Goal: Task Accomplishment & Management: Use online tool/utility

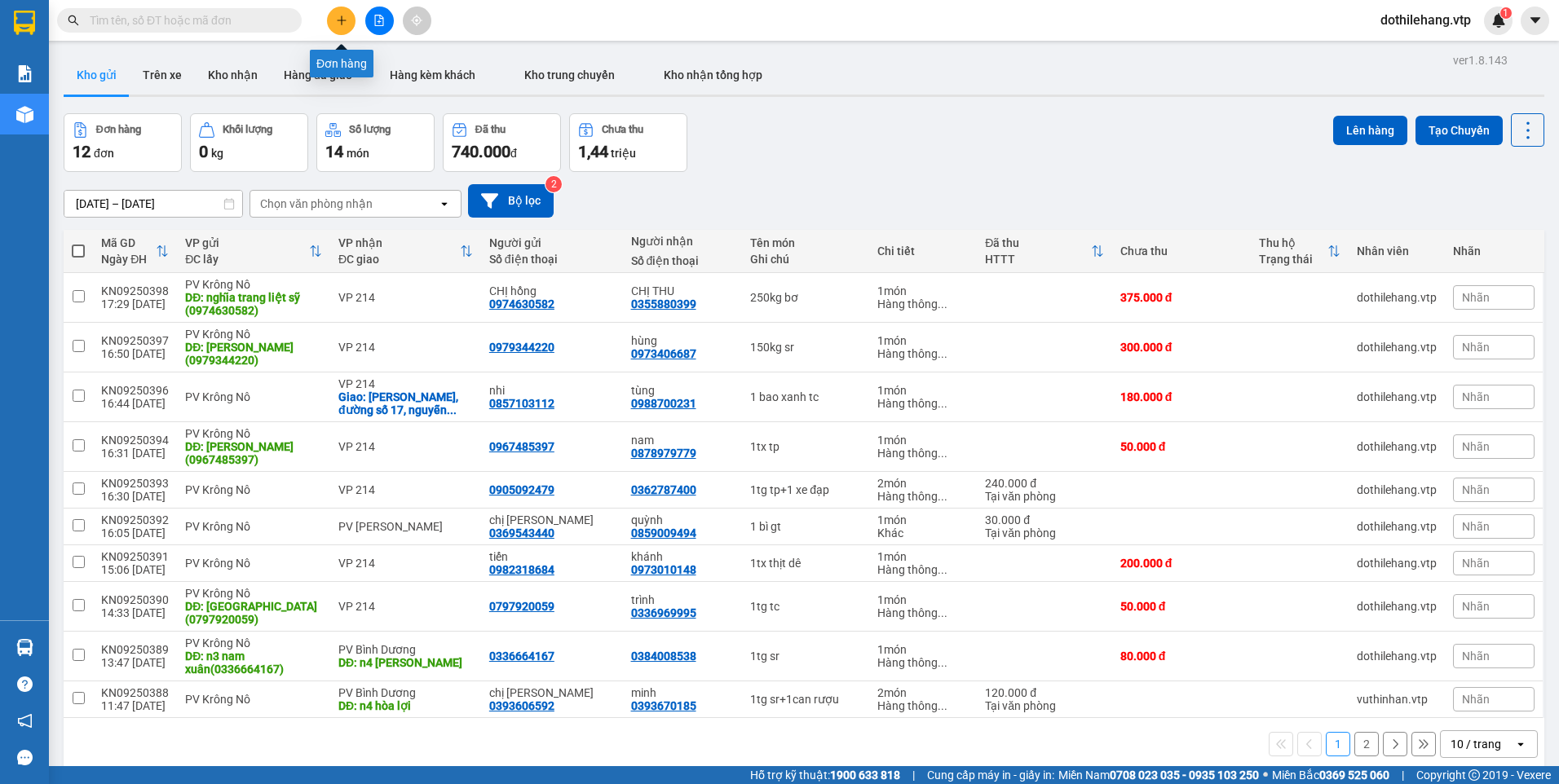
click at [336, 22] on icon "plus" at bounding box center [342, 20] width 12 height 12
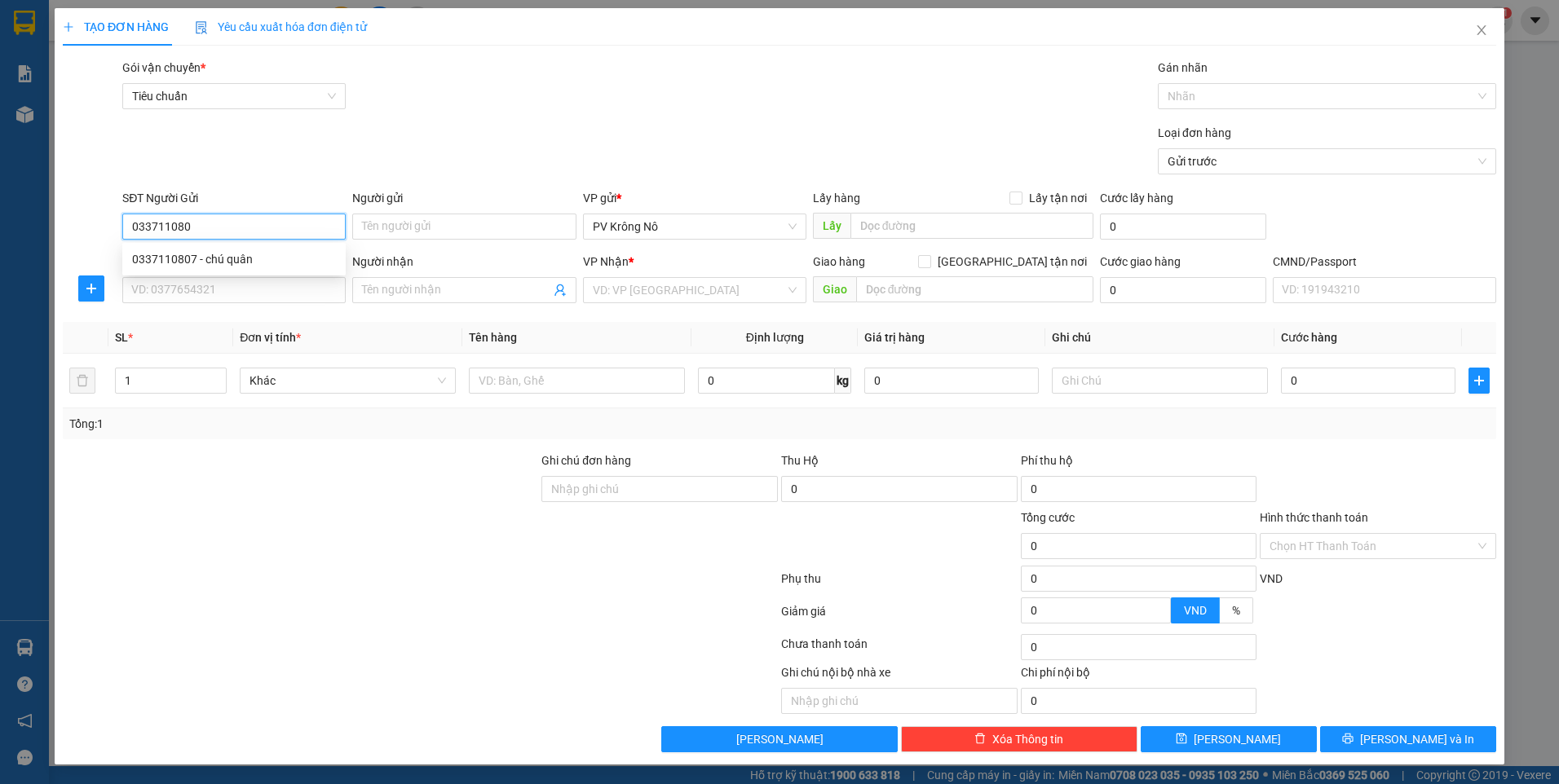
type input "0337110807"
click at [219, 256] on div "0337110807 - chú quân" at bounding box center [234, 259] width 204 height 18
type input "chú quân"
type input "0845149768"
type input "[PERSON_NAME]"
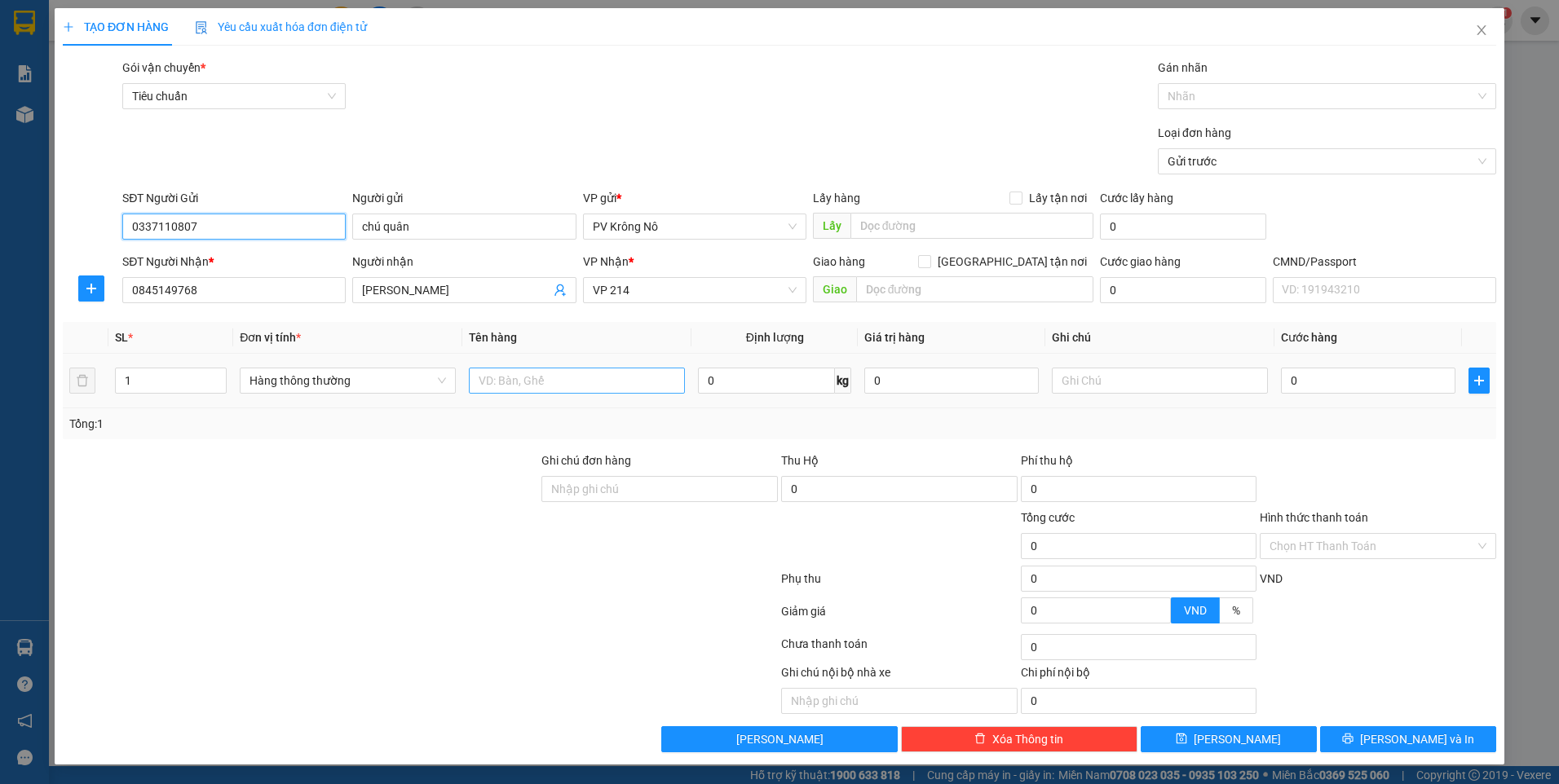
type input "0337110807"
click at [564, 388] on input "text" at bounding box center [576, 380] width 216 height 26
type input "1tx tp"
click at [1387, 376] on input "0" at bounding box center [1368, 380] width 175 height 26
type input "05"
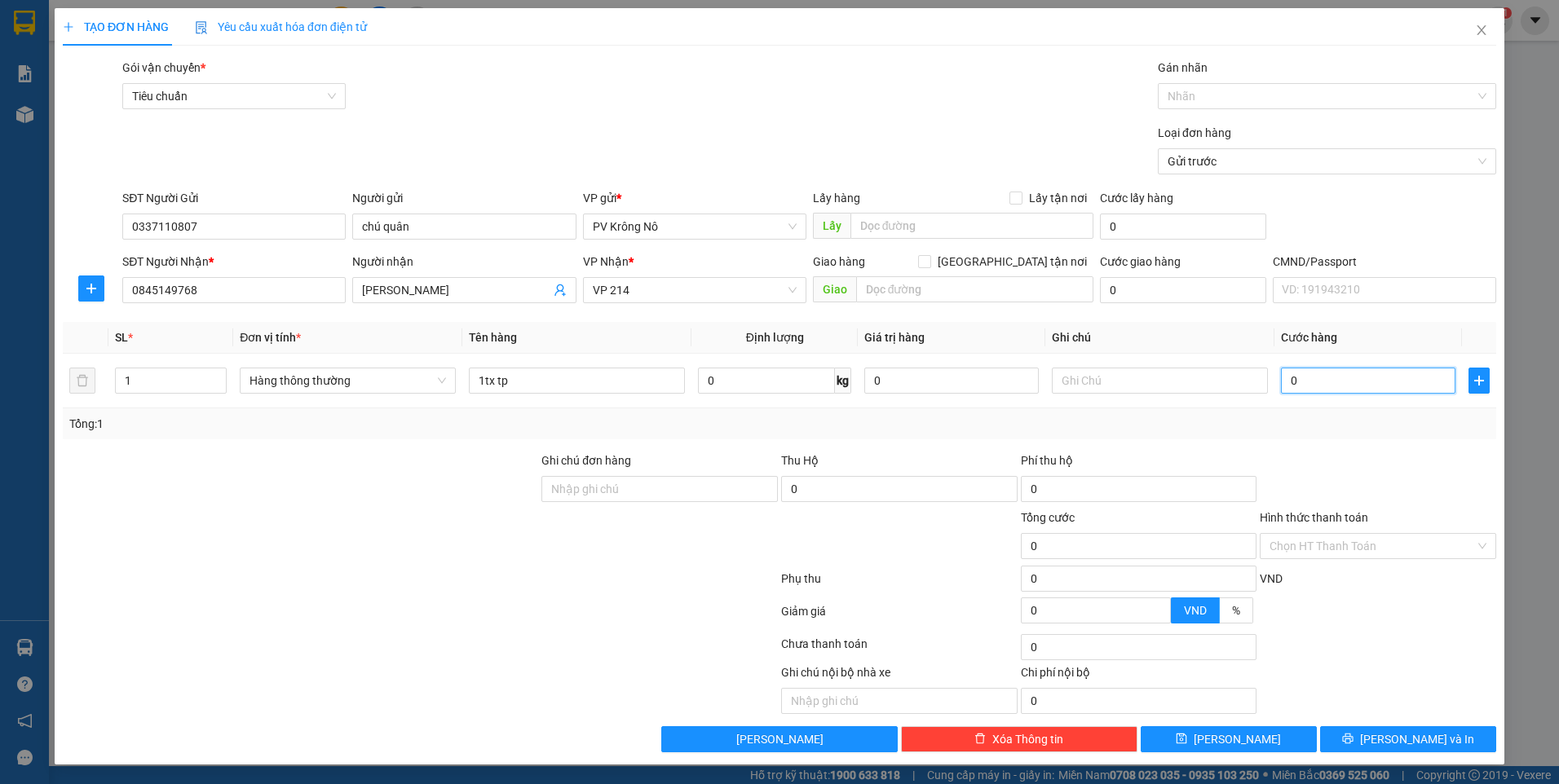
type input "5"
type input "050"
type input "50"
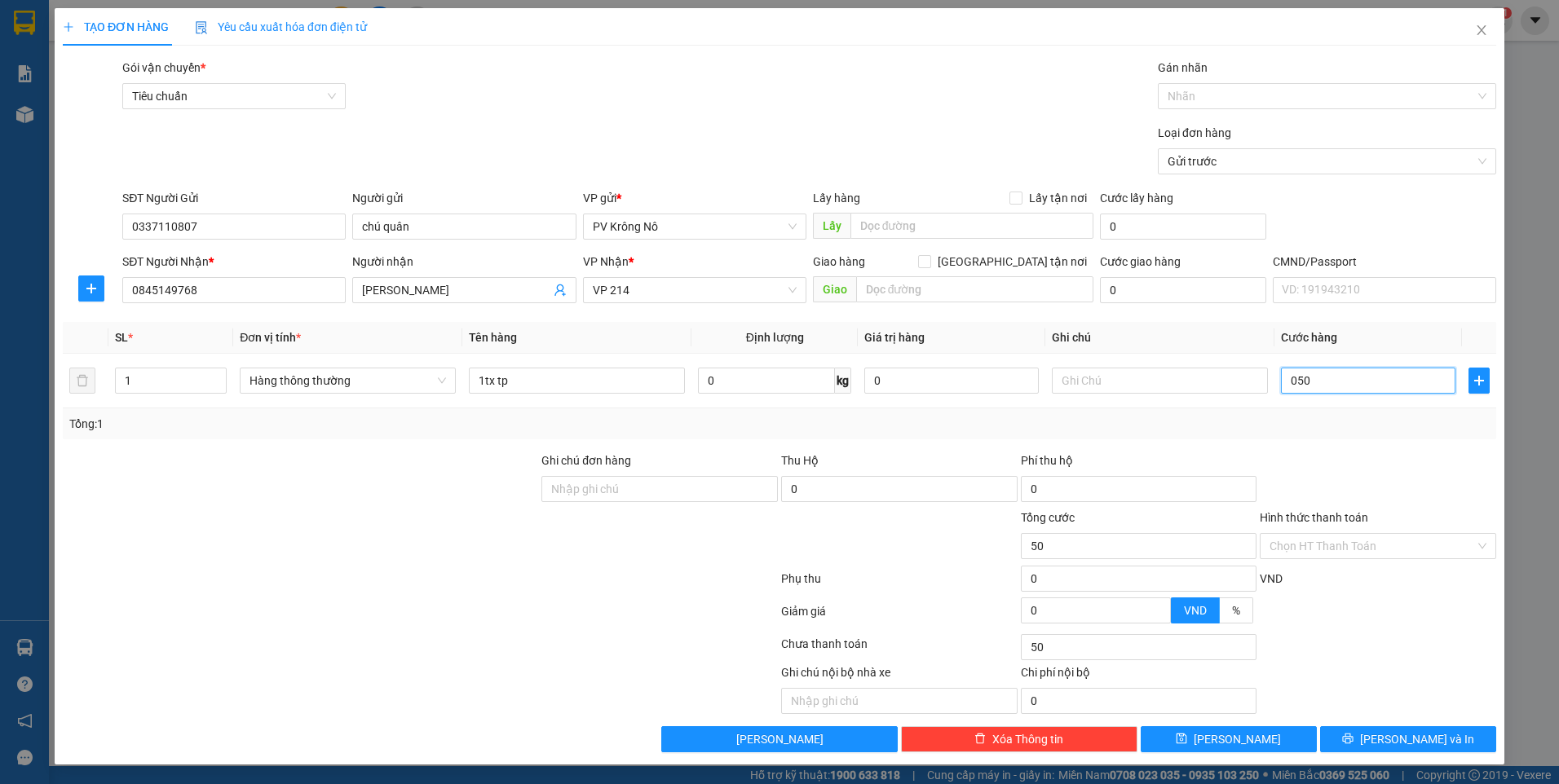
type input "0.500"
type input "500"
type input "05.000"
type input "5.000"
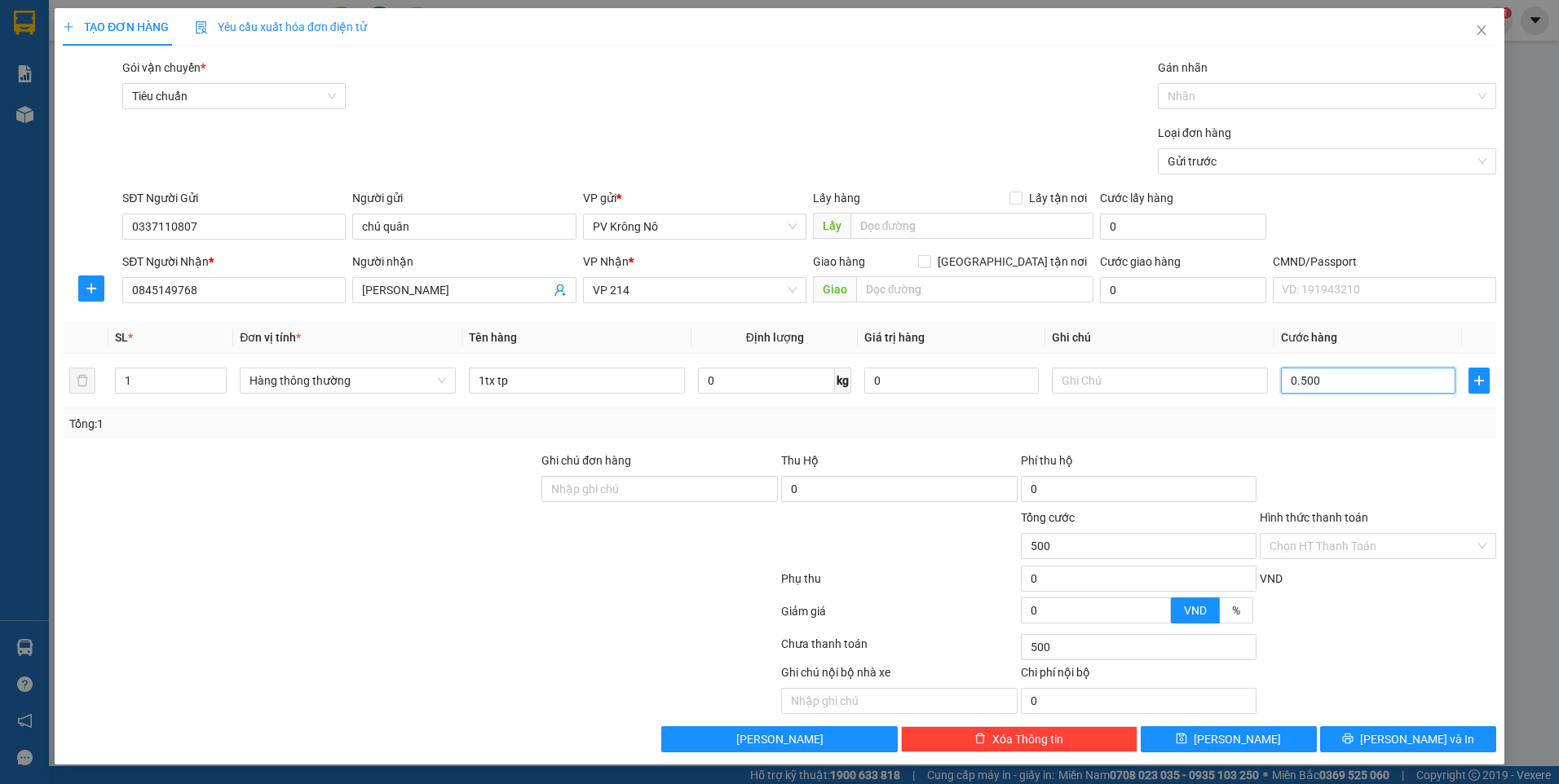
type input "5.000"
type input "050.000"
type input "50.000"
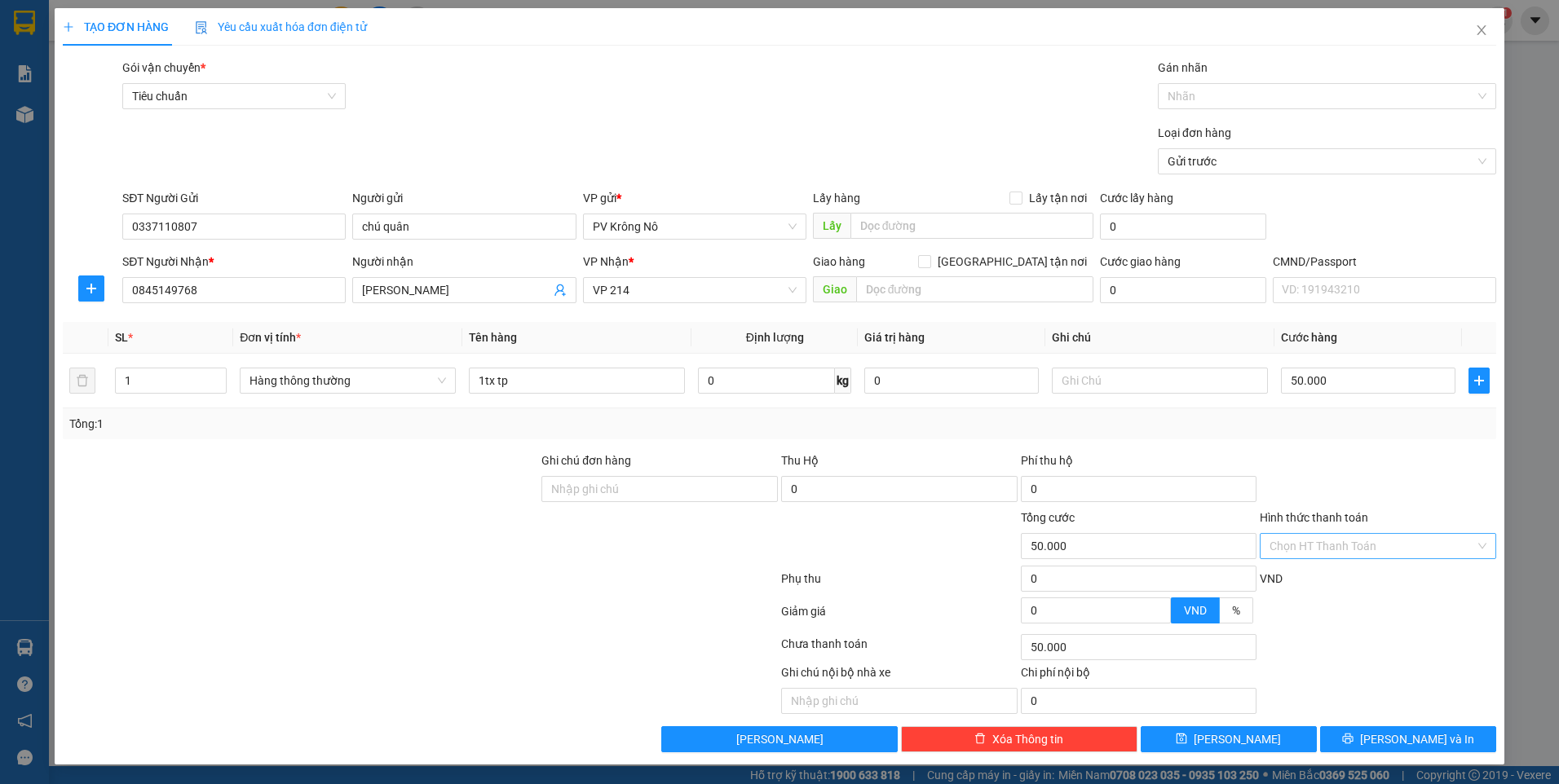
click at [1349, 542] on input "Hình thức thanh toán" at bounding box center [1372, 545] width 205 height 24
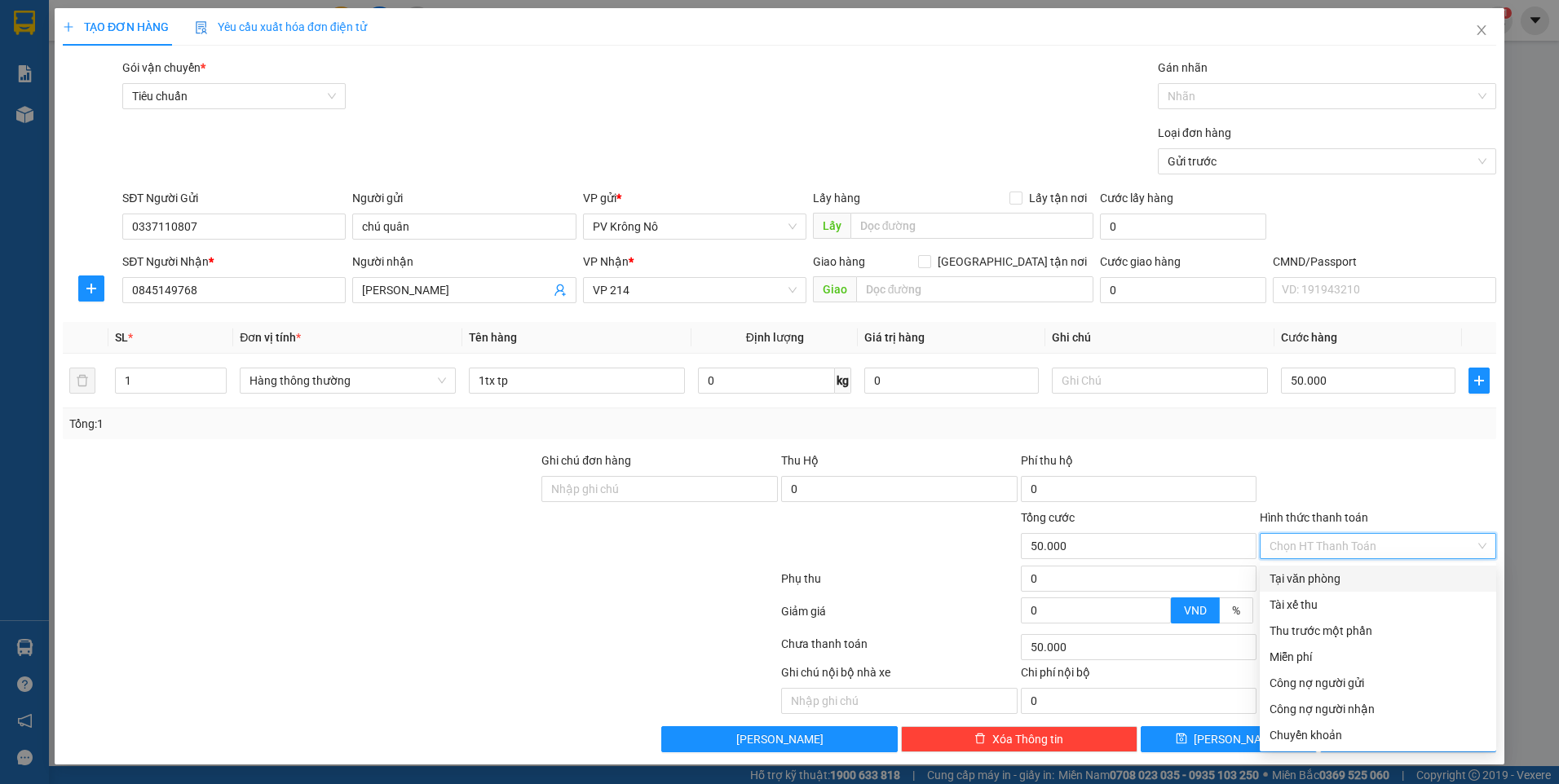
click at [1330, 573] on div "Tại văn phòng" at bounding box center [1378, 579] width 217 height 18
type input "0"
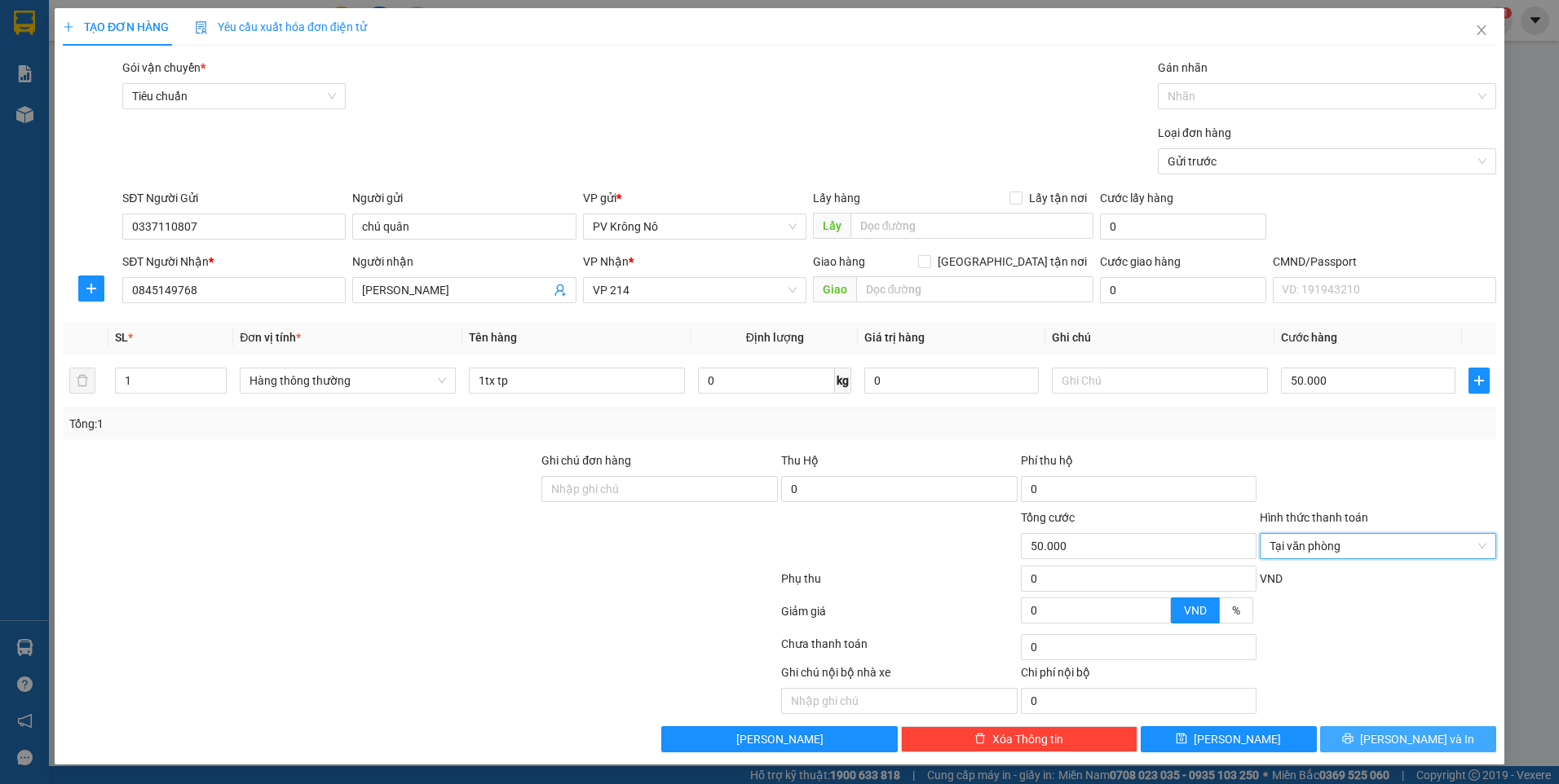
click at [1346, 732] on button "[PERSON_NAME] và In" at bounding box center [1407, 739] width 176 height 26
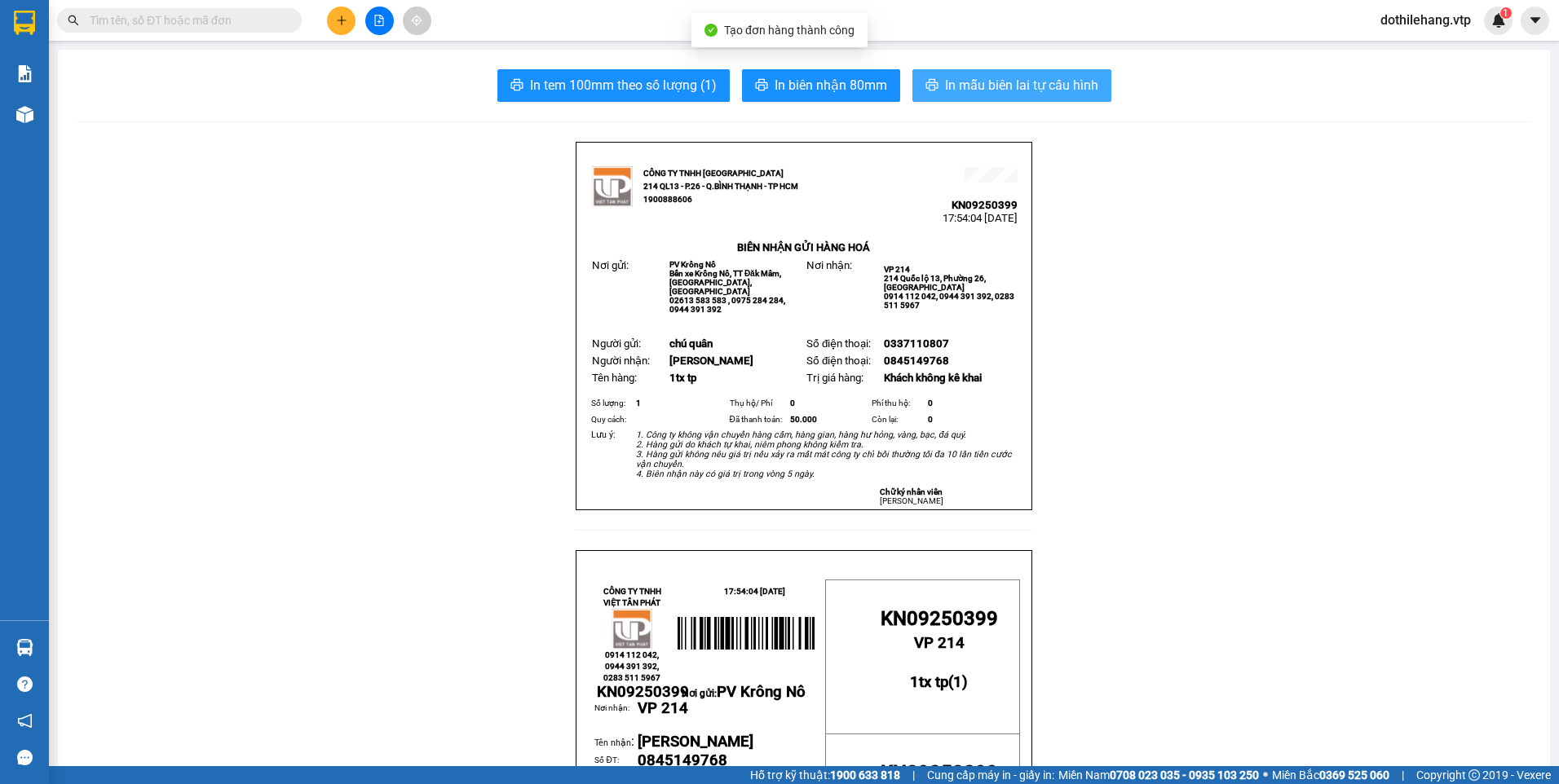
click at [947, 84] on span "In mẫu biên lai tự cấu hình" at bounding box center [1021, 84] width 154 height 20
click at [931, 82] on icon "printer" at bounding box center [932, 85] width 13 height 13
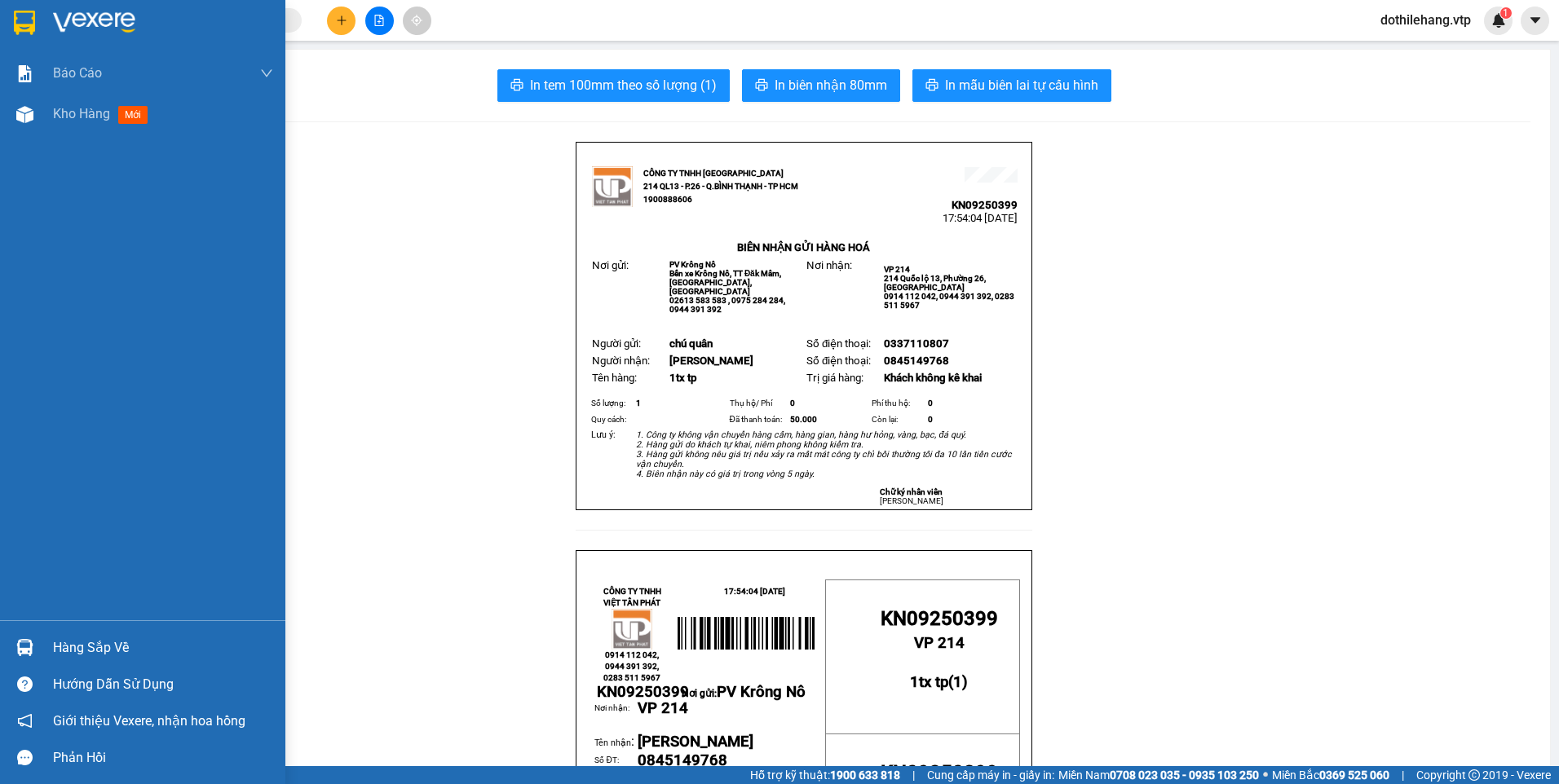
click at [0, 624] on html "Kết quả tìm kiếm ( 0 ) Bộ lọc No Data dothilehang.vtp 1 Báo cáo BC giao hàng (n…" at bounding box center [780, 392] width 1559 height 784
click at [40, 122] on div "Kho hàng mới" at bounding box center [142, 114] width 285 height 40
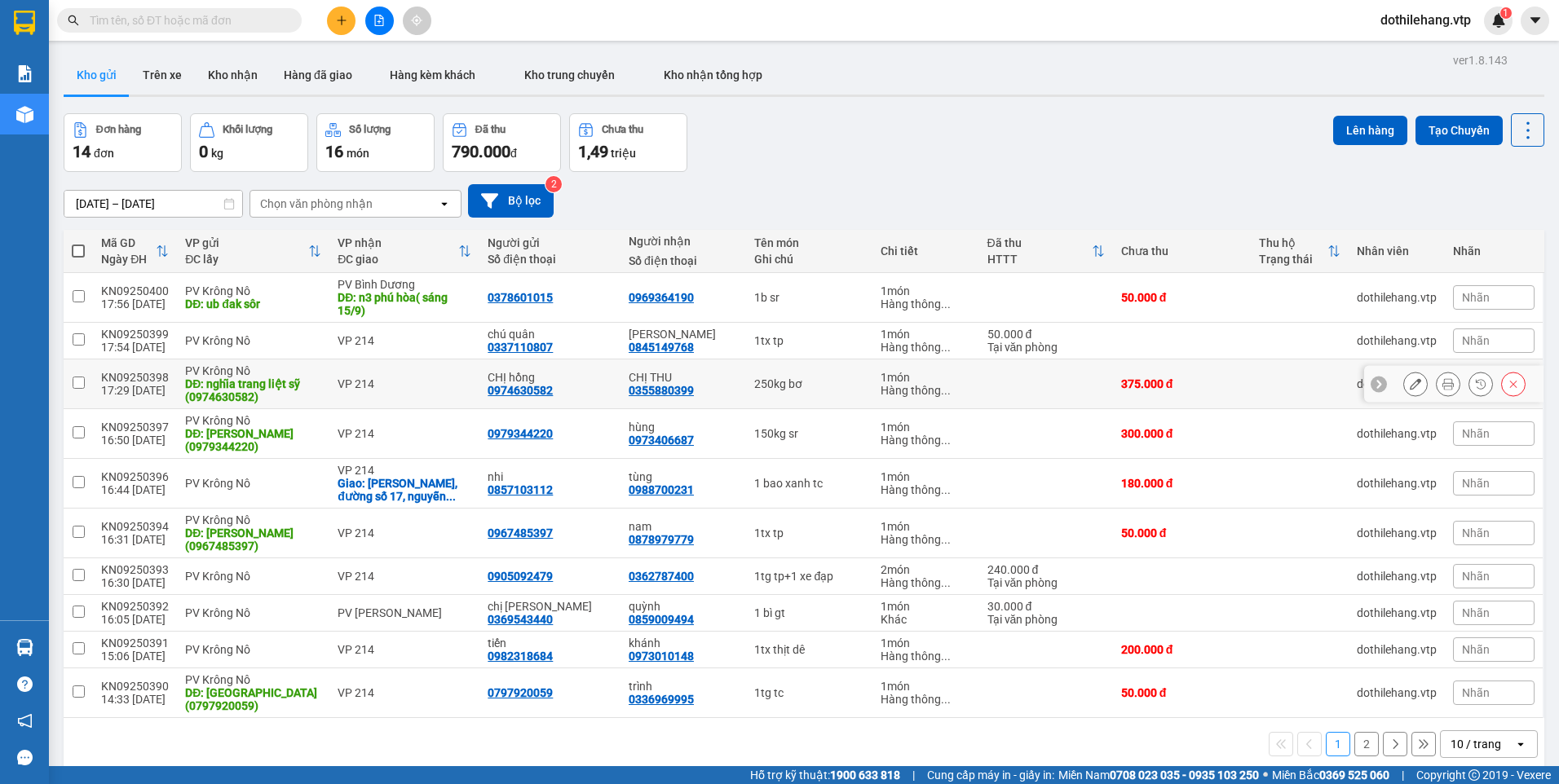
click at [425, 378] on div "VP 214" at bounding box center [404, 384] width 133 height 13
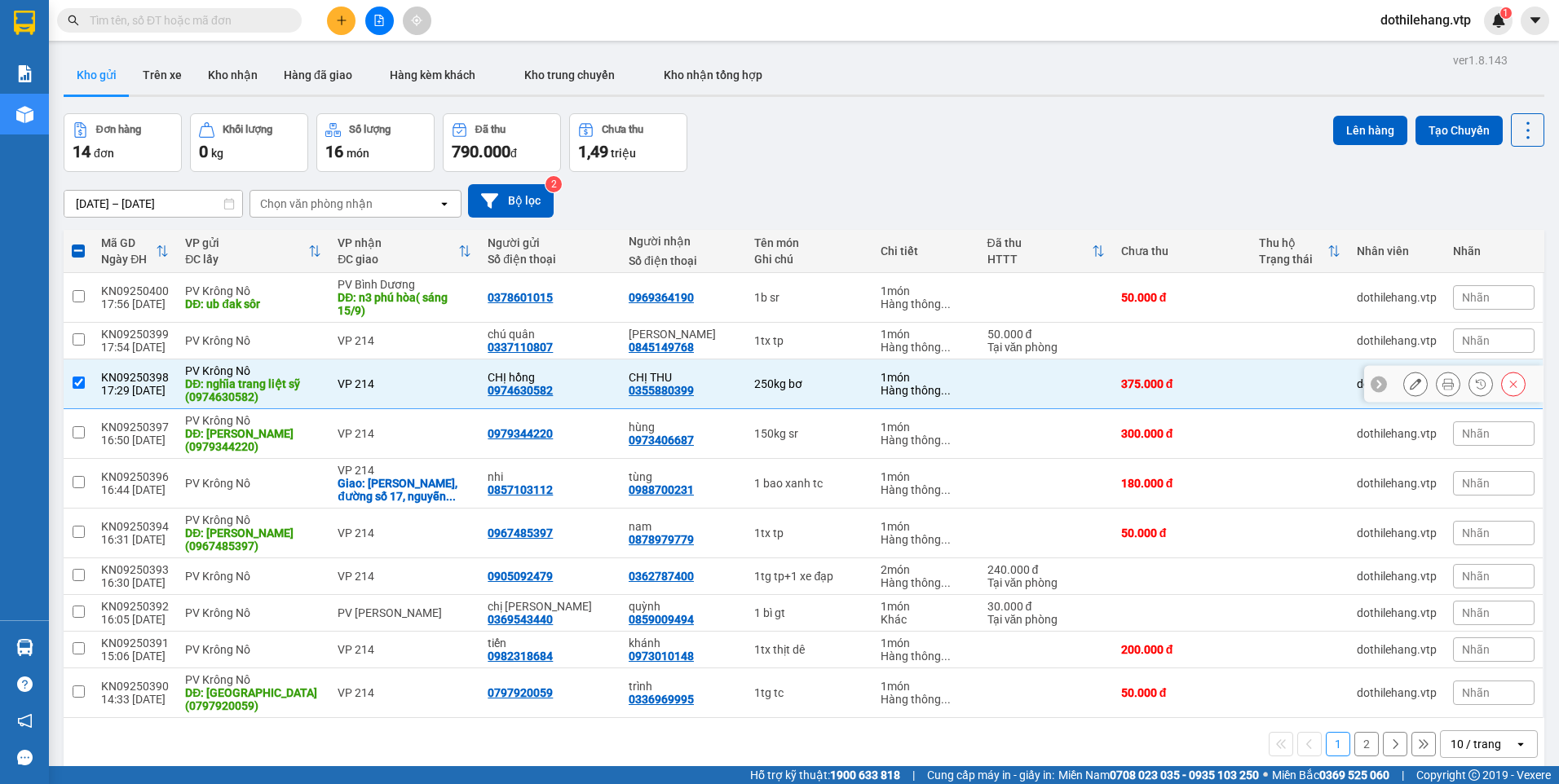
click at [406, 385] on div "VP 214" at bounding box center [404, 384] width 133 height 13
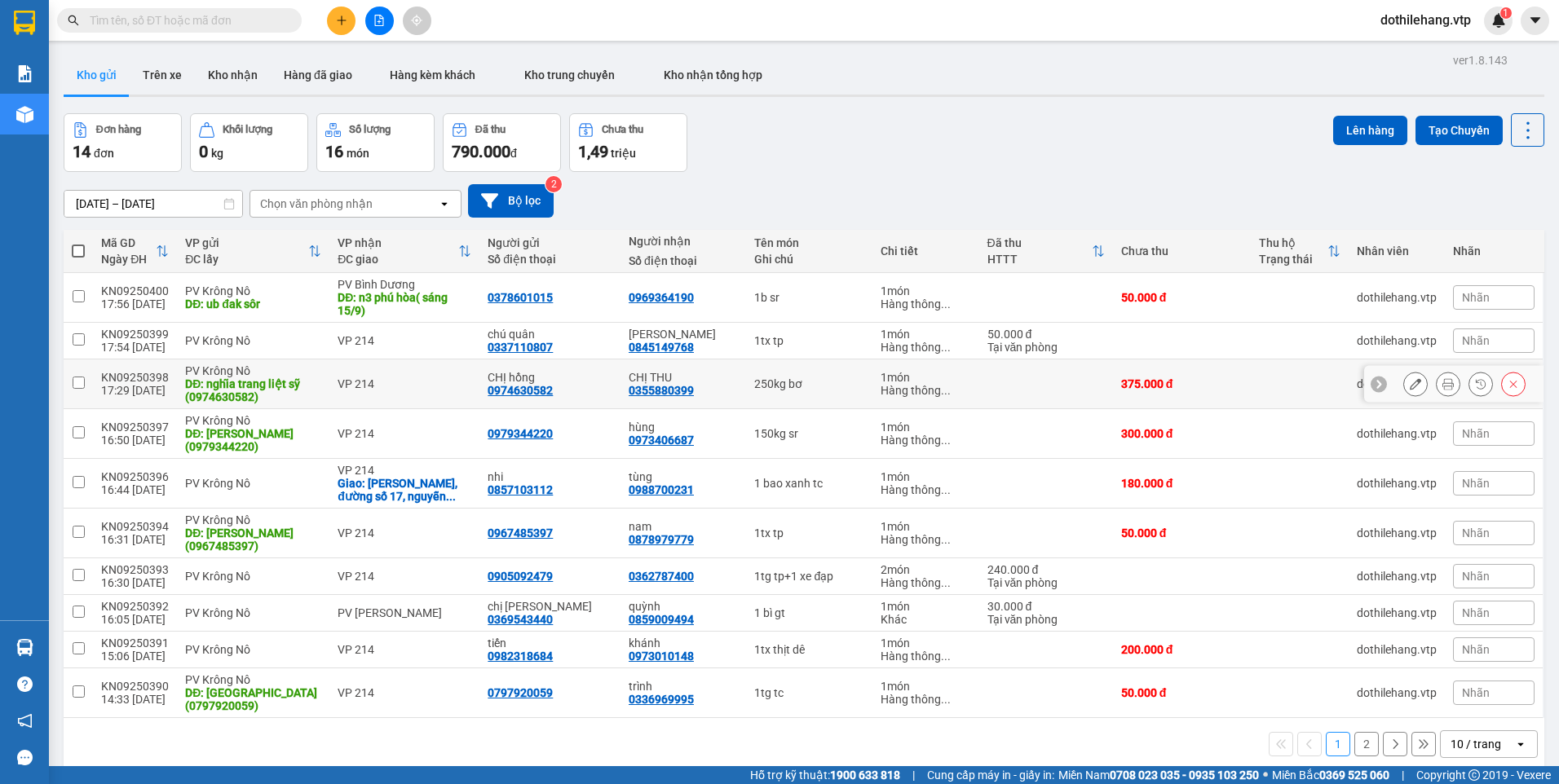
click at [432, 399] on td "VP 214" at bounding box center [404, 384] width 150 height 50
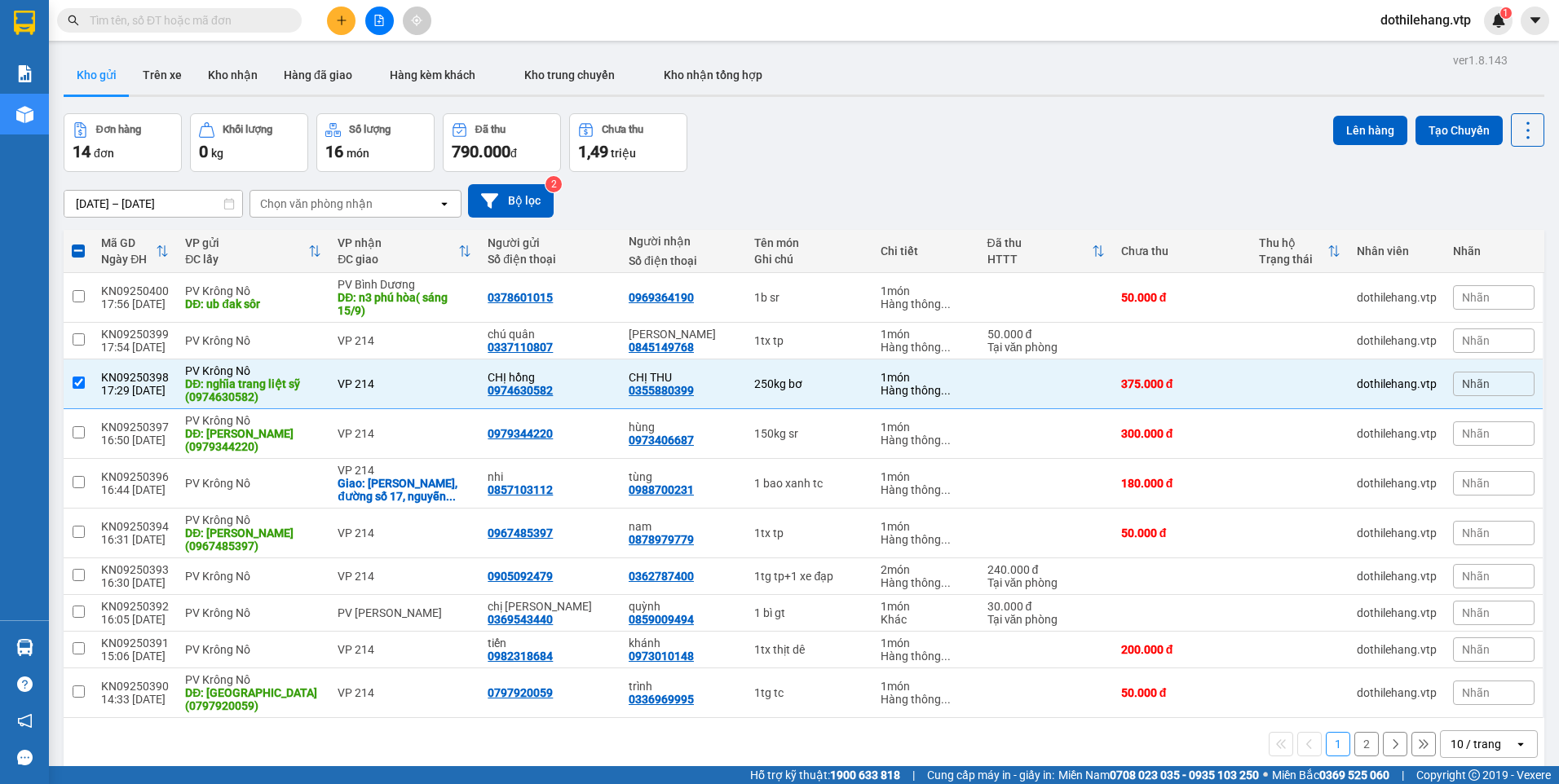
click at [1462, 748] on div "10 / trang" at bounding box center [1475, 744] width 51 height 16
click at [1444, 710] on span "100 / trang" at bounding box center [1469, 707] width 59 height 16
checkbox input "false"
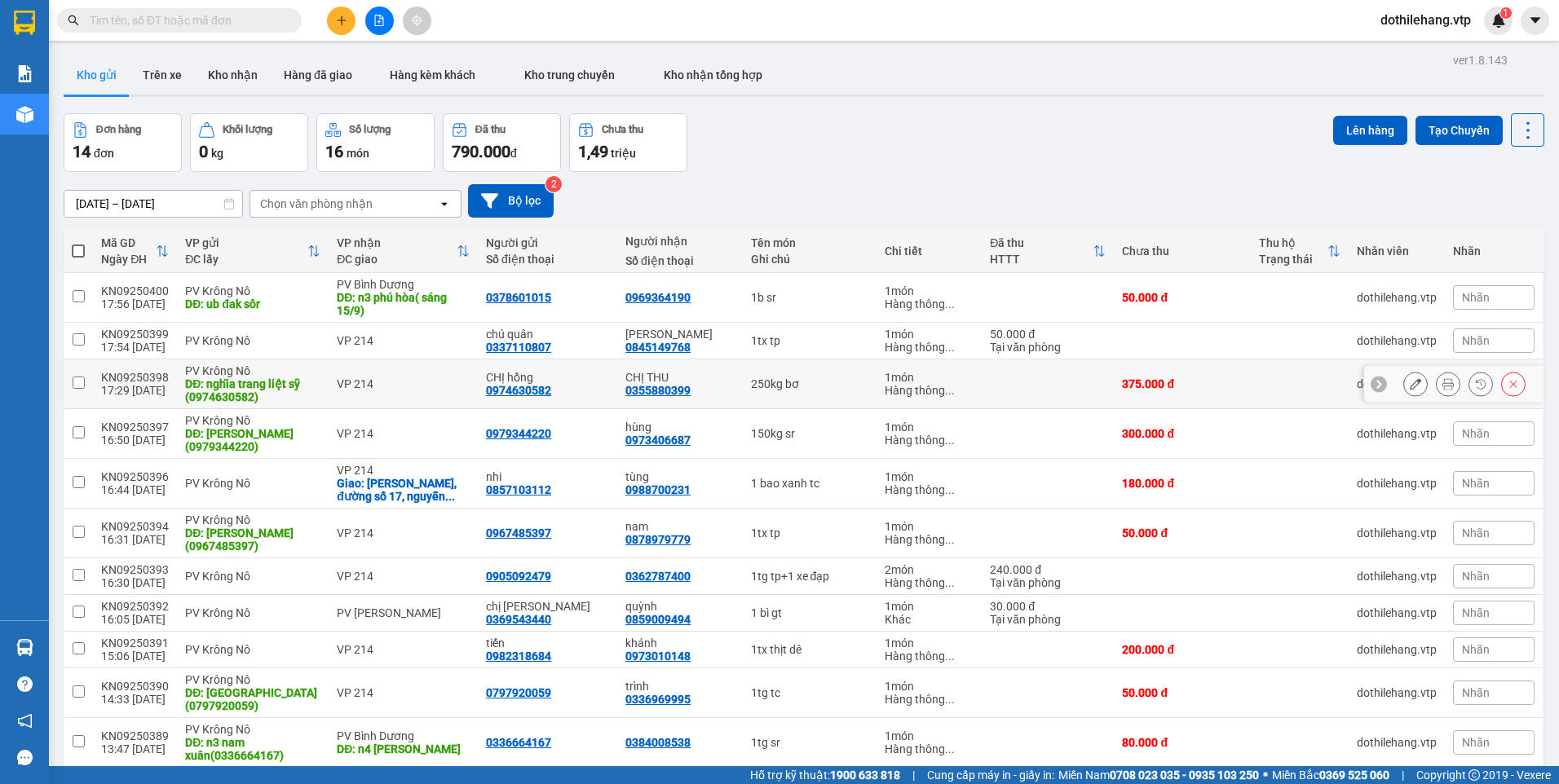
scroll to position [192, 0]
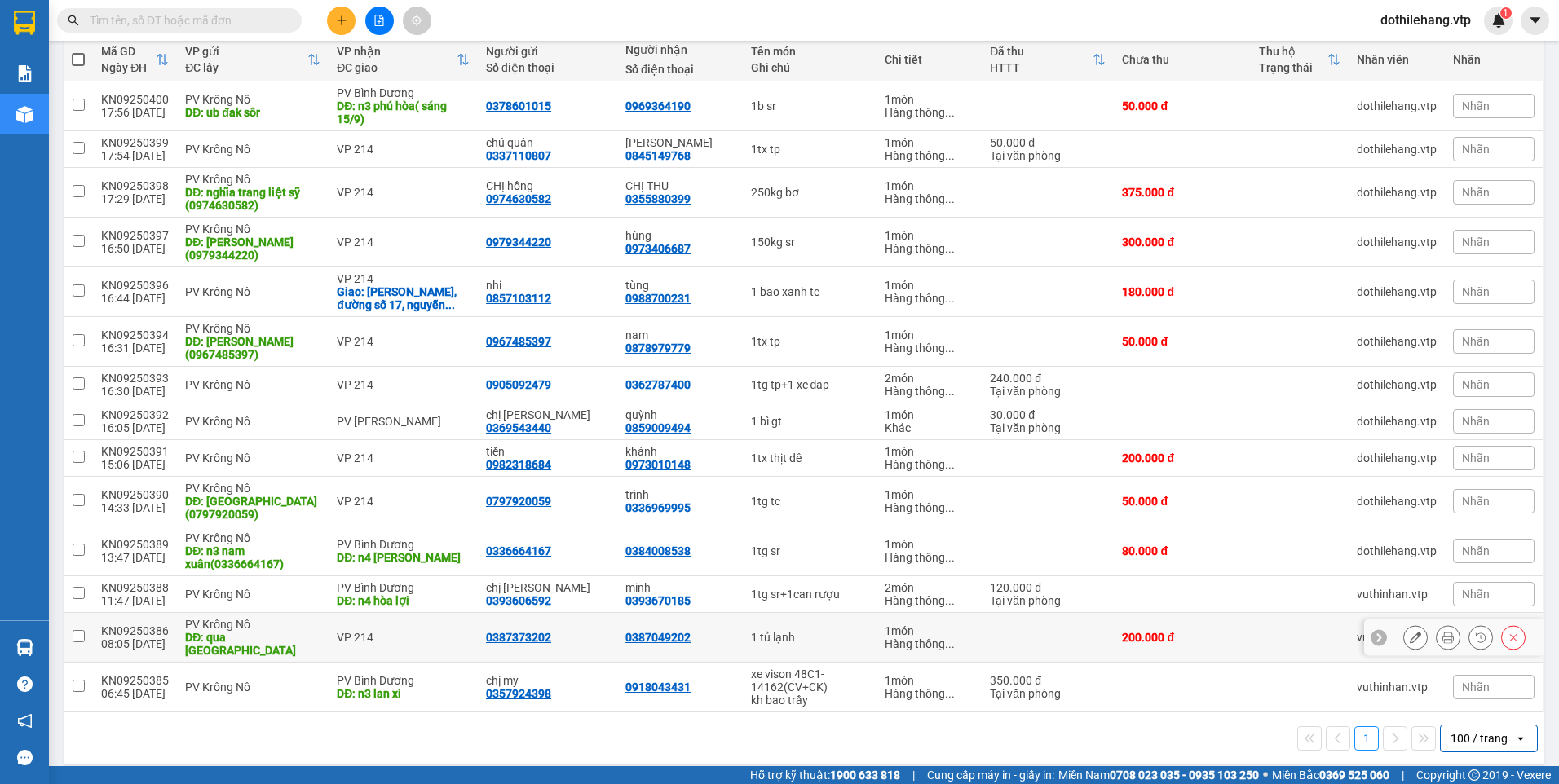
click at [420, 644] on td "VP 214" at bounding box center [402, 638] width 149 height 50
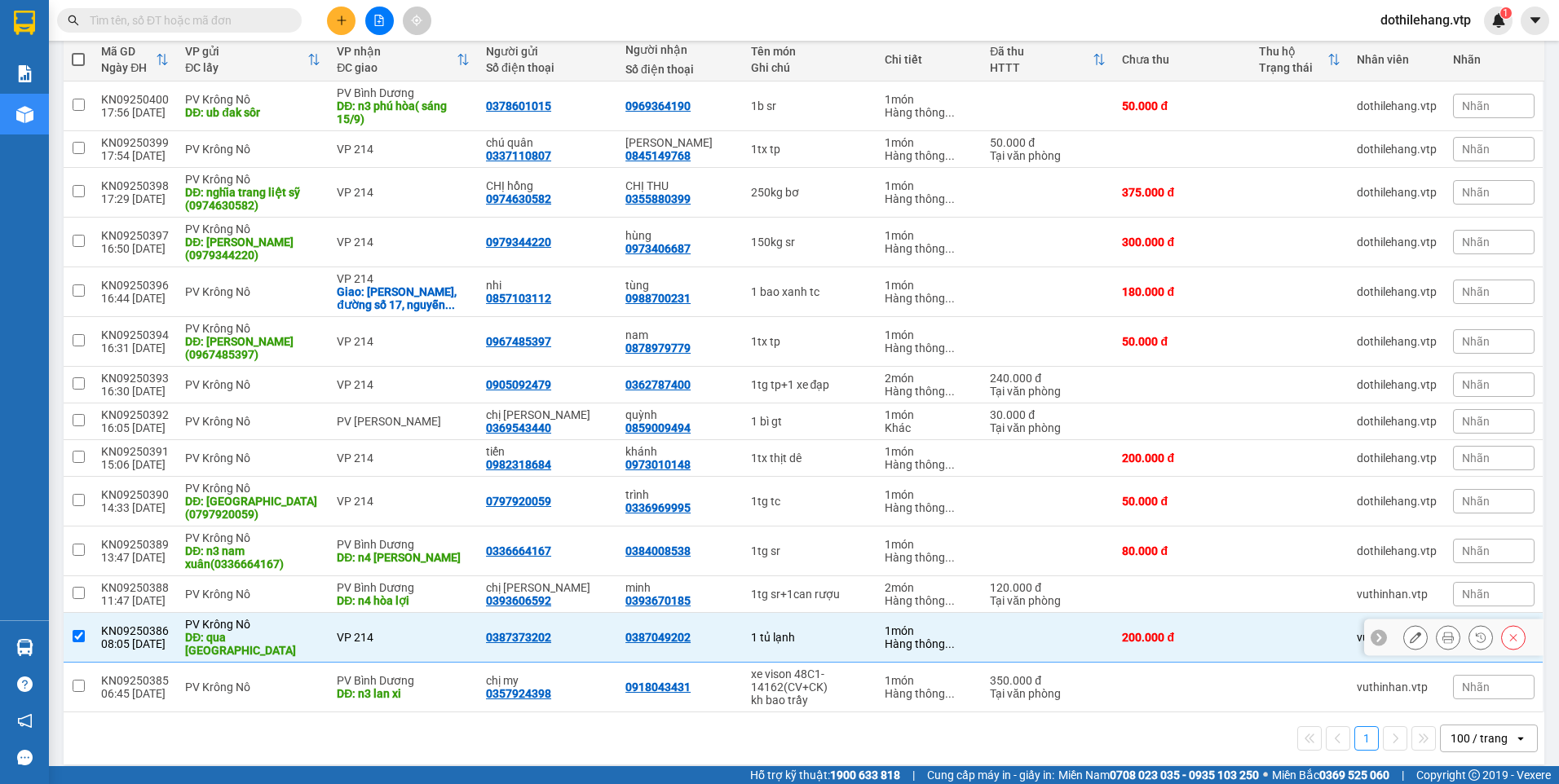
checkbox input "true"
click at [436, 511] on td "VP 214" at bounding box center [402, 502] width 149 height 50
checkbox input "true"
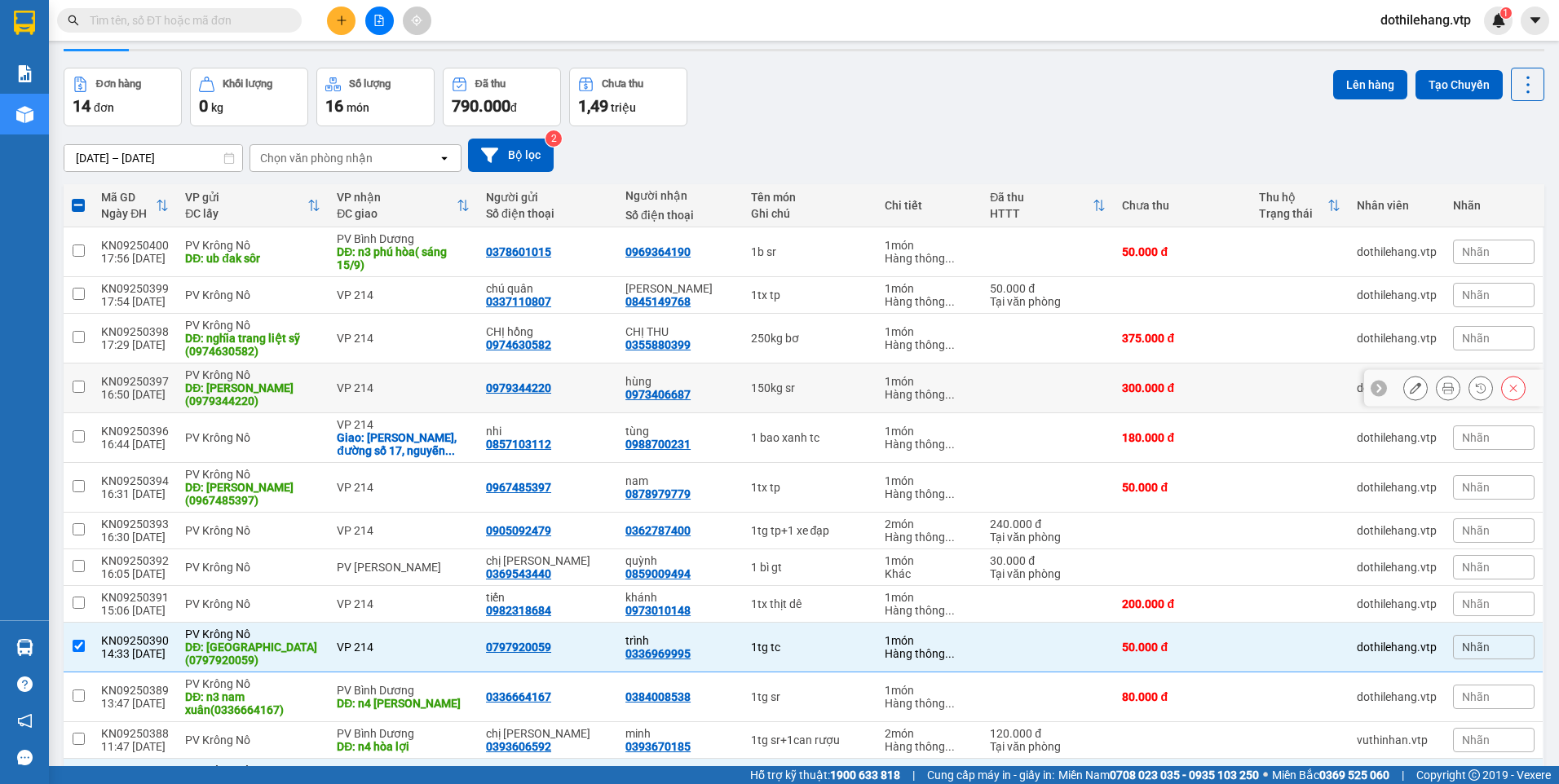
scroll to position [29, 0]
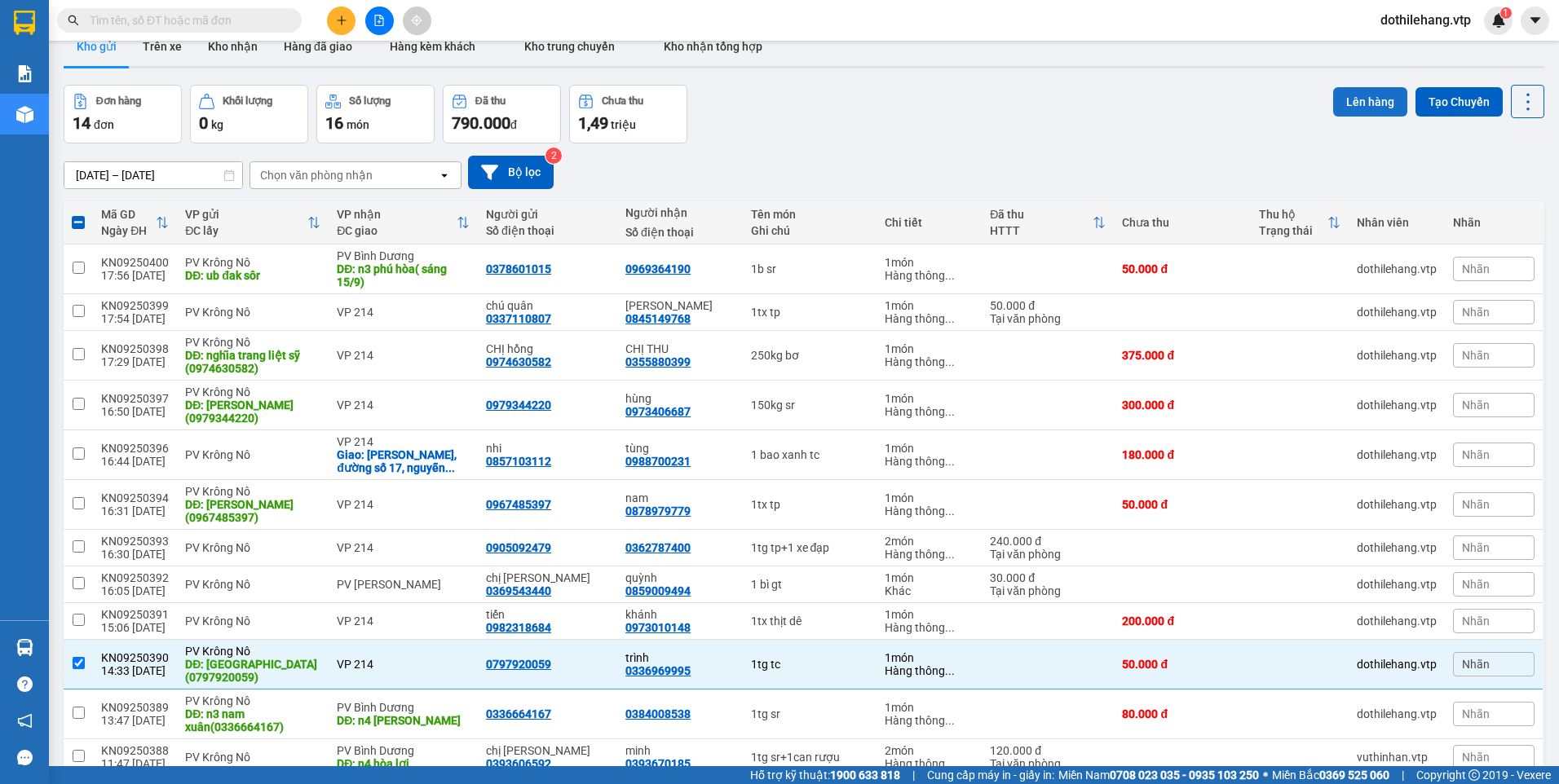
click at [1371, 100] on button "Lên hàng" at bounding box center [1369, 102] width 74 height 30
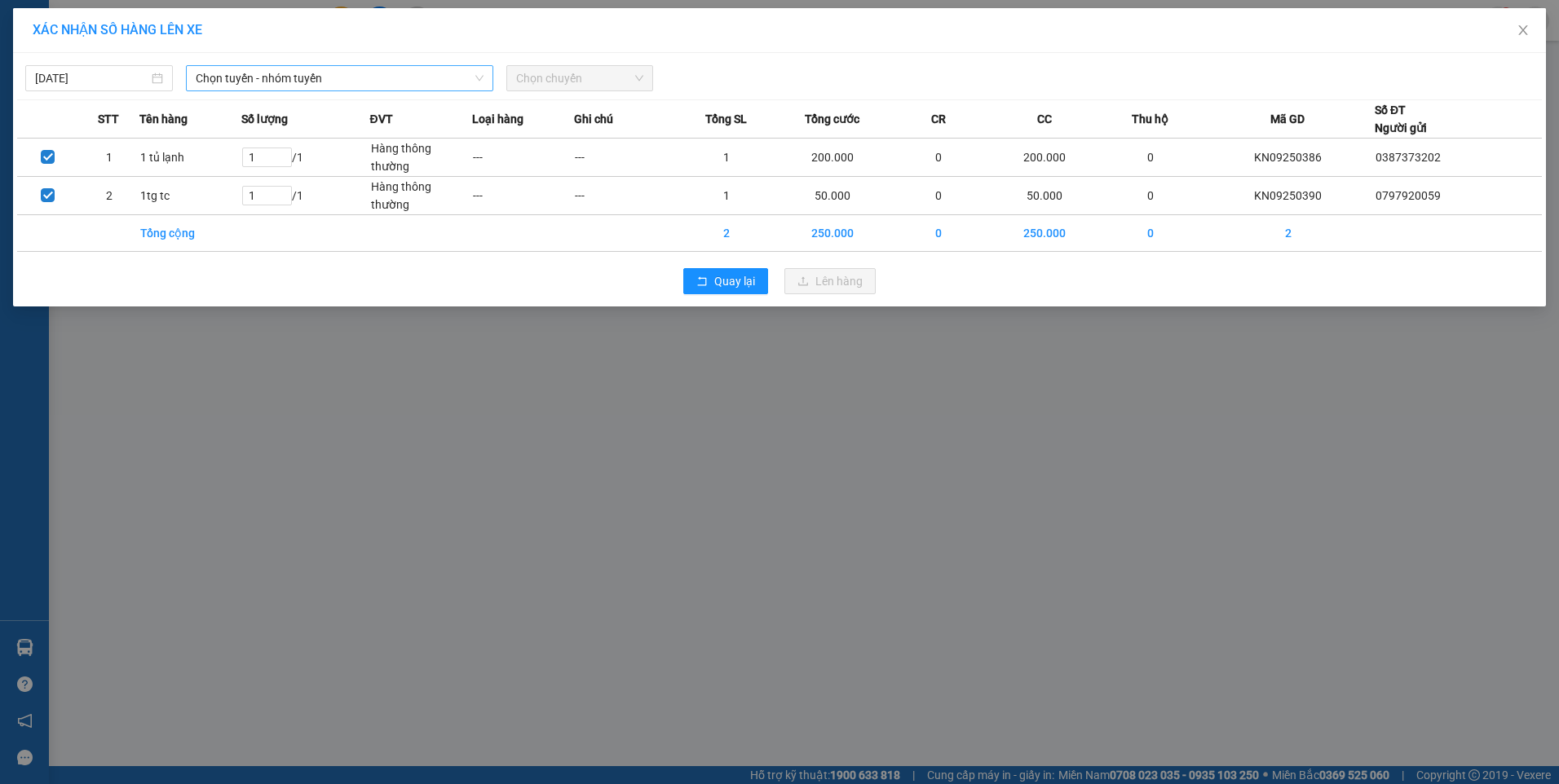
click at [333, 79] on span "Chọn tuyến - nhóm tuyến" at bounding box center [340, 78] width 288 height 24
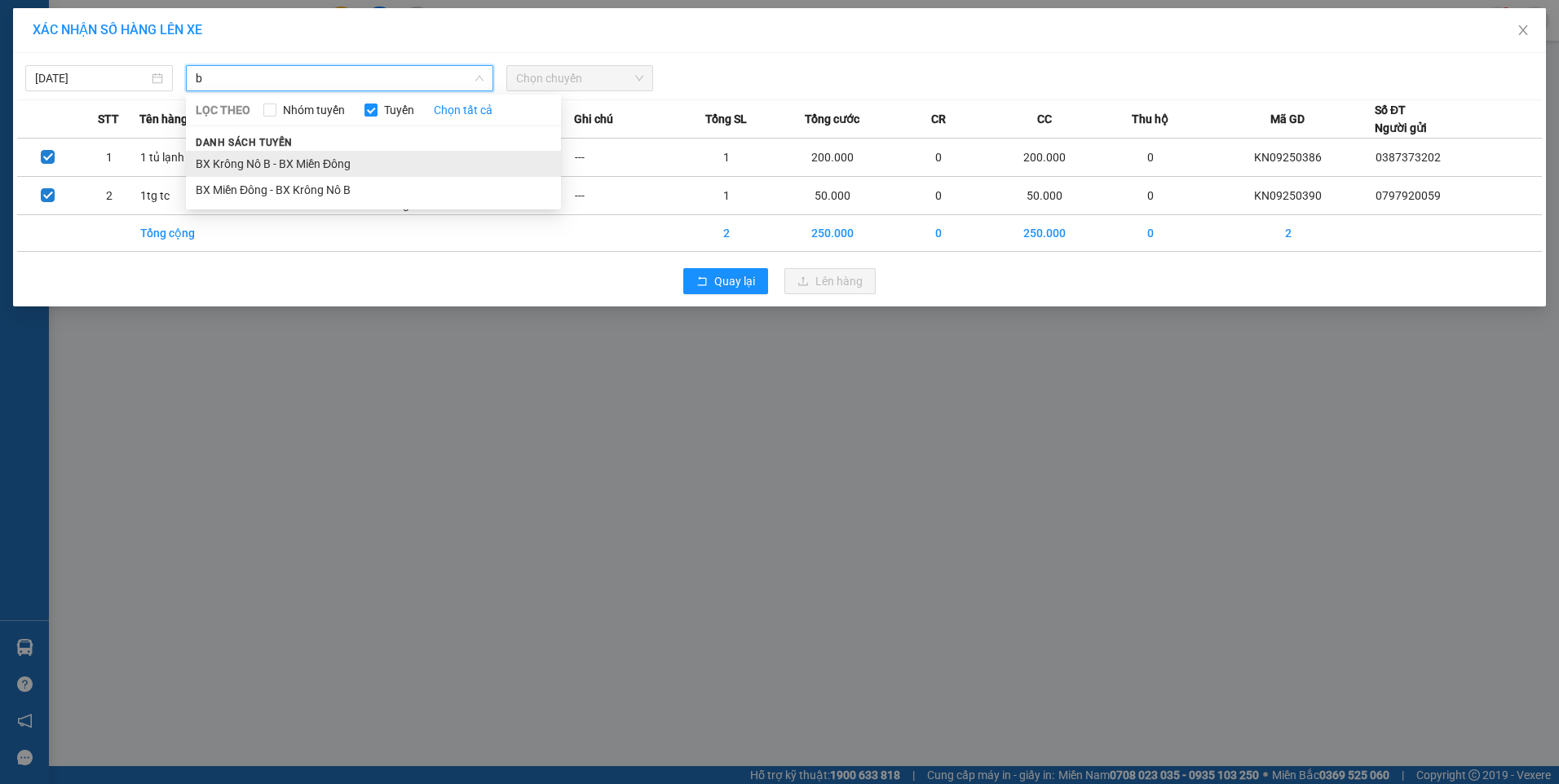
type input "b"
click at [285, 164] on li "BX Krông Nô B - BX Miền Đông" at bounding box center [373, 163] width 375 height 26
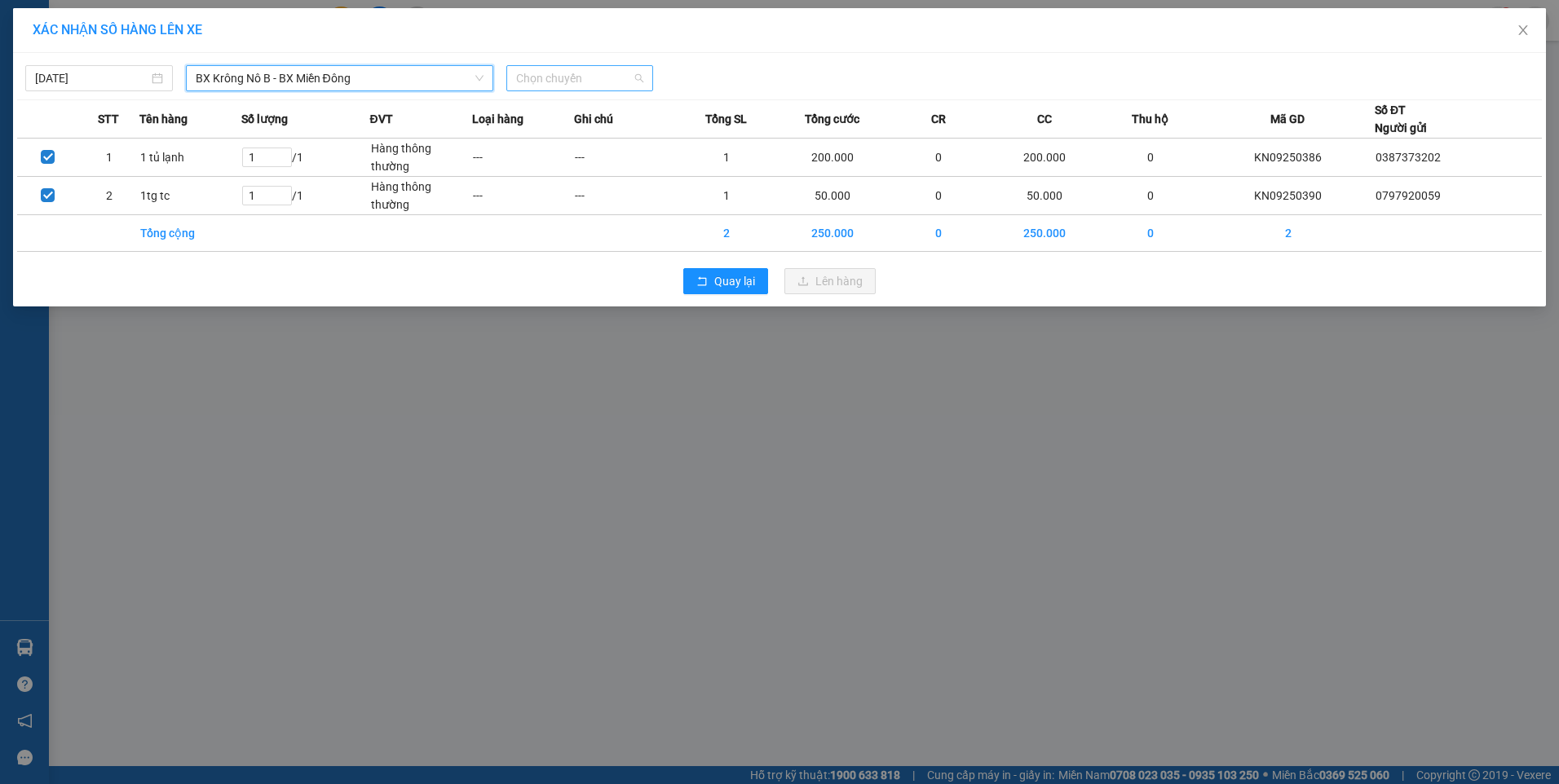
click at [562, 69] on span "Chọn chuyến" at bounding box center [580, 78] width 128 height 24
click at [564, 127] on div "19:00 - 51B-152.80" at bounding box center [579, 136] width 147 height 26
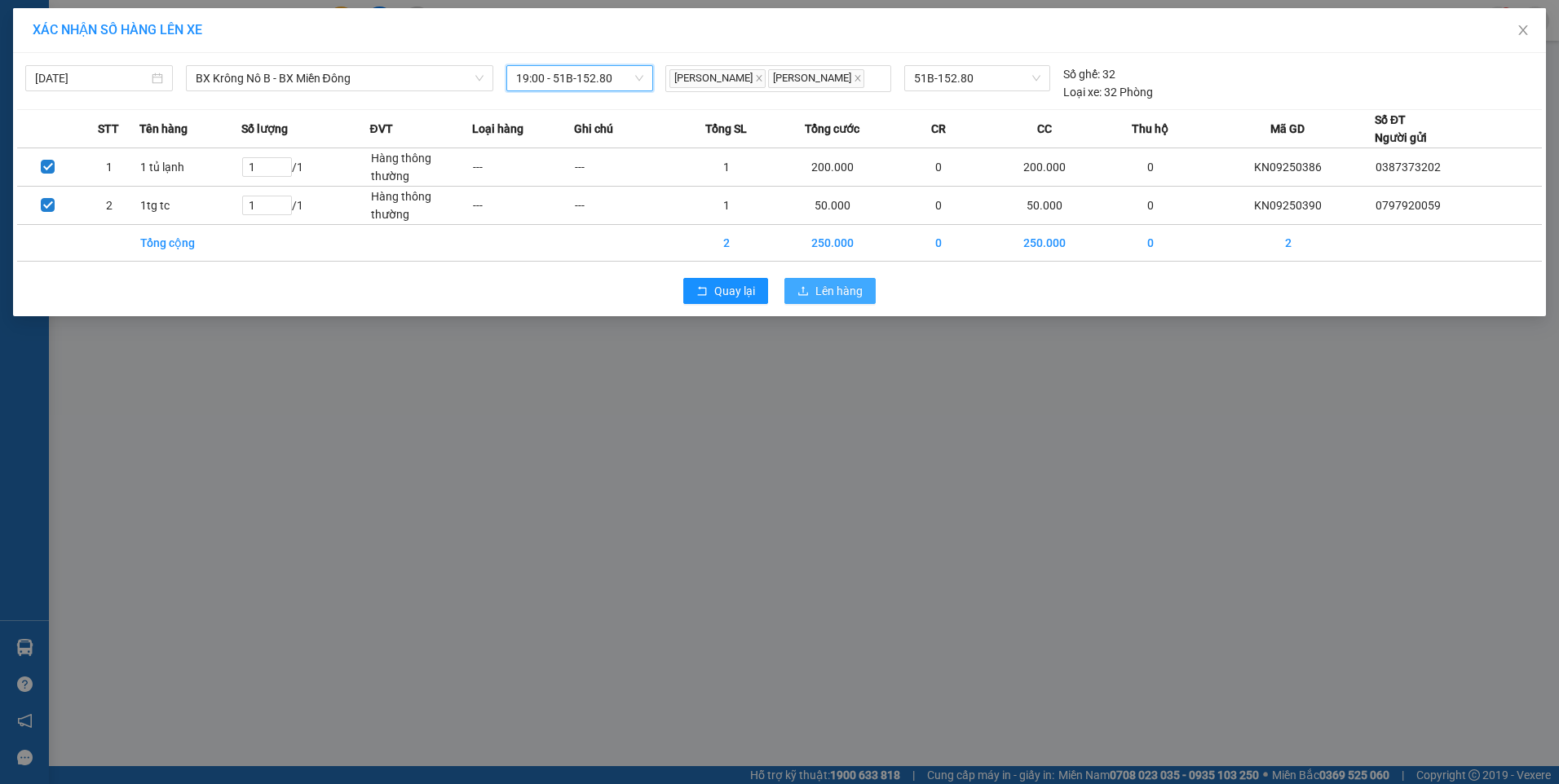
click at [856, 295] on span "Lên hàng" at bounding box center [838, 291] width 47 height 18
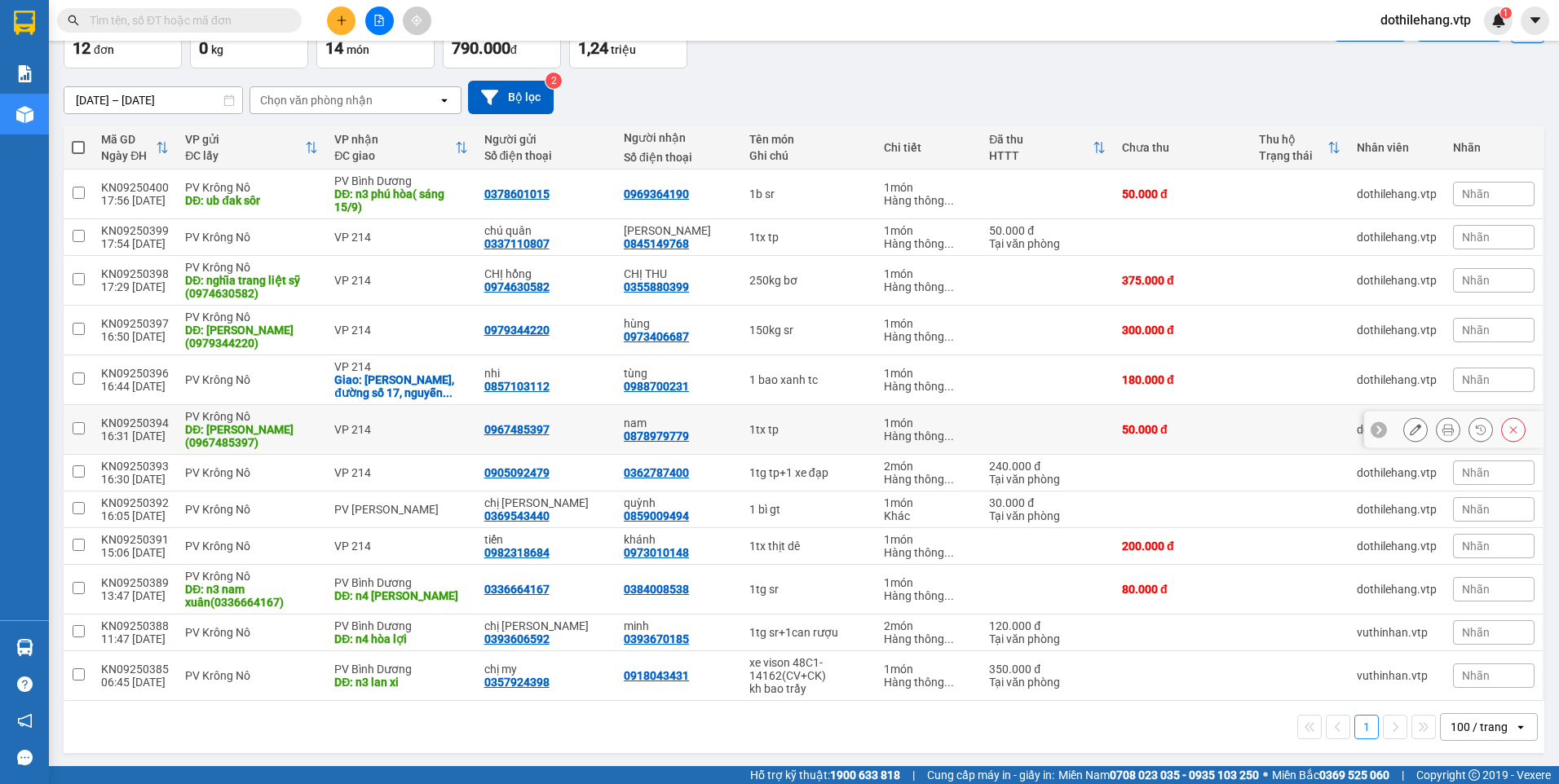
scroll to position [106, 0]
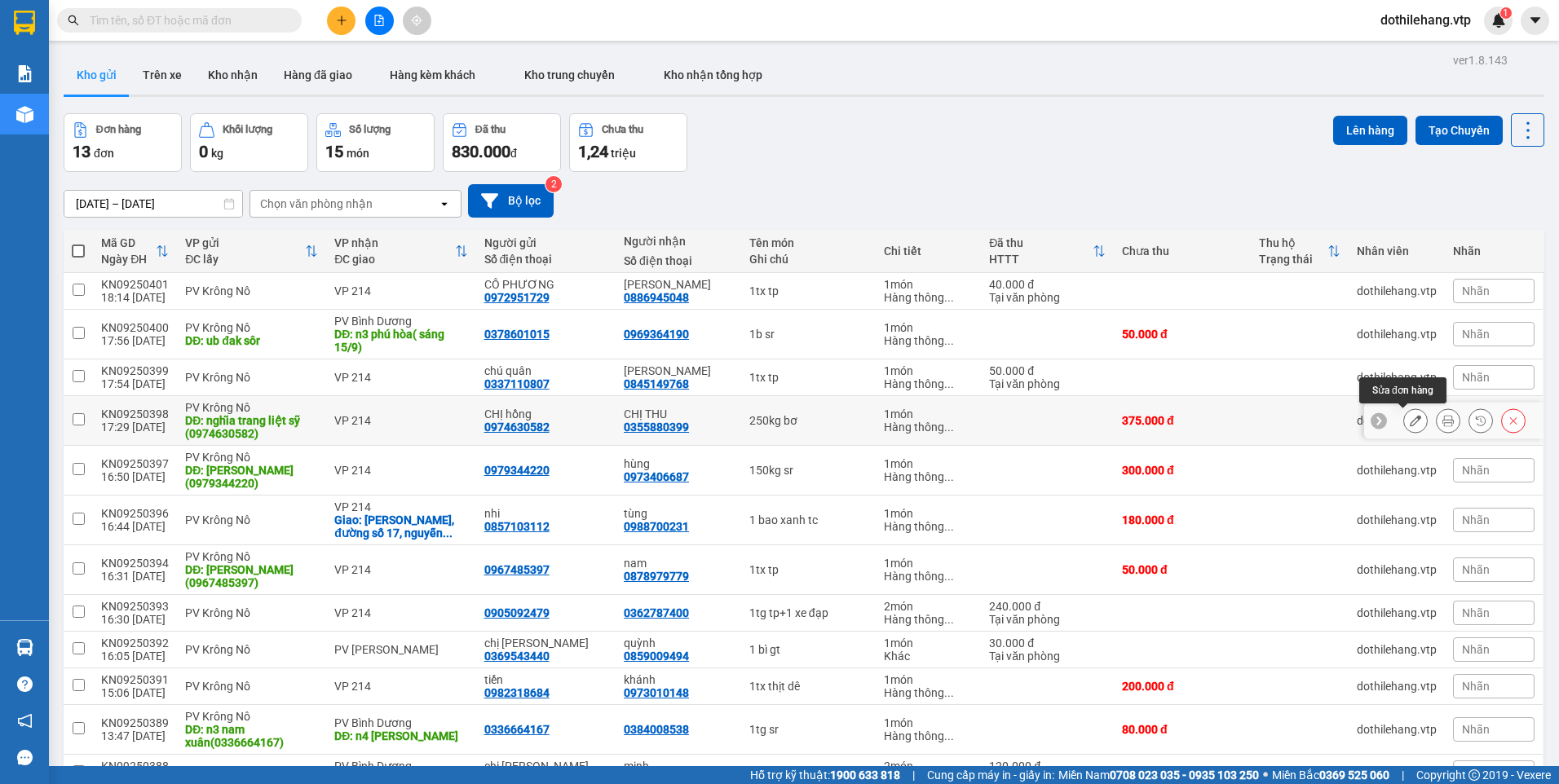
click at [1409, 418] on icon at bounding box center [1415, 420] width 12 height 12
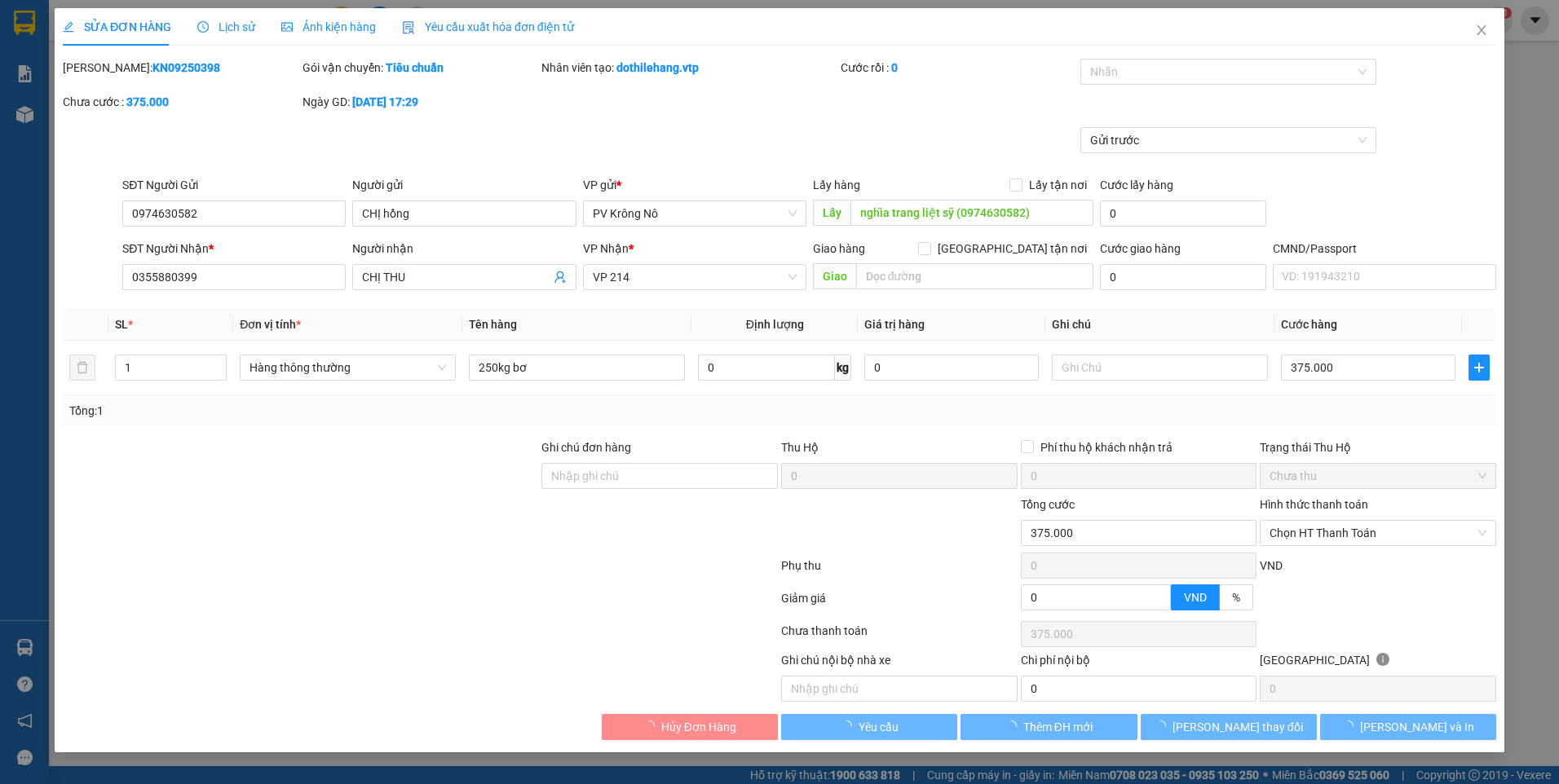
type input "0974630582"
type input "CHỊ hồng"
type input "nghĩa trang liệt sỹ (0974630582)"
type input "0355880399"
type input "CHỊ THU"
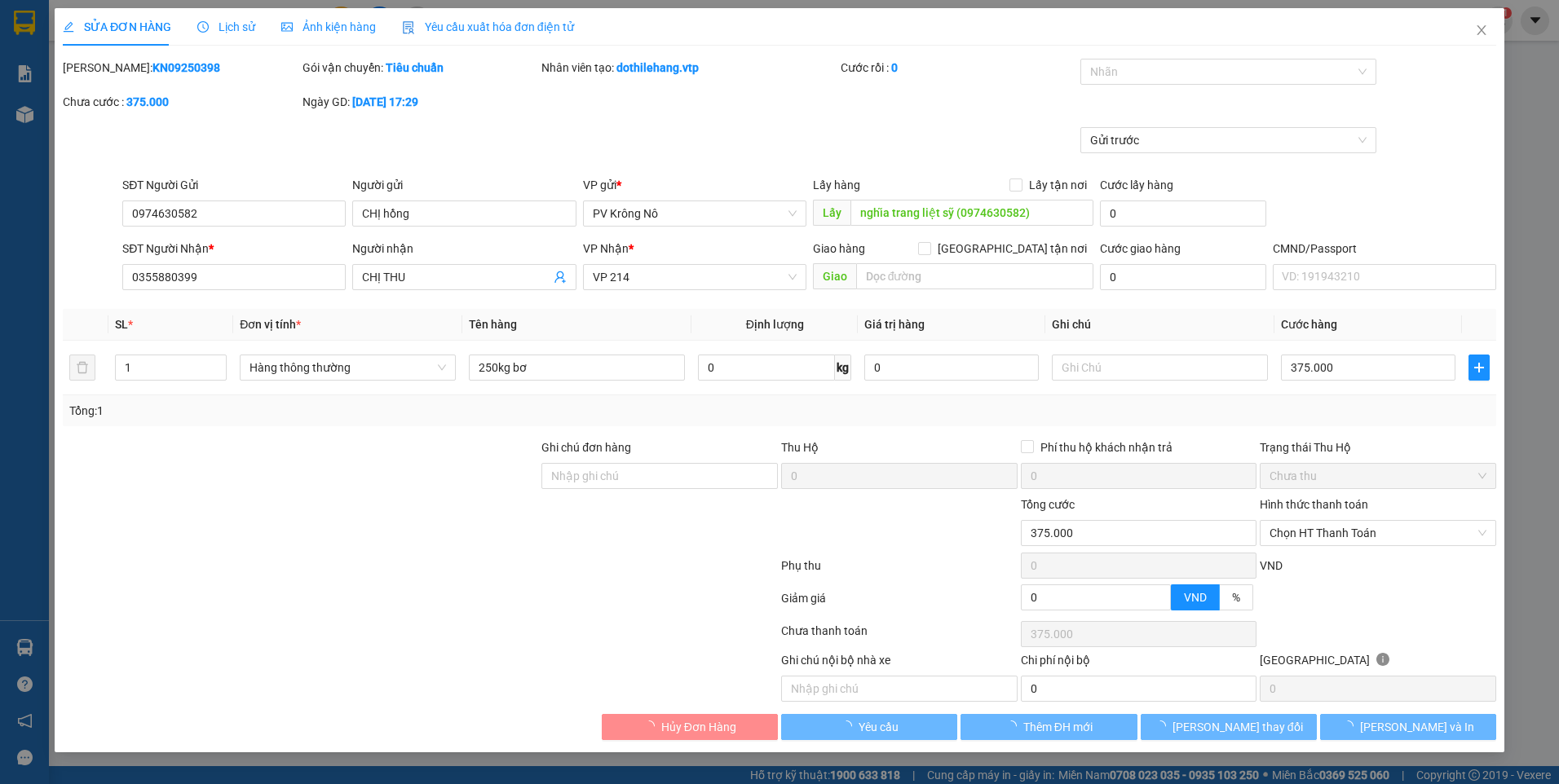
type input "375.000"
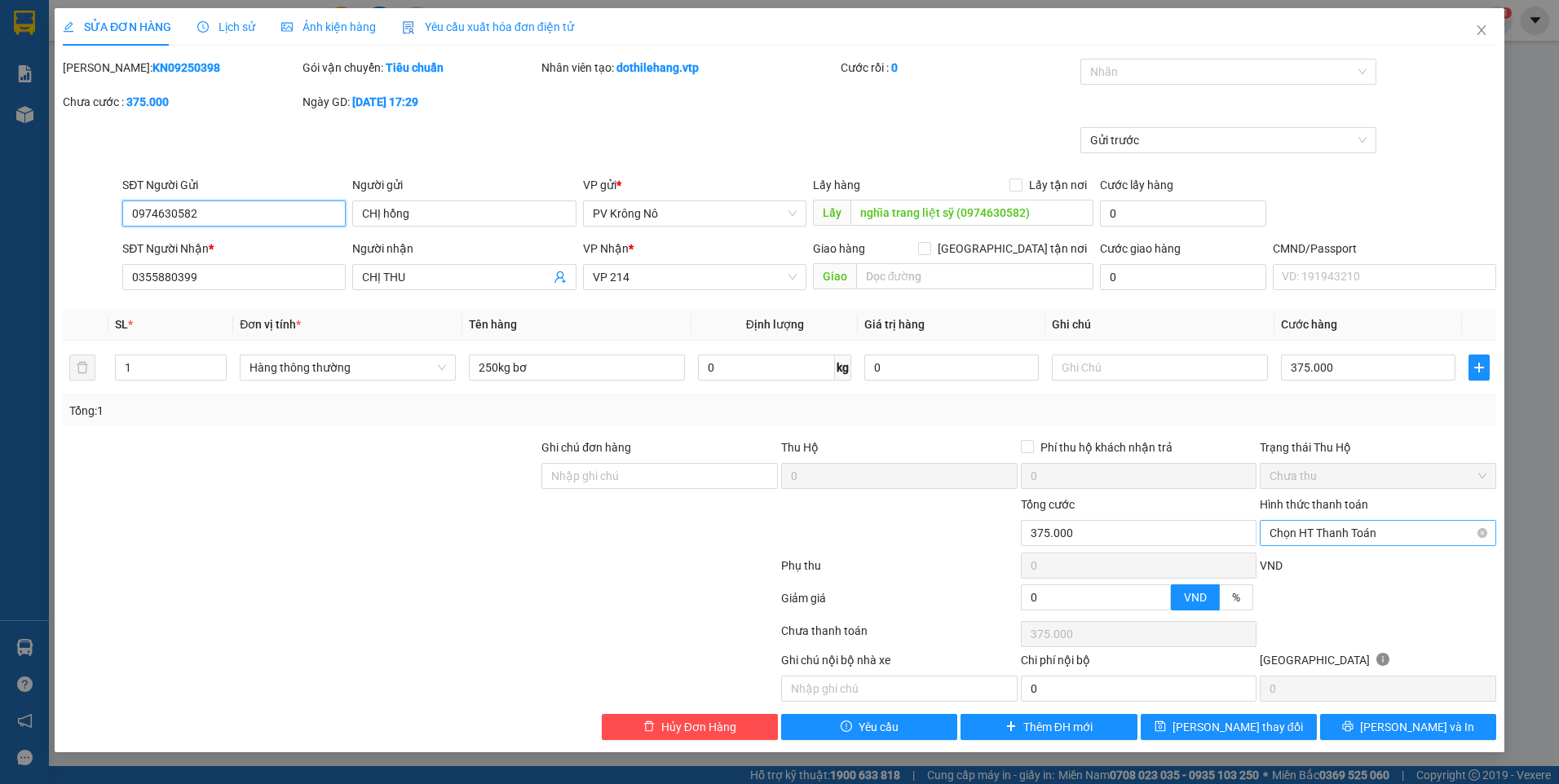
click at [1311, 531] on span "Chọn HT Thanh Toán" at bounding box center [1378, 533] width 217 height 24
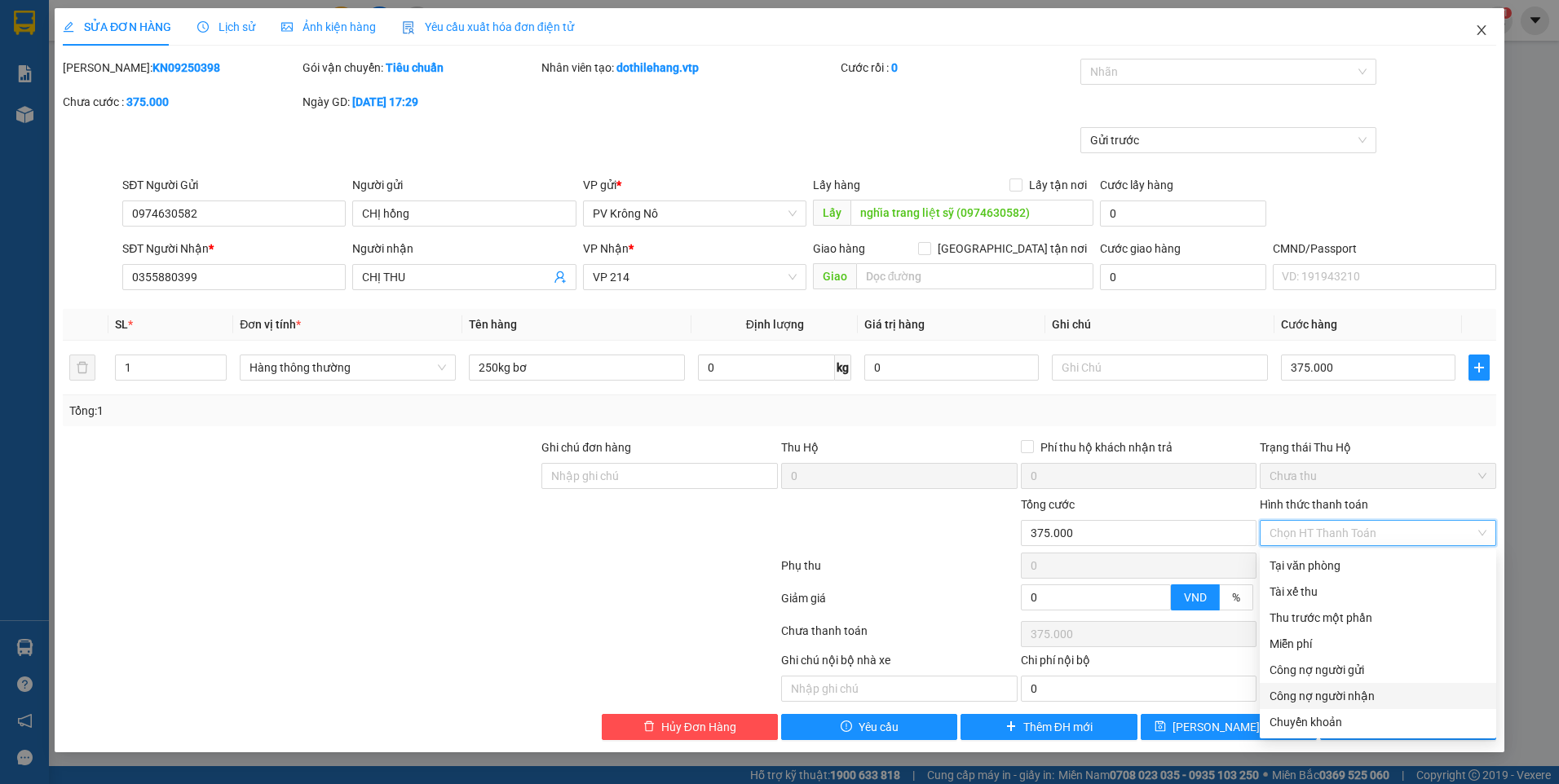
click at [1478, 36] on icon "close" at bounding box center [1481, 31] width 13 height 13
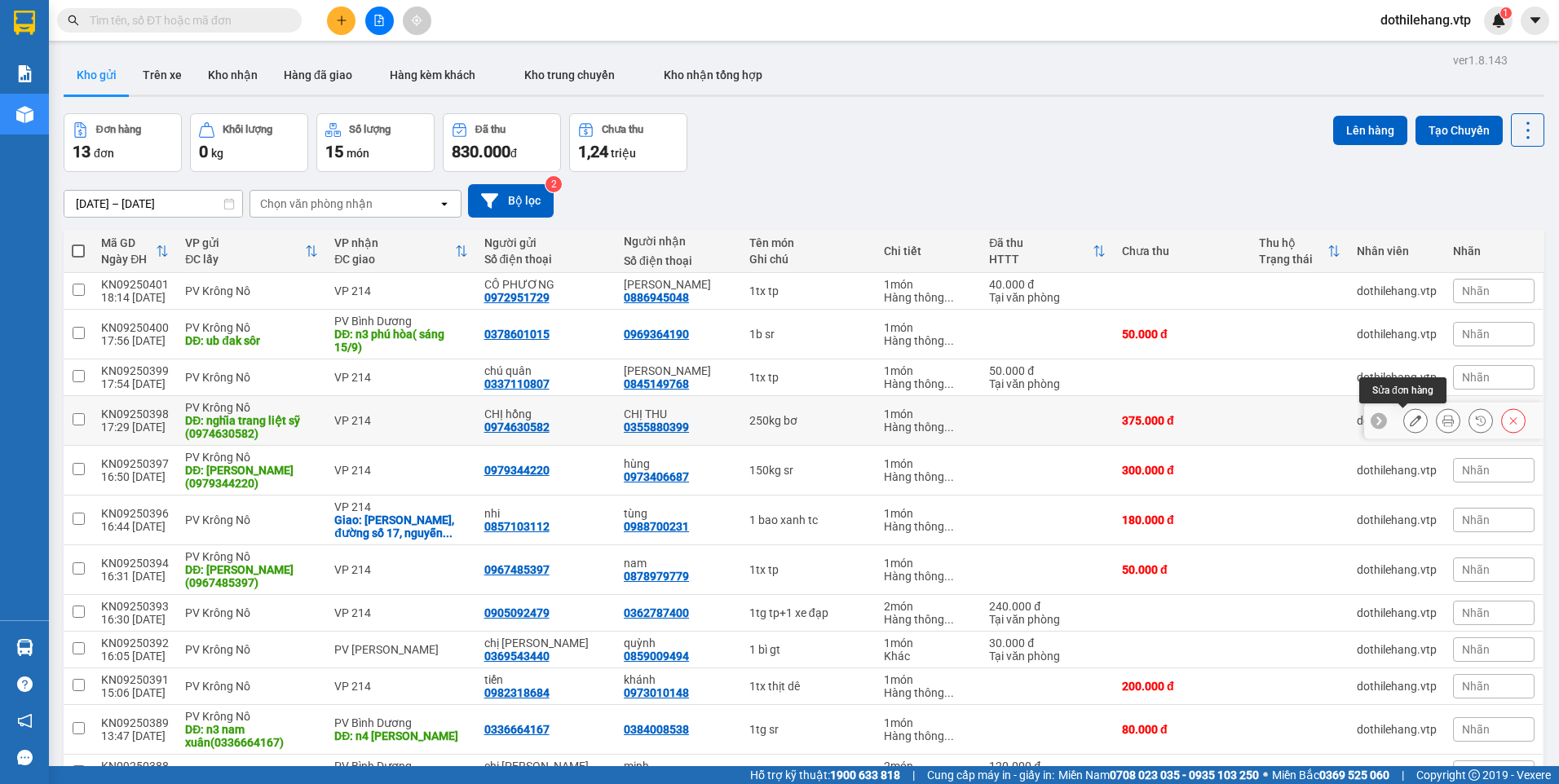
click at [1409, 421] on icon at bounding box center [1415, 420] width 12 height 12
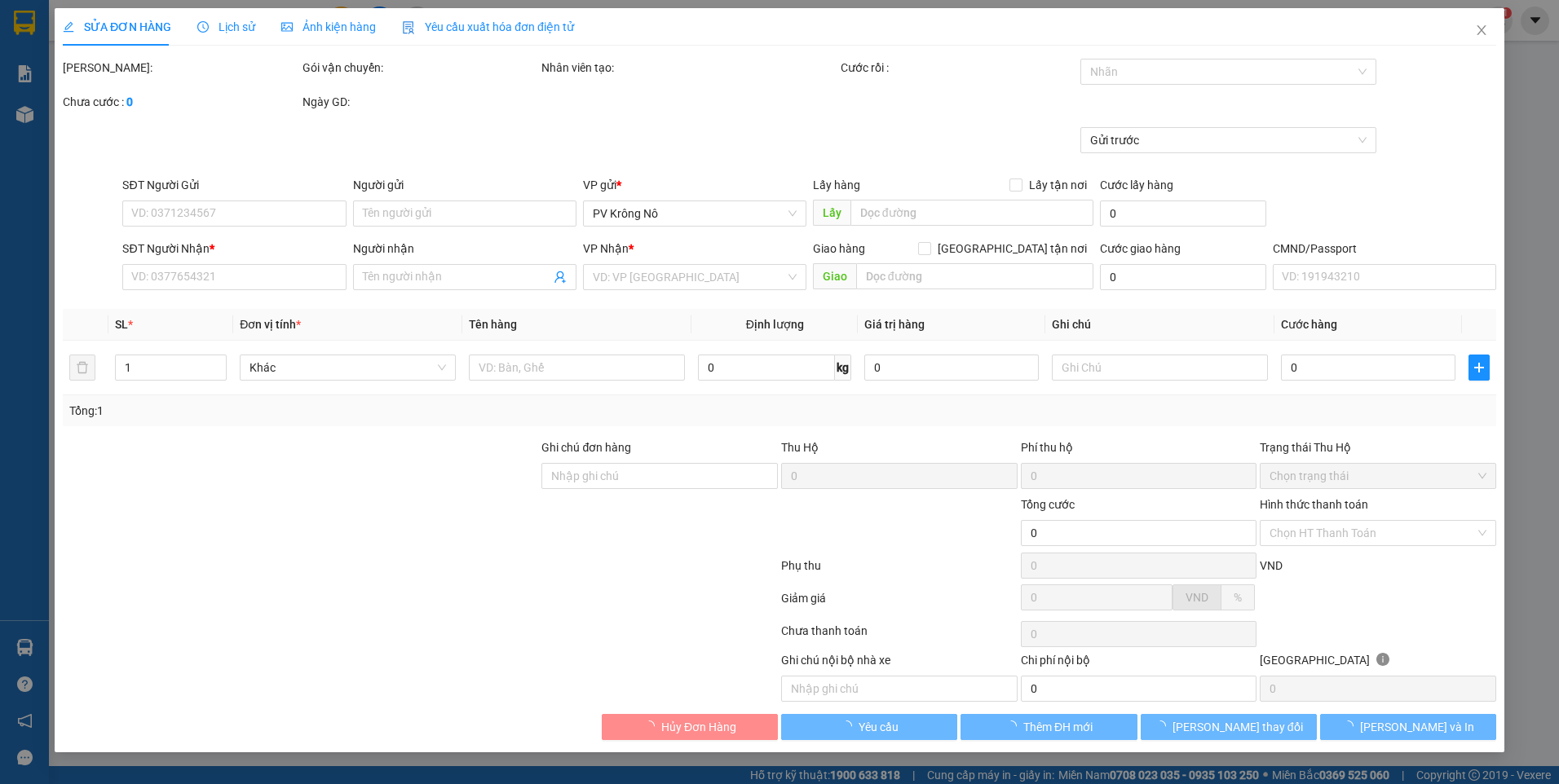
type input "0974630582"
type input "CHỊ hồng"
type input "nghĩa trang liệt sỹ (0974630582)"
type input "0355880399"
type input "CHỊ THU"
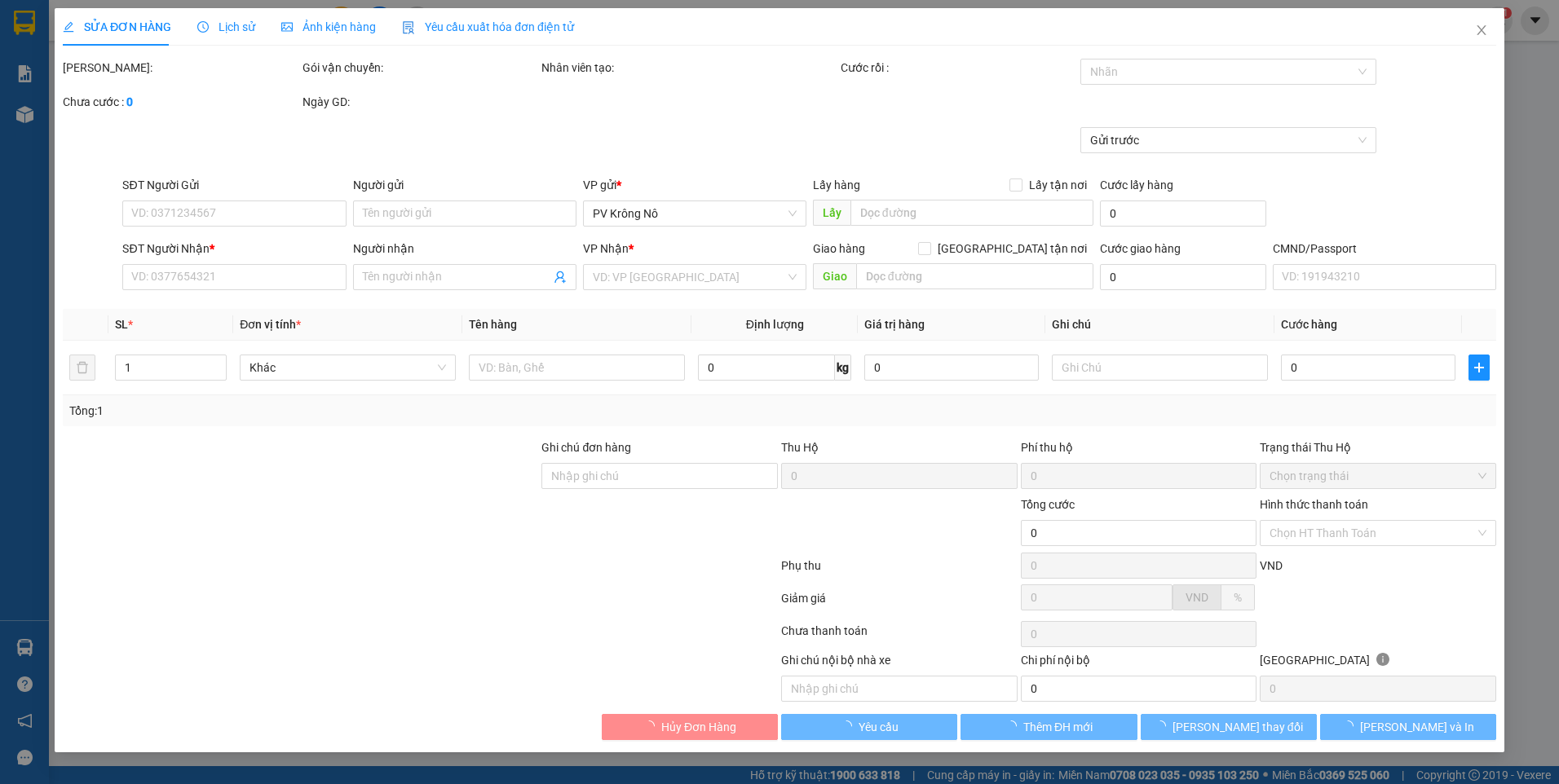
type input "375.000"
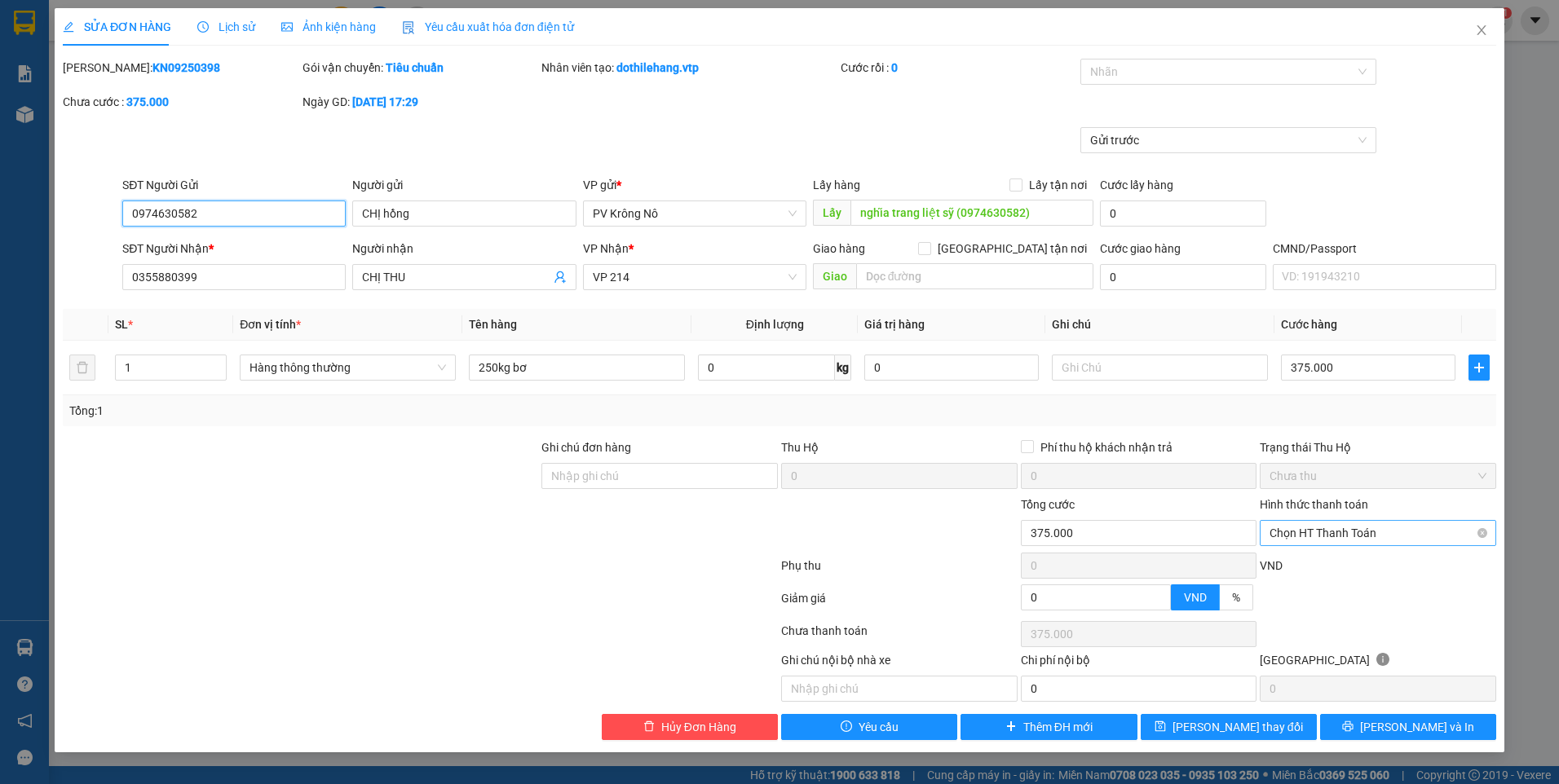
click at [1337, 537] on span "Chọn HT Thanh Toán" at bounding box center [1378, 533] width 217 height 24
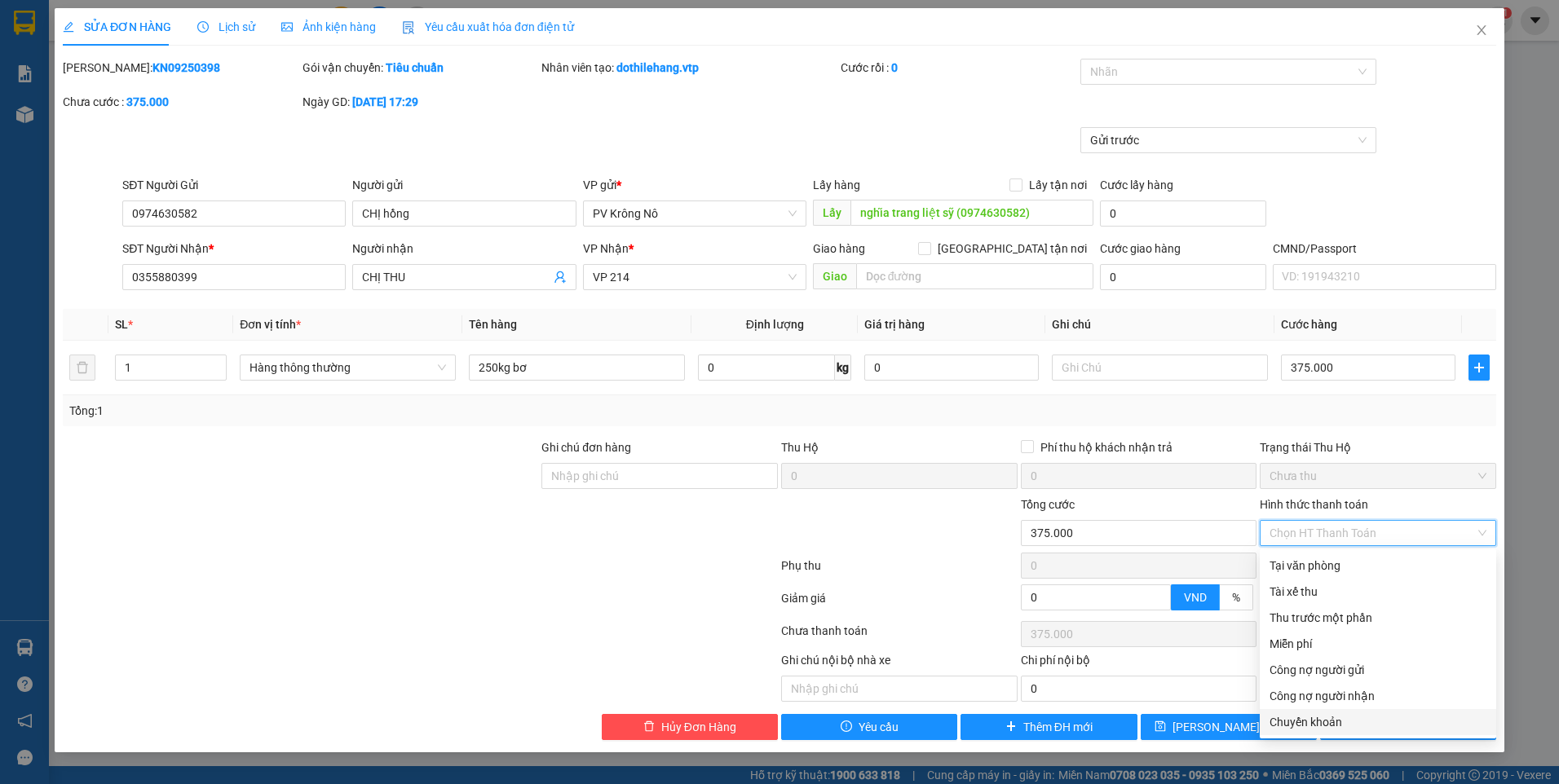
click at [1328, 726] on div "Chuyển khoản" at bounding box center [1378, 722] width 217 height 18
type input "0"
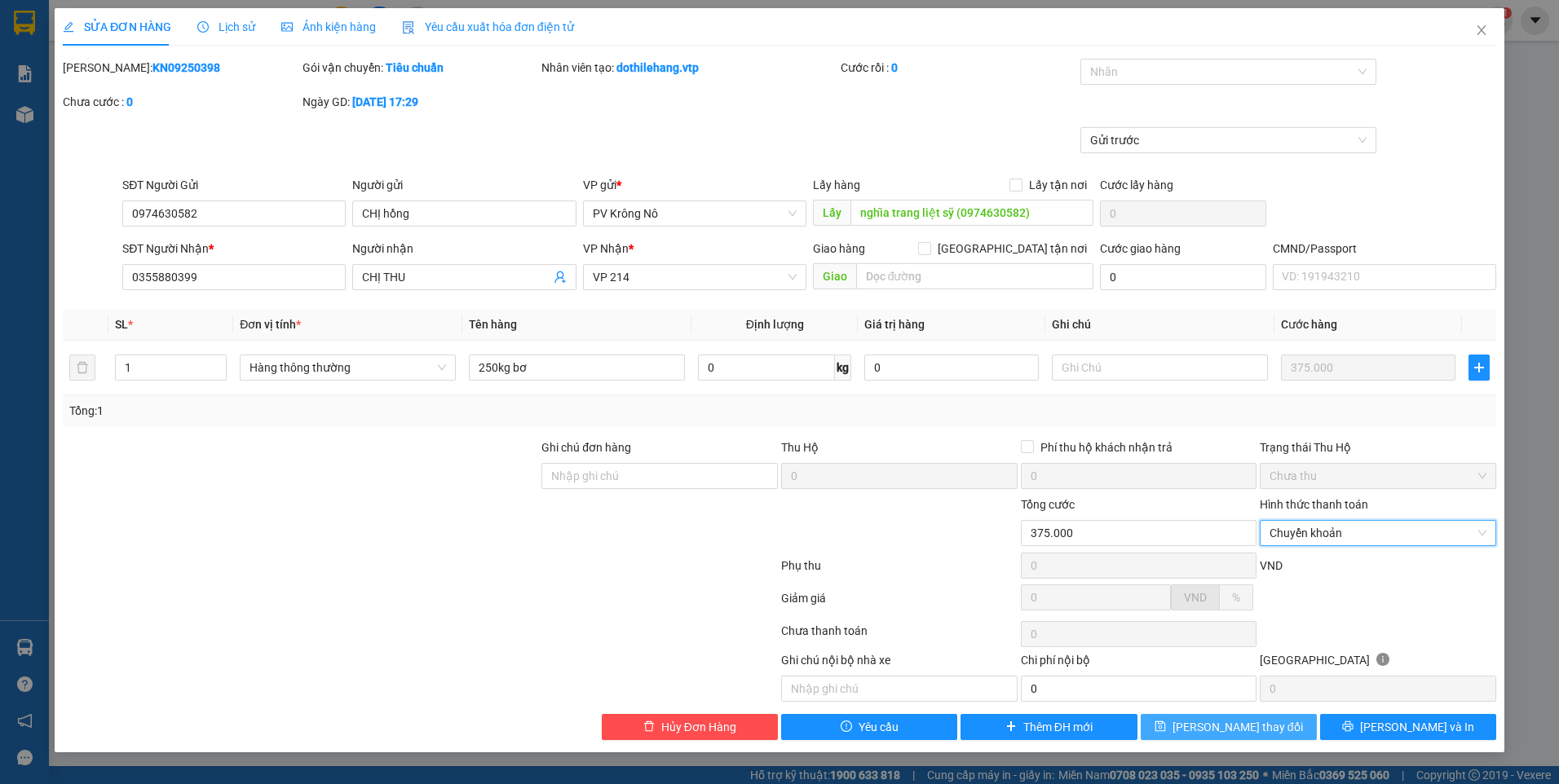
drag, startPoint x: 1265, startPoint y: 722, endPoint x: 1267, endPoint y: 705, distance: 17.1
click at [1265, 722] on span "[PERSON_NAME] thay đổi" at bounding box center [1237, 726] width 131 height 18
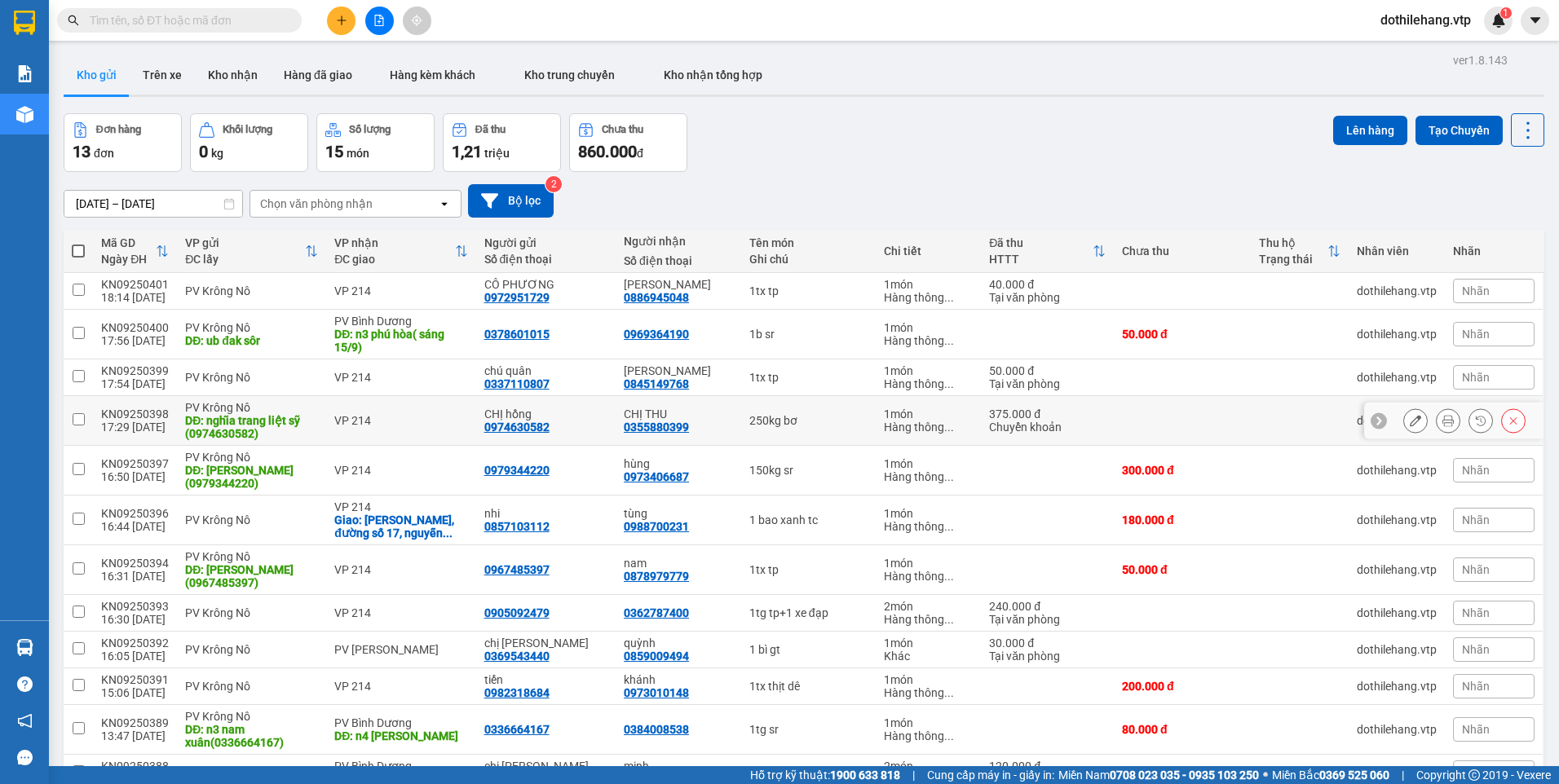
click at [835, 416] on div "250kg bơ" at bounding box center [807, 420] width 118 height 13
checkbox input "true"
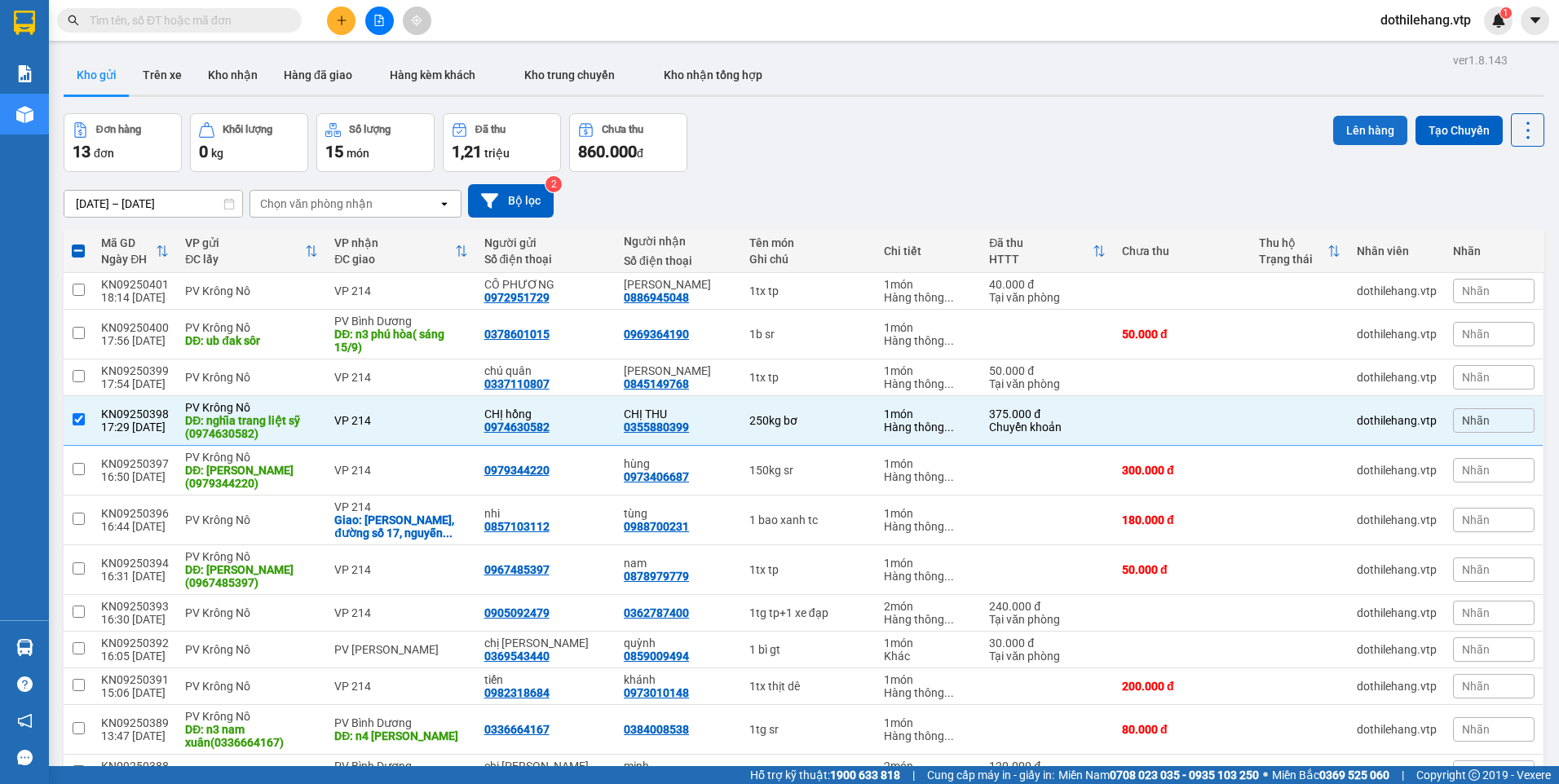
click at [1353, 121] on button "Lên hàng" at bounding box center [1369, 131] width 74 height 30
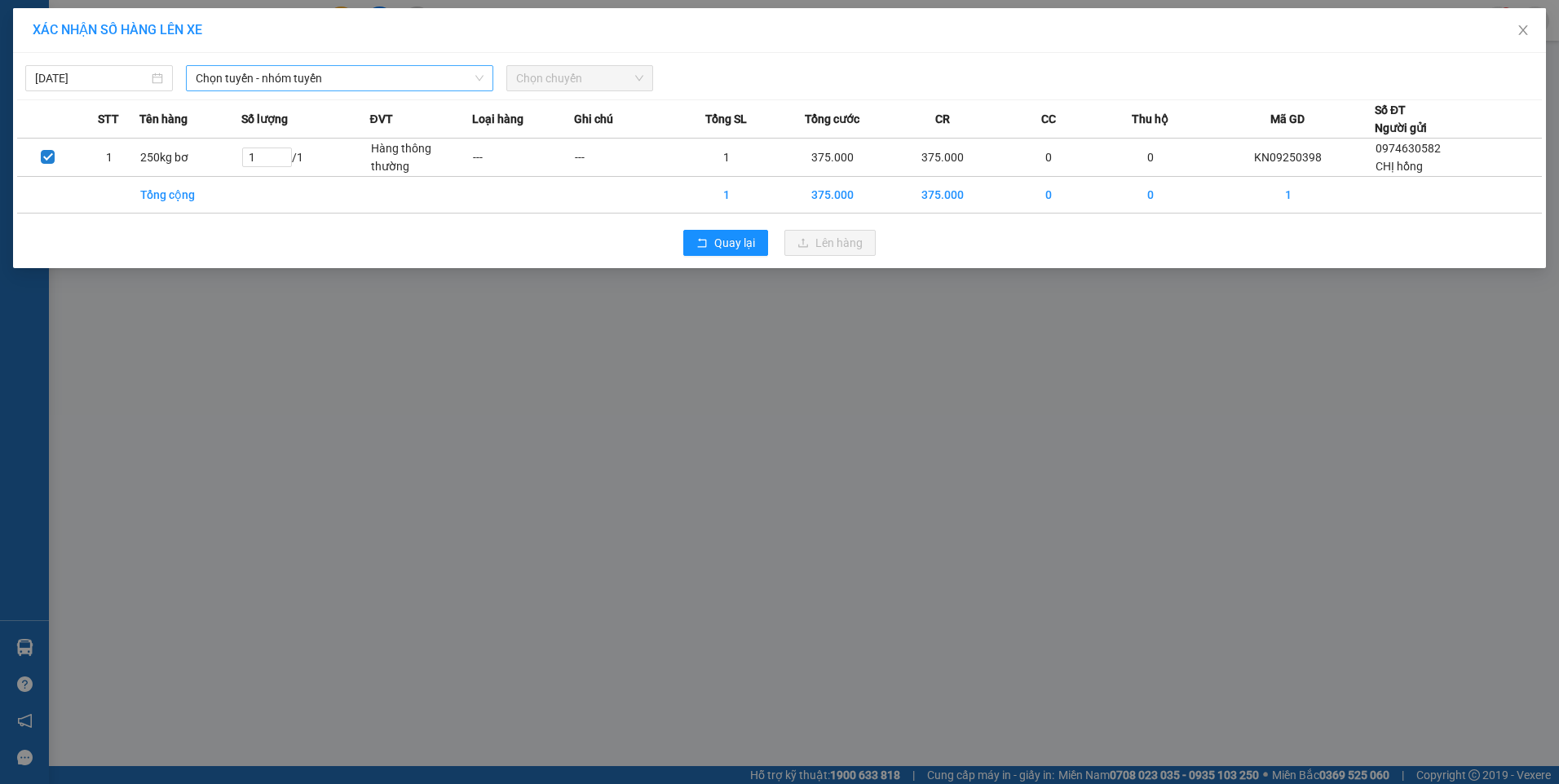
click at [241, 81] on span "Chọn tuyến - nhóm tuyến" at bounding box center [340, 78] width 288 height 24
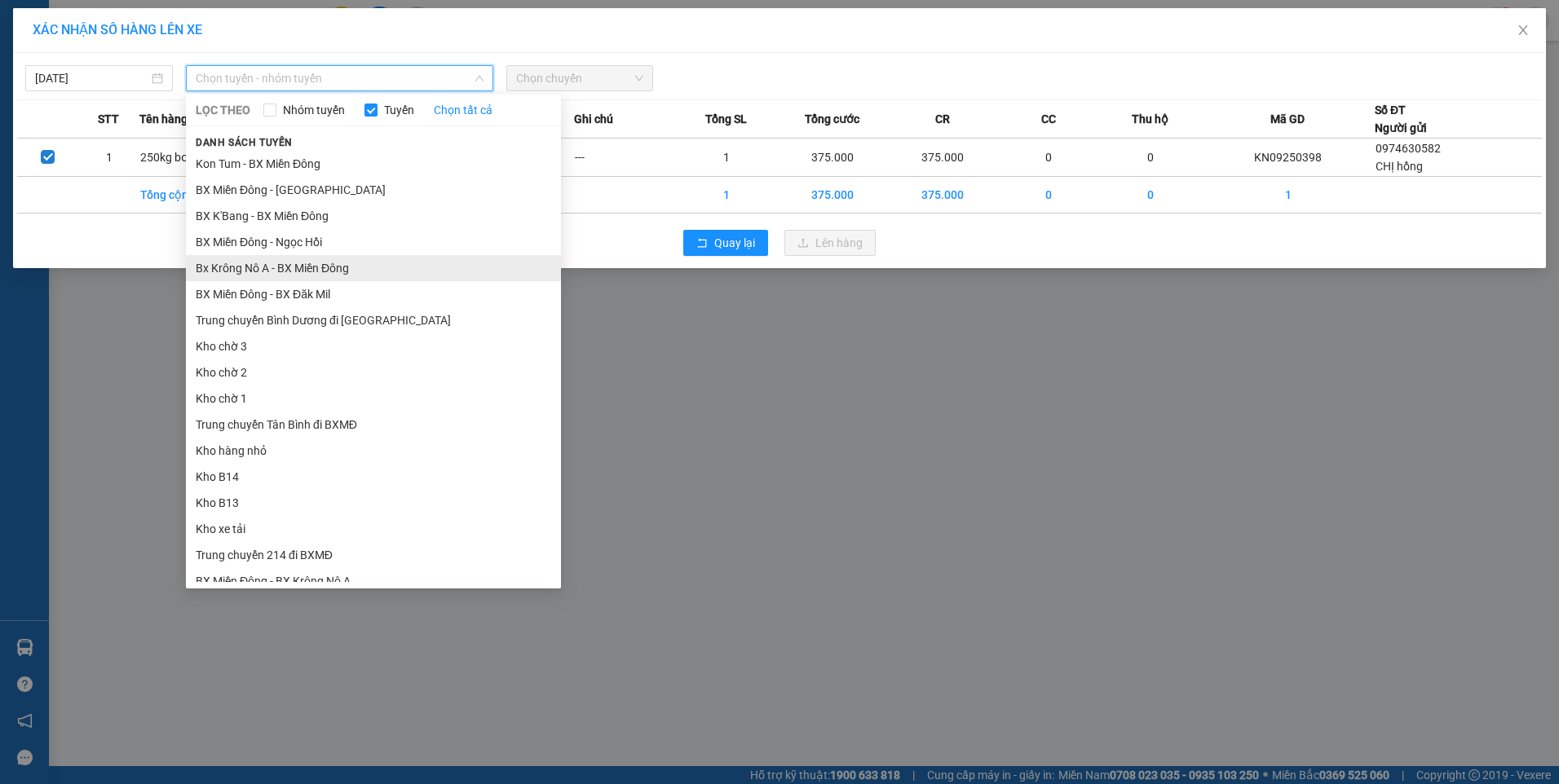
click at [288, 267] on li "Bx Krông Nô A - BX Miền Đông" at bounding box center [373, 268] width 375 height 26
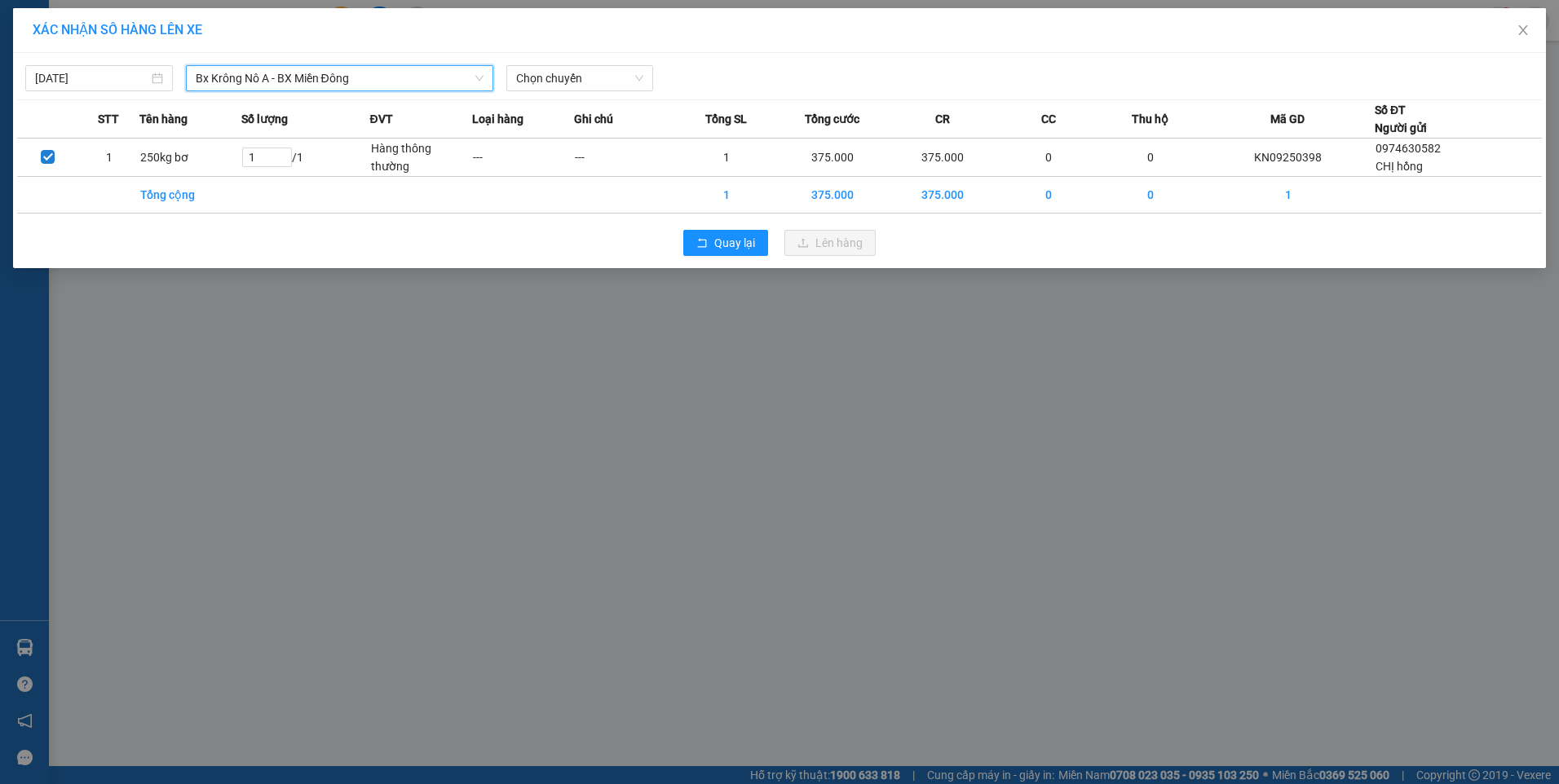
click at [358, 74] on span "Bx Krông Nô A - BX Miền Đông" at bounding box center [340, 78] width 288 height 24
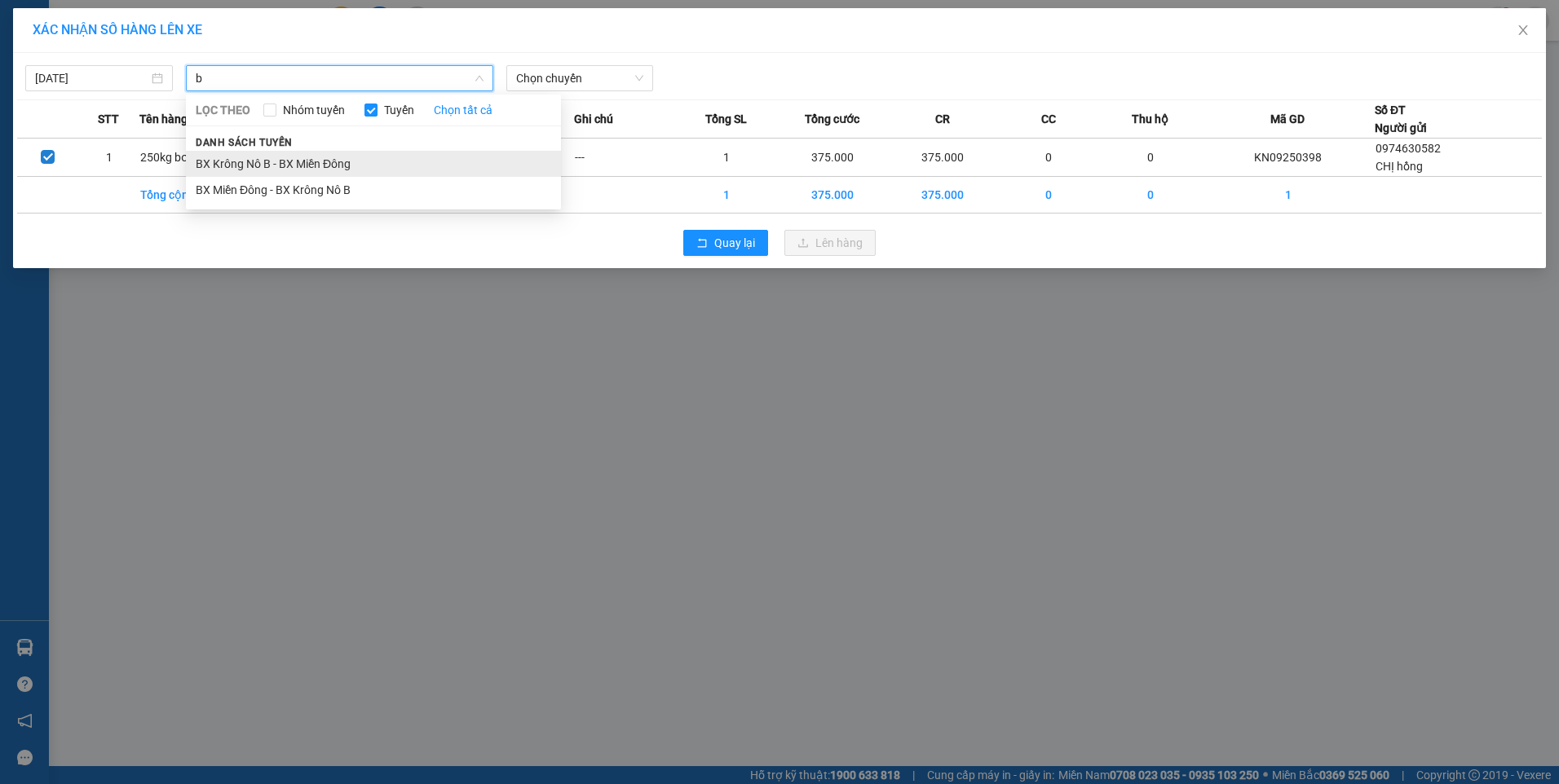
type input "b"
click at [318, 164] on li "BX Krông Nô B - BX Miền Đông" at bounding box center [373, 163] width 375 height 26
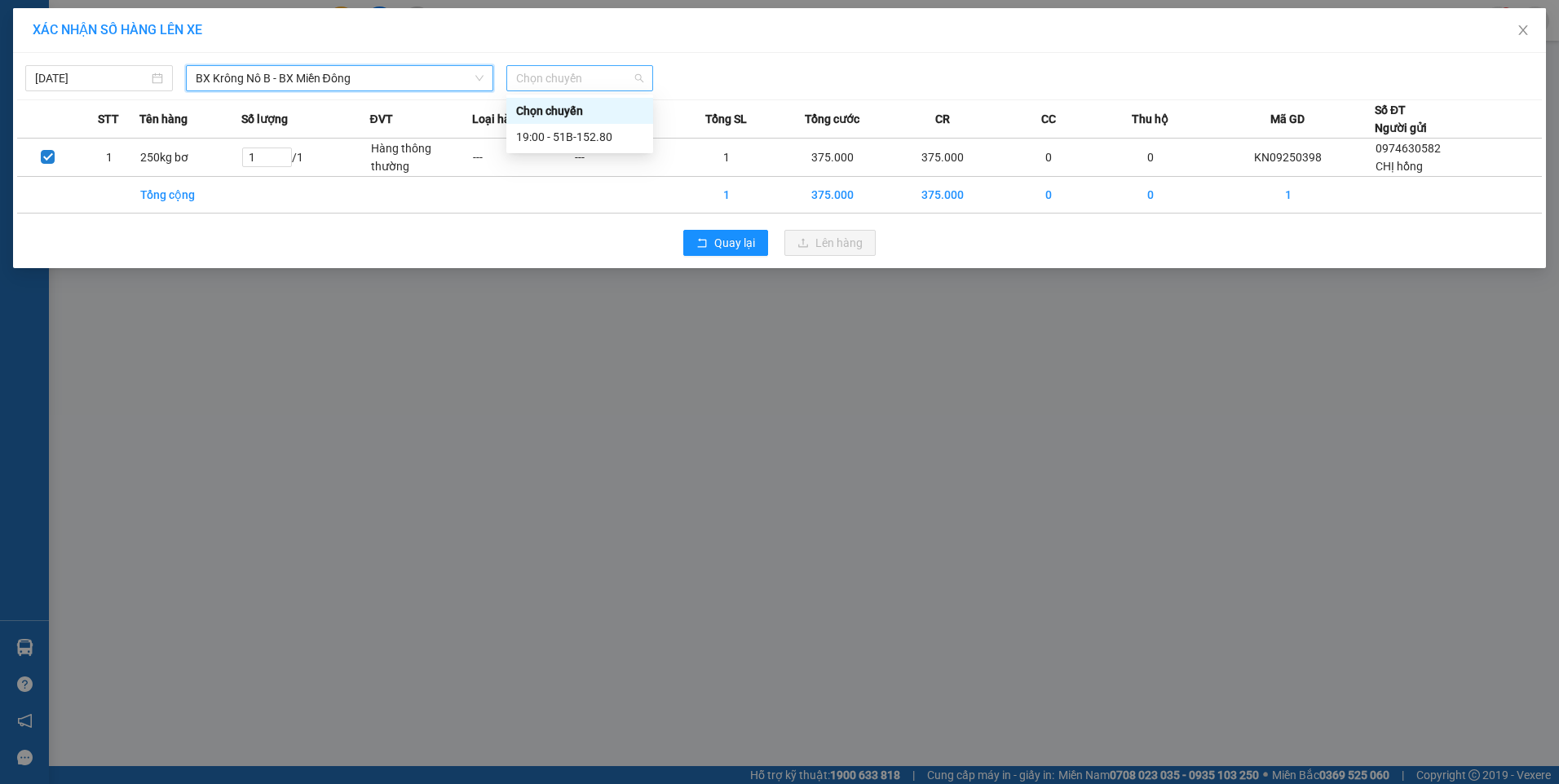
click at [521, 73] on span "Chọn chuyến" at bounding box center [580, 78] width 128 height 24
click at [555, 132] on div "19:00 - 51B-152.80" at bounding box center [580, 136] width 127 height 18
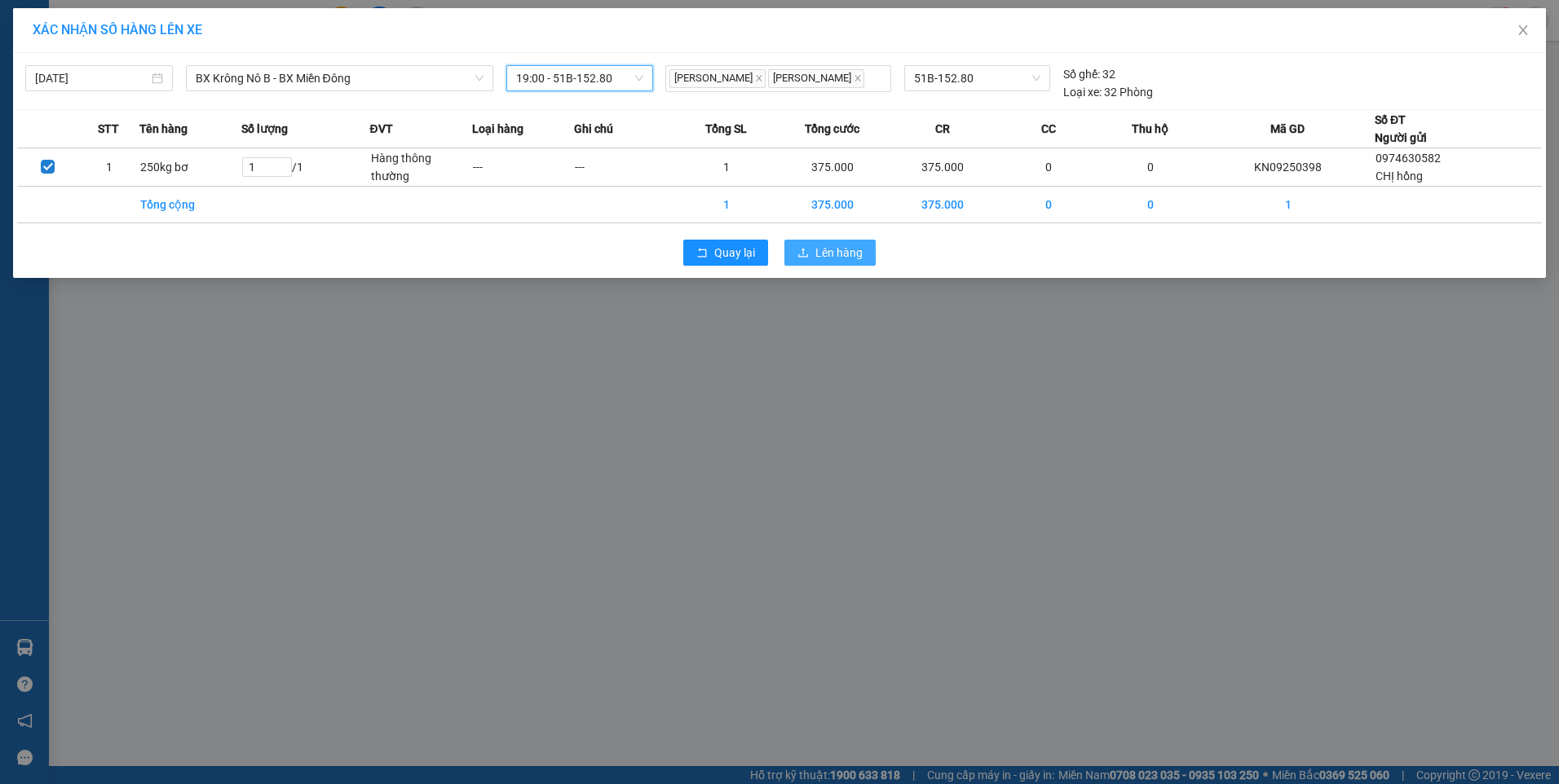
click at [819, 251] on span "Lên hàng" at bounding box center [838, 252] width 47 height 18
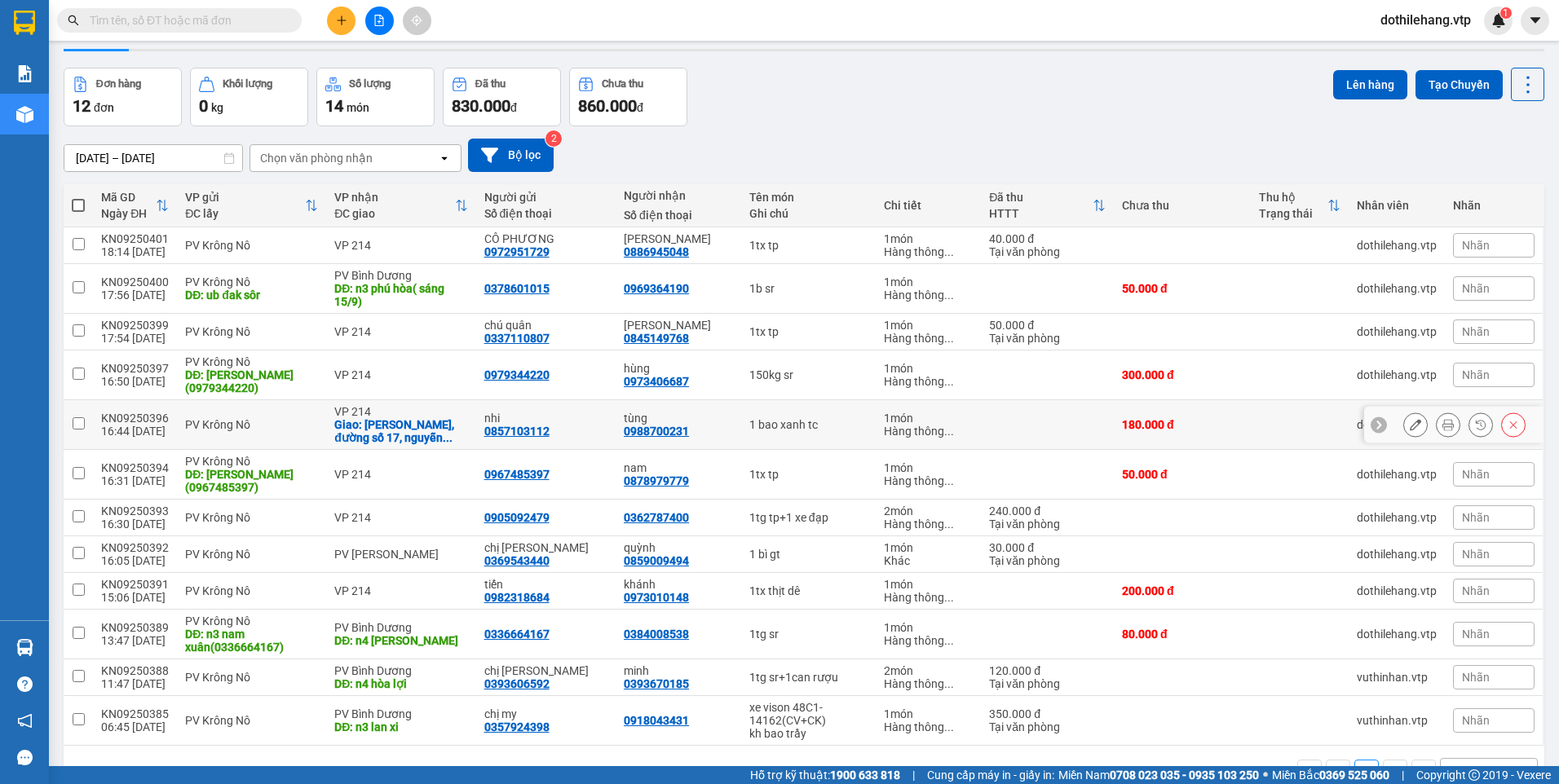
scroll to position [92, 0]
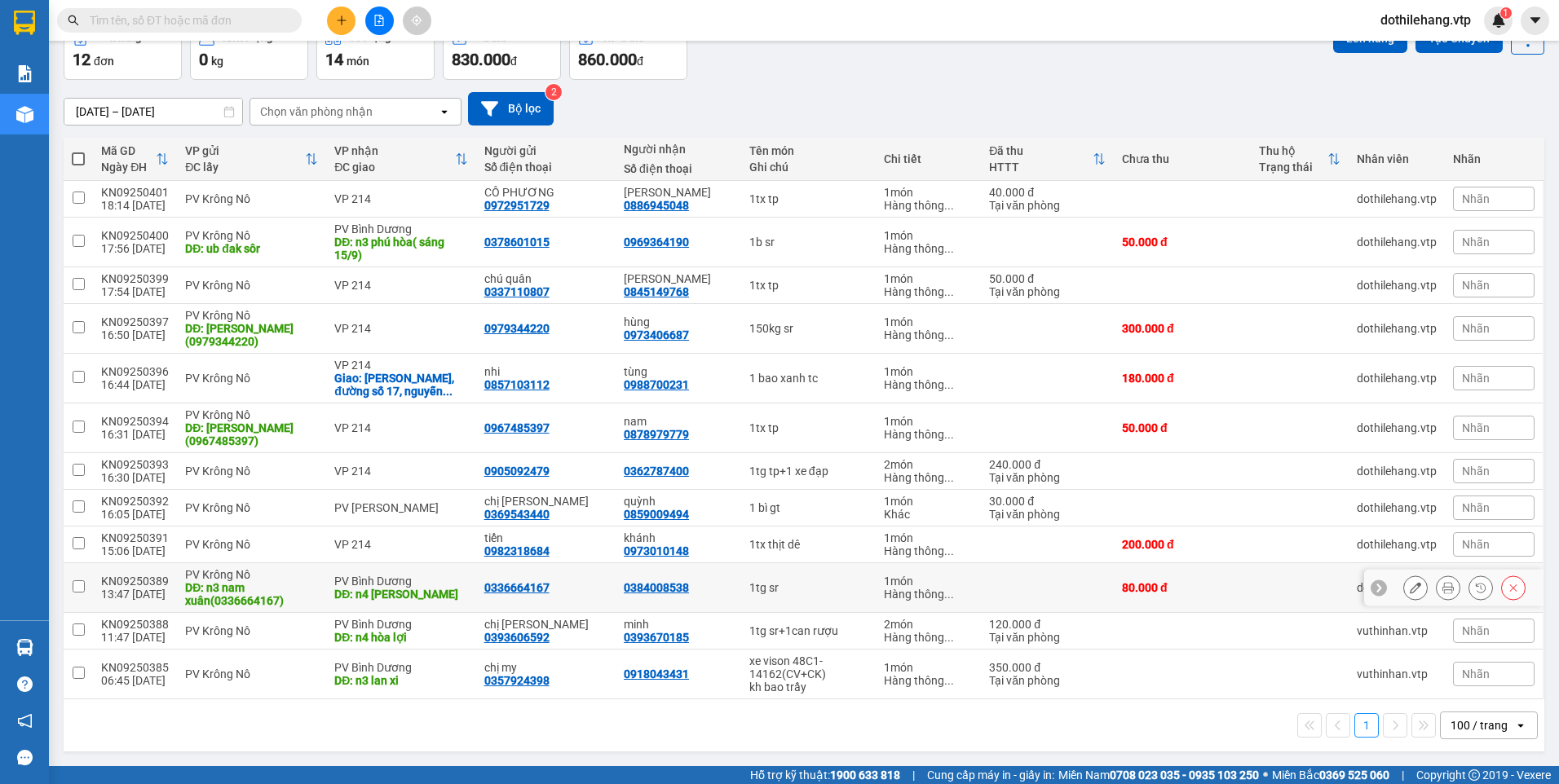
click at [436, 596] on div "DĐ: n4 hòa lân" at bounding box center [400, 594] width 132 height 13
checkbox input "true"
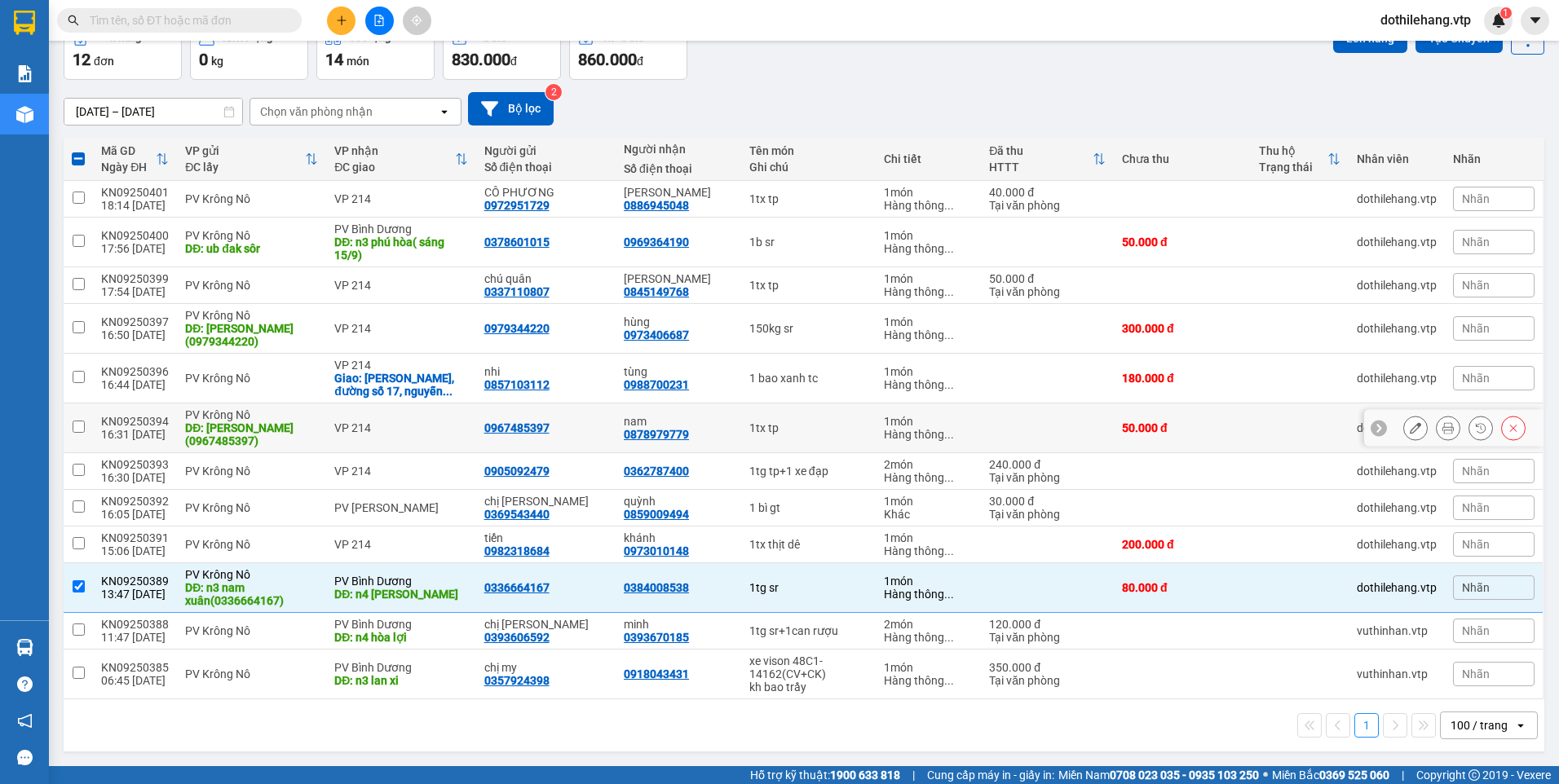
click at [417, 430] on div "VP 214" at bounding box center [400, 428] width 132 height 13
checkbox input "true"
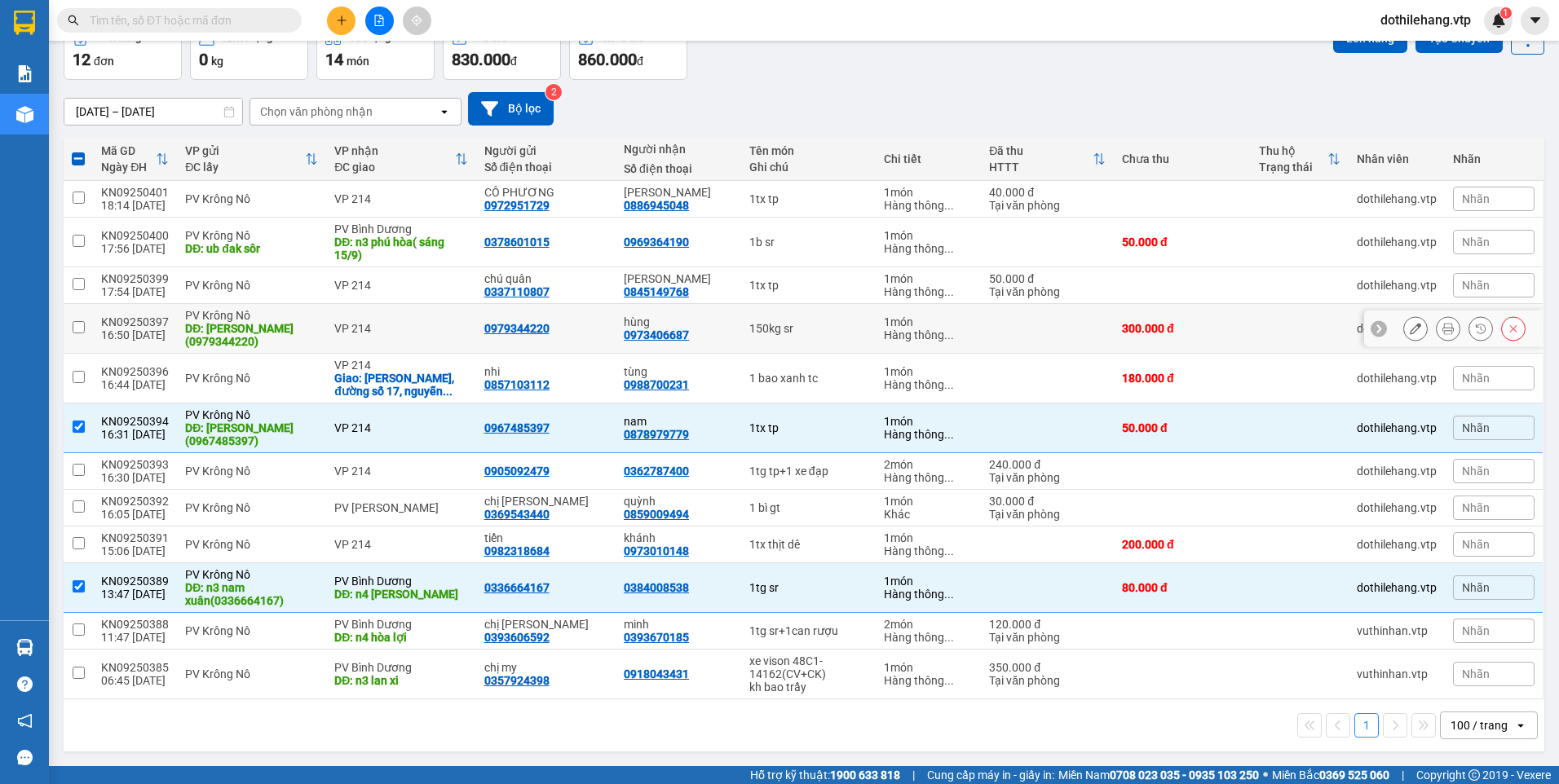
click at [407, 326] on div "VP 214" at bounding box center [400, 328] width 132 height 13
checkbox input "true"
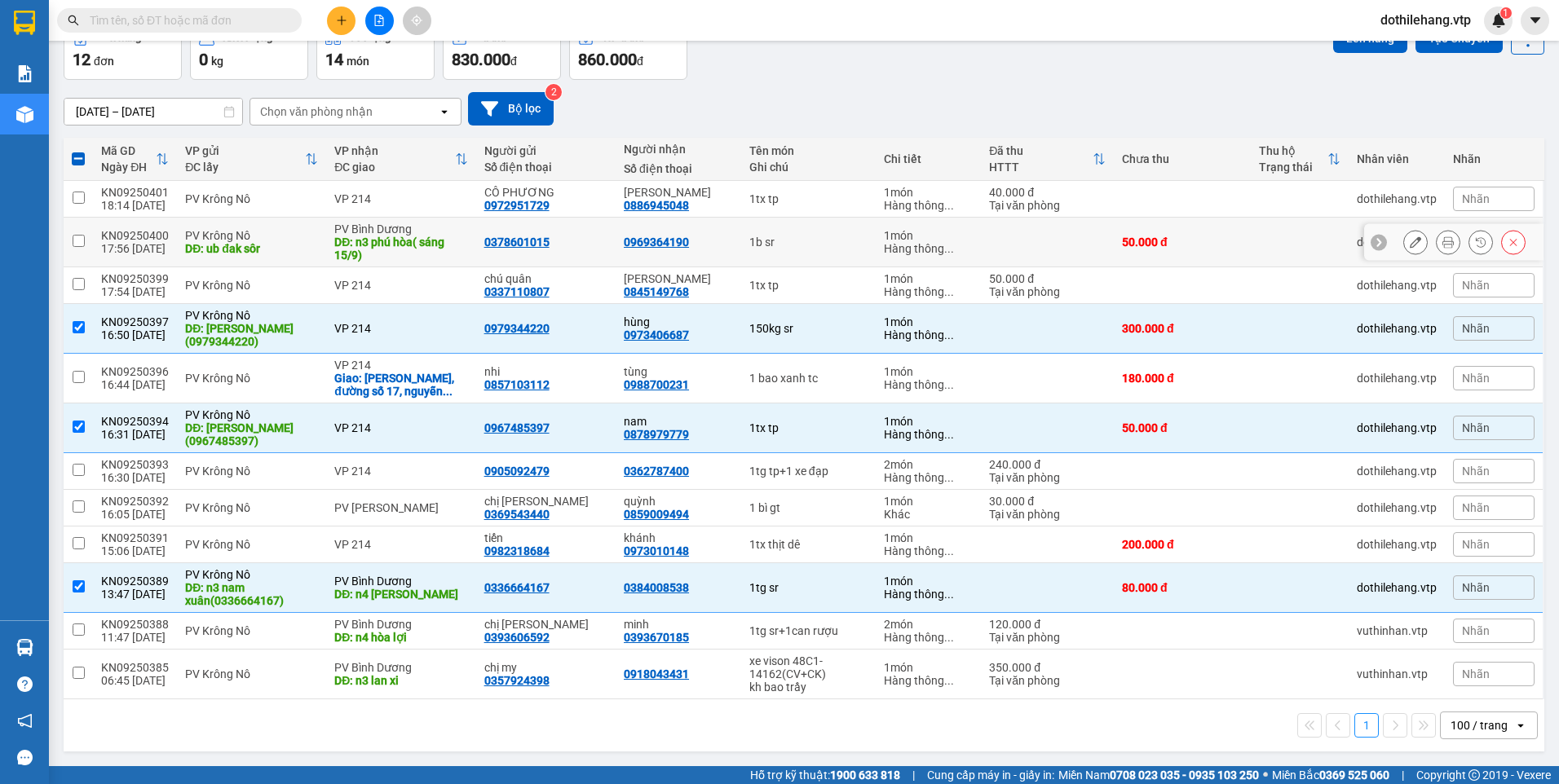
scroll to position [0, 0]
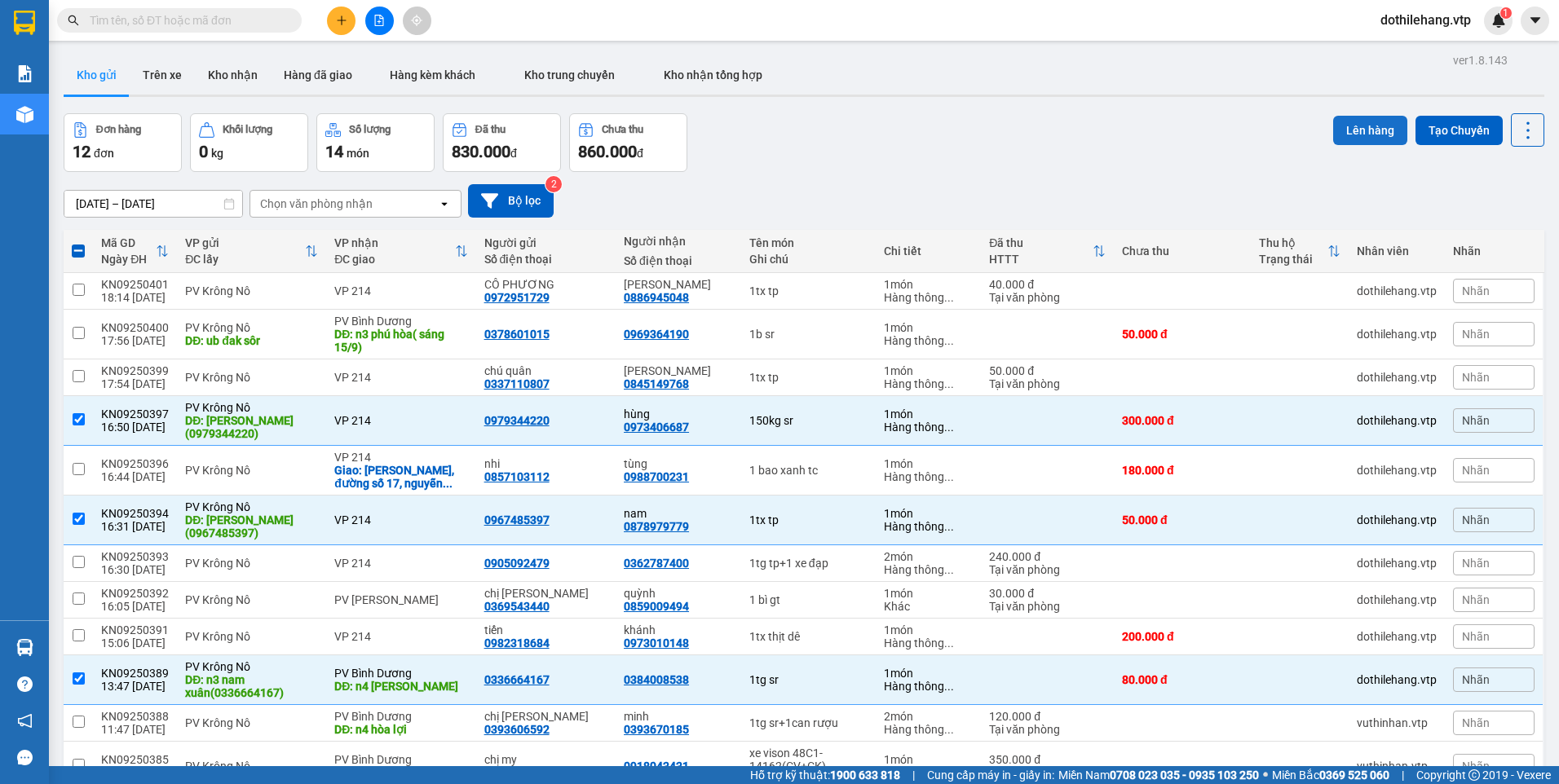
click at [1334, 138] on button "Lên hàng" at bounding box center [1369, 131] width 74 height 30
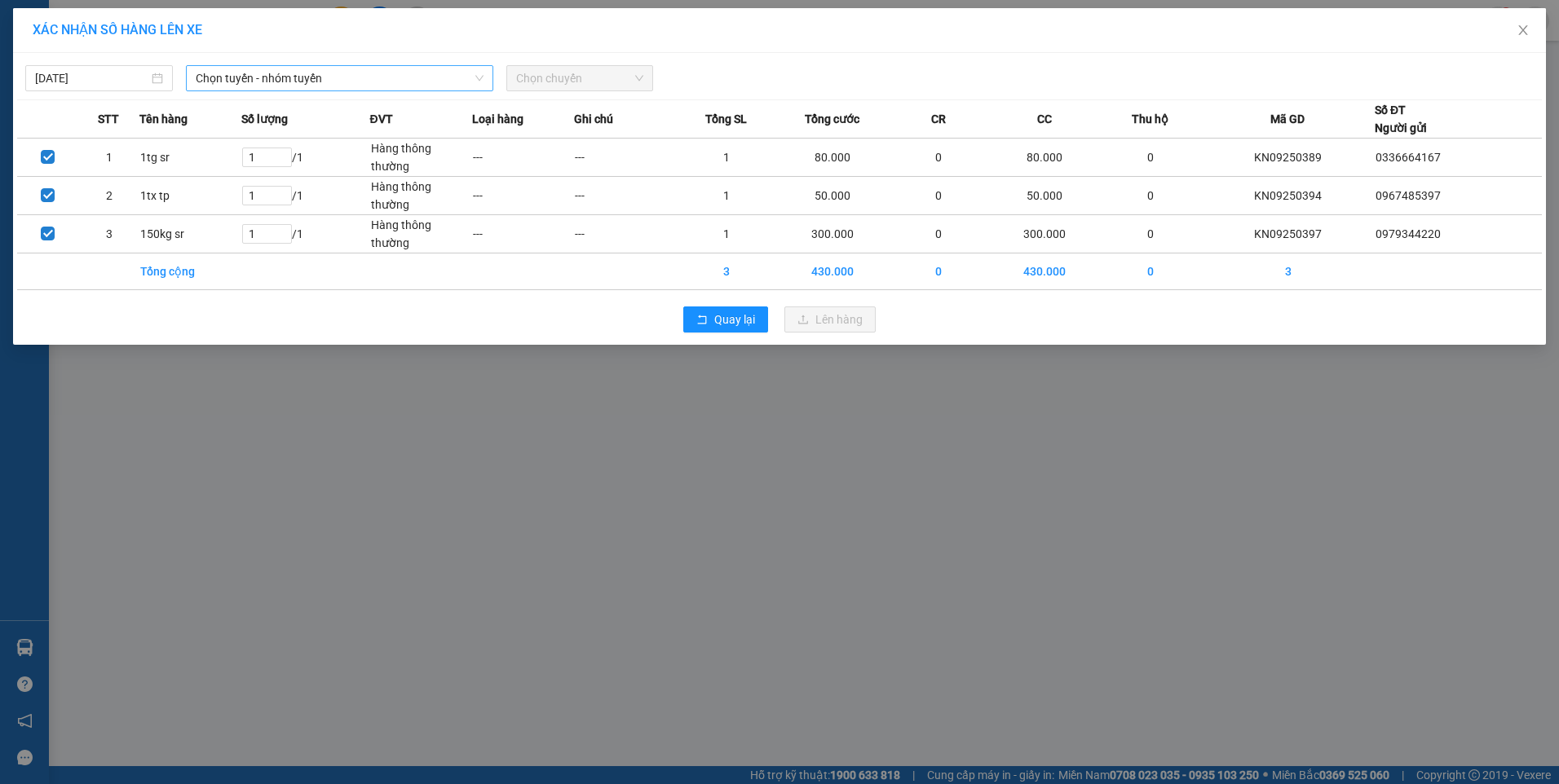
click at [305, 78] on span "Chọn tuyến - nhóm tuyến" at bounding box center [340, 78] width 288 height 24
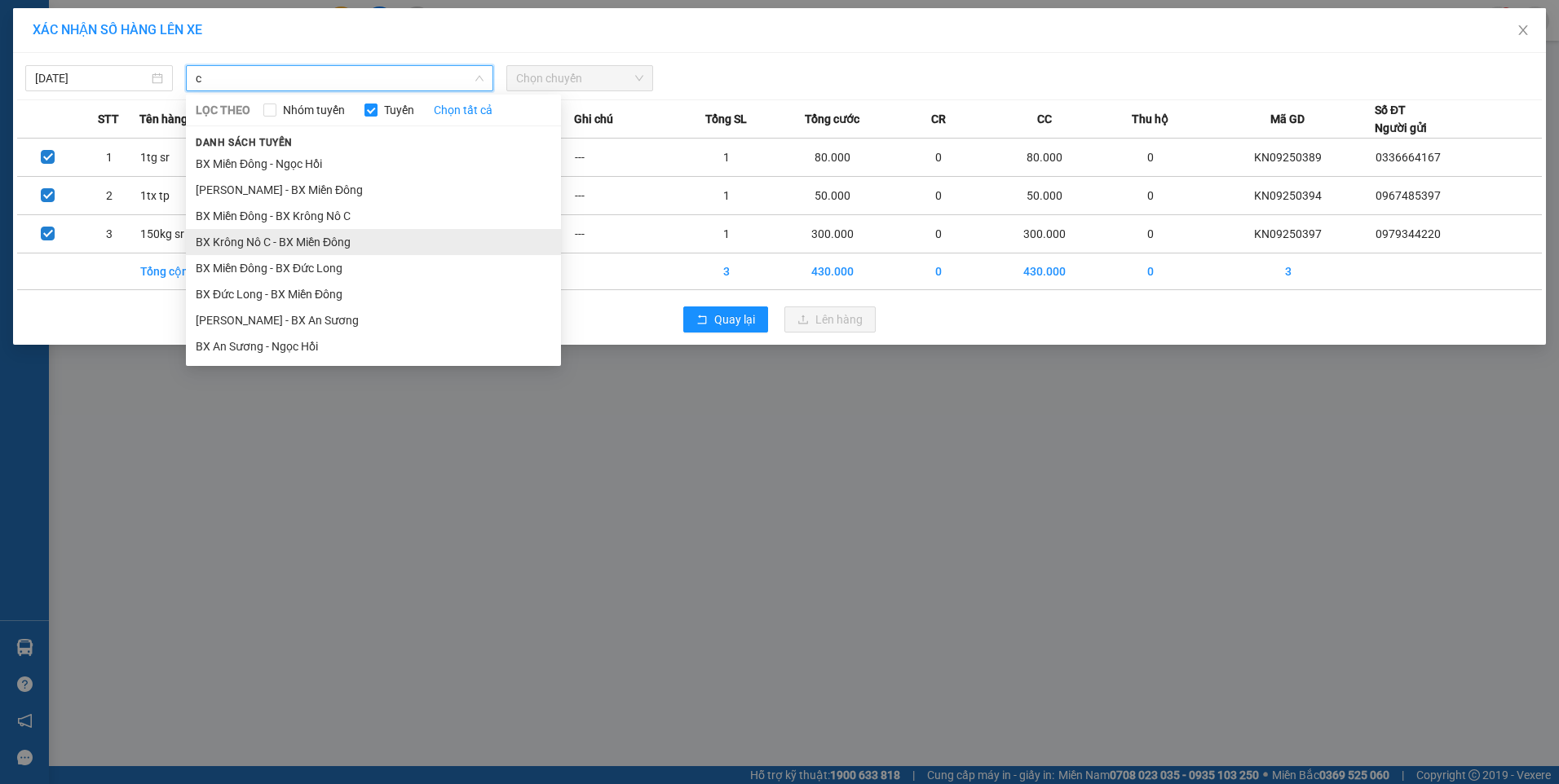
type input "c"
click at [322, 235] on li "BX Krông Nô C - BX Miền Đông" at bounding box center [373, 242] width 375 height 26
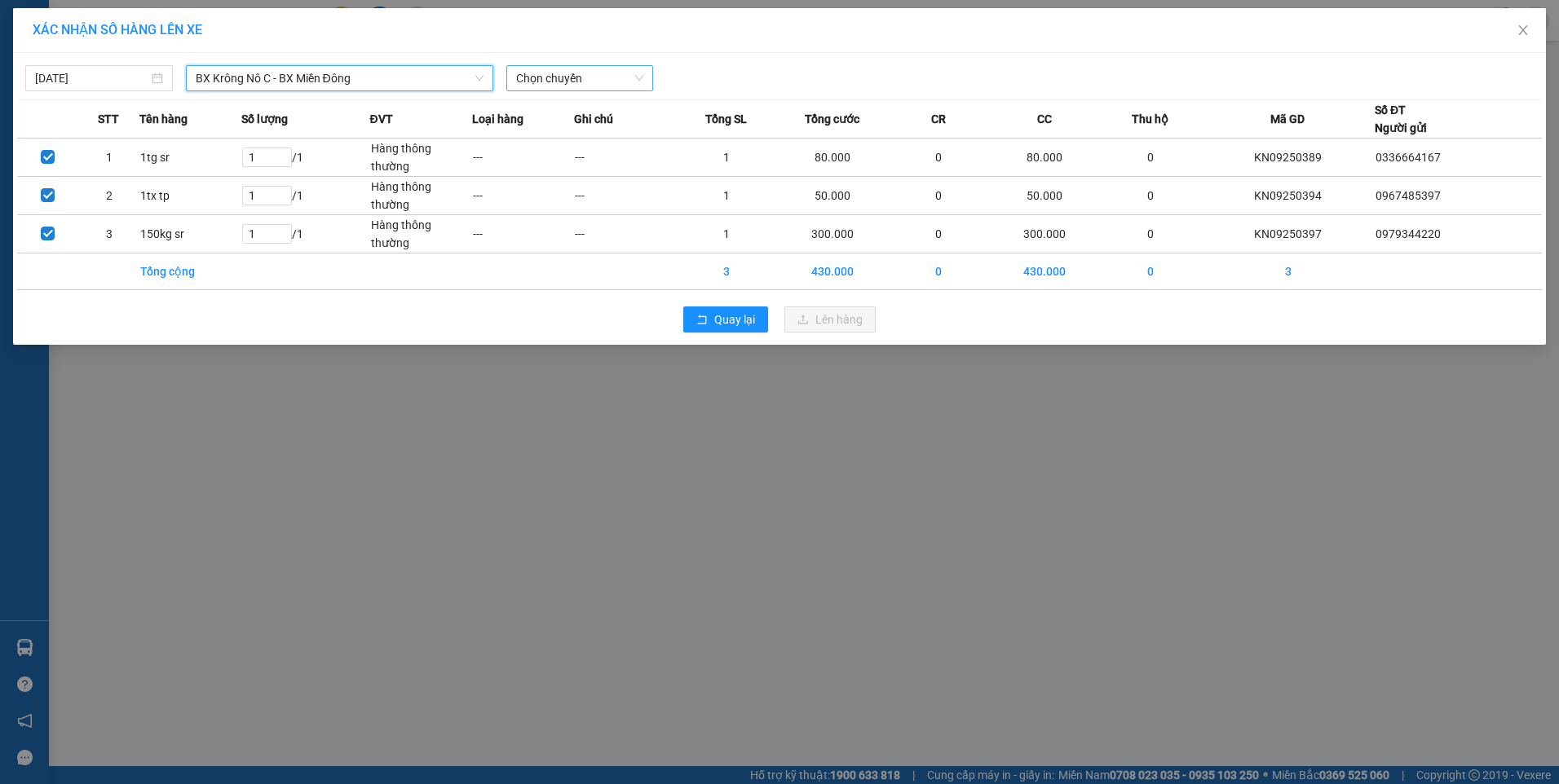
click at [561, 74] on span "Chọn chuyến" at bounding box center [580, 78] width 128 height 24
click at [586, 139] on div "19:00 - 50F-002.67" at bounding box center [580, 136] width 127 height 18
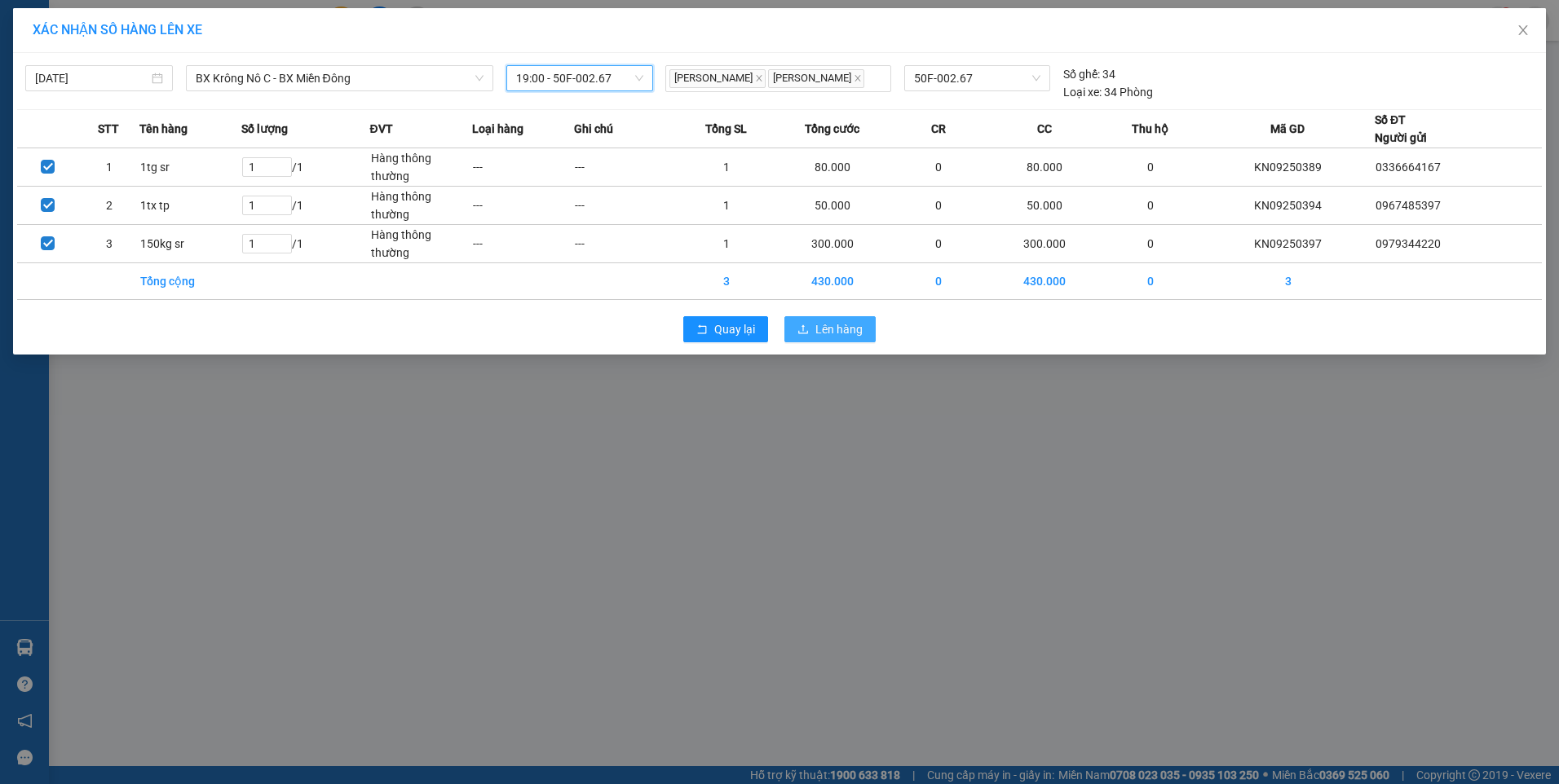
click at [794, 328] on button "Lên hàng" at bounding box center [829, 328] width 91 height 26
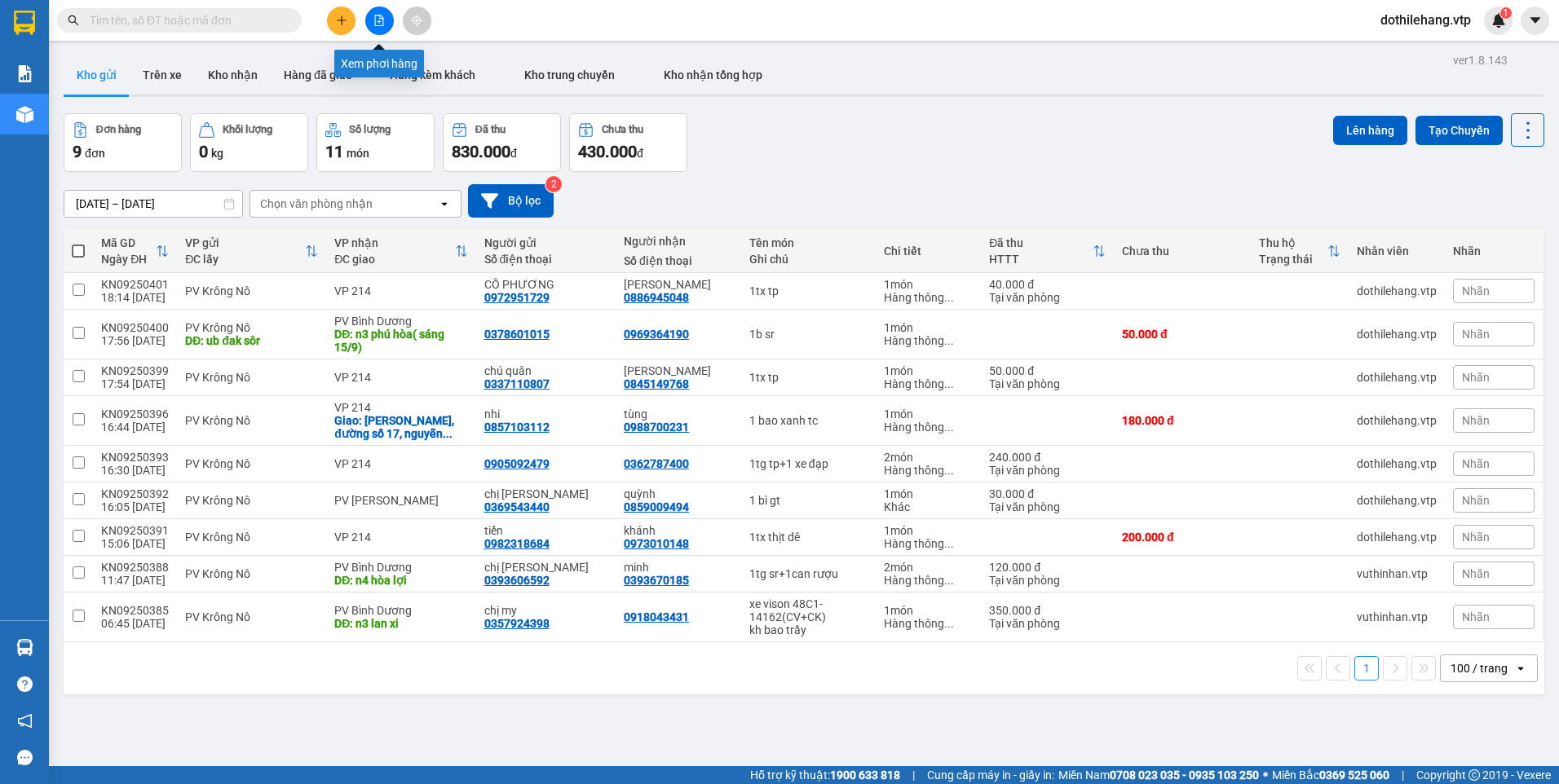
click at [373, 27] on button at bounding box center [379, 21] width 29 height 29
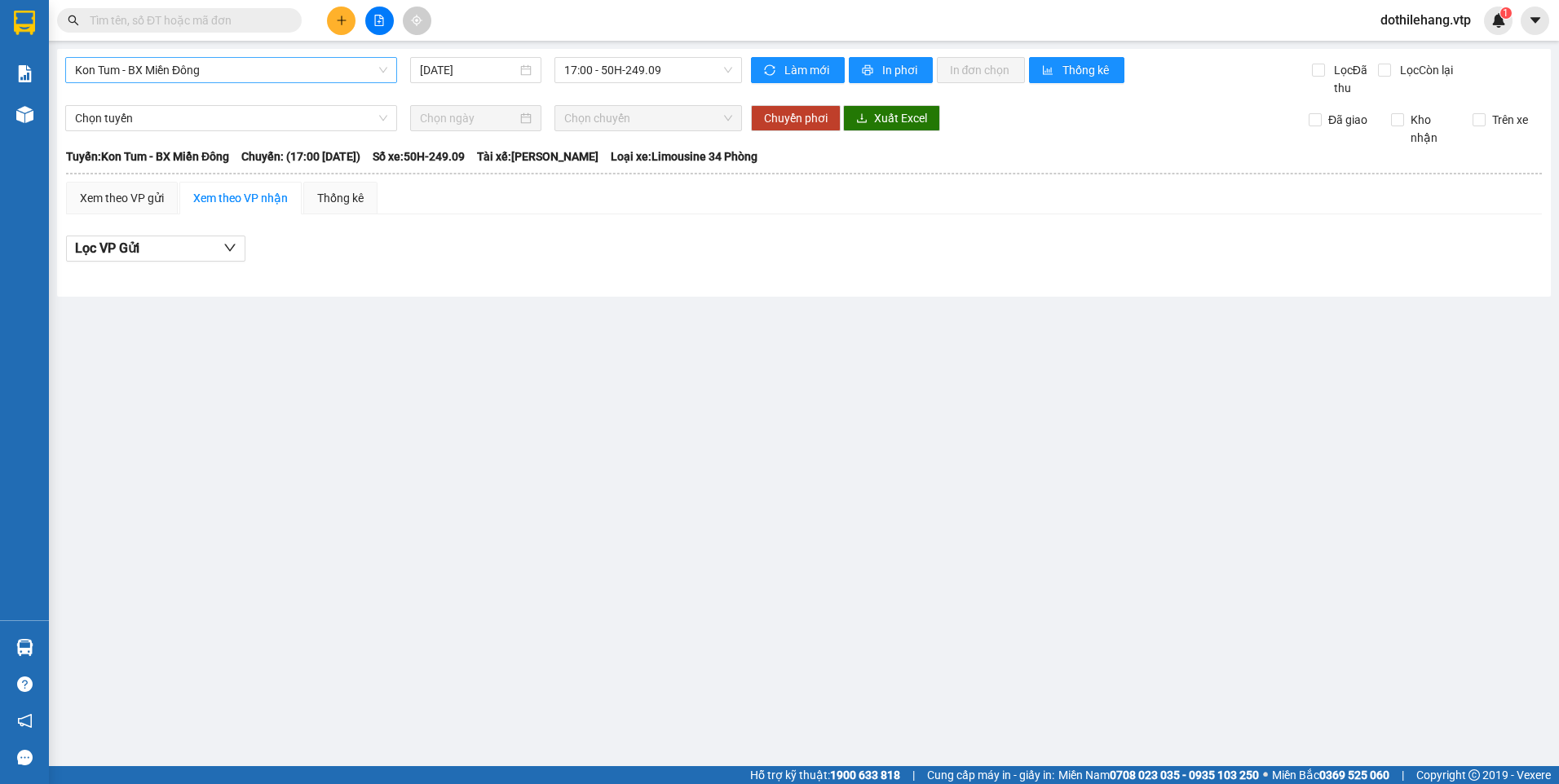
click at [288, 79] on span "Kon Tum - BX Miền Đông" at bounding box center [230, 69] width 312 height 24
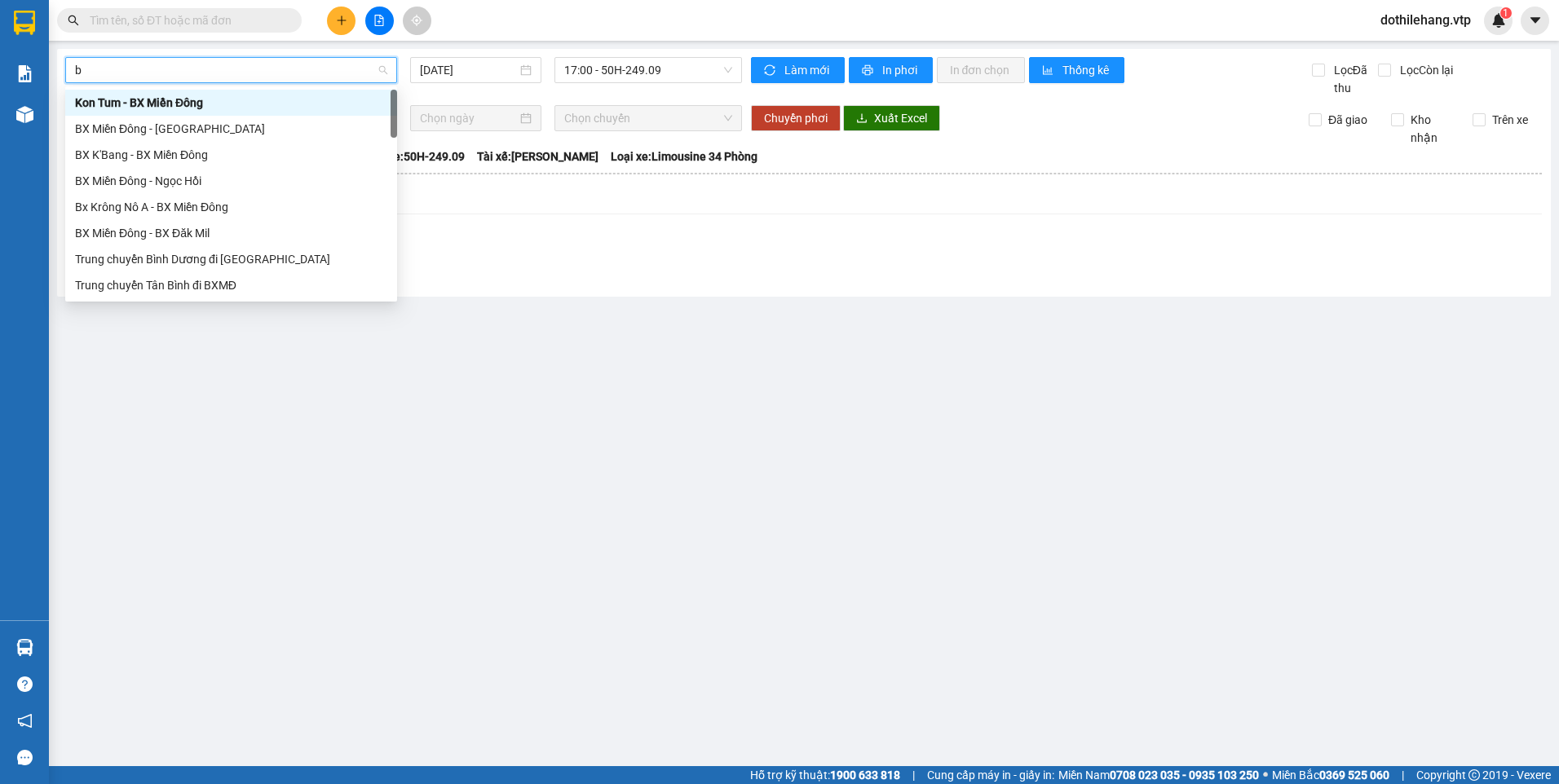
type input "b"
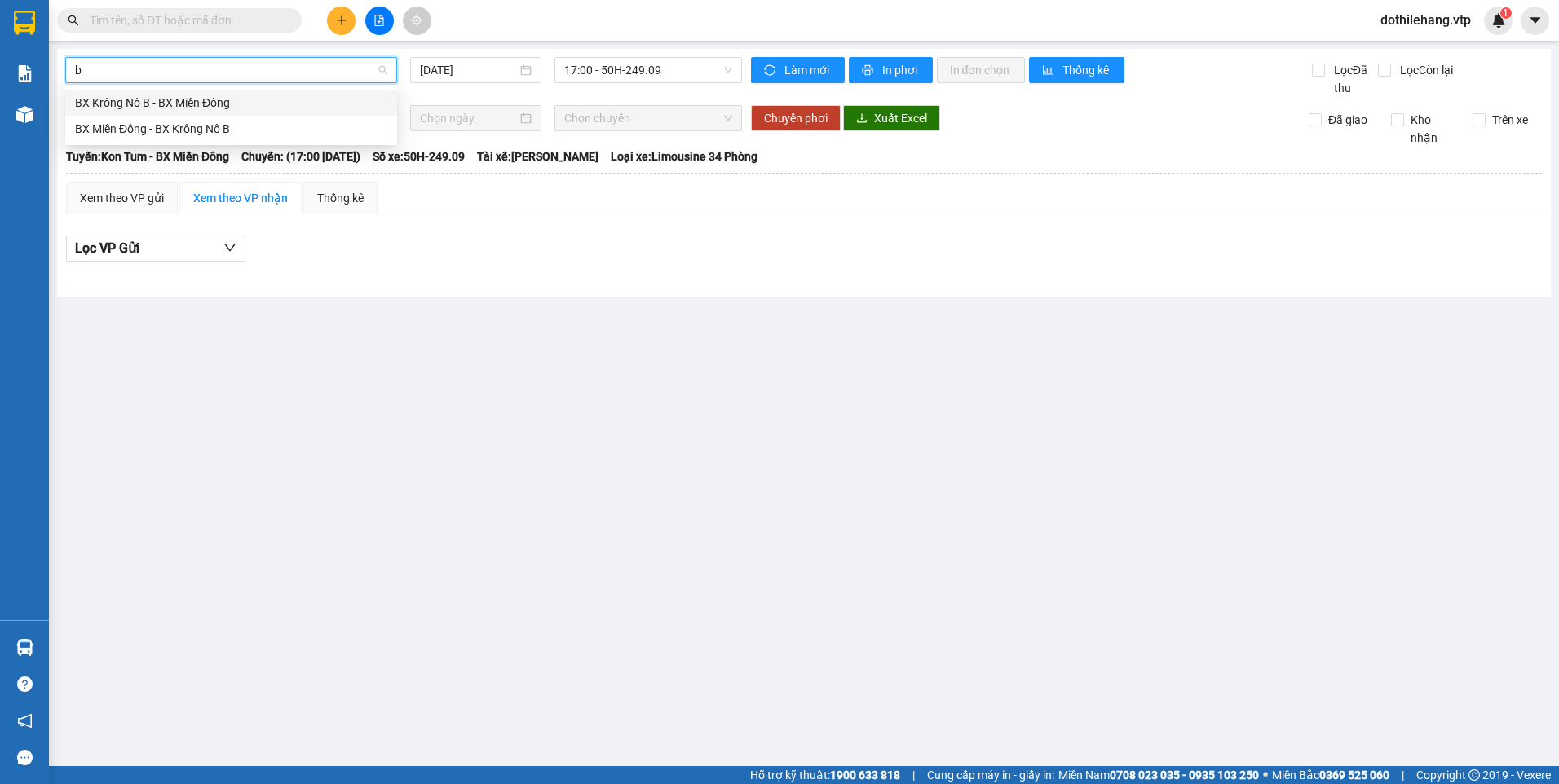
click at [286, 99] on div "BX Krông Nô B - BX Miền Đông" at bounding box center [230, 103] width 312 height 18
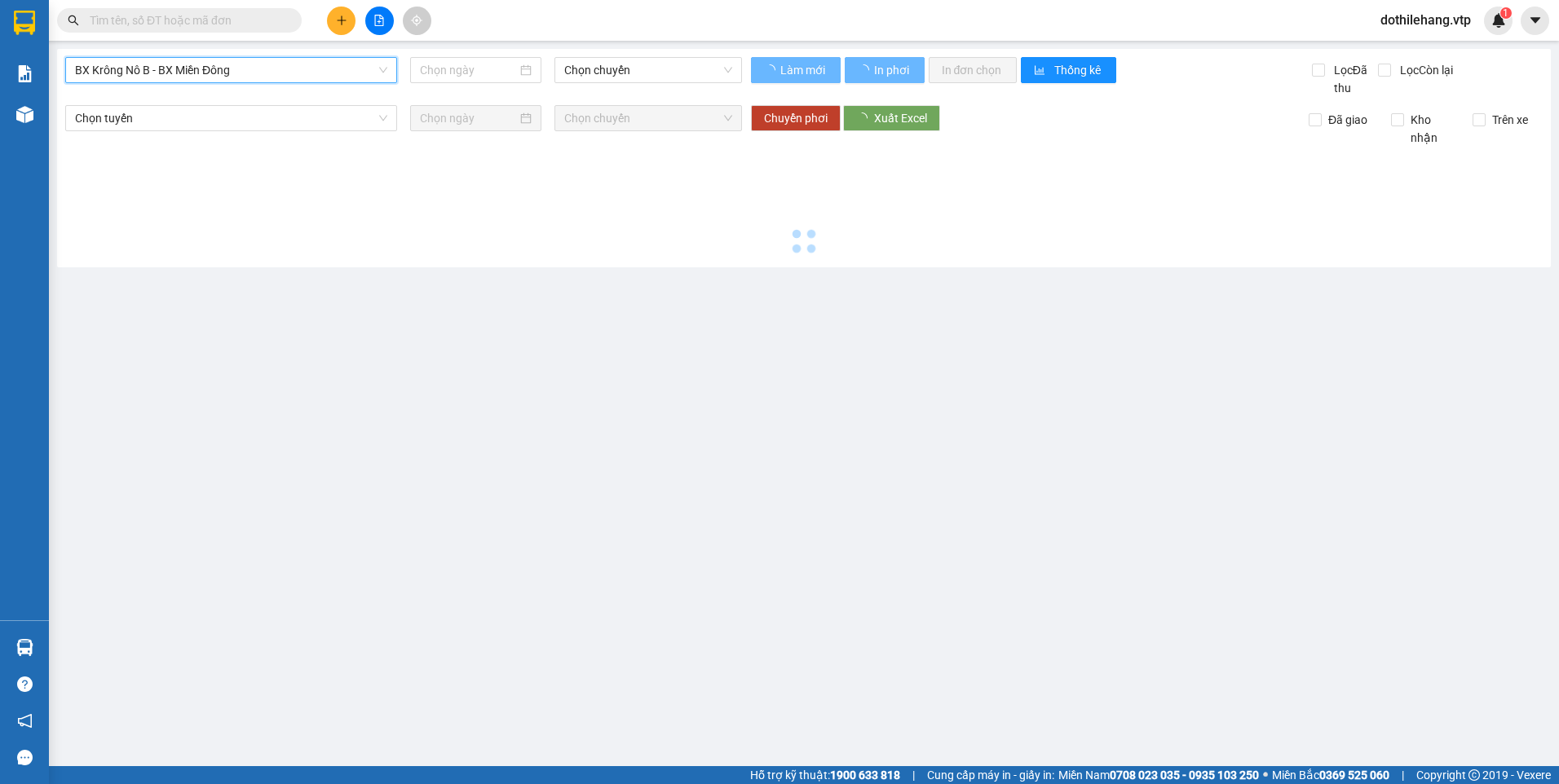
type input "[DATE]"
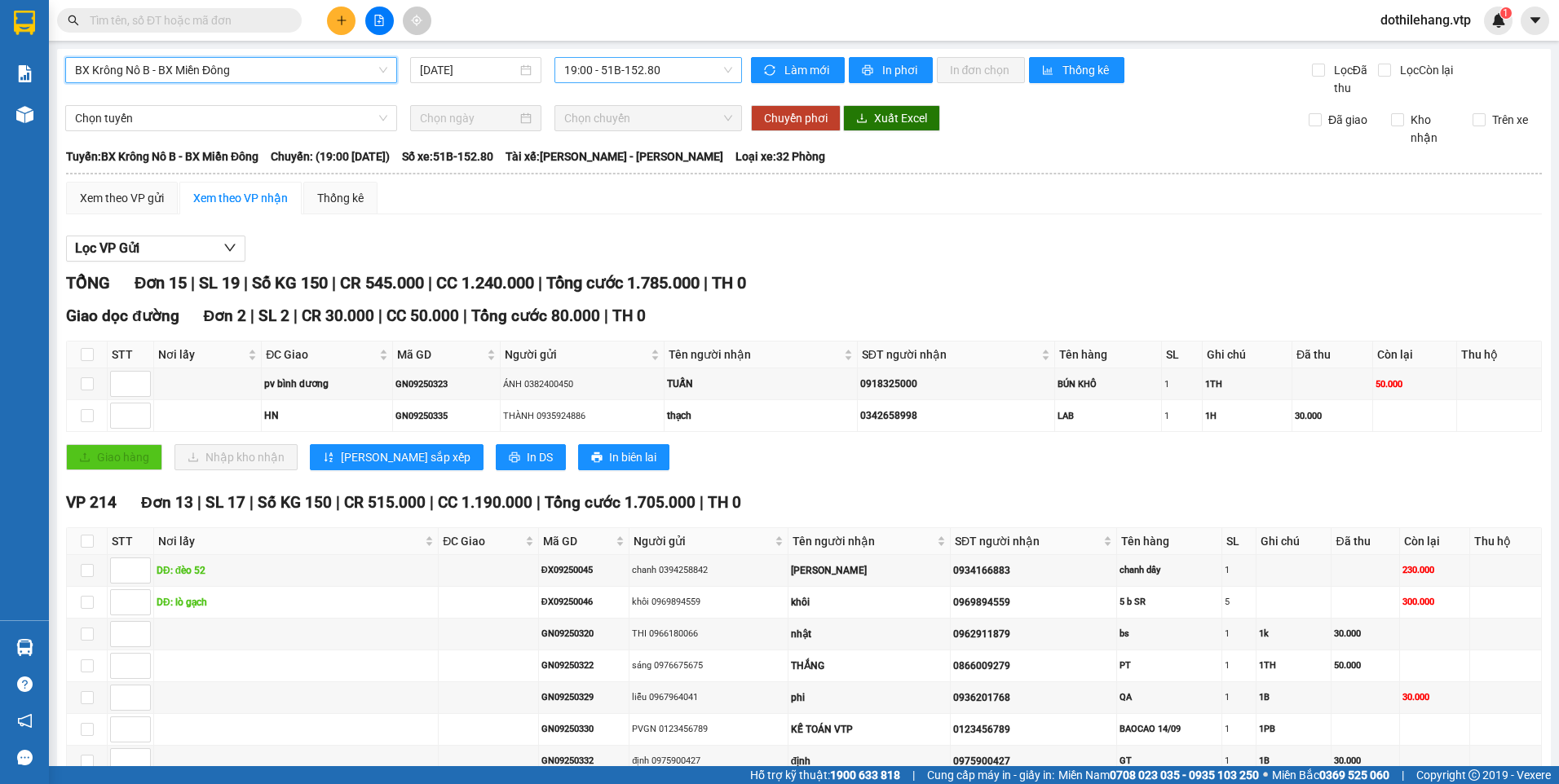
click at [625, 59] on span "19:00 - 51B-152.80" at bounding box center [649, 69] width 169 height 24
click at [492, 66] on input "[DATE]" at bounding box center [468, 70] width 96 height 18
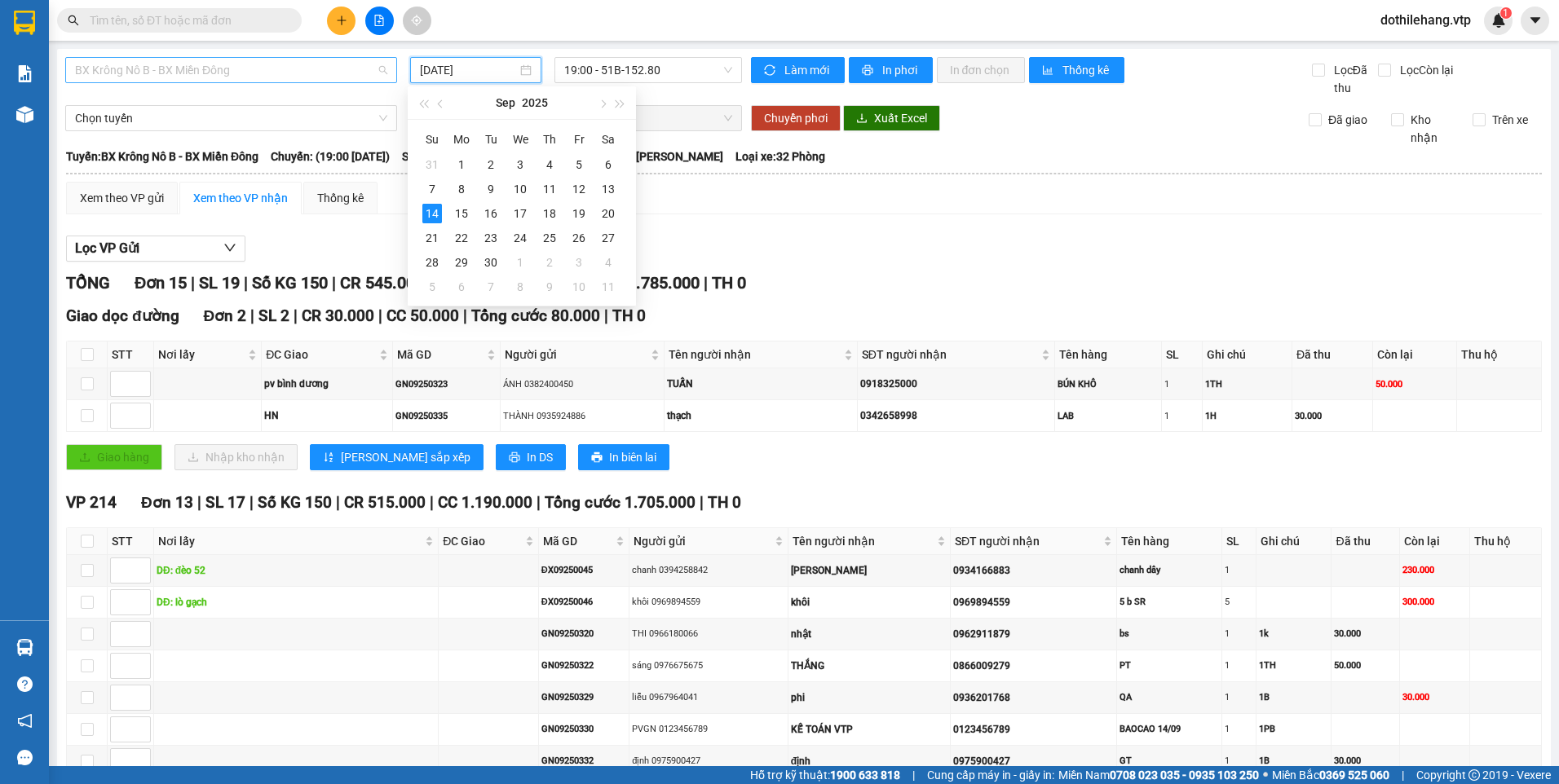
click at [256, 70] on span "BX Krông Nô B - BX Miền Đông" at bounding box center [230, 69] width 312 height 24
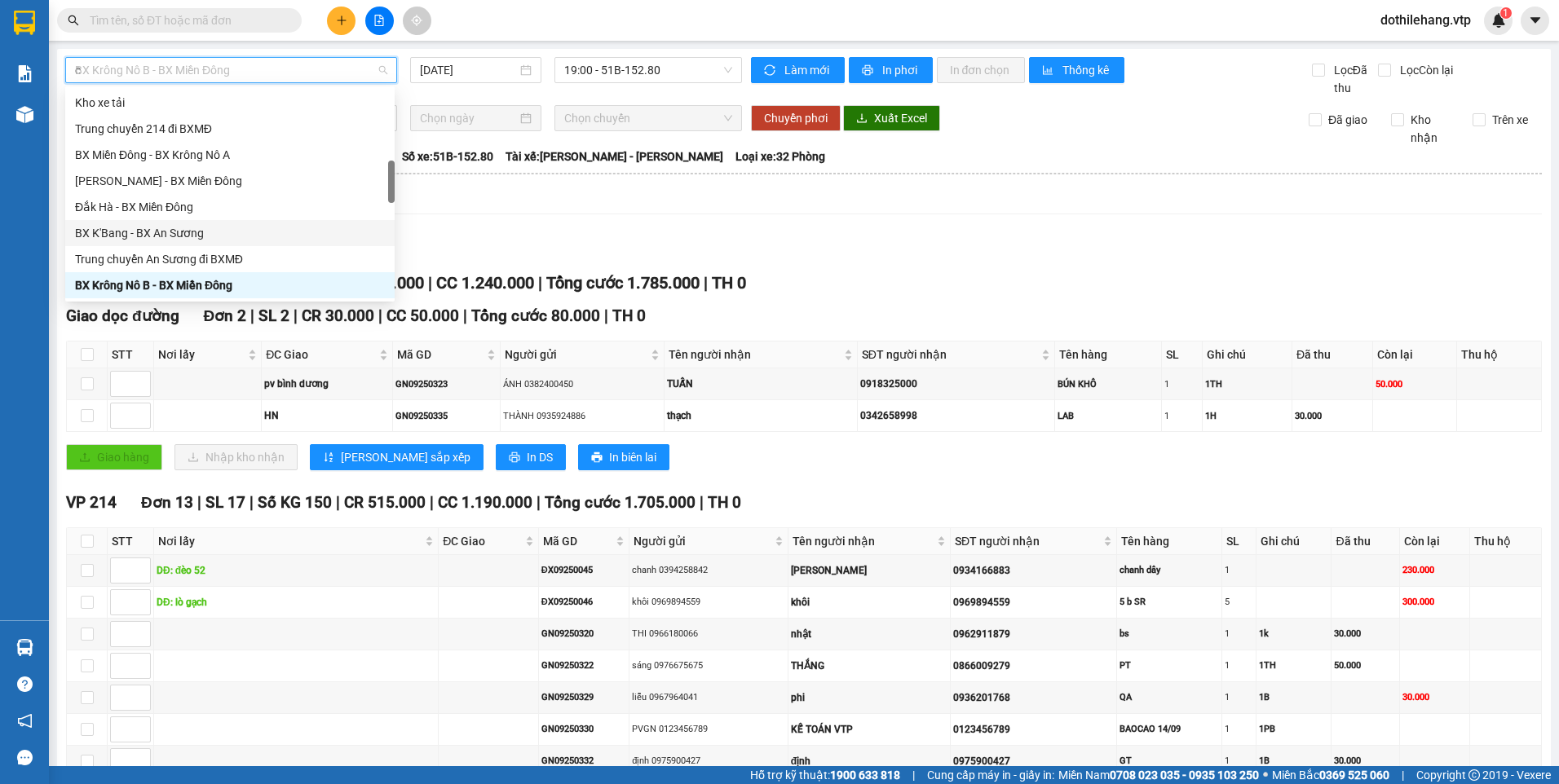
scroll to position [215, 0]
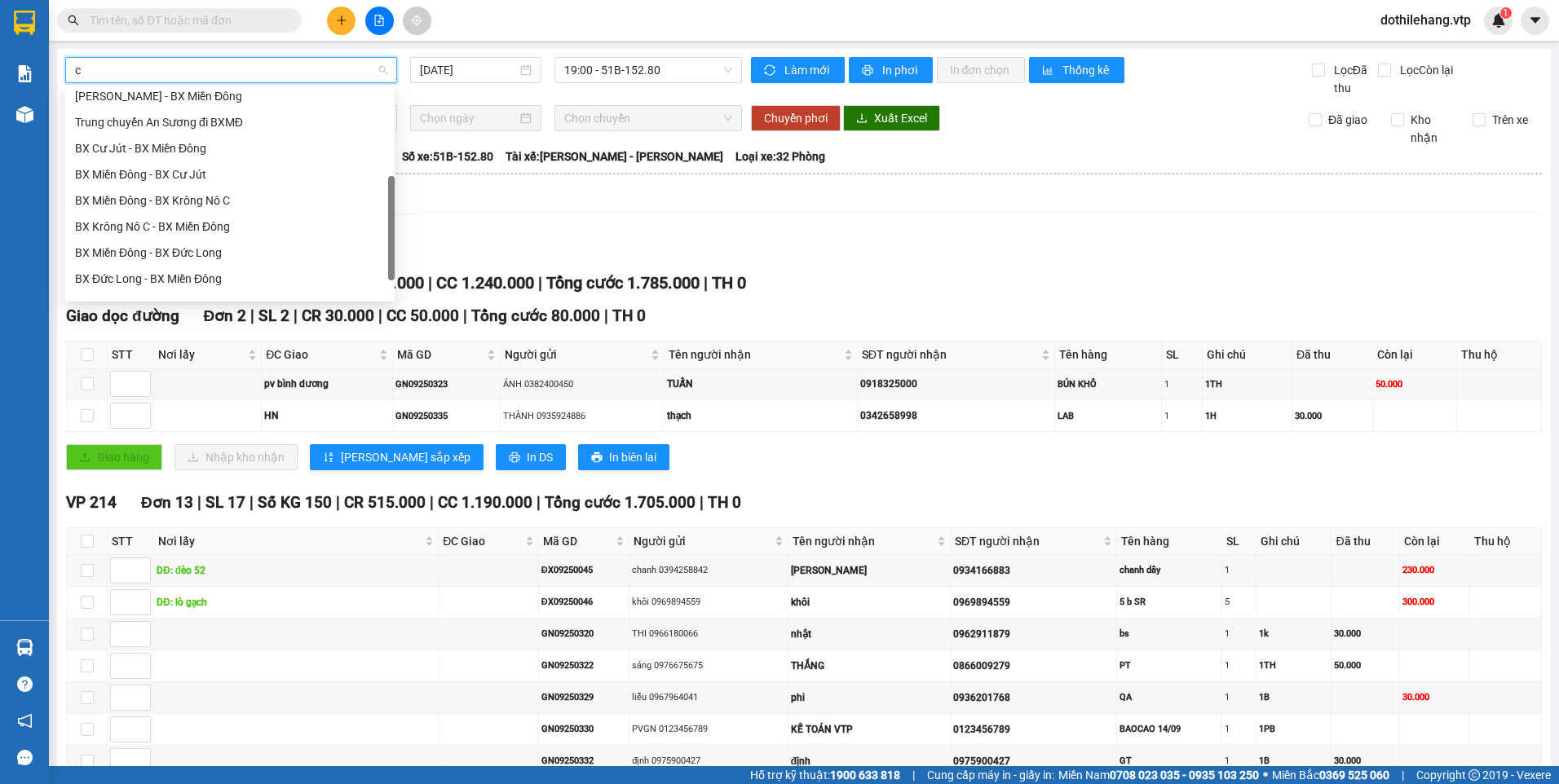
type input "c"
click at [228, 181] on div "BX Krông Nô C - BX Miền Đông" at bounding box center [229, 180] width 310 height 18
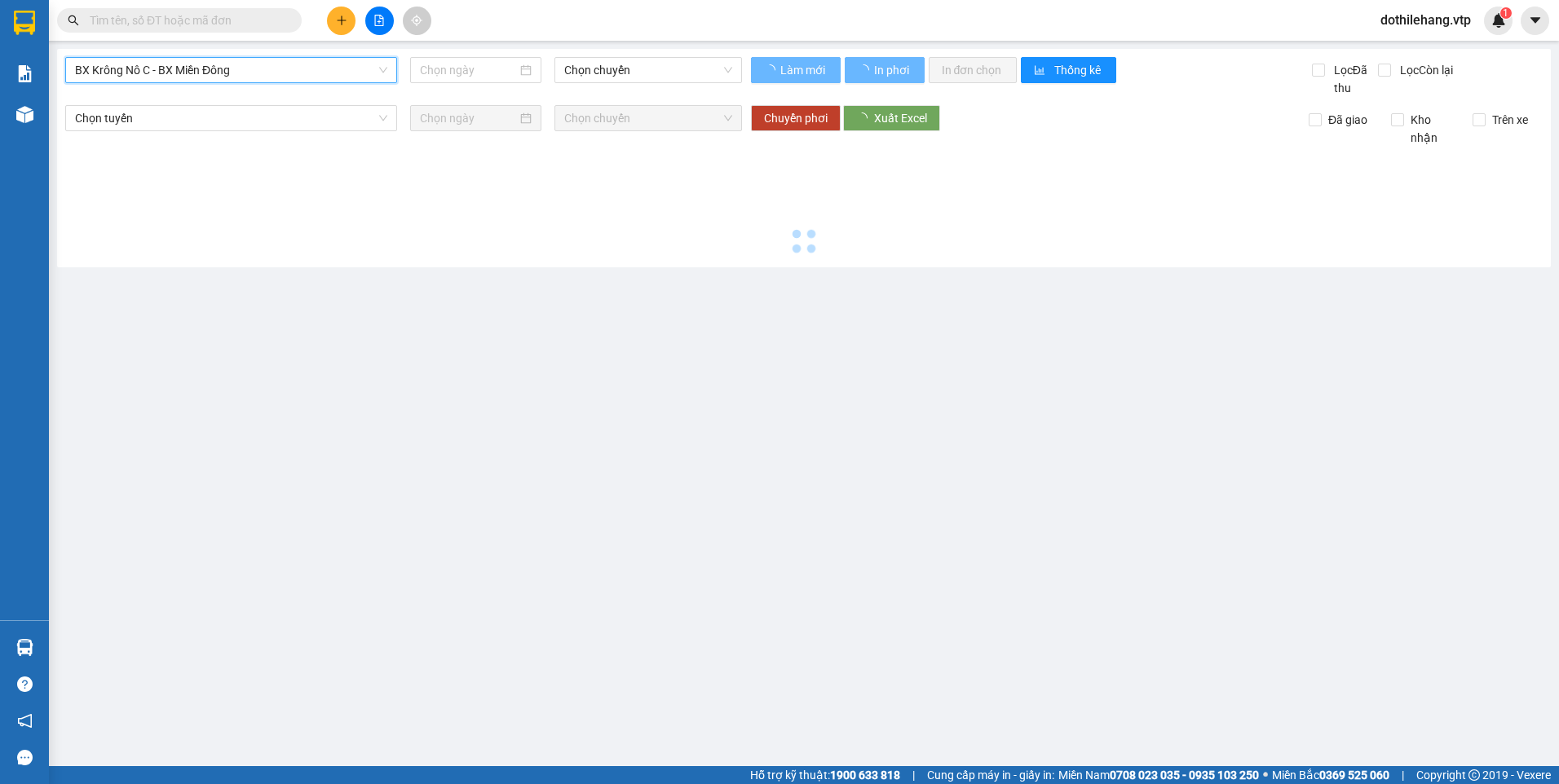
type input "[DATE]"
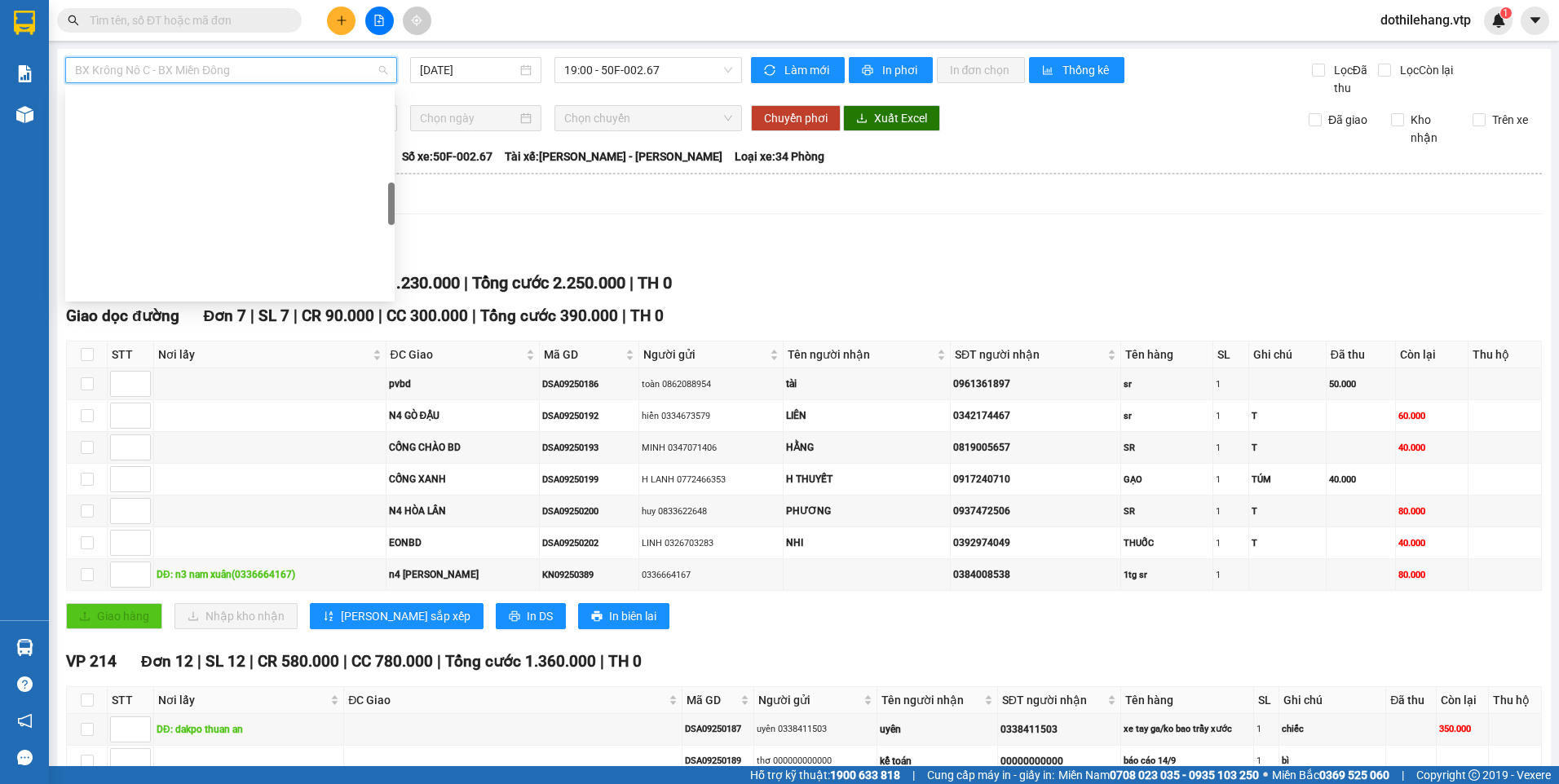
click at [212, 62] on span "BX Krông Nô C - BX Miền Đông" at bounding box center [230, 69] width 312 height 24
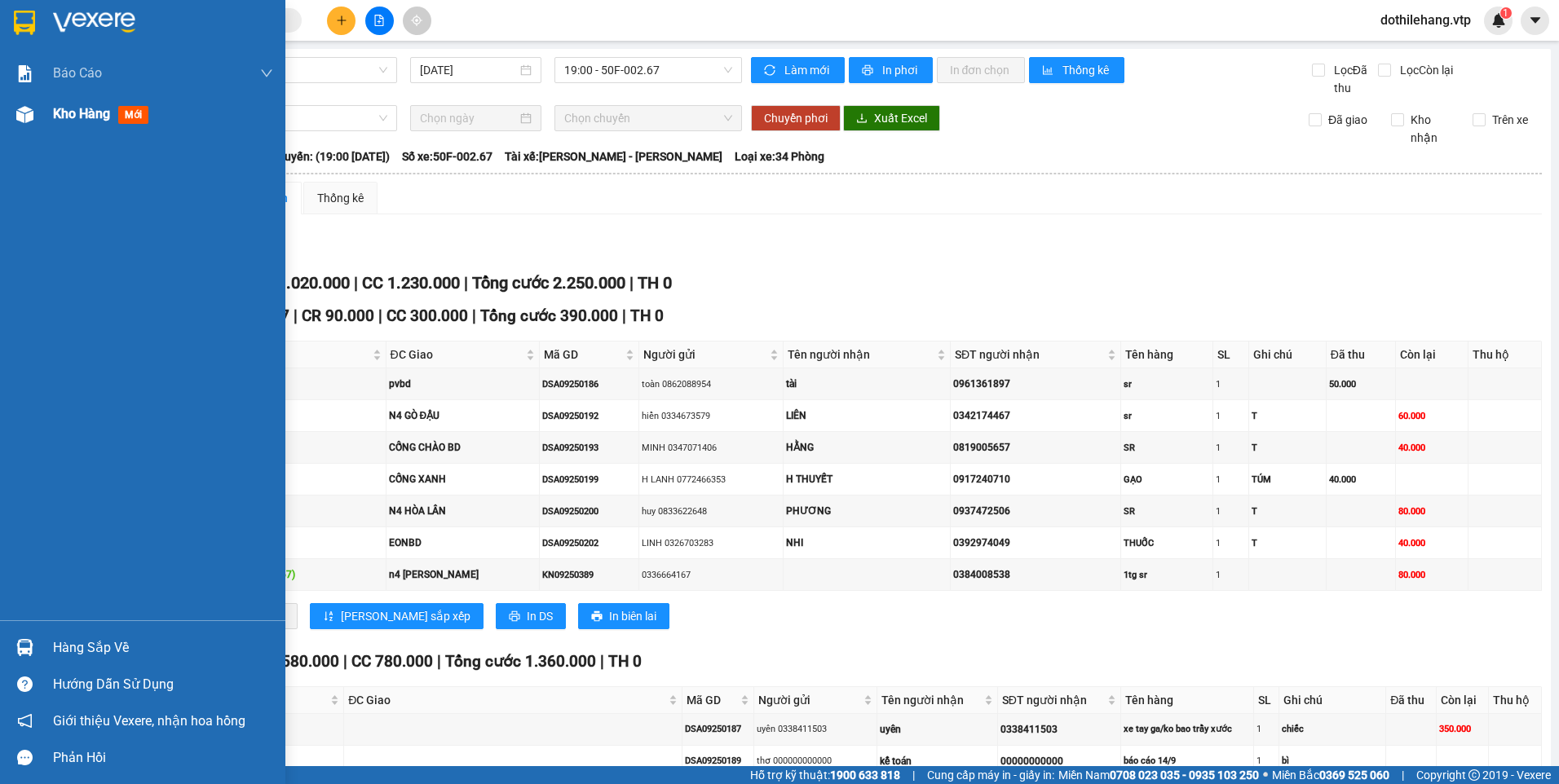
click at [28, 124] on div at bounding box center [25, 114] width 29 height 29
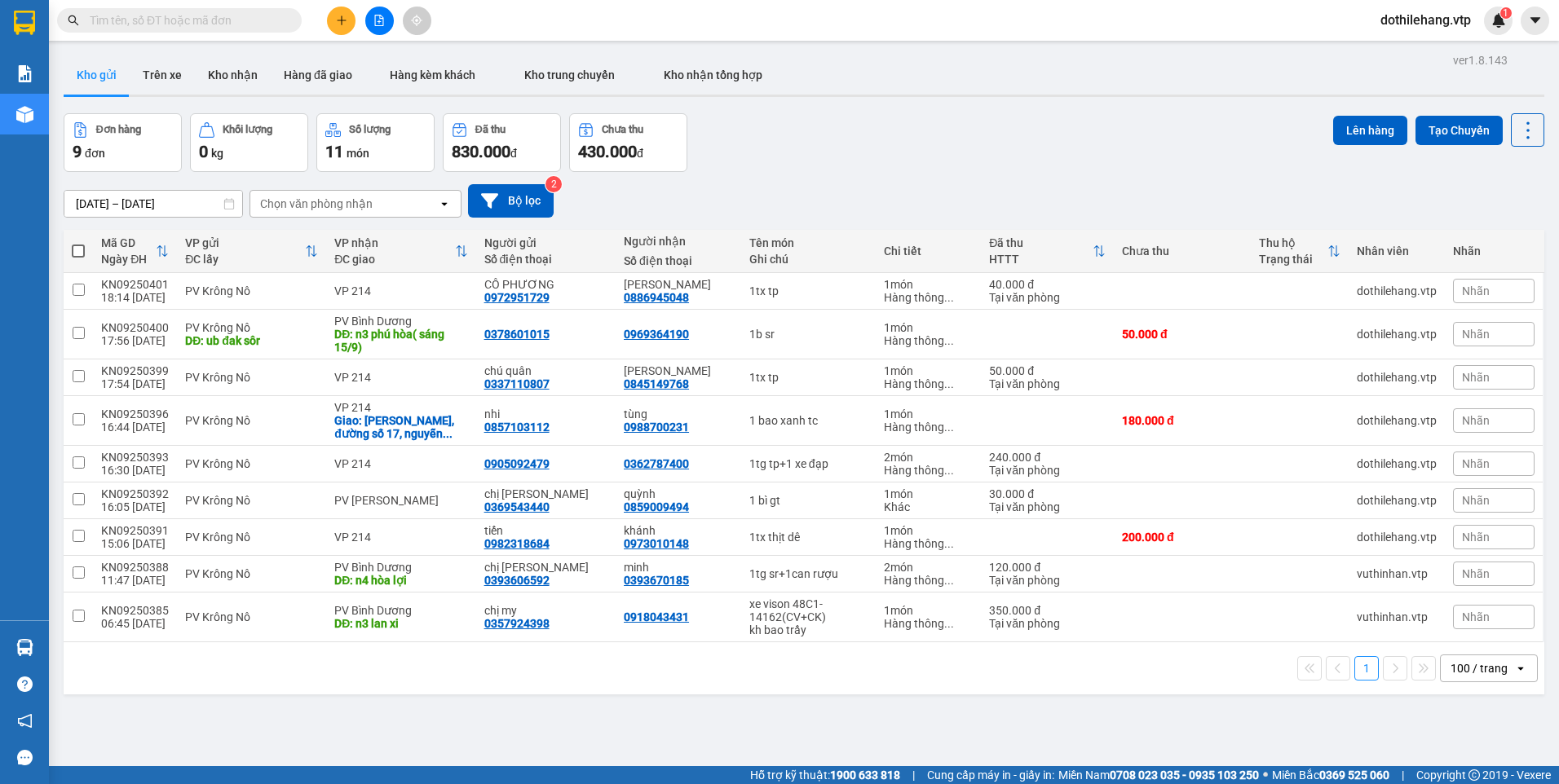
click at [382, 17] on icon "file-add" at bounding box center [379, 20] width 9 height 12
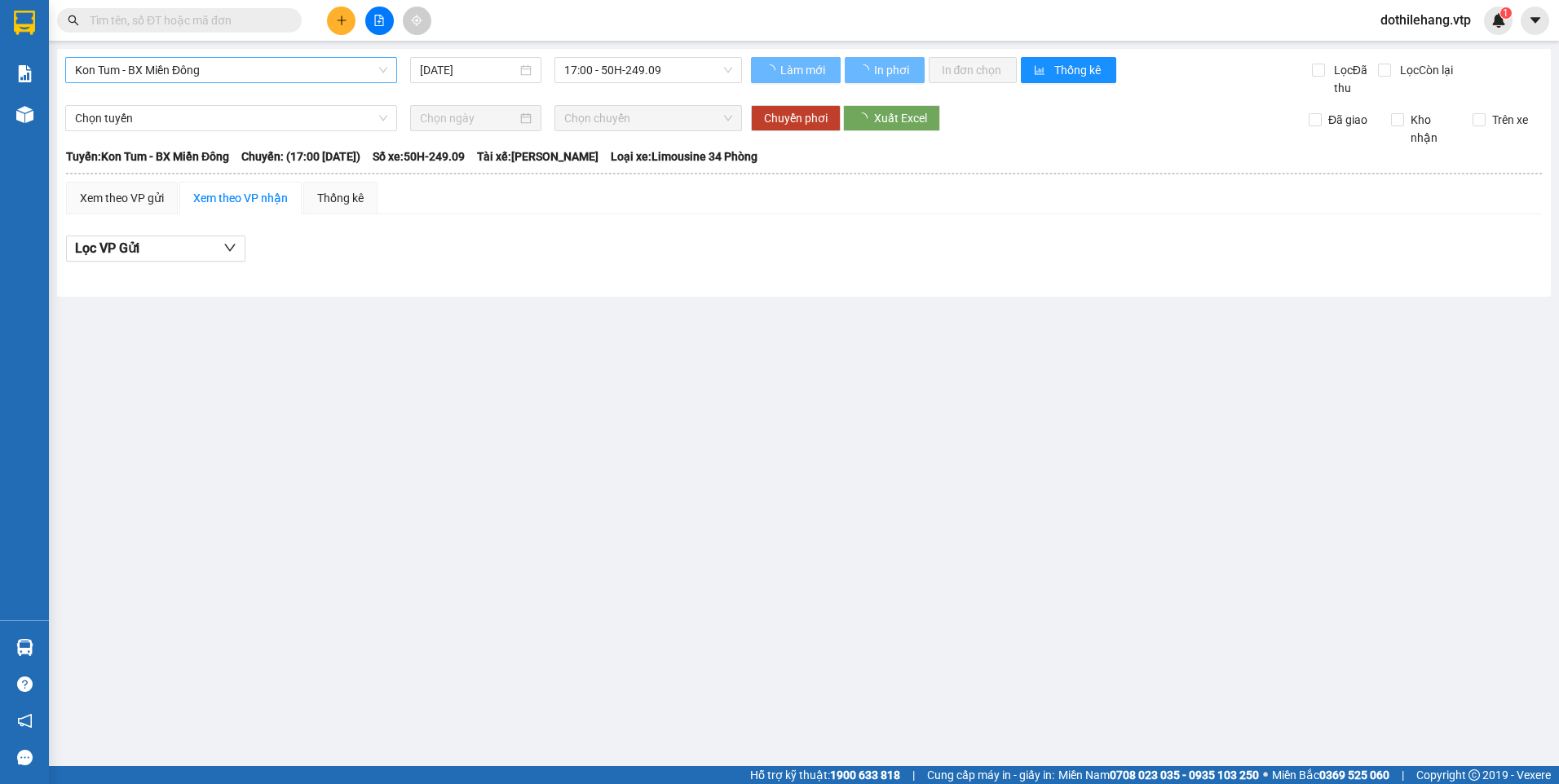
click at [270, 63] on span "Kon Tum - BX Miền Đông" at bounding box center [230, 69] width 312 height 24
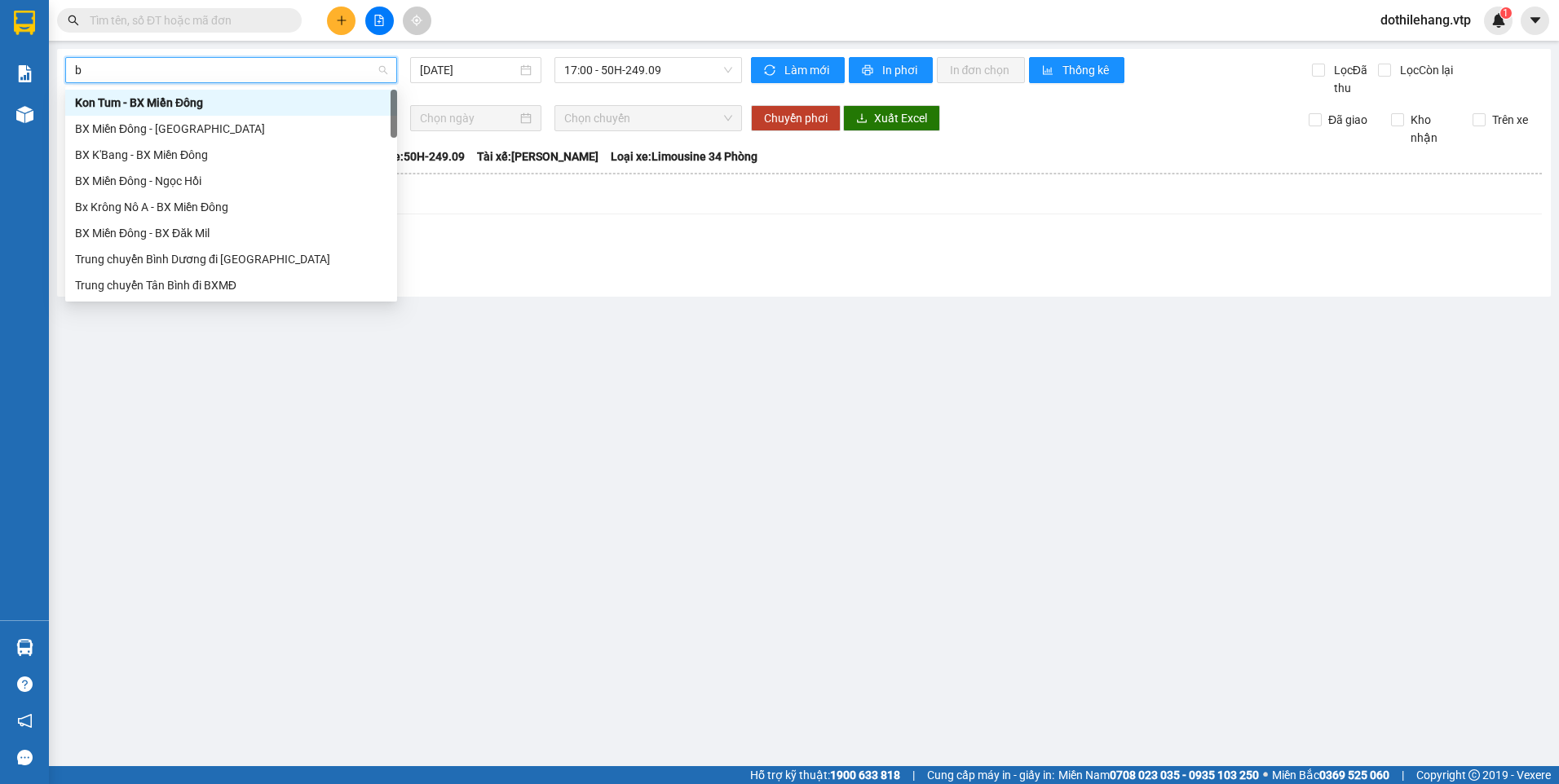
type input "b"
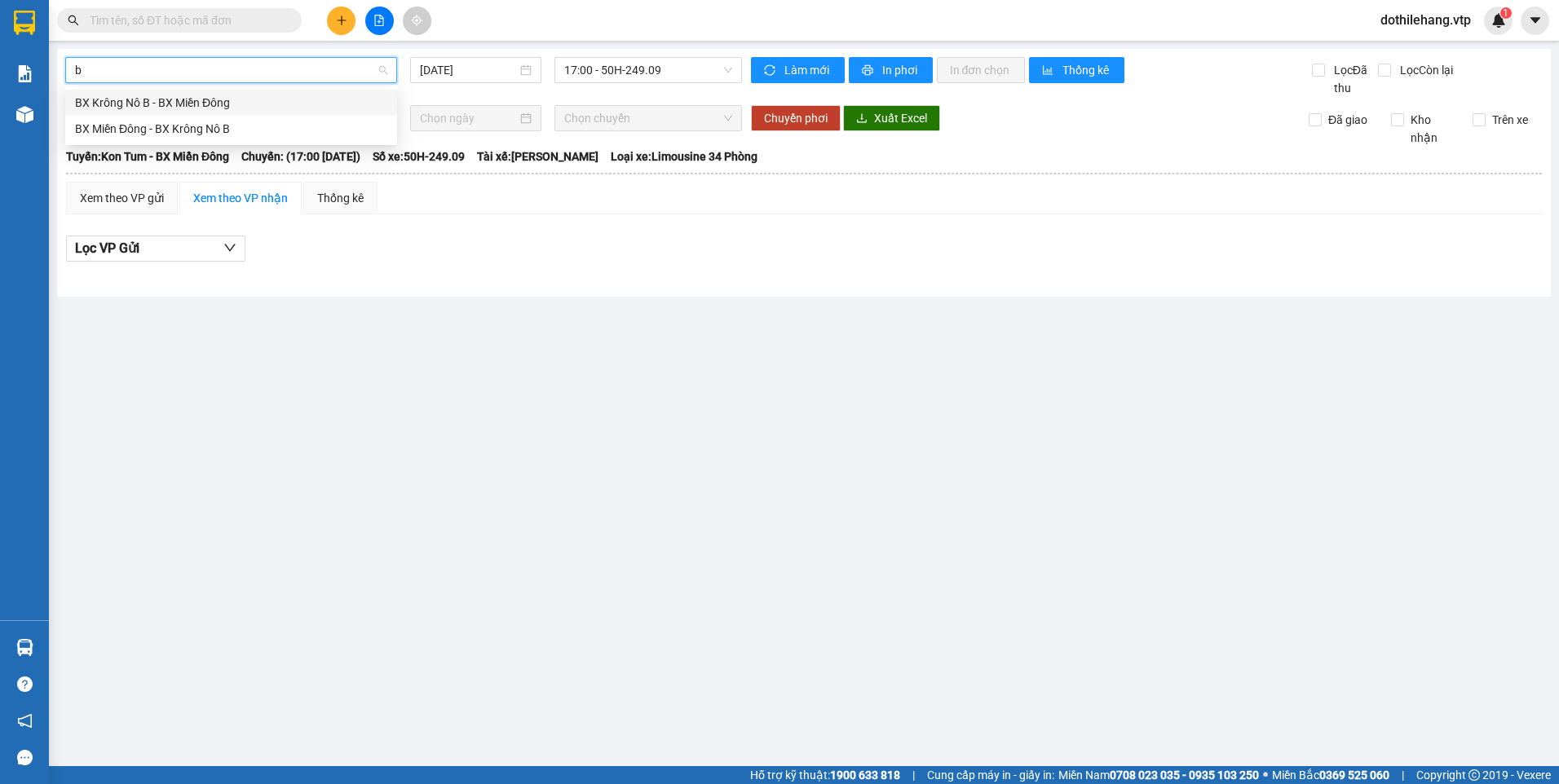
click at [249, 103] on div "BX Krông Nô B - BX Miền Đông" at bounding box center [230, 103] width 312 height 18
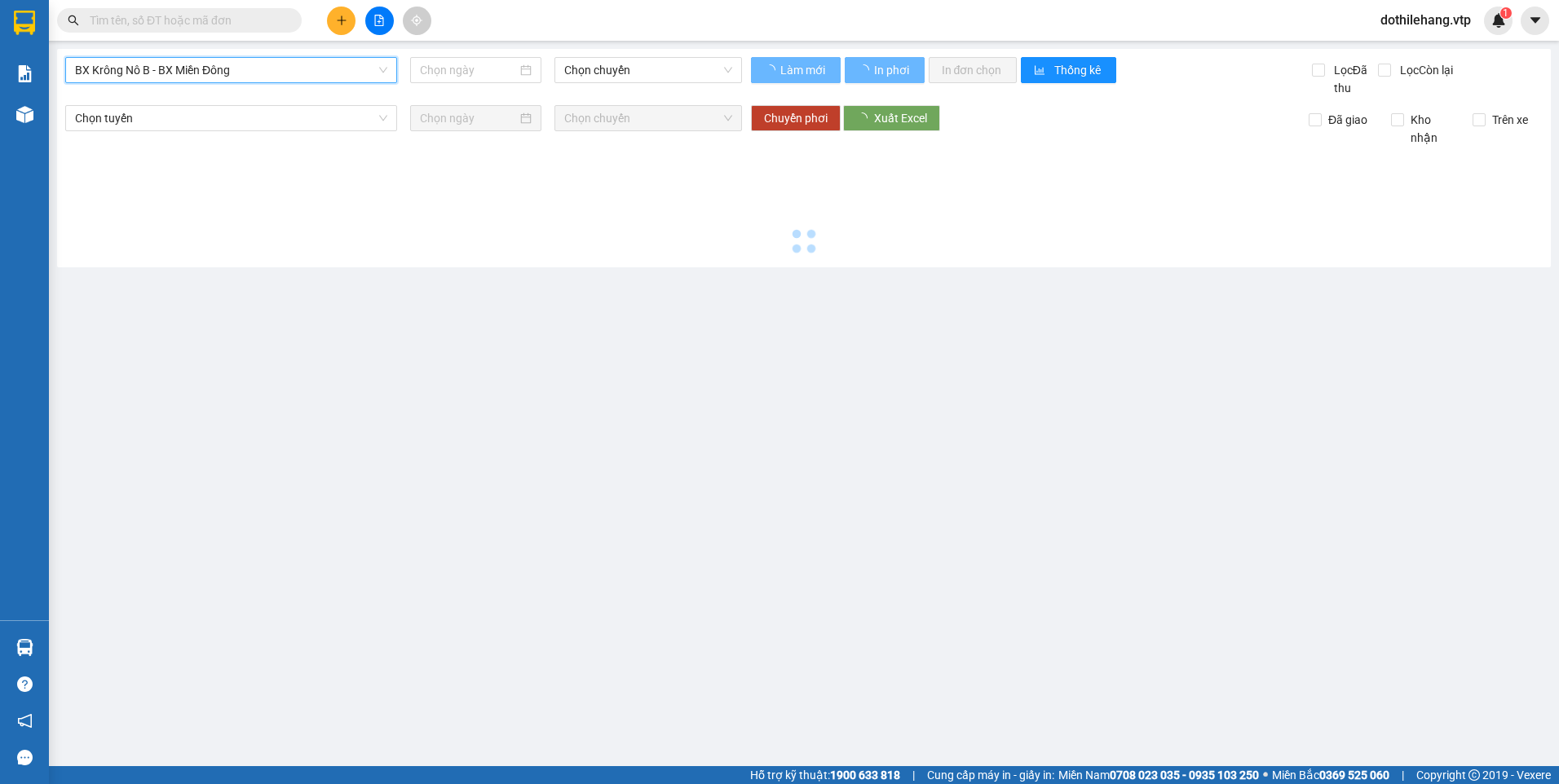
type input "[DATE]"
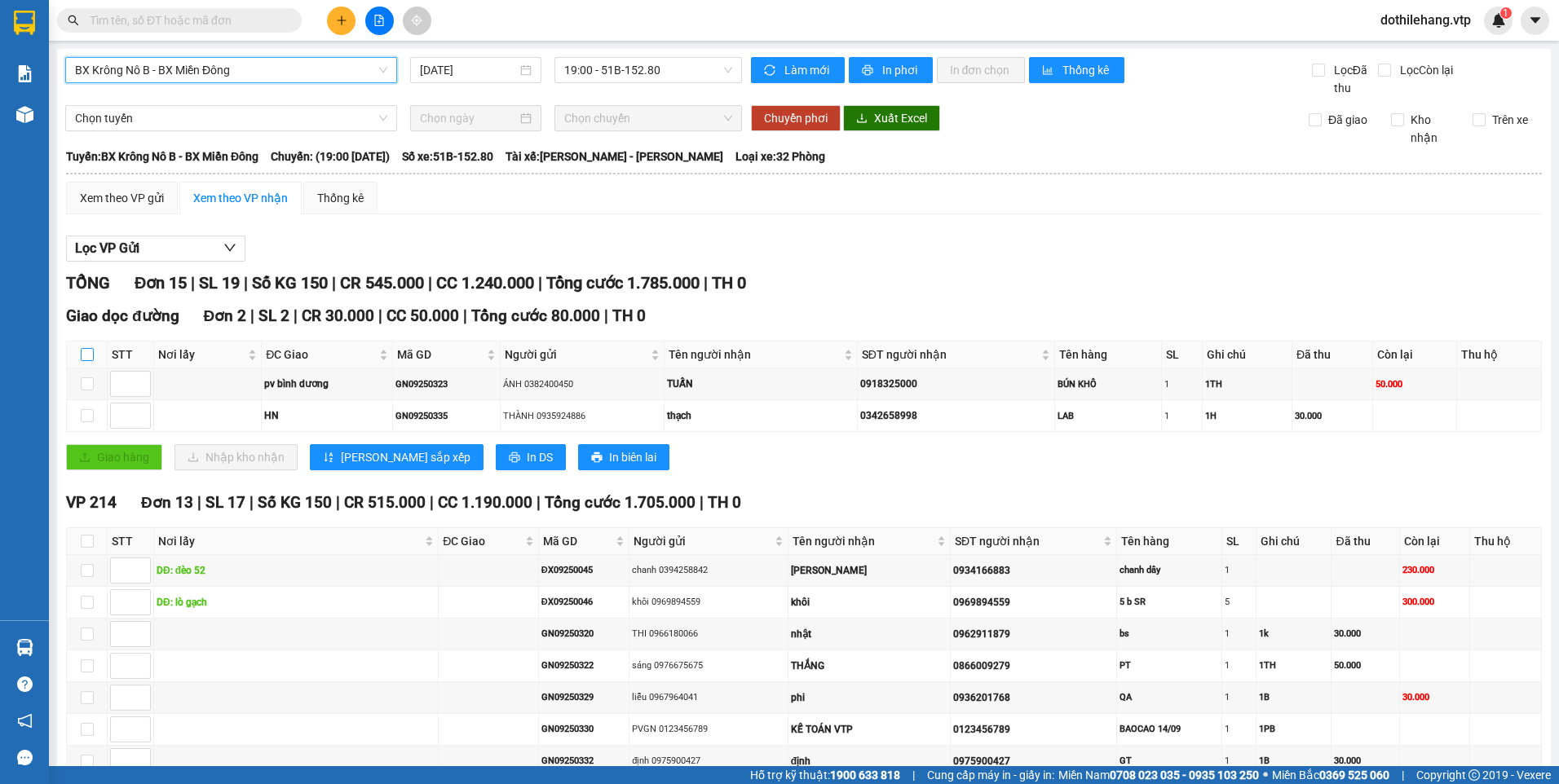
click at [82, 358] on input "checkbox" at bounding box center [87, 355] width 13 height 13
checkbox input "true"
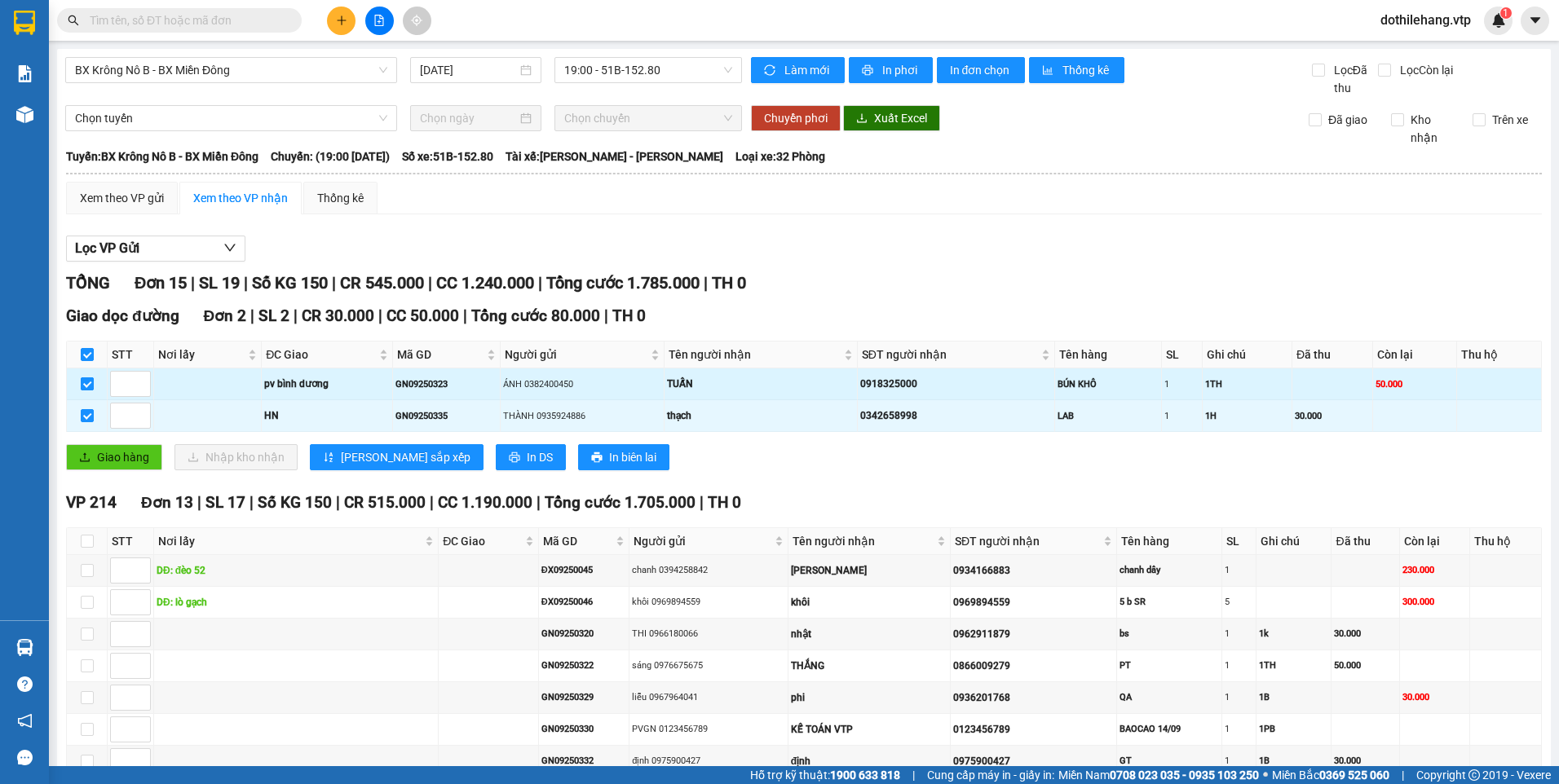
scroll to position [286, 0]
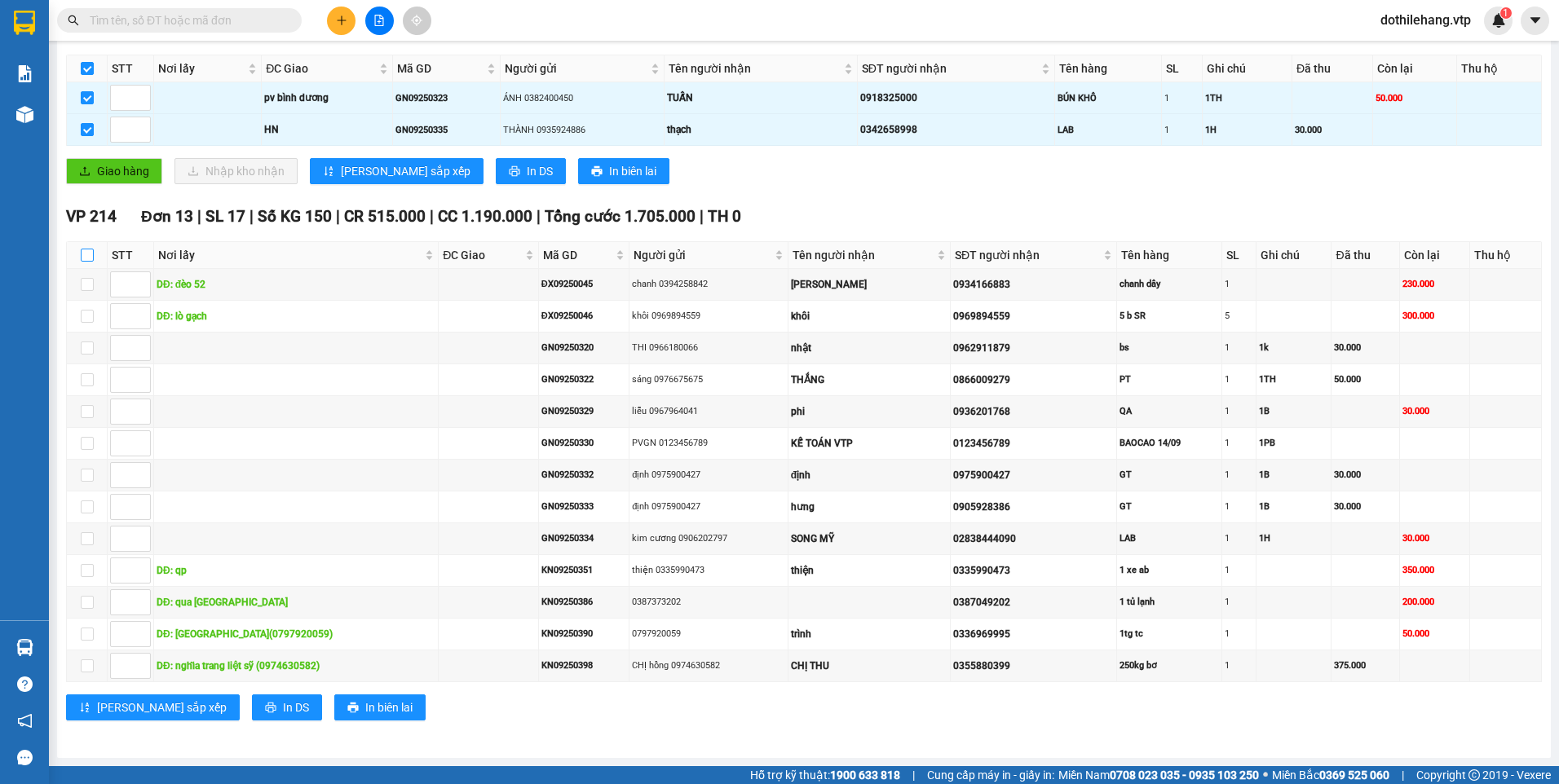
click at [87, 255] on input "checkbox" at bounding box center [87, 255] width 13 height 13
checkbox input "true"
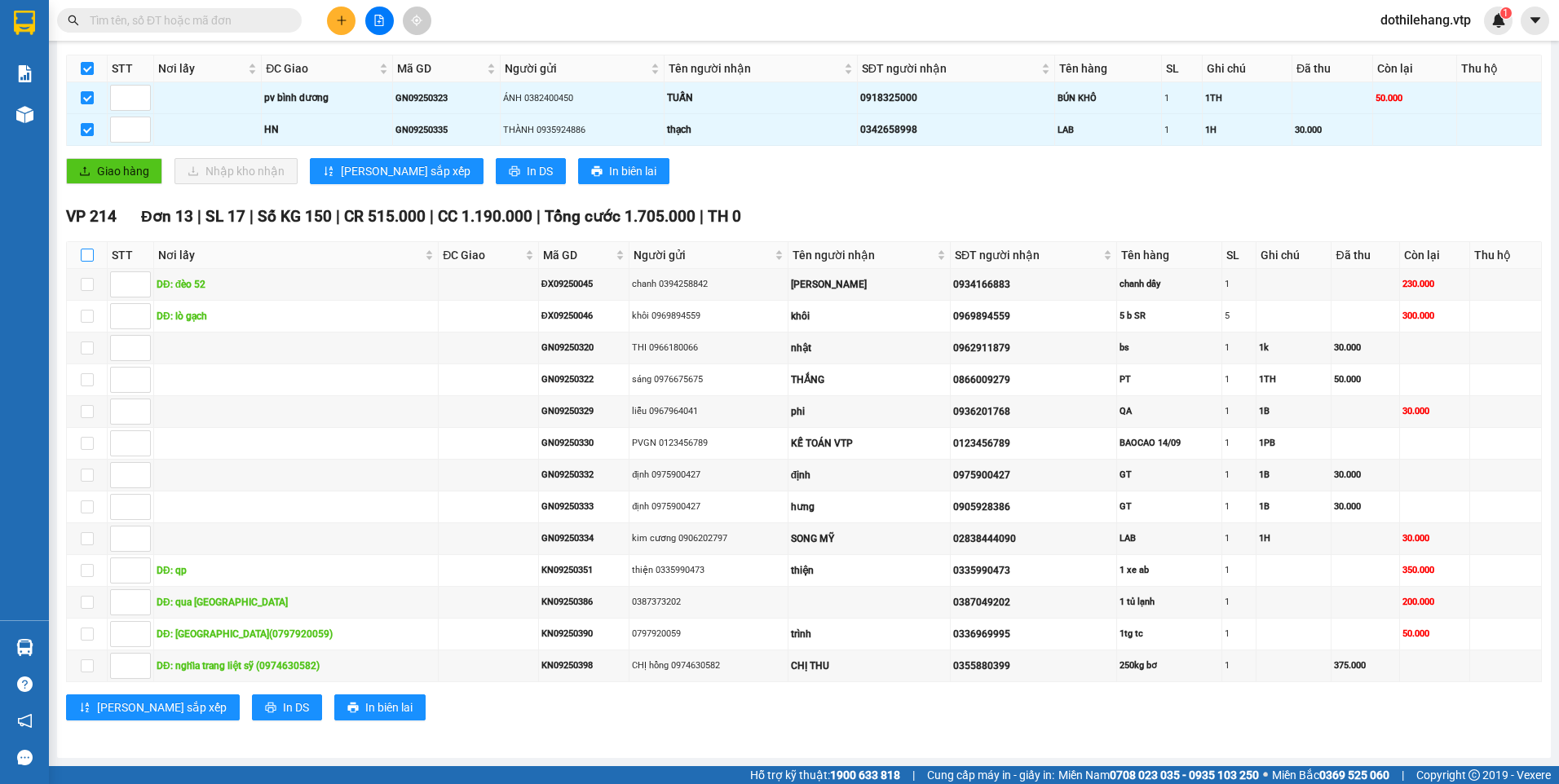
checkbox input "true"
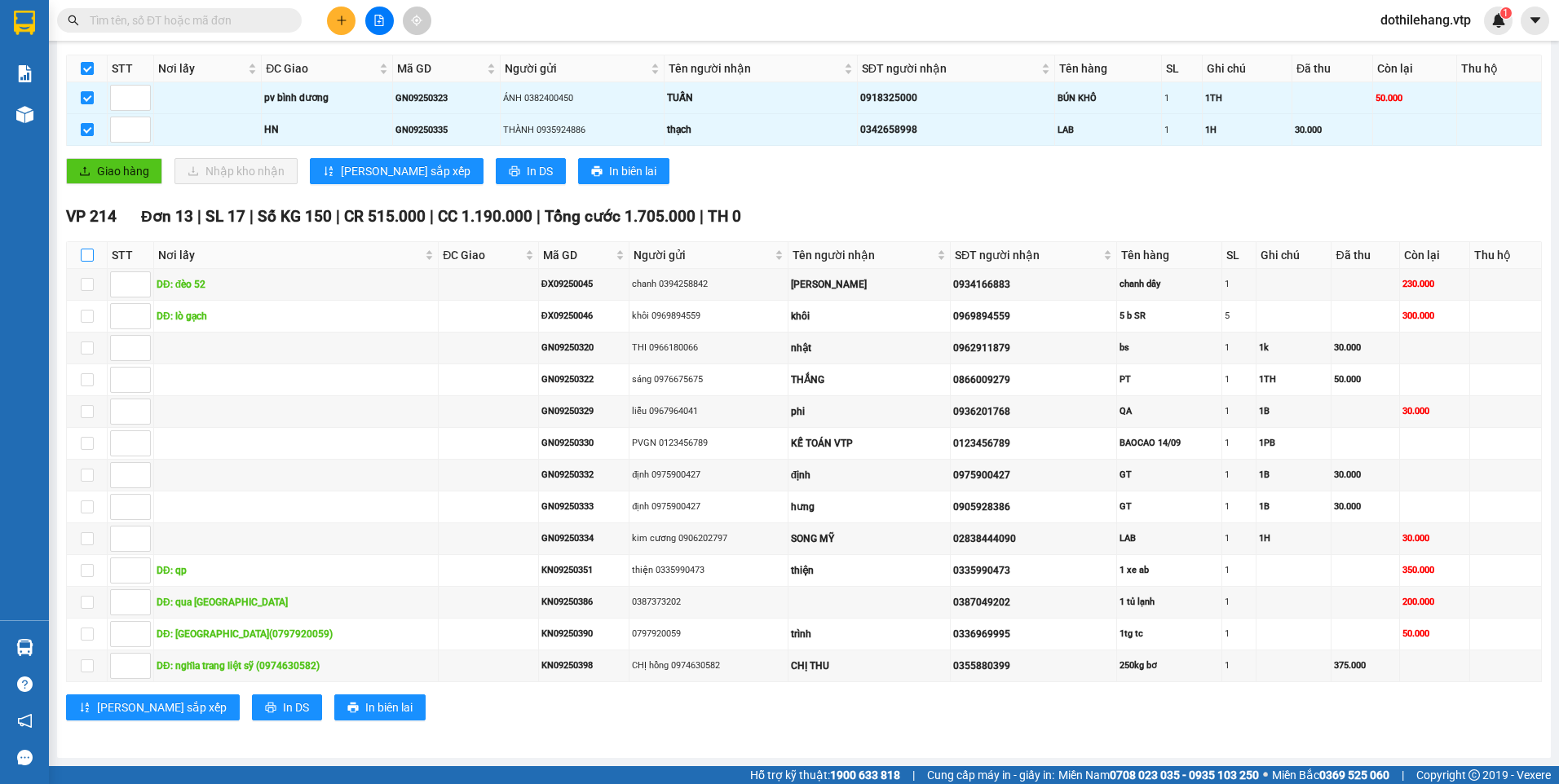
checkbox input "true"
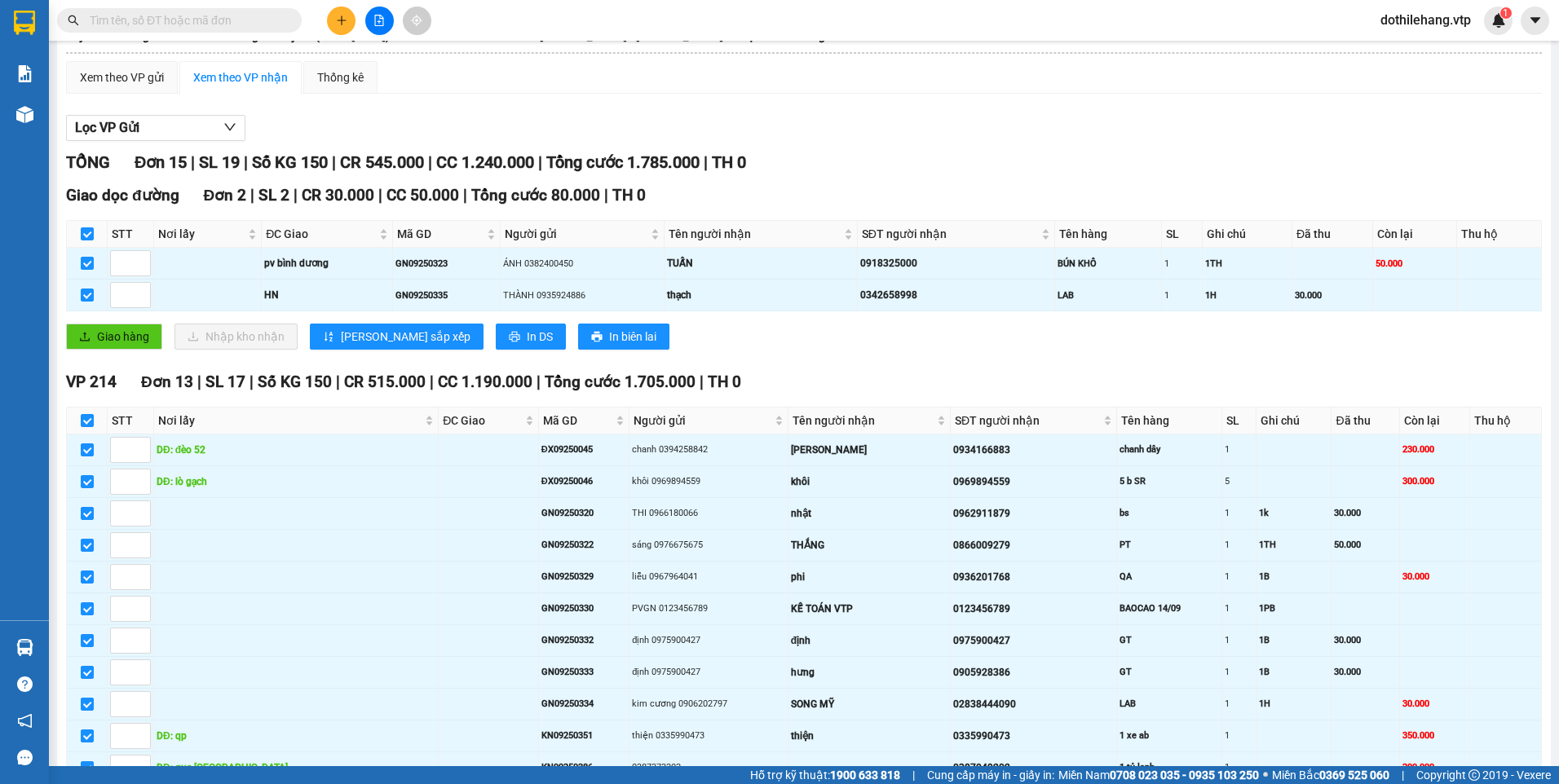
scroll to position [0, 0]
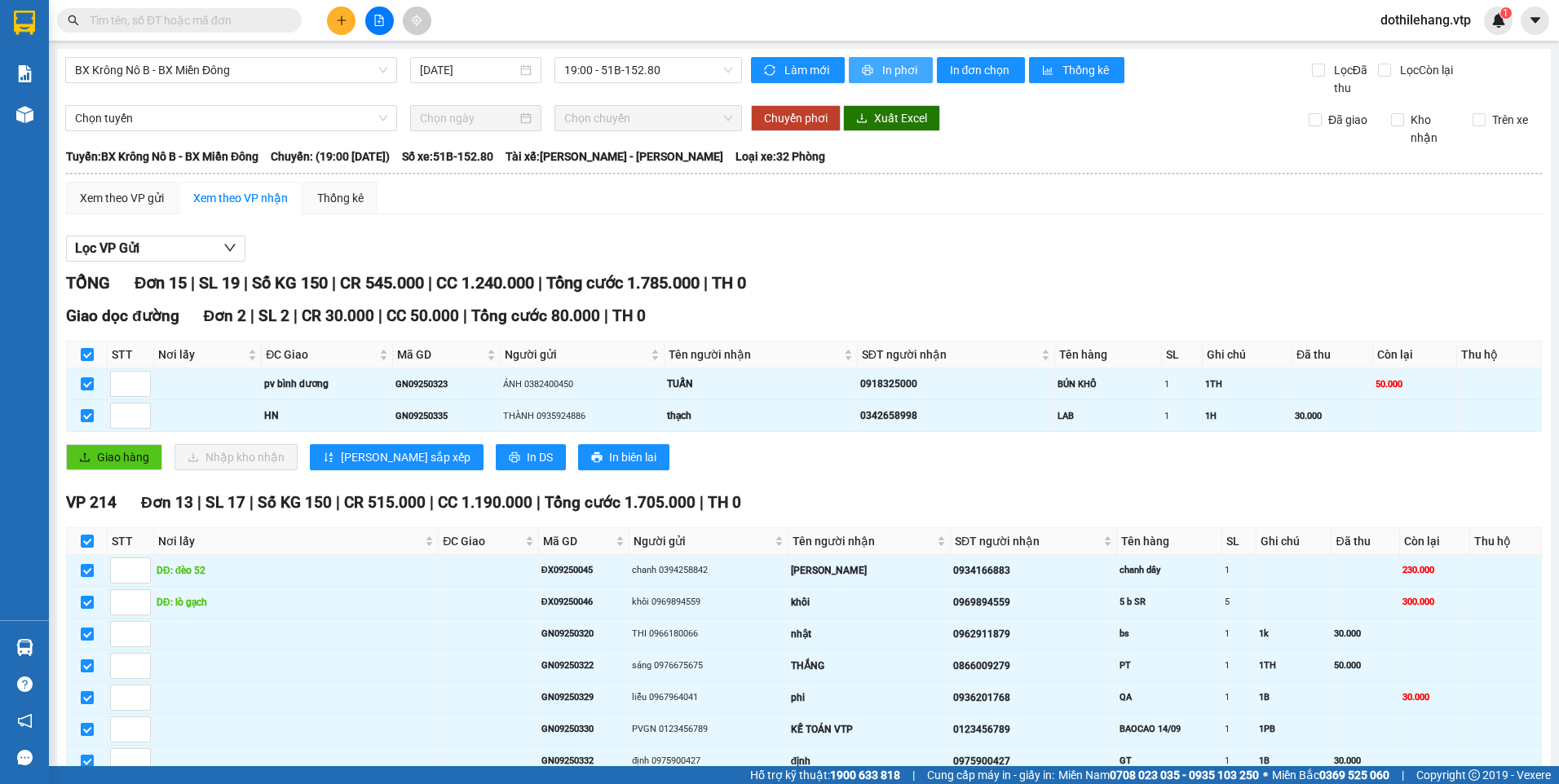
click at [888, 71] on span "In phơi" at bounding box center [900, 70] width 37 height 18
click at [278, 64] on span "BX Krông Nô B - BX Miền Đông" at bounding box center [230, 69] width 312 height 24
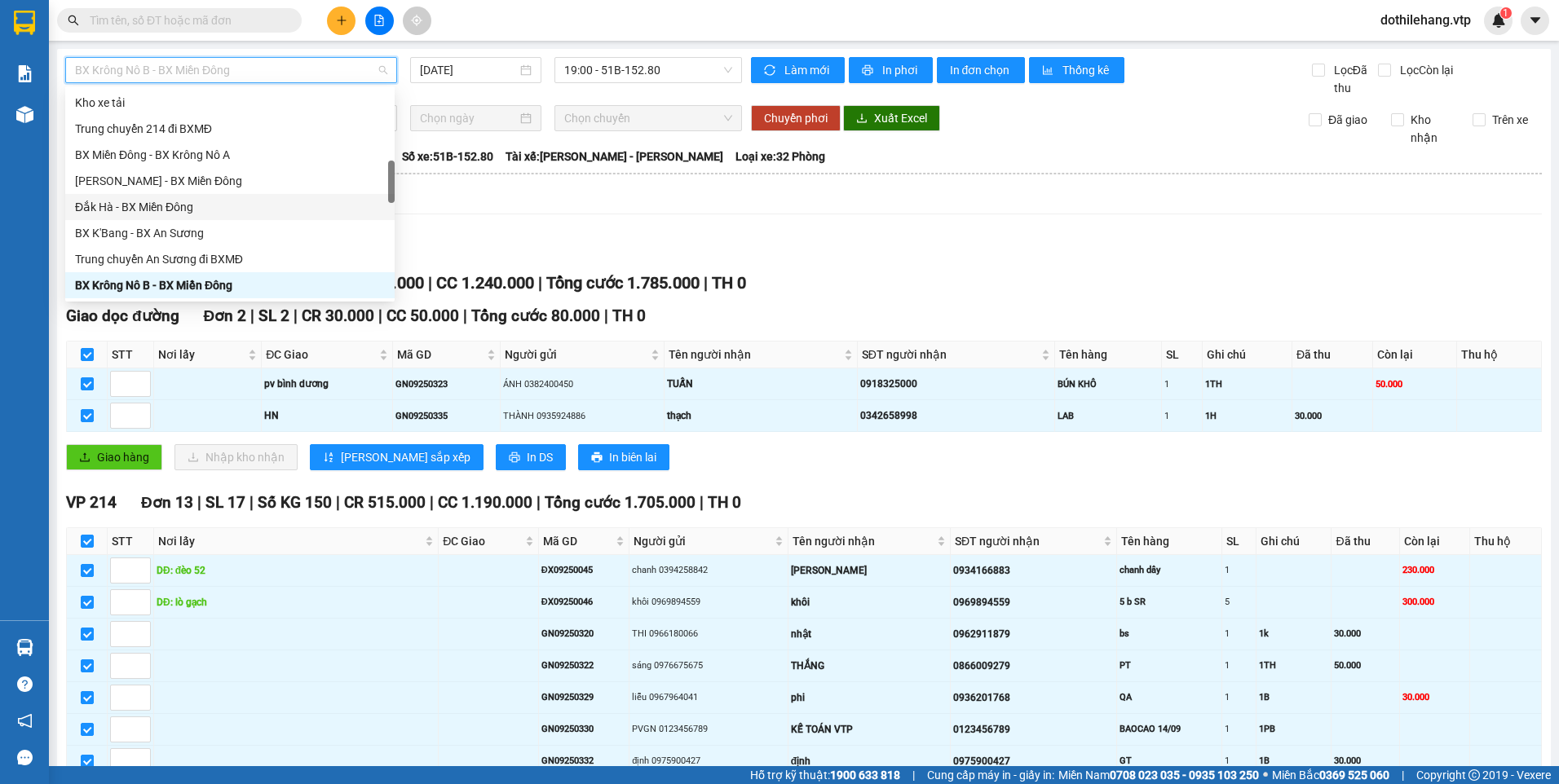
type input "c"
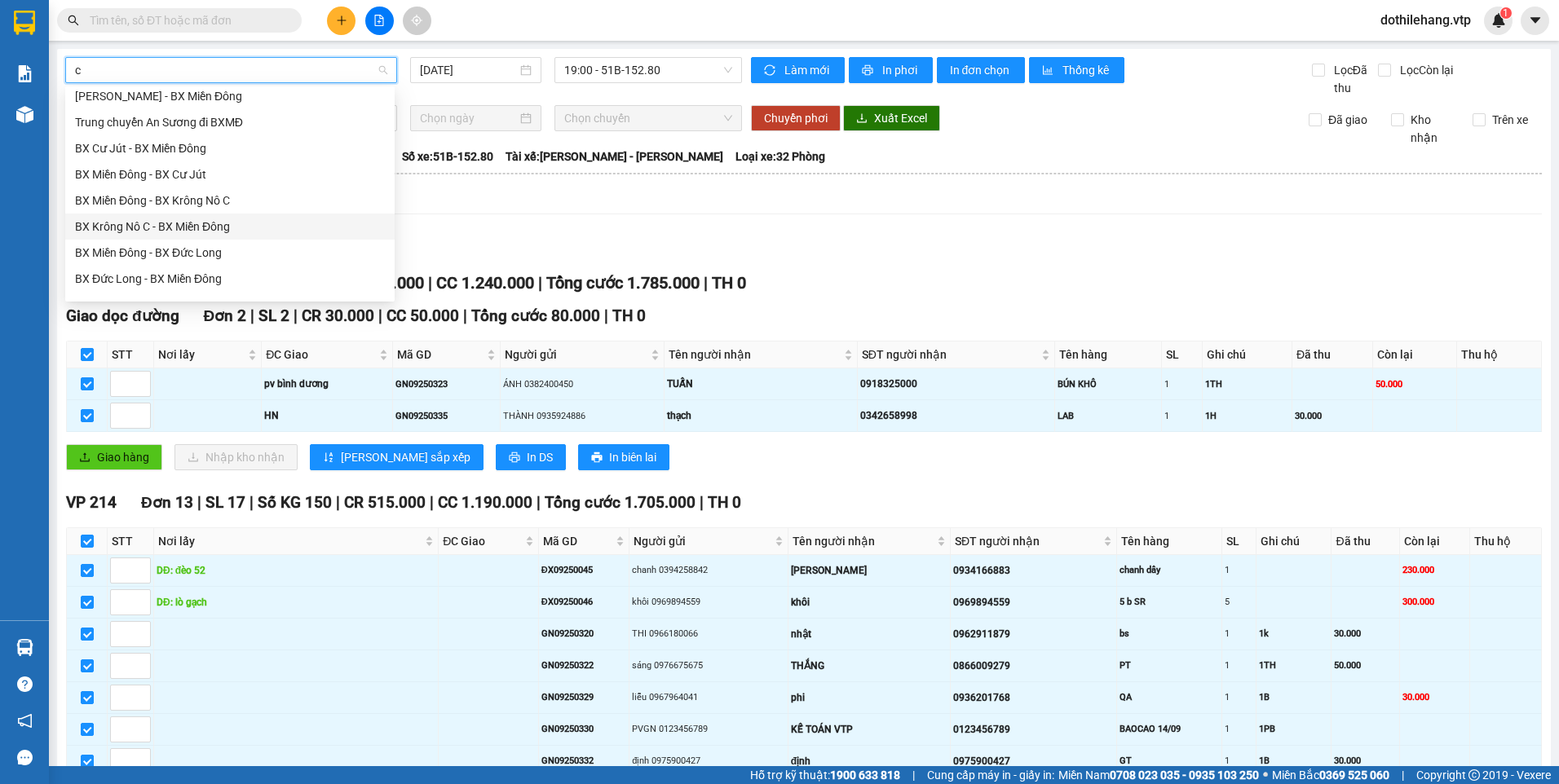
click at [238, 237] on div "BX Krông Nô C - BX Miền Đông" at bounding box center [229, 226] width 329 height 26
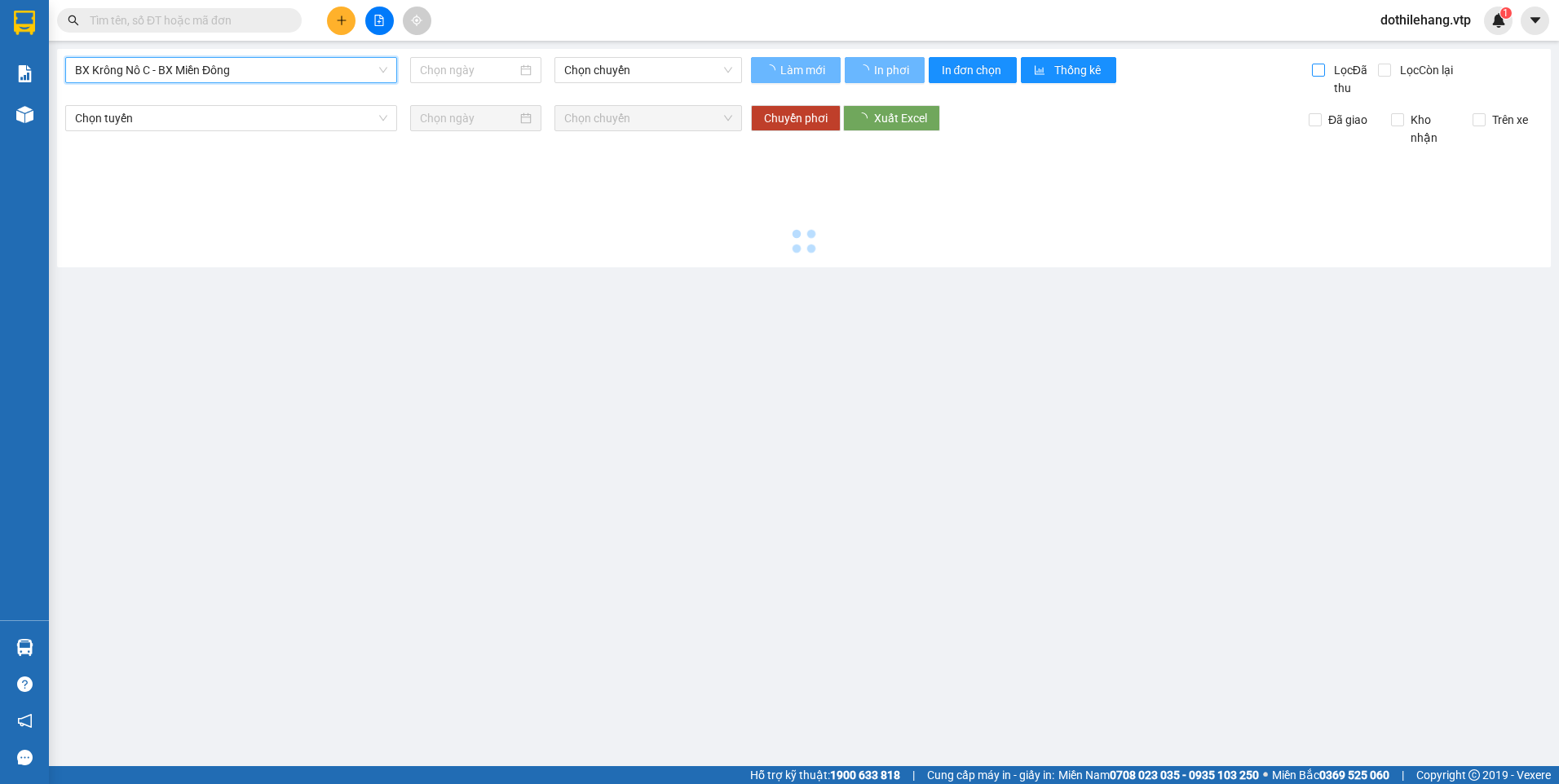
type input "[DATE]"
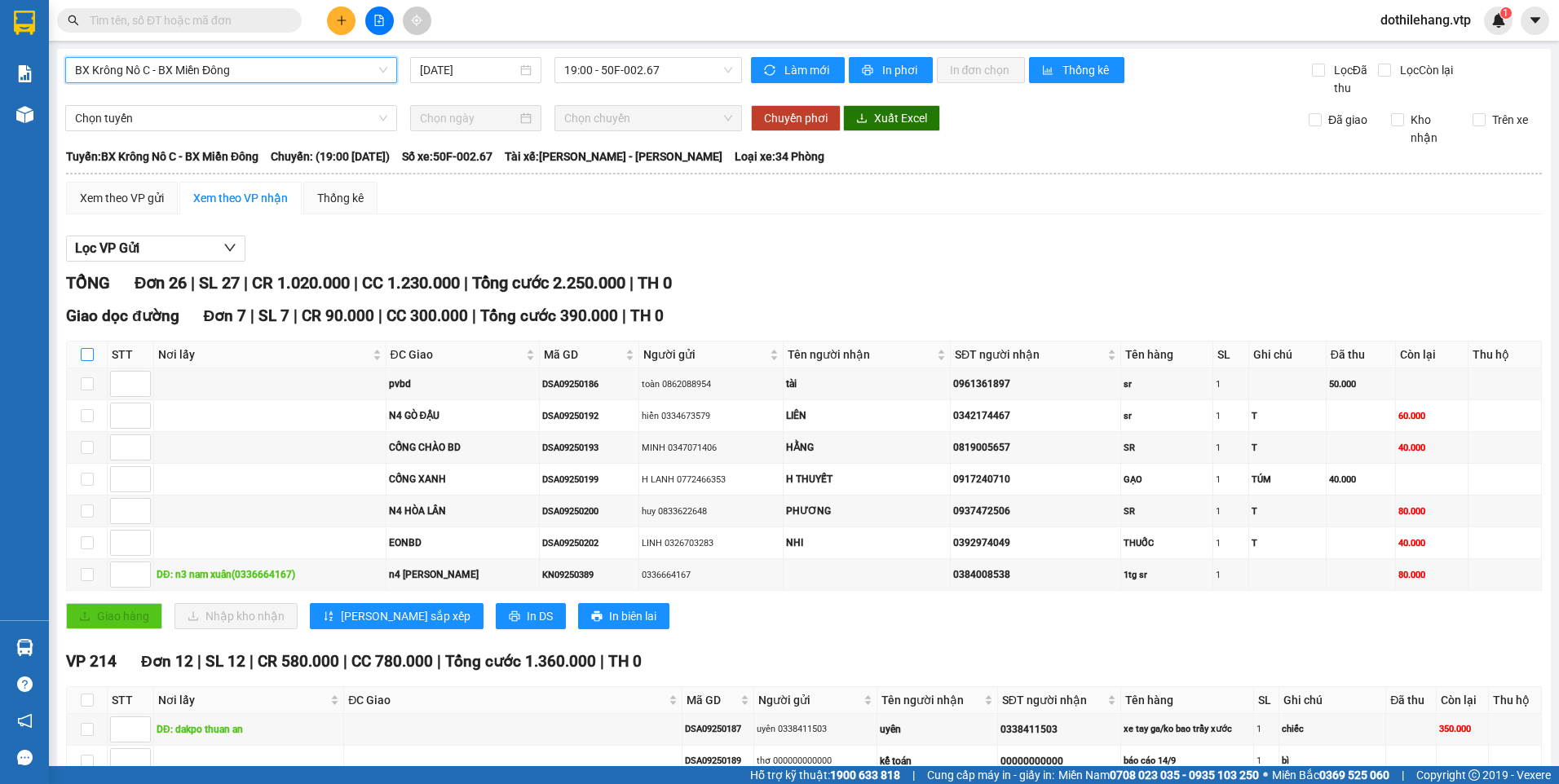
click at [86, 352] on input "checkbox" at bounding box center [87, 355] width 13 height 13
checkbox input "true"
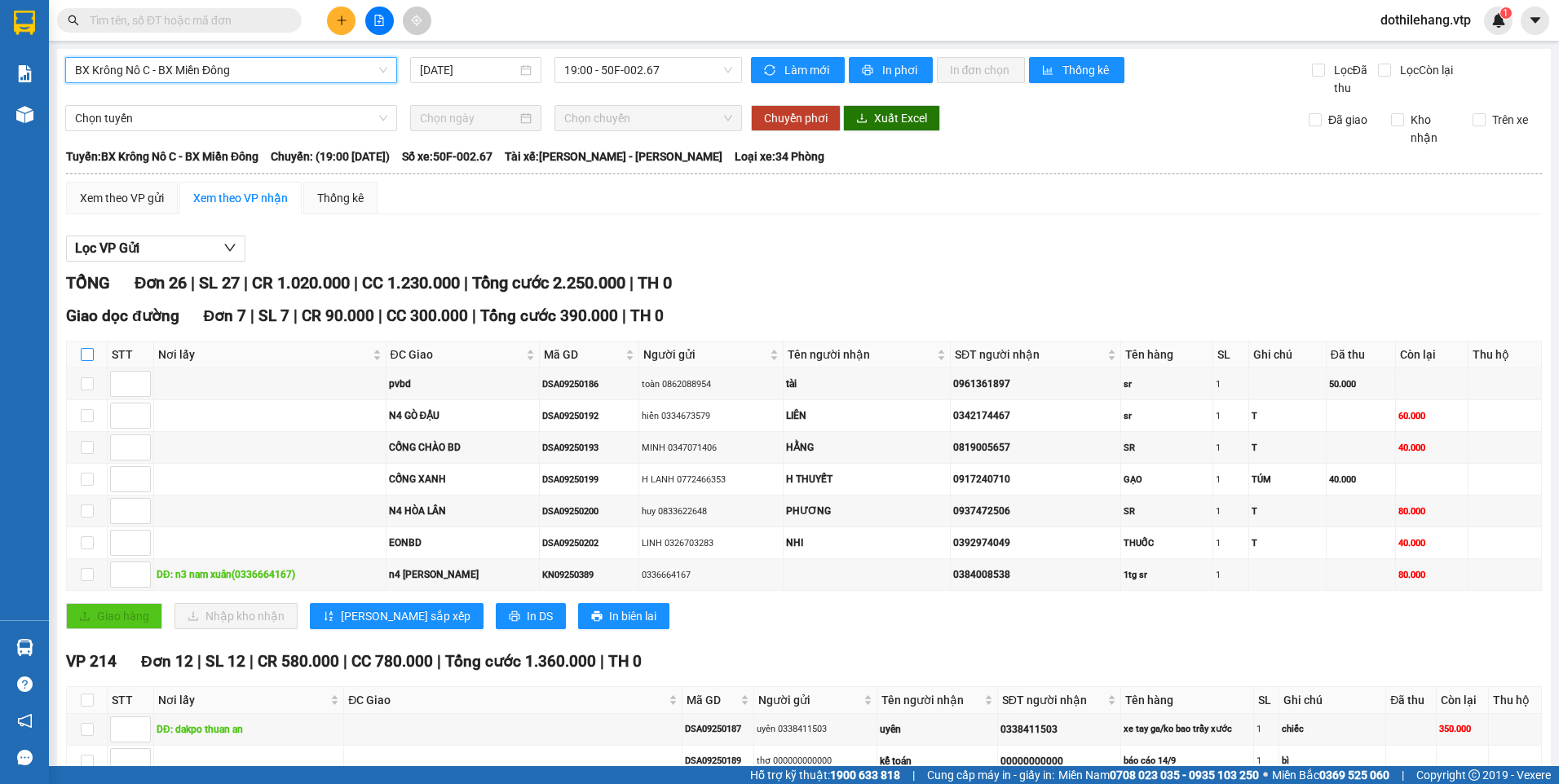
checkbox input "true"
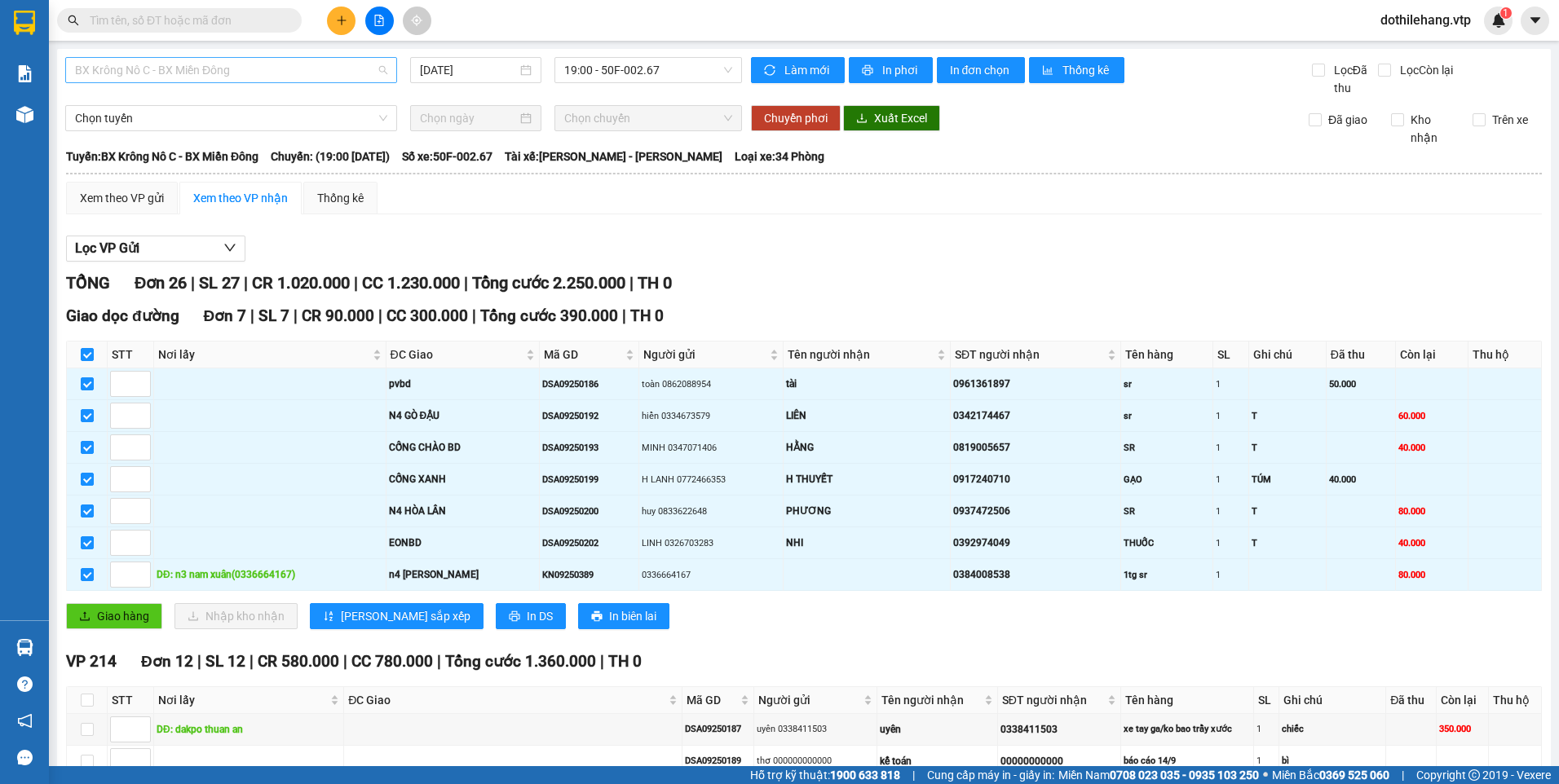
click at [204, 66] on span "BX Krông Nô C - BX Miền Đông" at bounding box center [230, 69] width 312 height 24
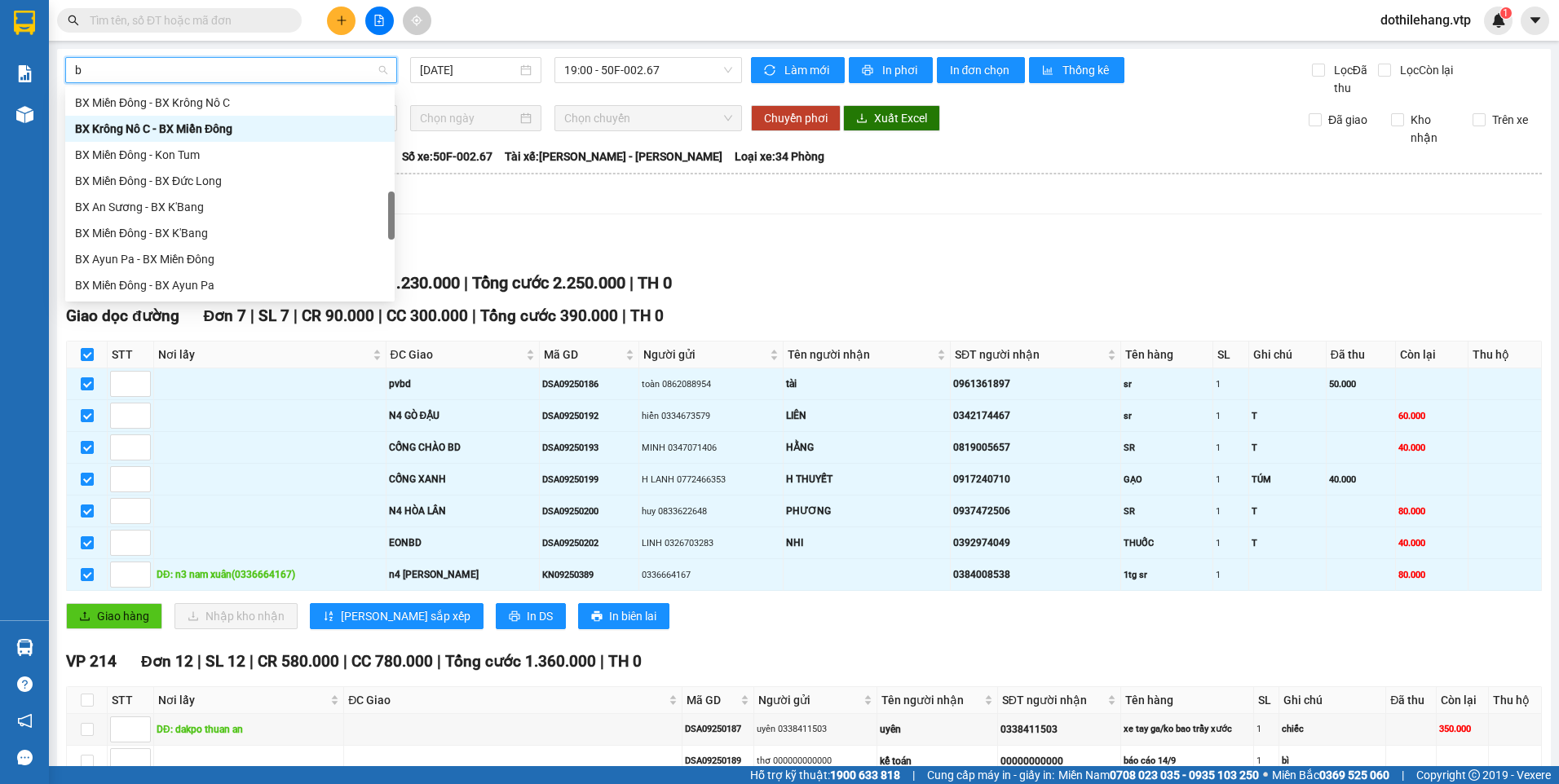
type input "b"
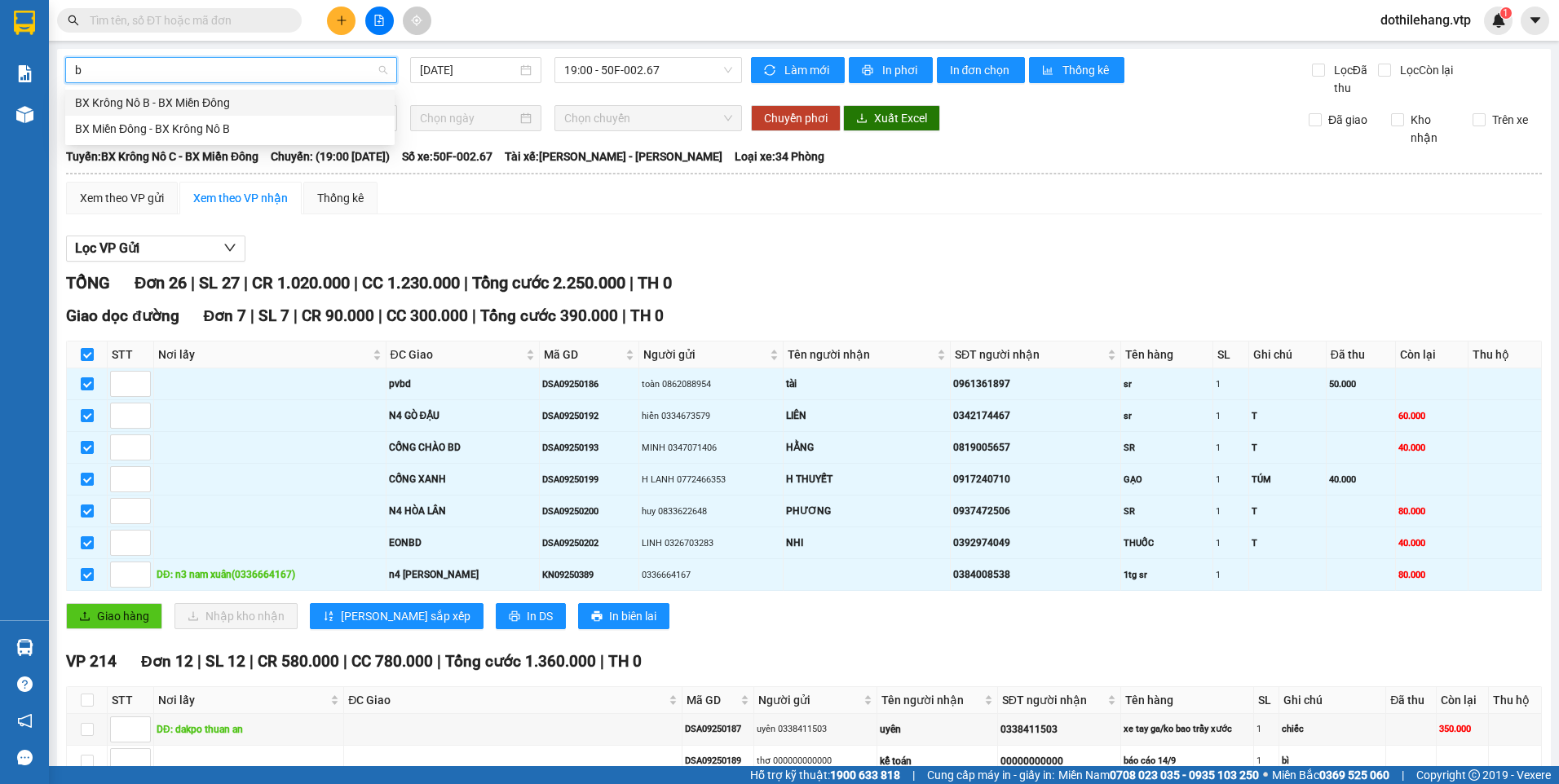
scroll to position [0, 0]
click at [184, 106] on div "BX Krông Nô B - BX Miền Đông" at bounding box center [229, 103] width 310 height 18
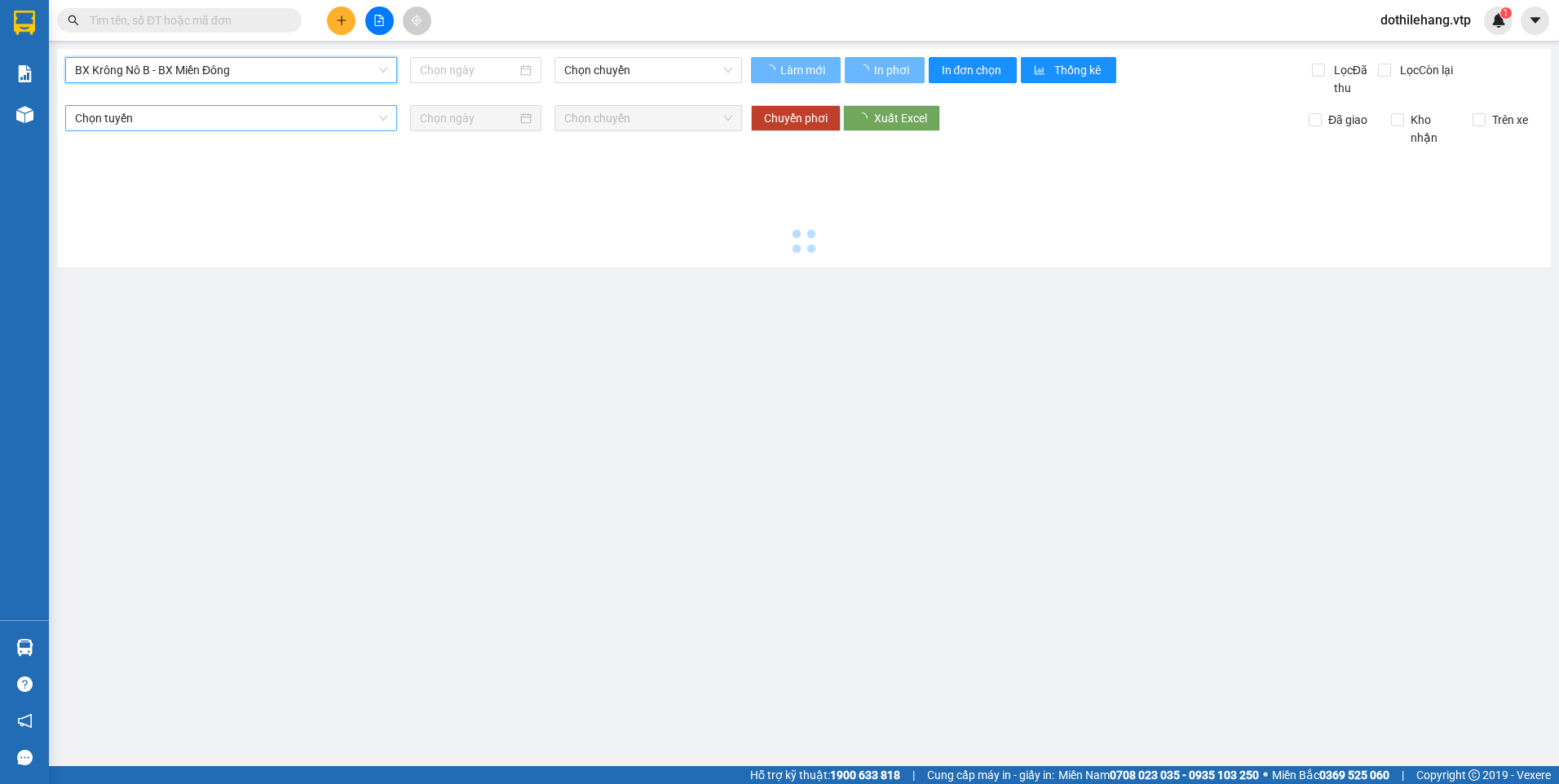
type input "[DATE]"
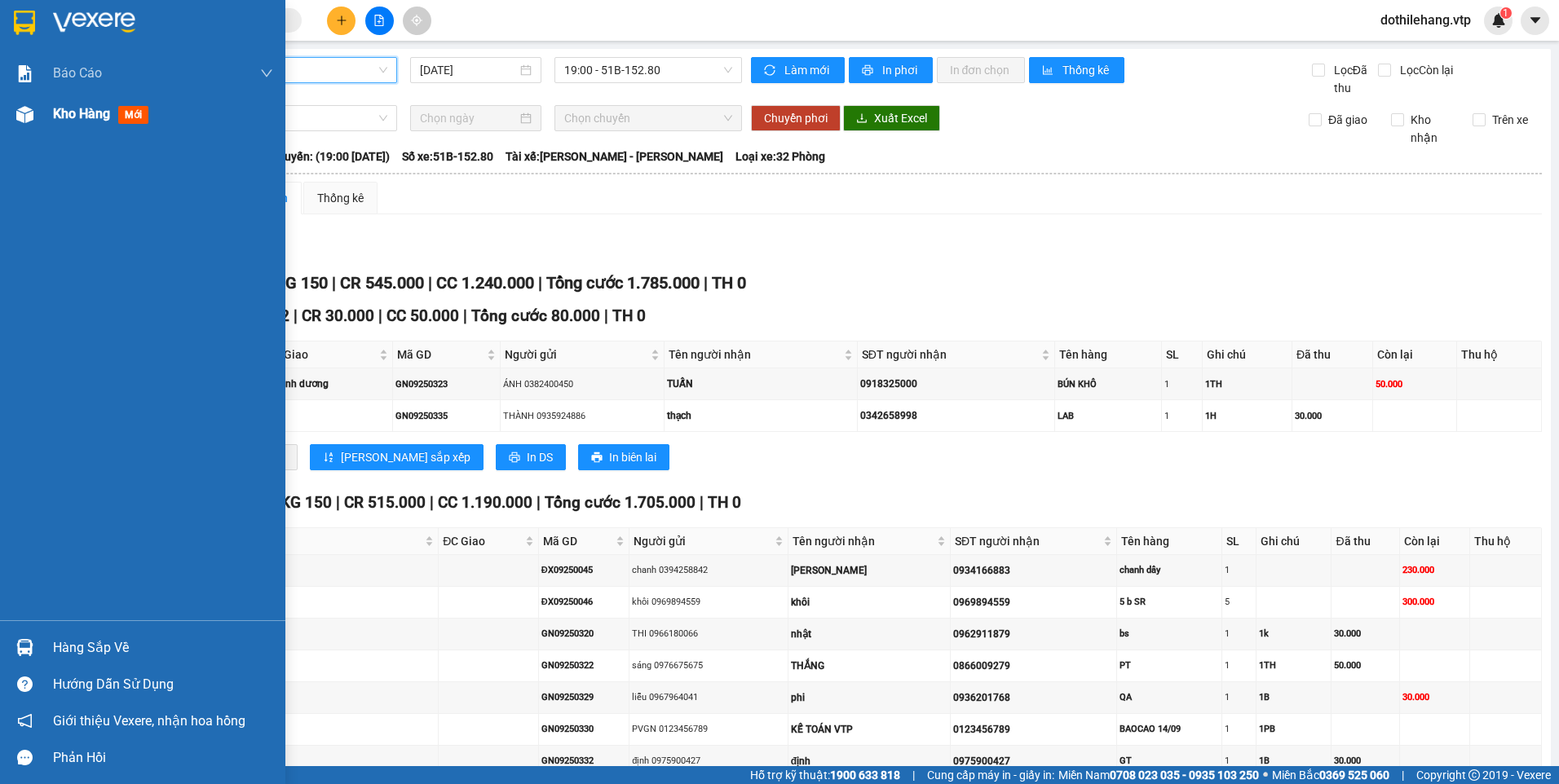
click at [38, 116] on div at bounding box center [25, 114] width 29 height 29
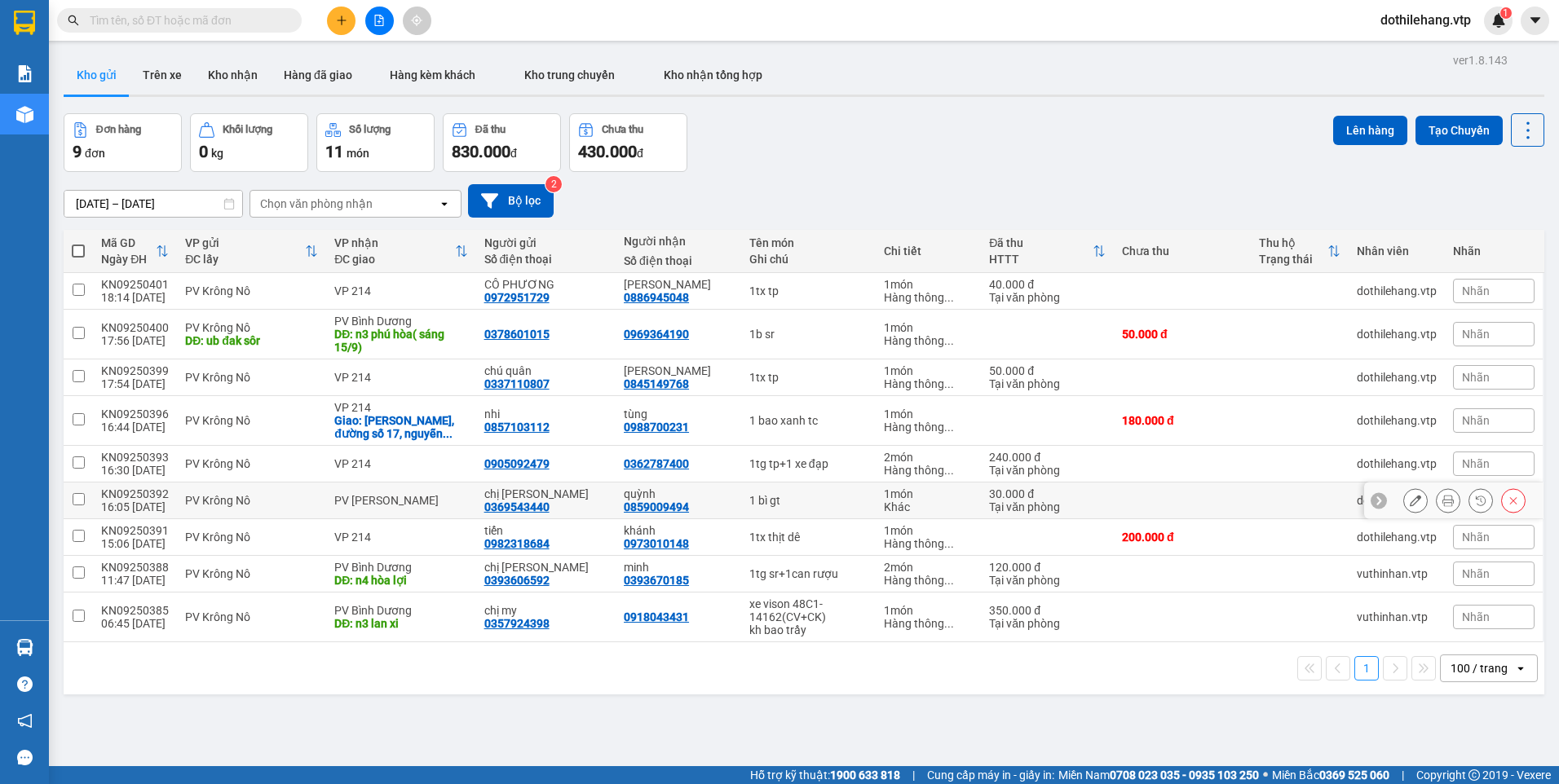
click at [1164, 511] on td at bounding box center [1182, 501] width 137 height 36
checkbox input "true"
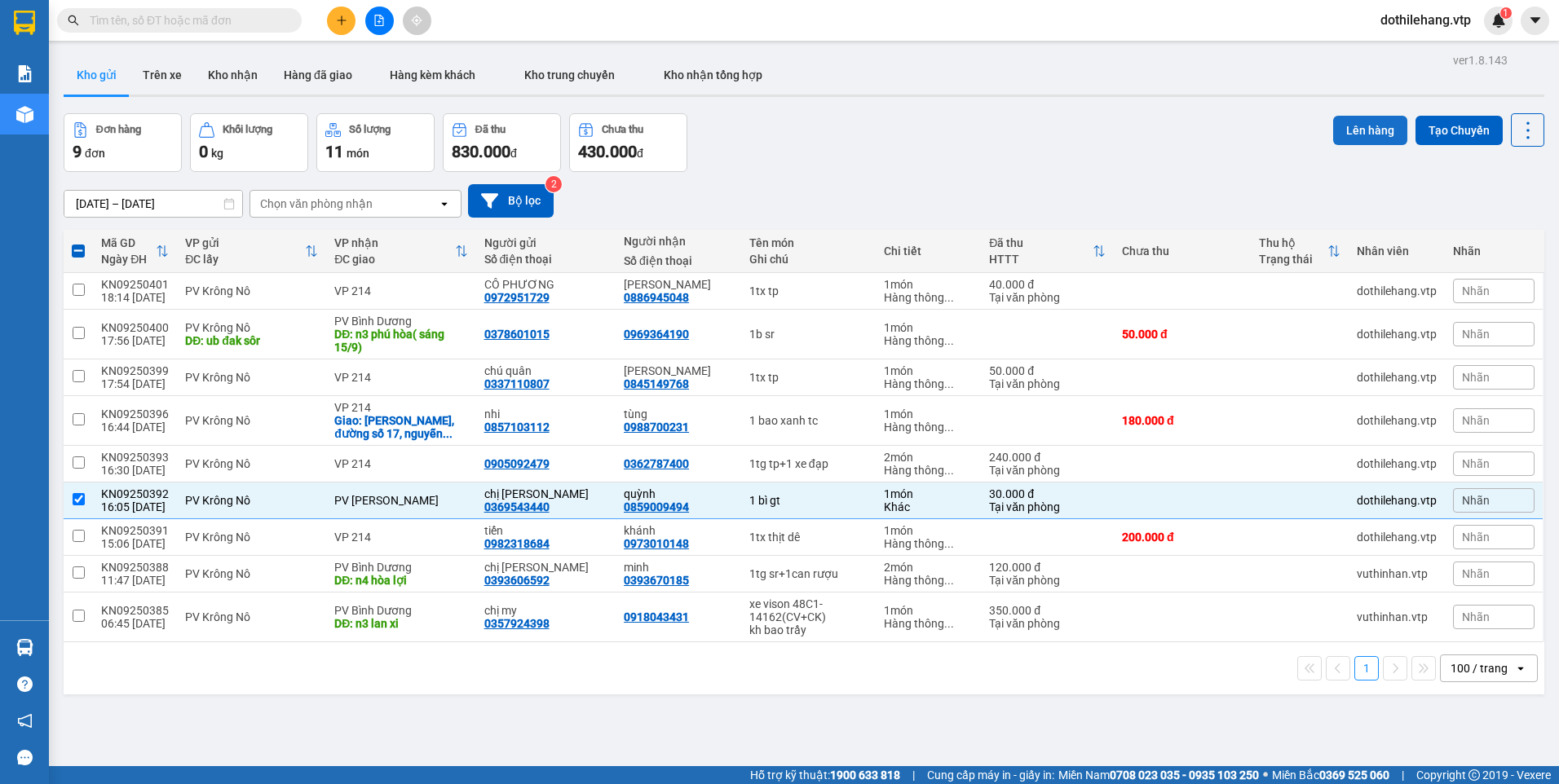
click at [1347, 121] on button "Lên hàng" at bounding box center [1369, 131] width 74 height 30
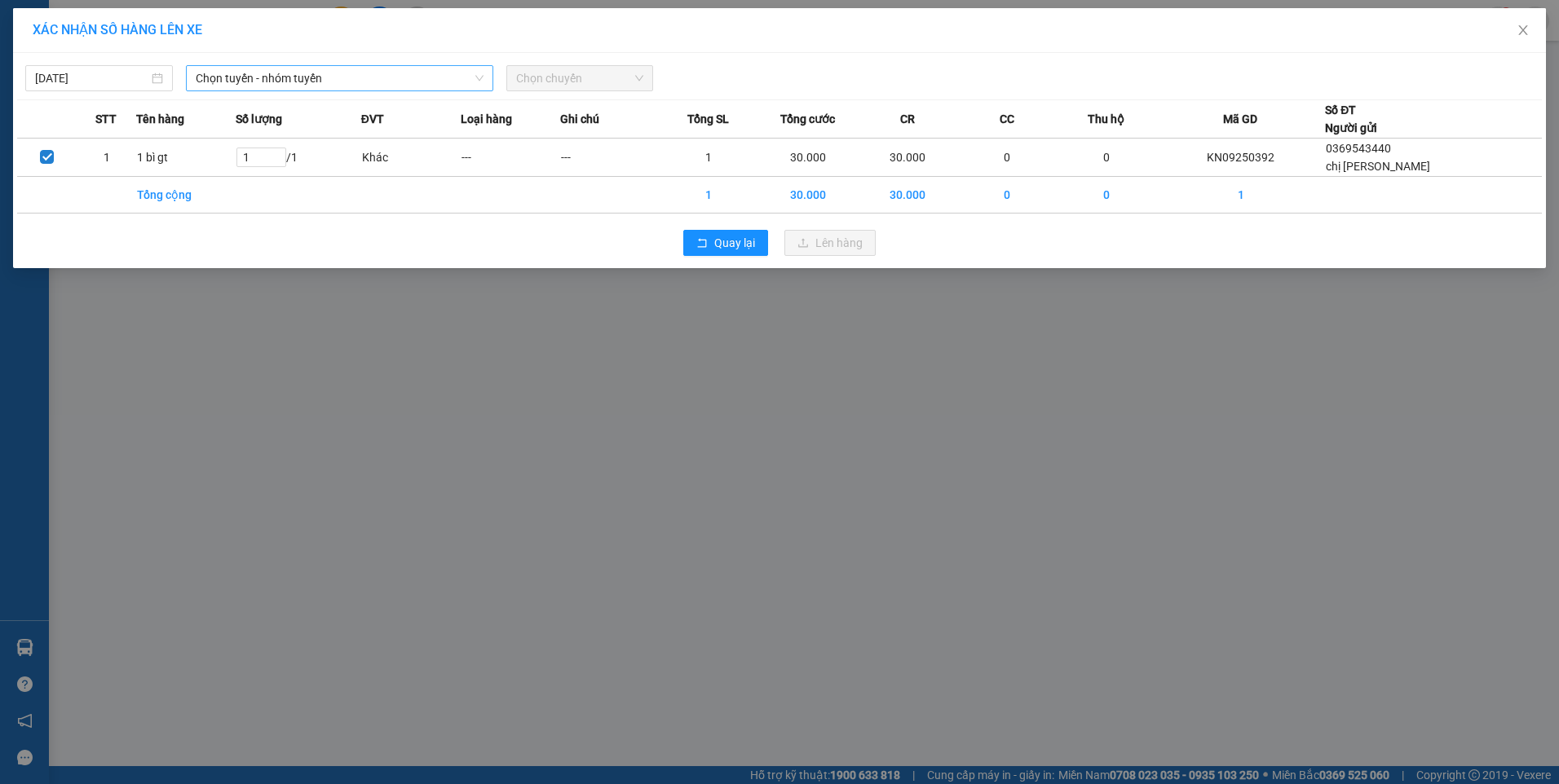
click at [348, 75] on span "Chọn tuyến - nhóm tuyến" at bounding box center [340, 78] width 288 height 24
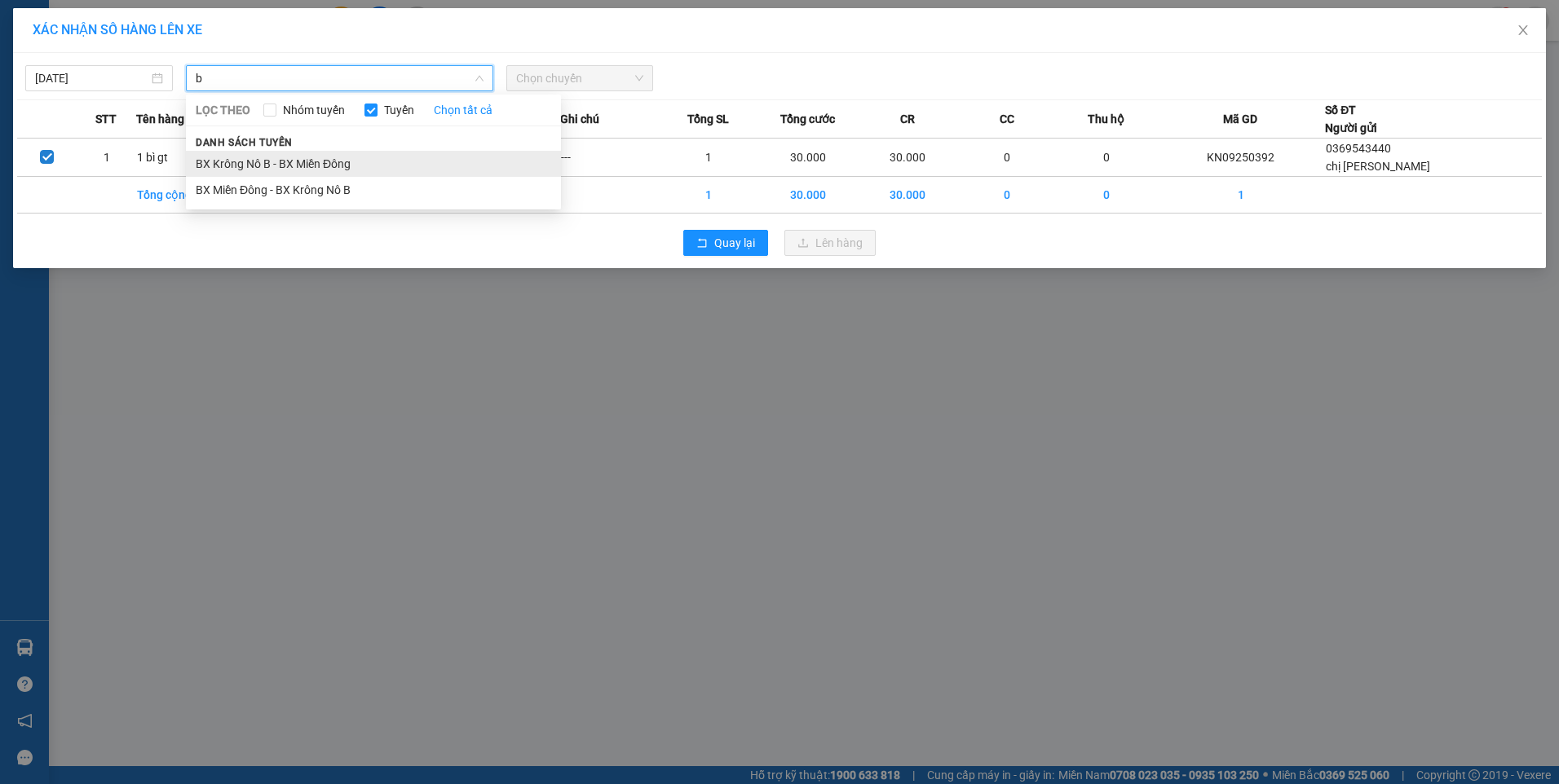
type input "b"
click at [296, 169] on li "BX Krông Nô B - BX Miền Đông" at bounding box center [373, 163] width 375 height 26
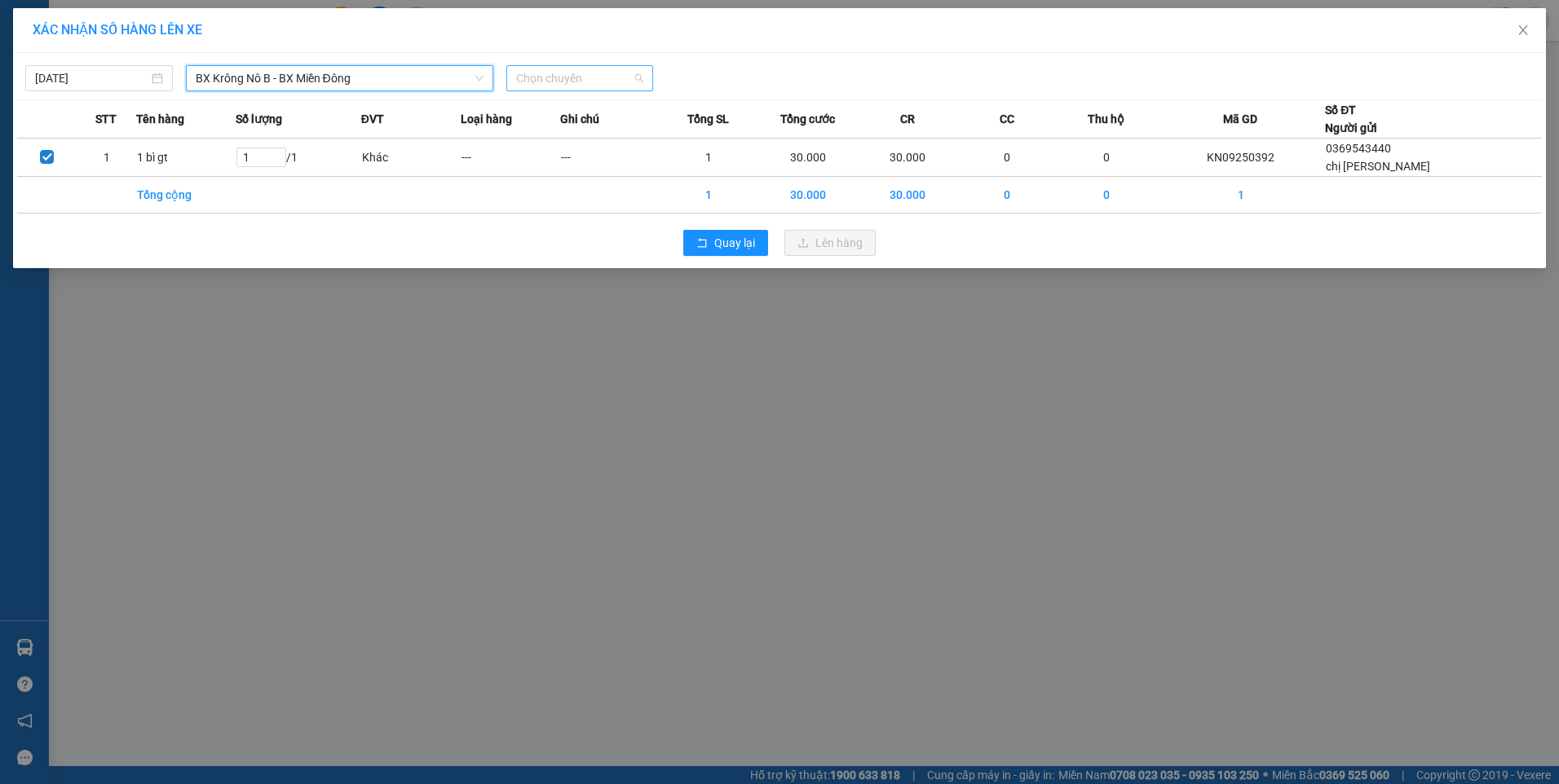
click at [576, 79] on span "Chọn chuyến" at bounding box center [580, 78] width 128 height 24
click at [584, 129] on div "19:00 - 51B-152.80" at bounding box center [580, 136] width 127 height 18
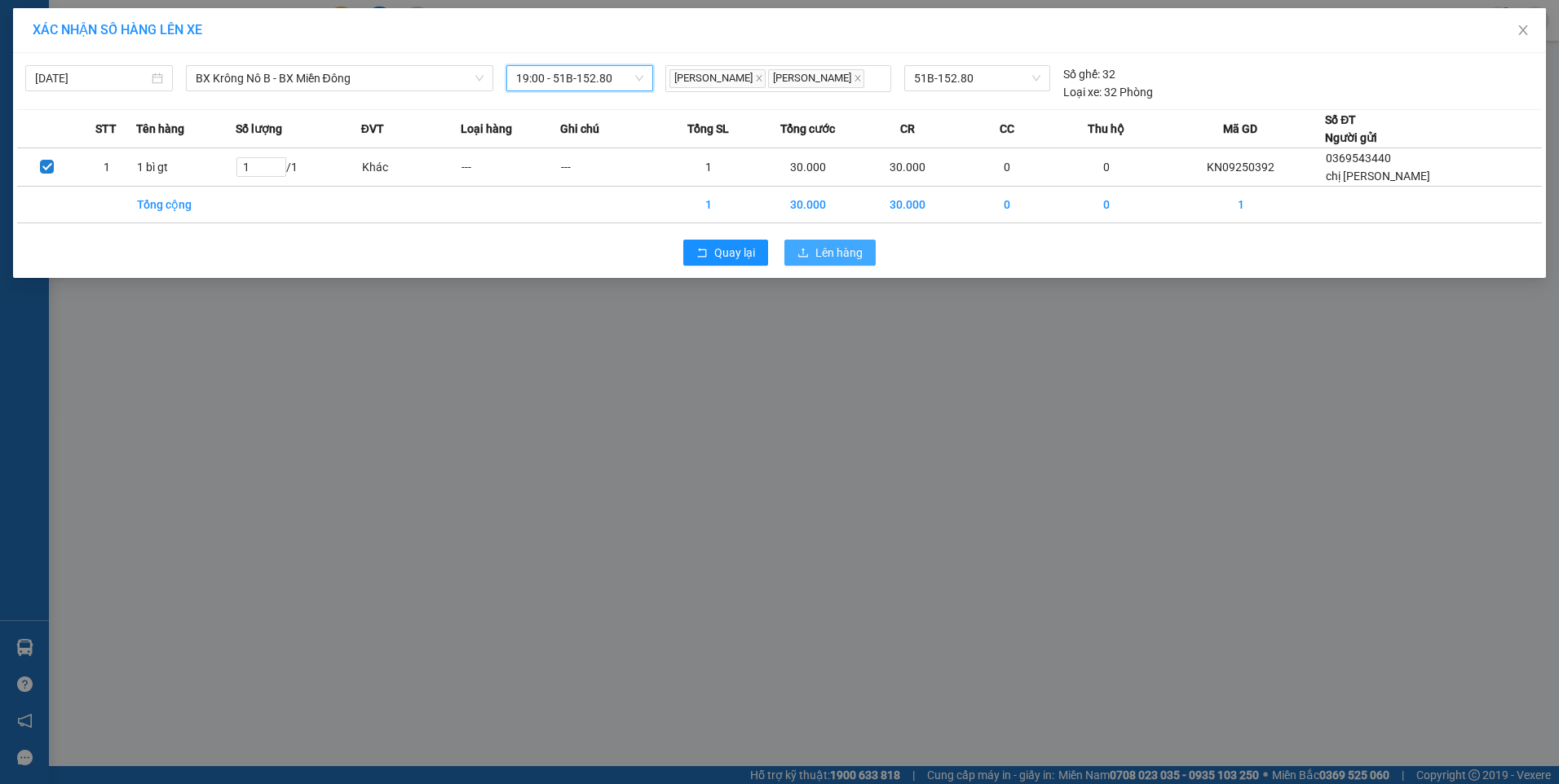
click at [819, 251] on span "Lên hàng" at bounding box center [838, 252] width 47 height 18
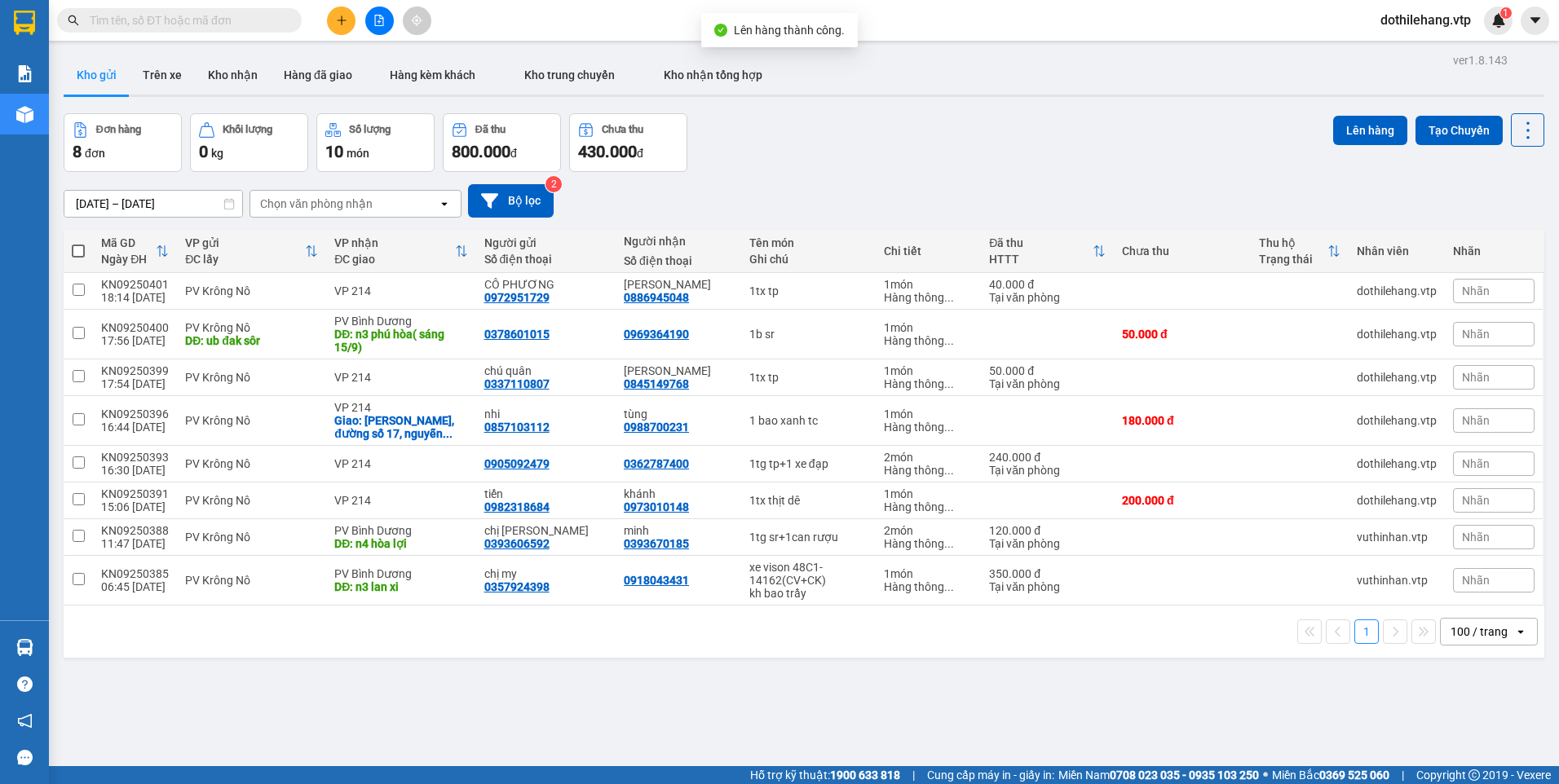
click at [381, 21] on icon "file-add" at bounding box center [379, 20] width 12 height 12
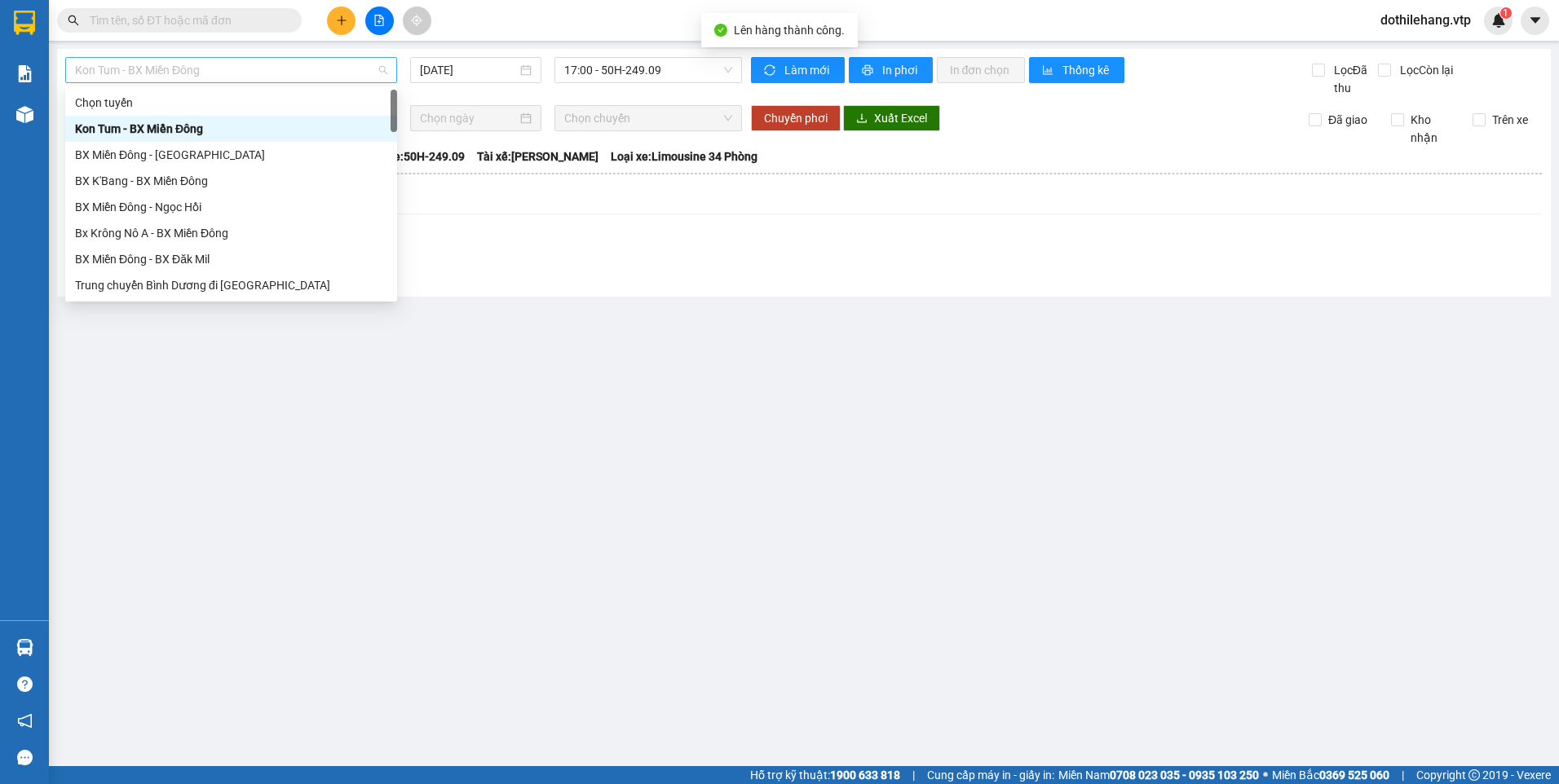
click at [274, 67] on span "Kon Tum - BX Miền Đông" at bounding box center [230, 69] width 312 height 24
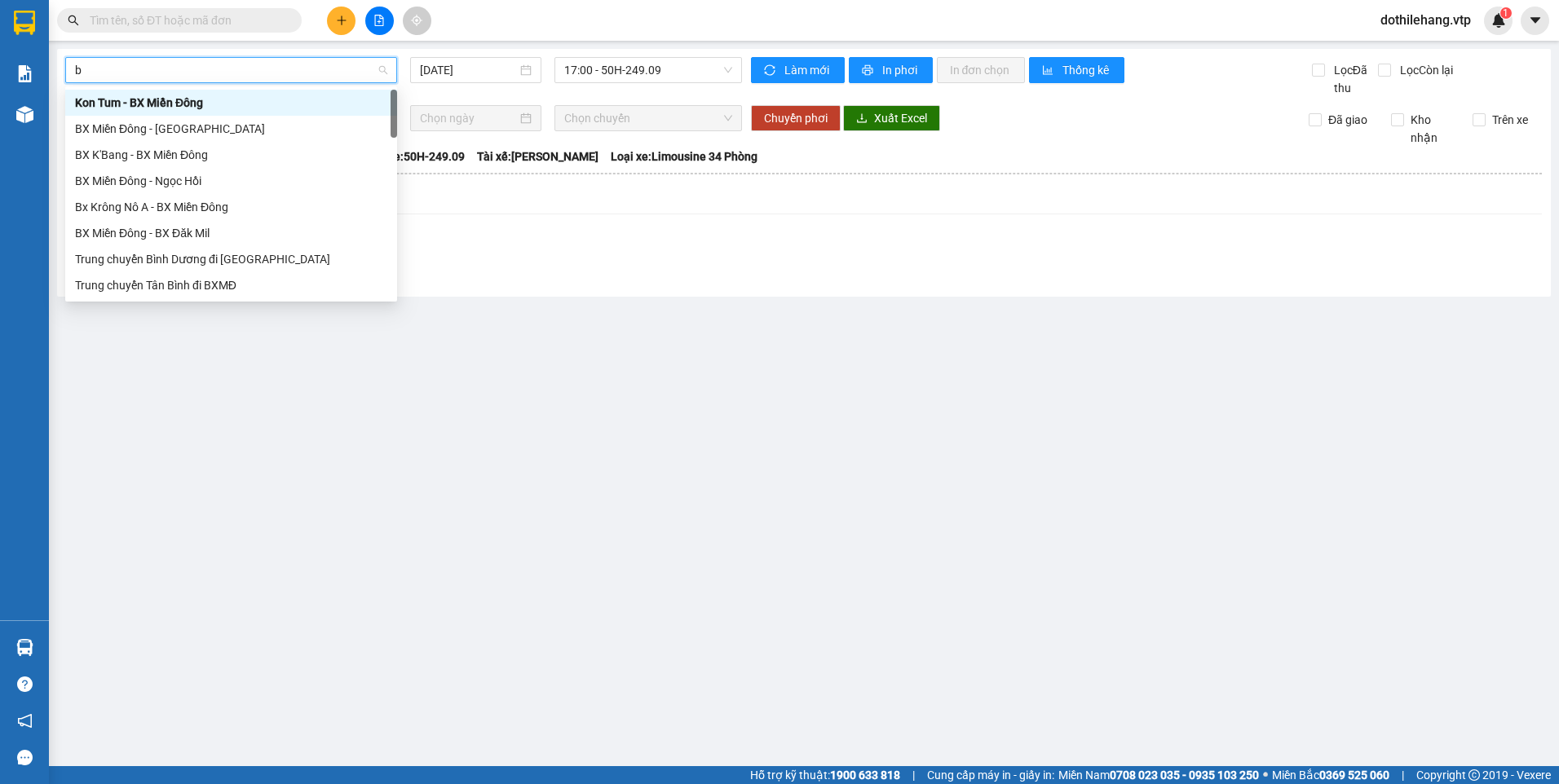
type input "b"
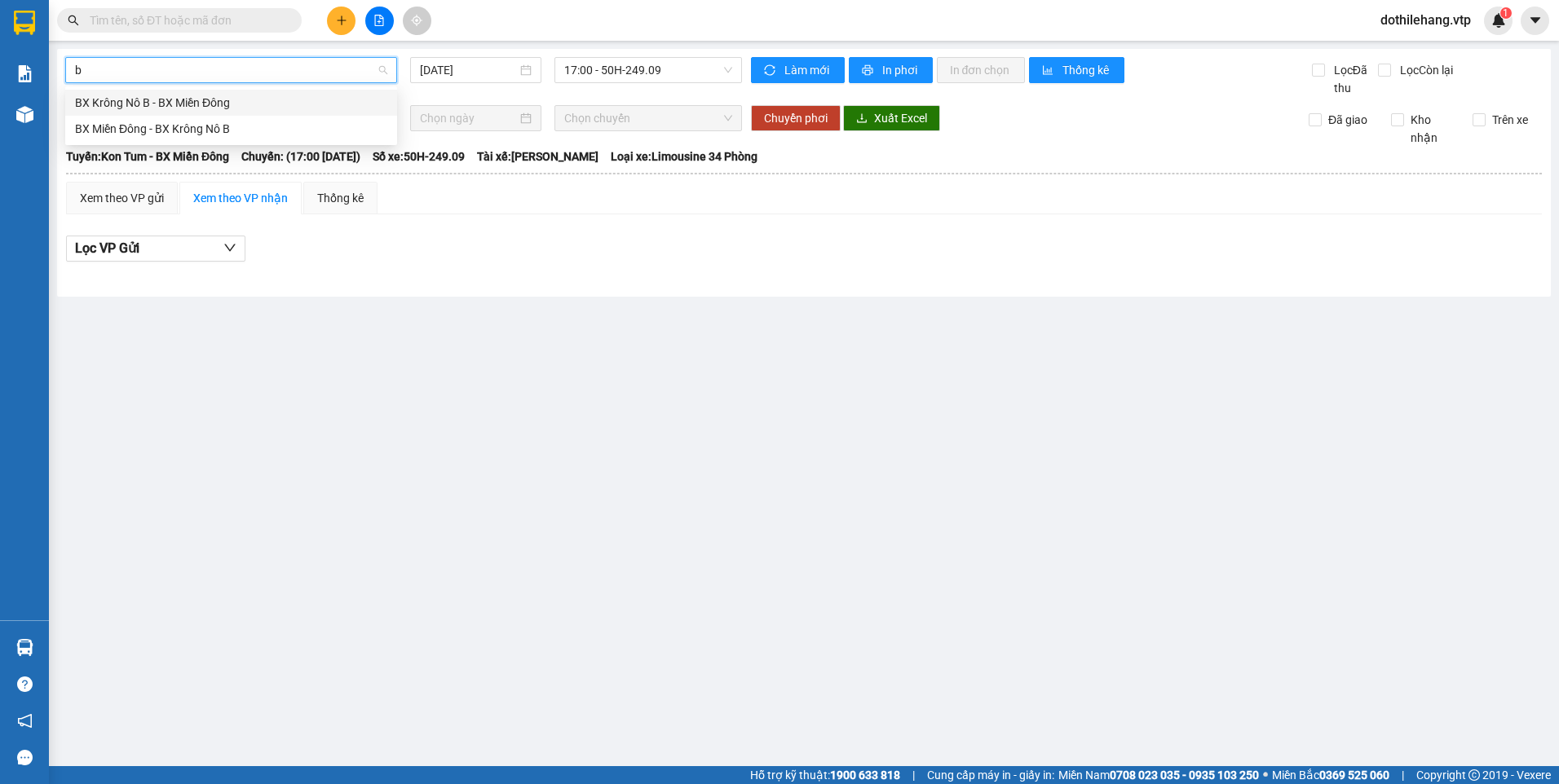
click at [212, 108] on div "BX Krông Nô B - BX Miền Đông" at bounding box center [230, 103] width 312 height 18
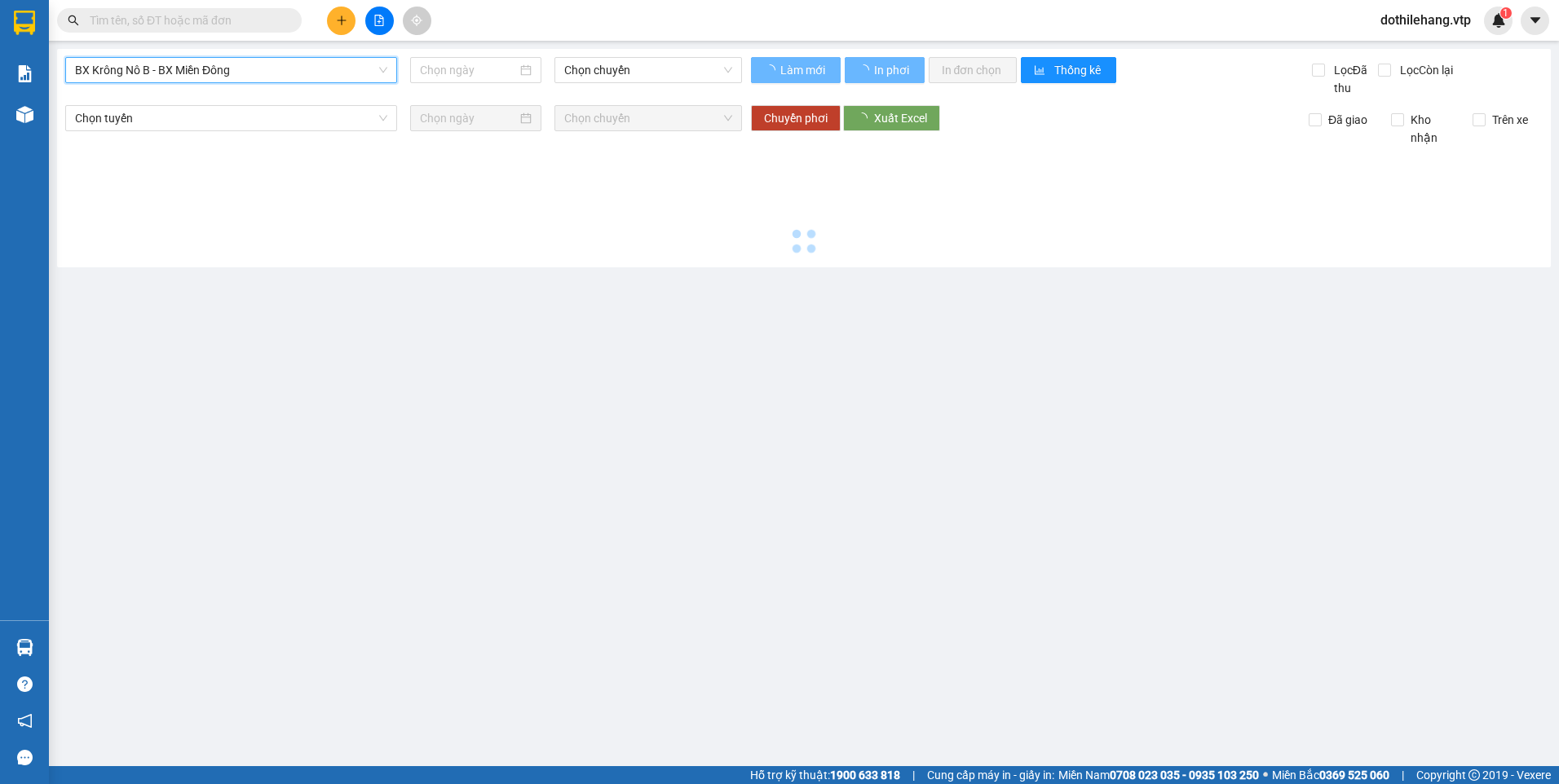
type input "[DATE]"
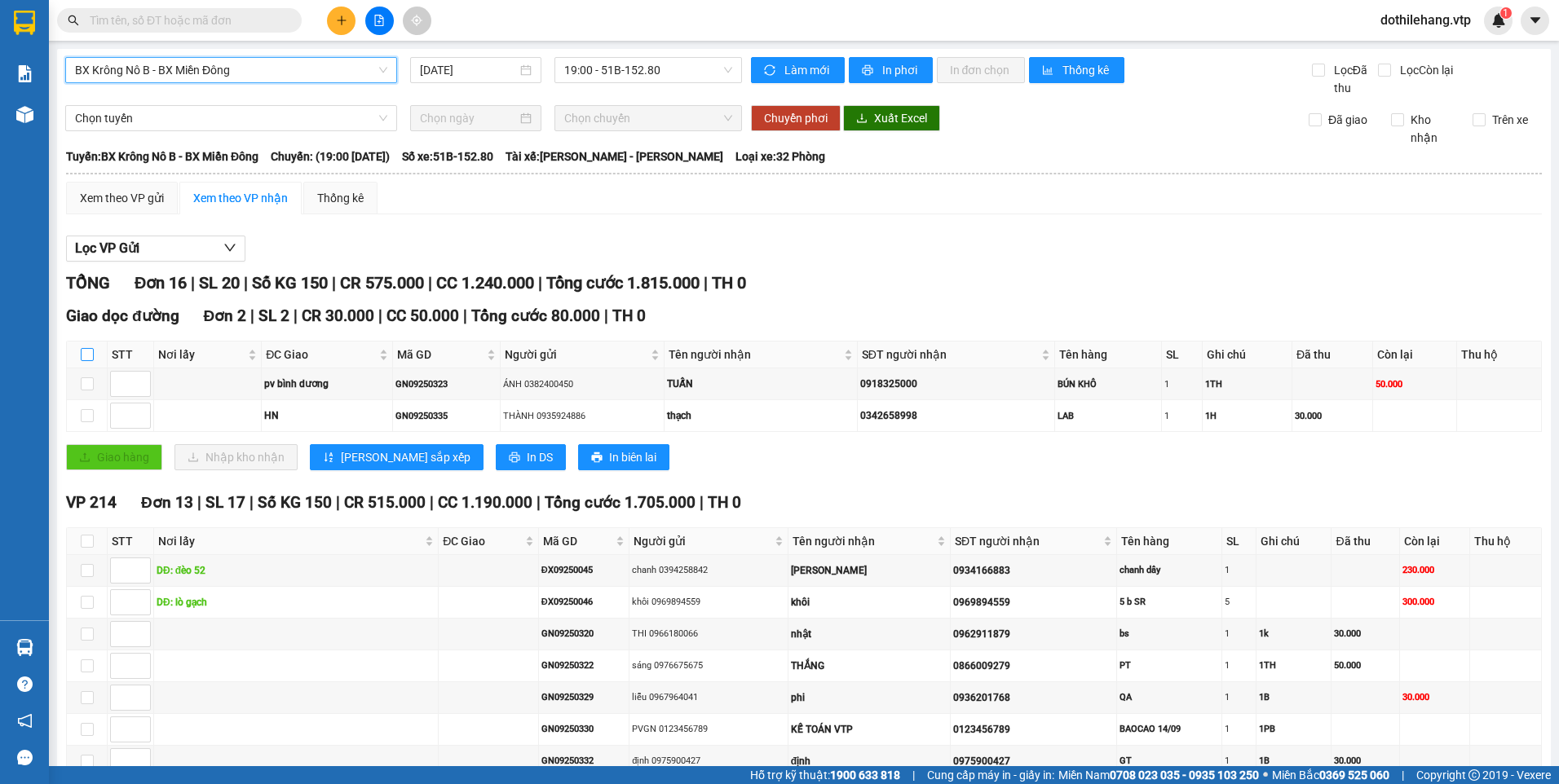
click at [83, 348] on input "checkbox" at bounding box center [87, 355] width 13 height 13
checkbox input "true"
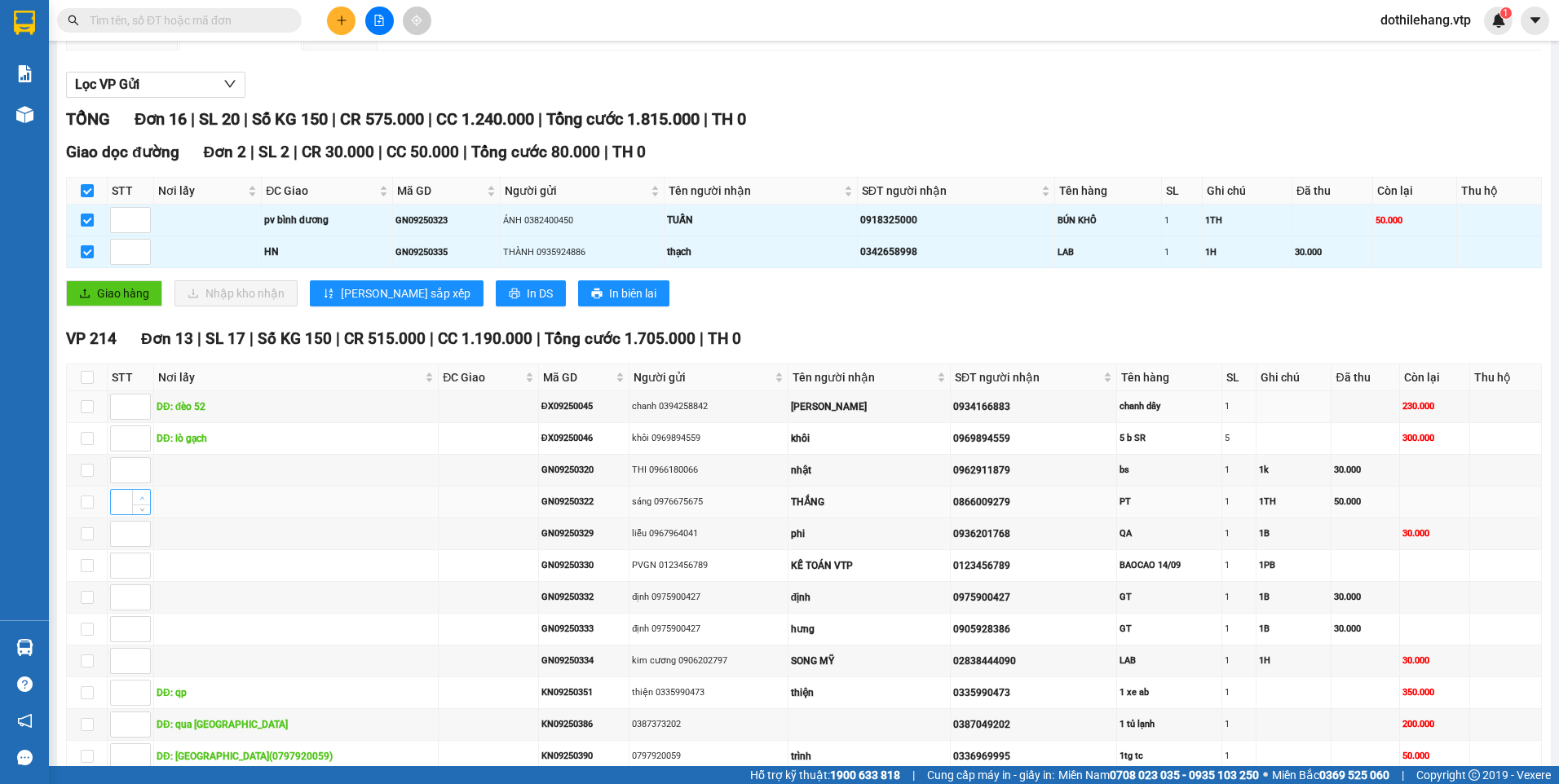
scroll to position [326, 0]
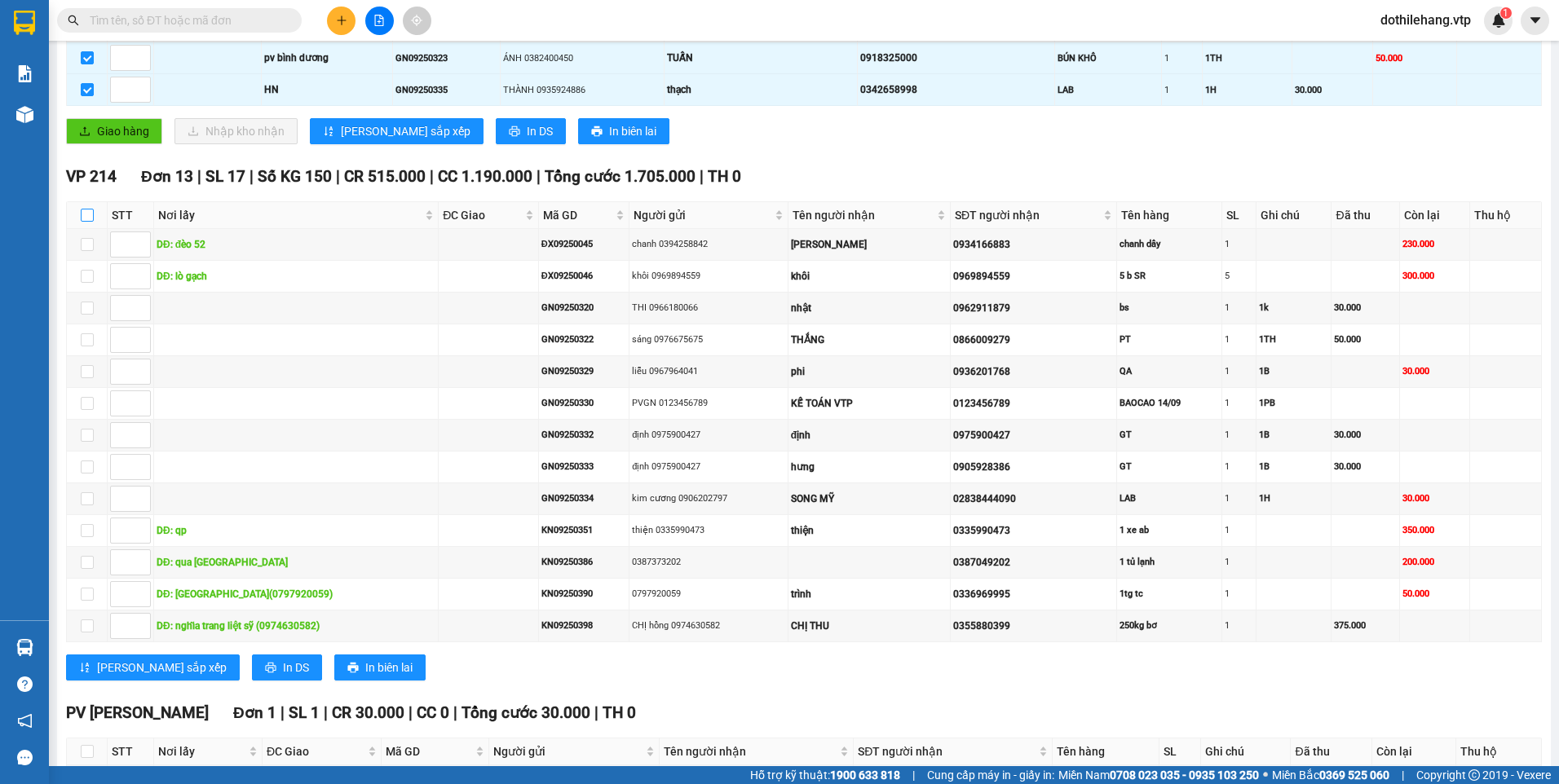
click at [86, 215] on input "checkbox" at bounding box center [87, 215] width 13 height 13
checkbox input "true"
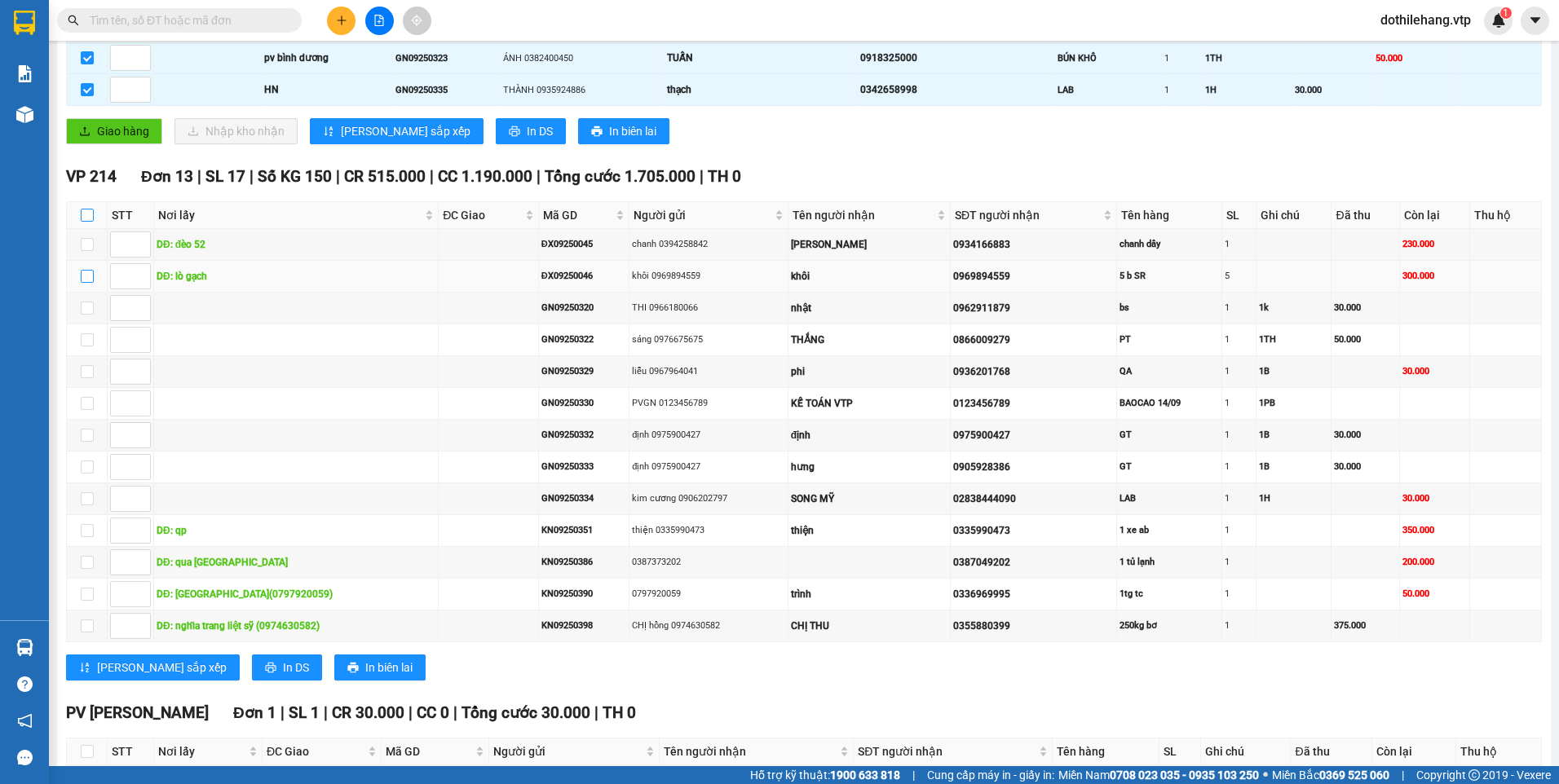
checkbox input "true"
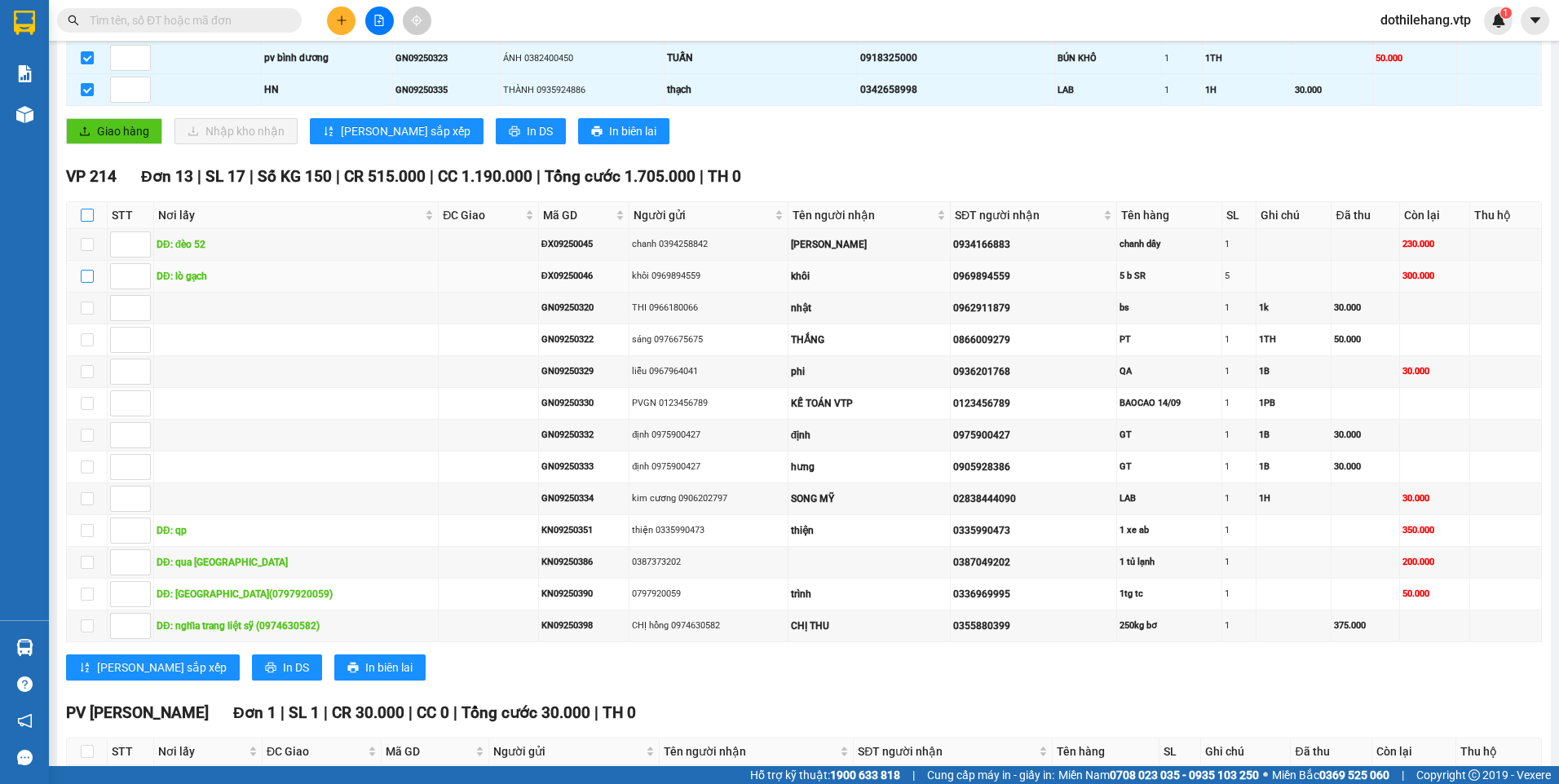
checkbox input "true"
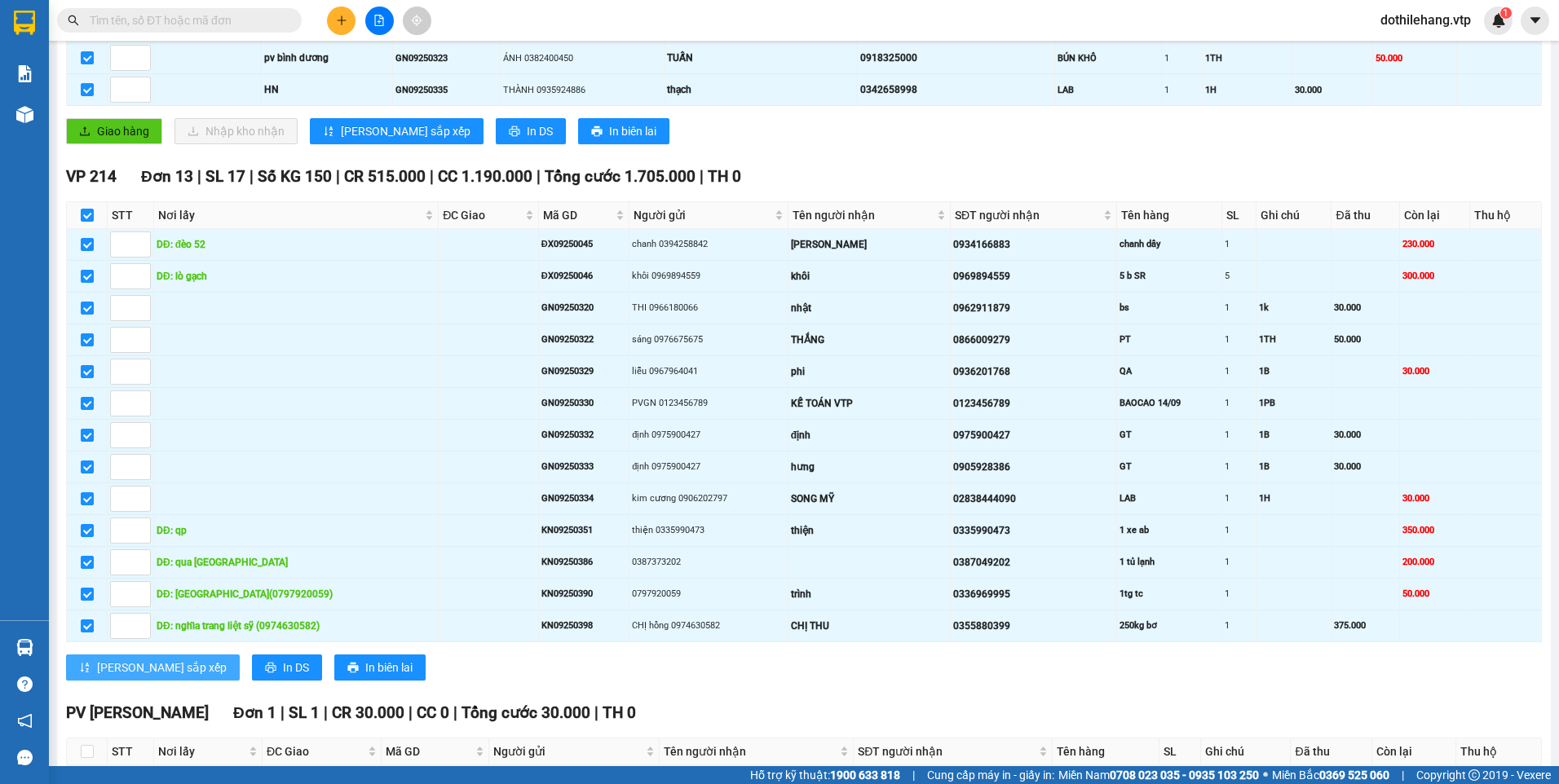
scroll to position [440, 0]
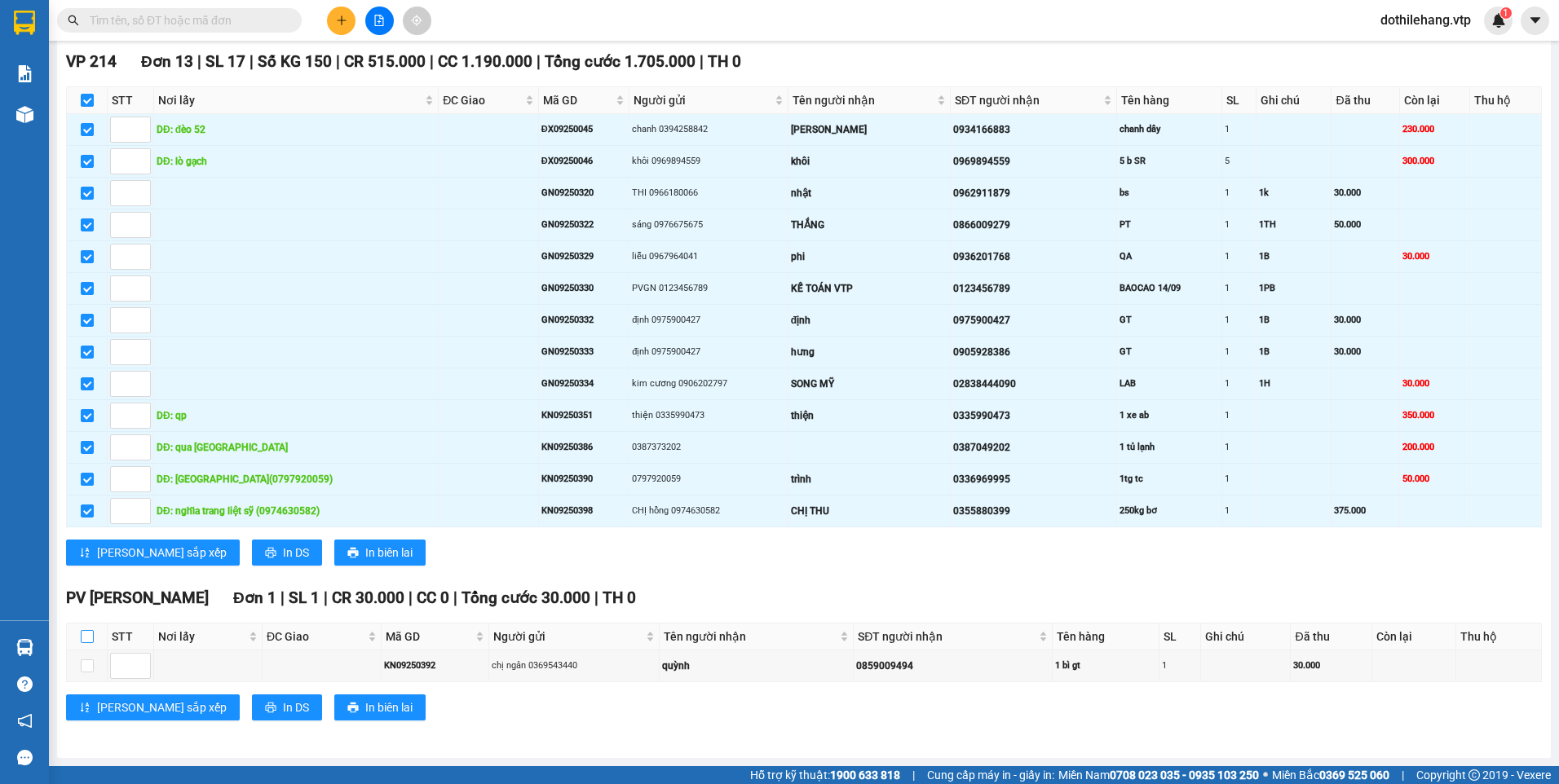
click at [87, 636] on input "checkbox" at bounding box center [87, 636] width 13 height 13
checkbox input "true"
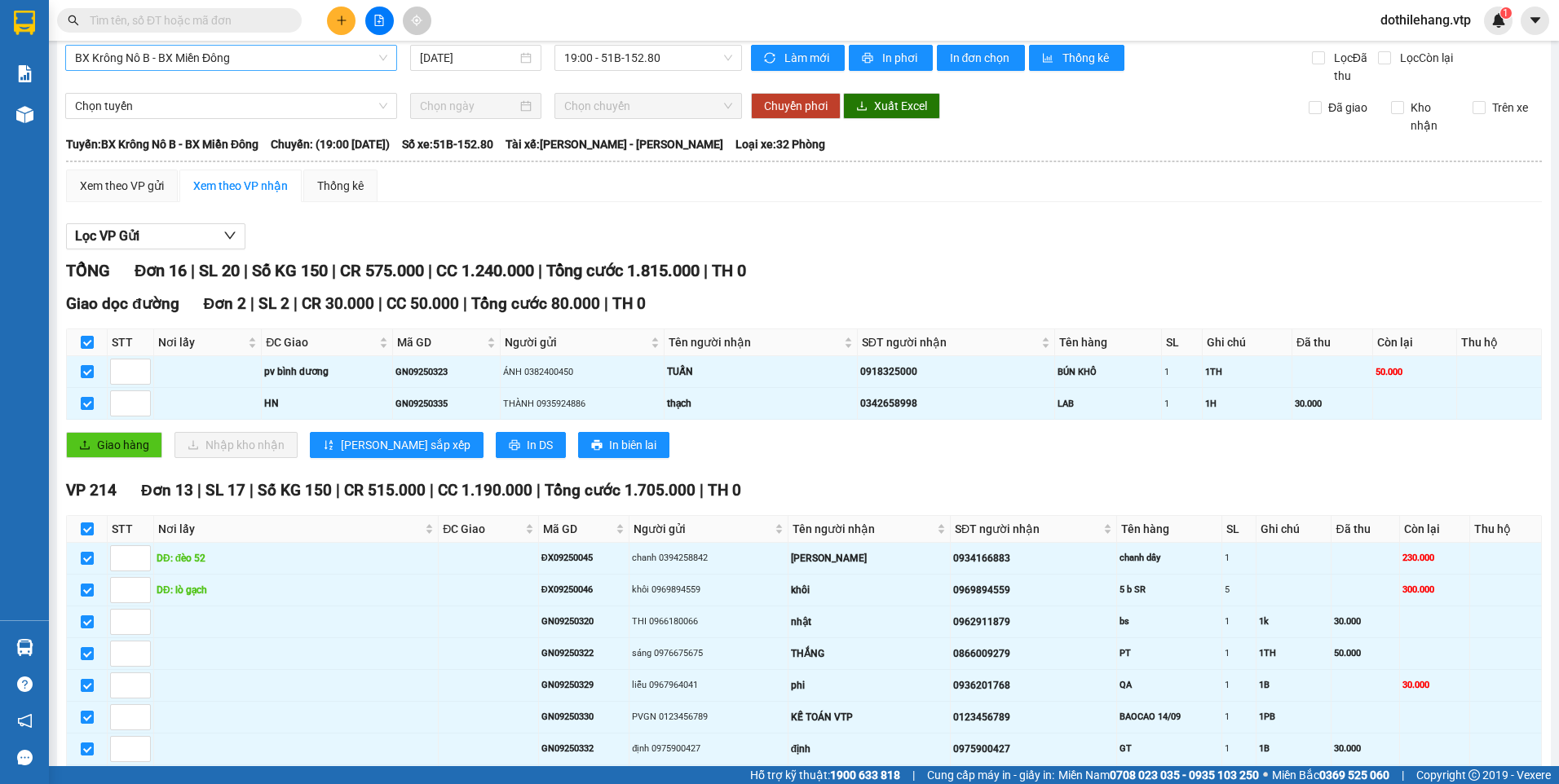
scroll to position [0, 0]
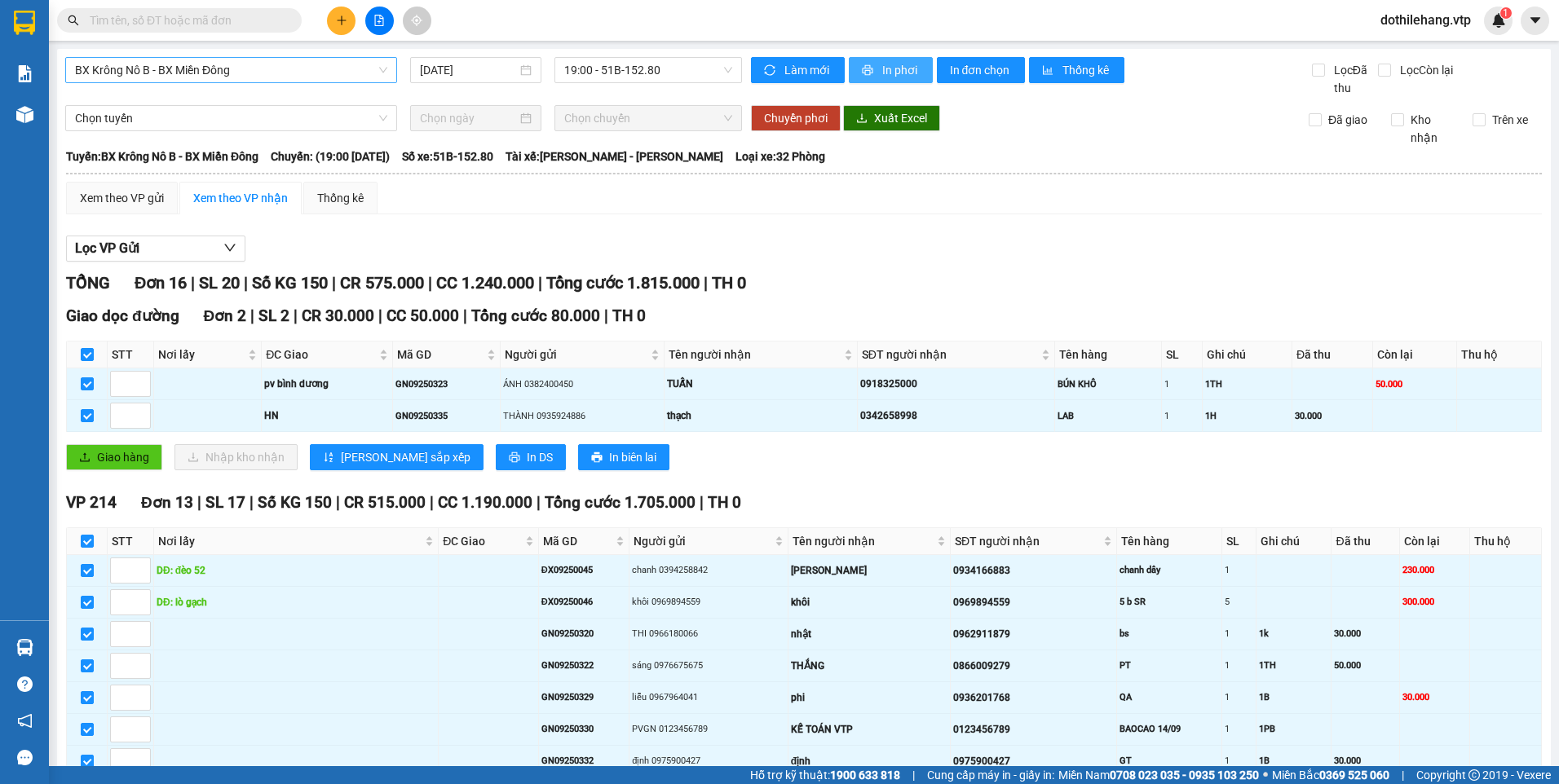
click at [882, 66] on span "In phơi" at bounding box center [900, 70] width 37 height 18
click at [320, 64] on span "BX Krông Nô B - BX Miền Đông" at bounding box center [230, 69] width 312 height 24
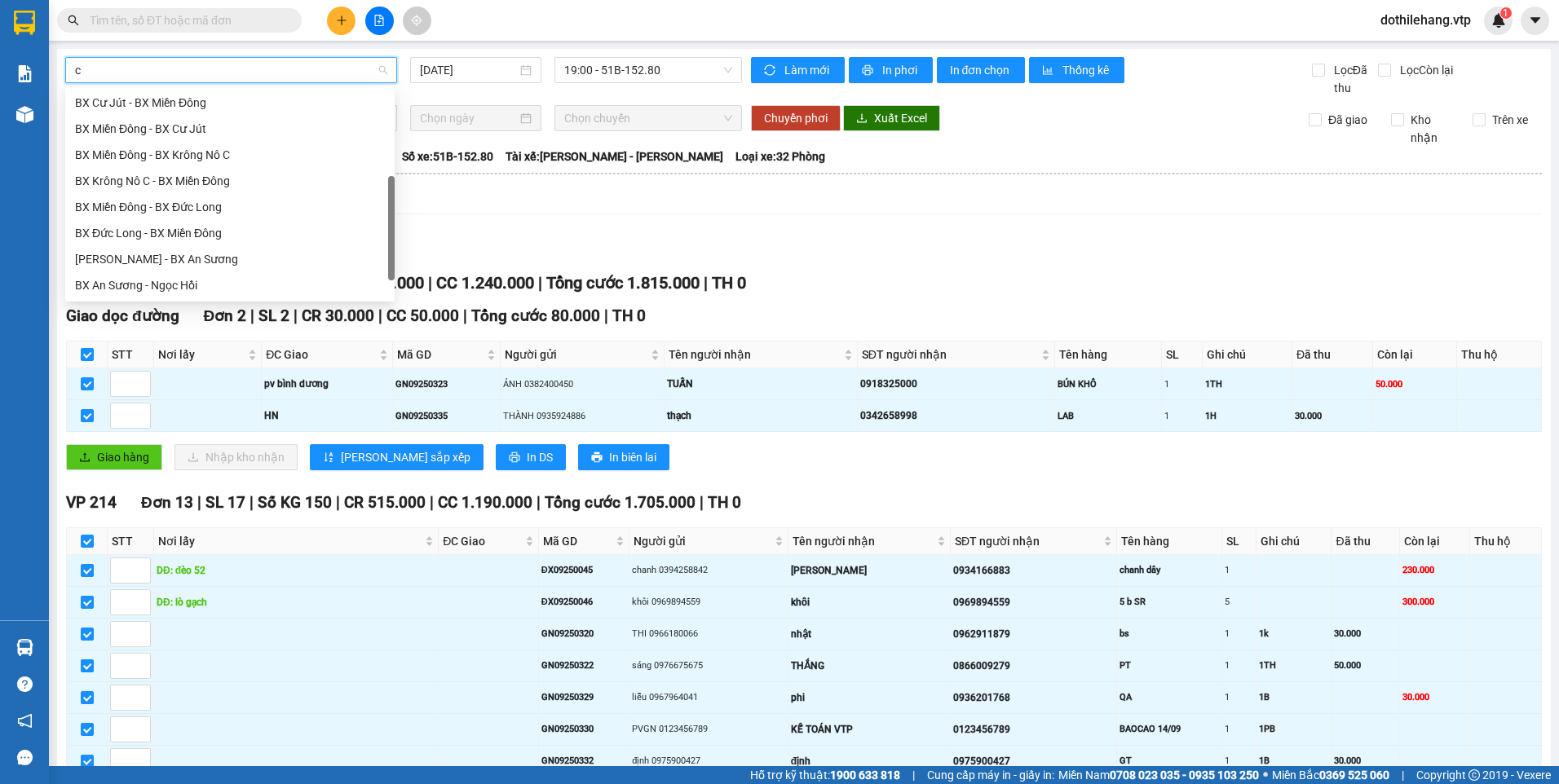
scroll to position [215, 0]
type input "c"
click at [231, 182] on div "BX Krông Nô C - BX Miền Đông" at bounding box center [229, 180] width 310 height 18
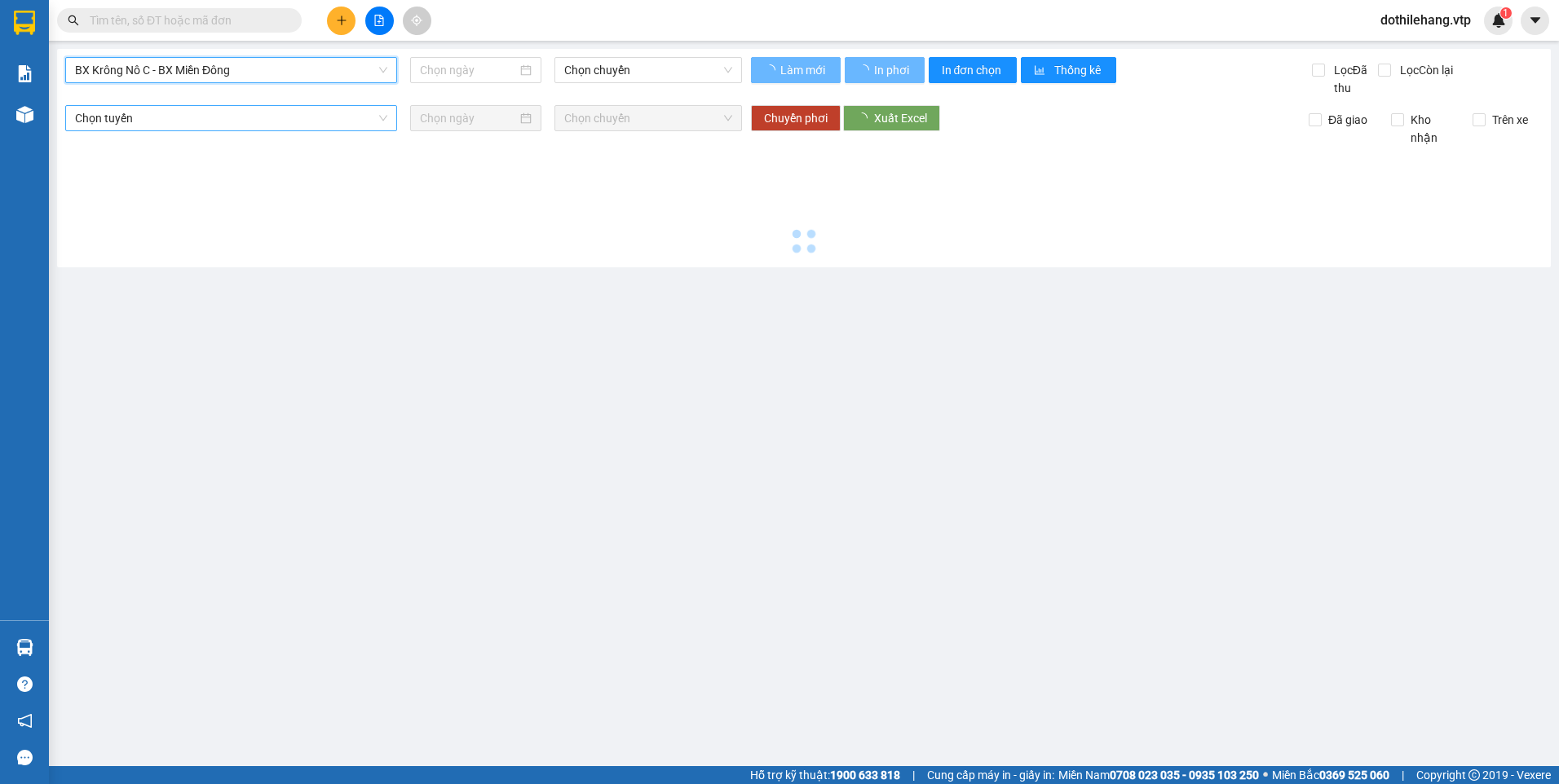
type input "[DATE]"
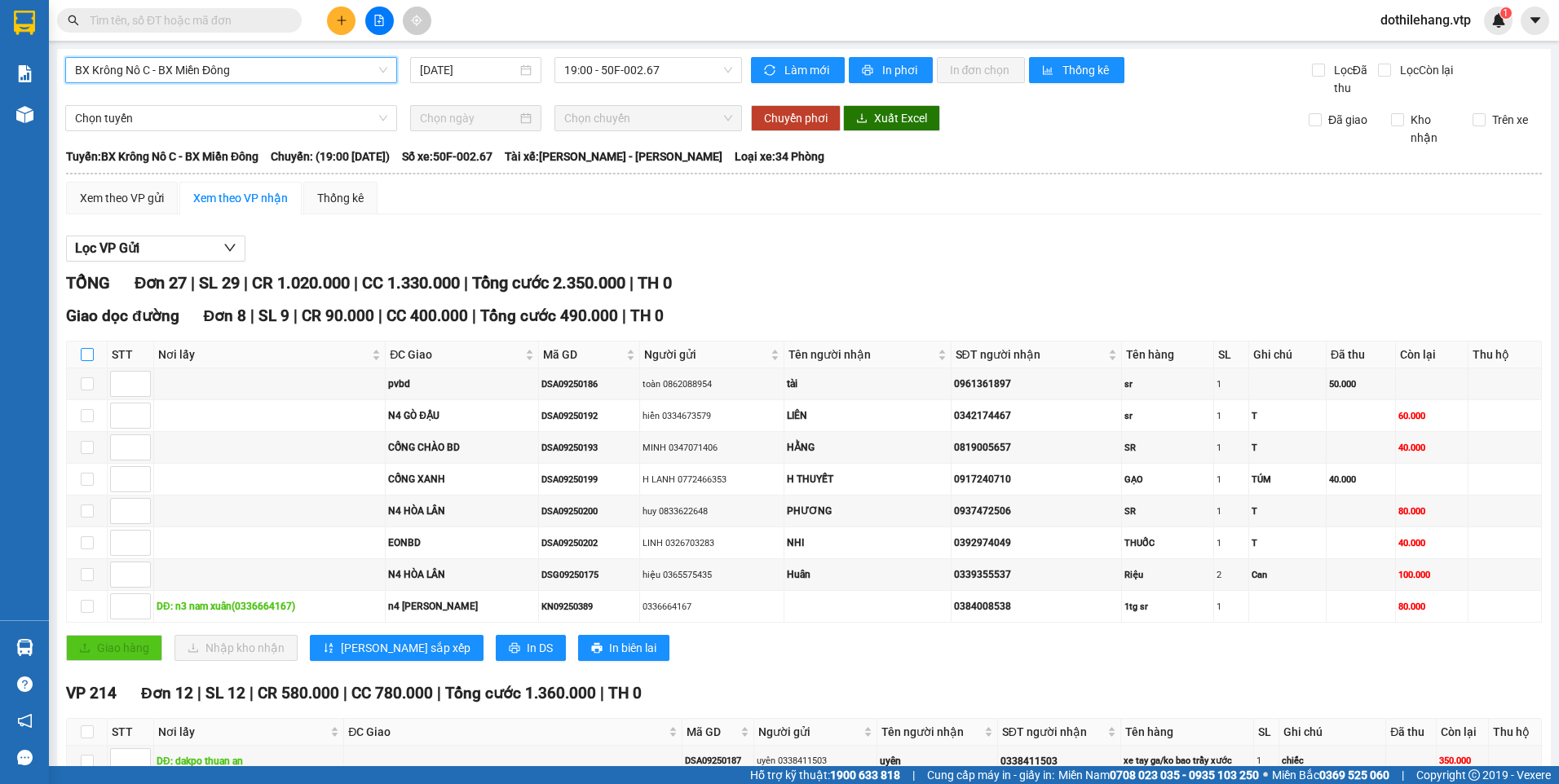
click at [84, 350] on input "checkbox" at bounding box center [87, 355] width 13 height 13
checkbox input "true"
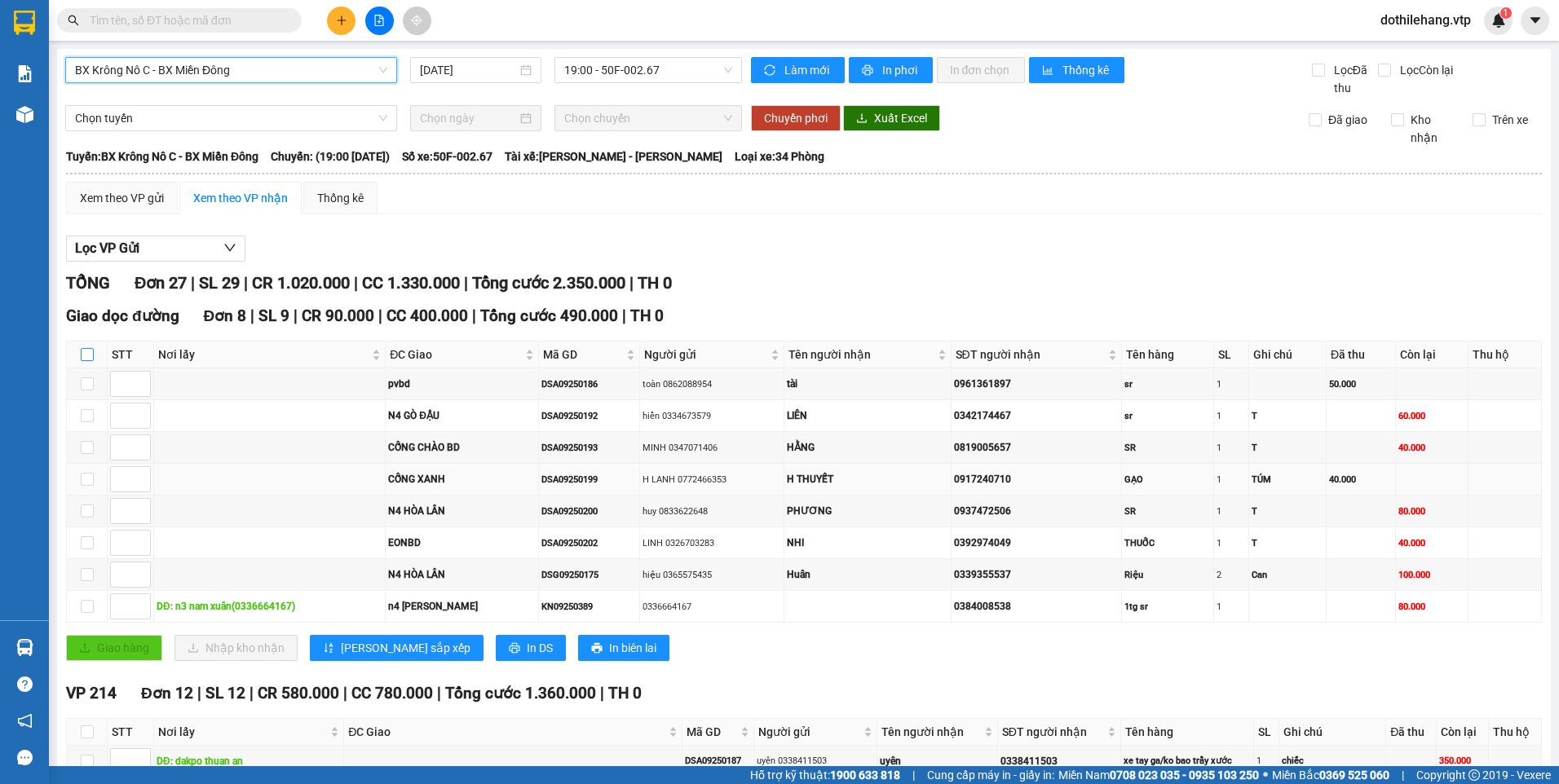
checkbox input "true"
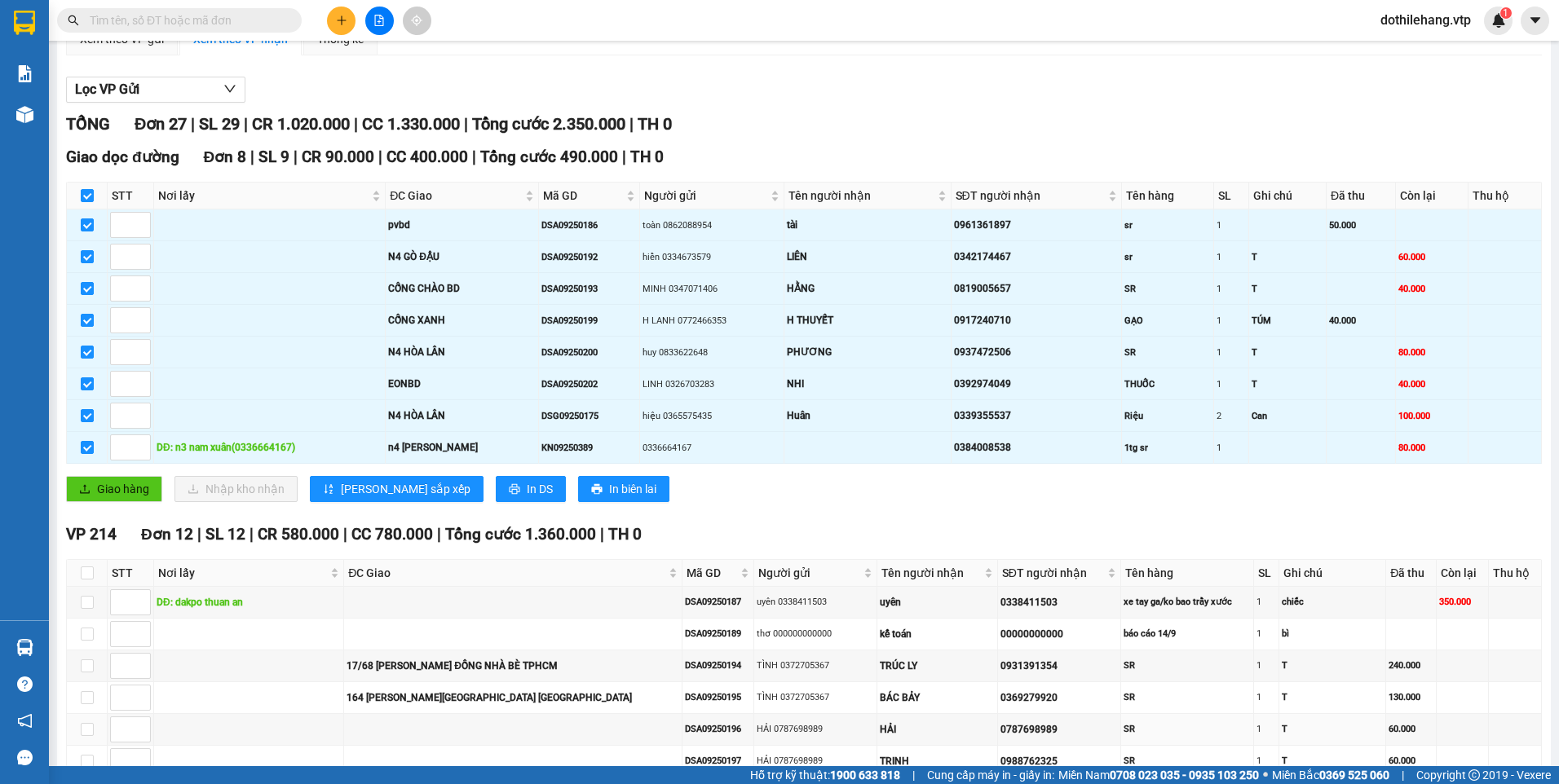
scroll to position [408, 0]
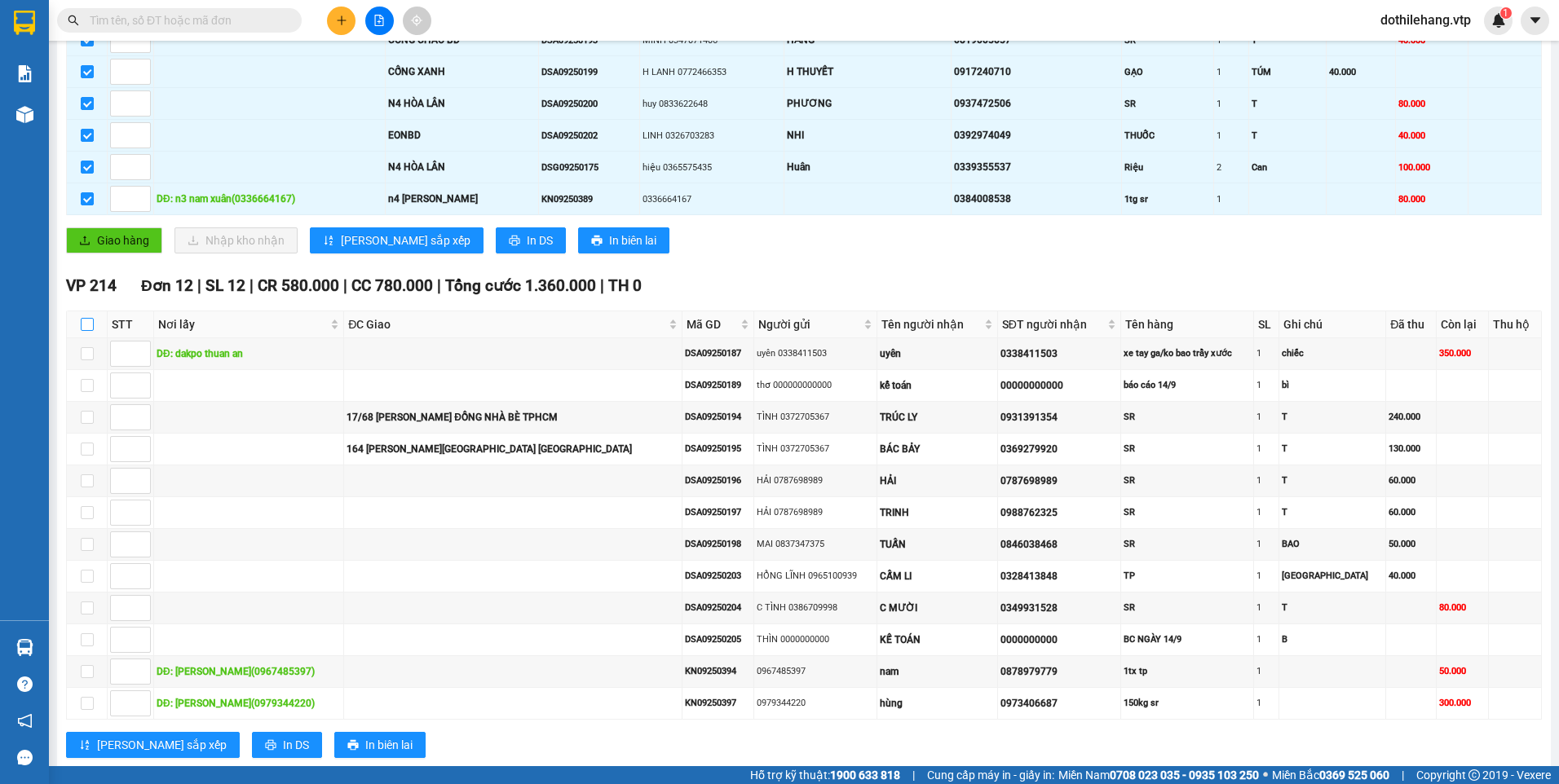
click at [90, 321] on input "checkbox" at bounding box center [87, 324] width 13 height 13
checkbox input "true"
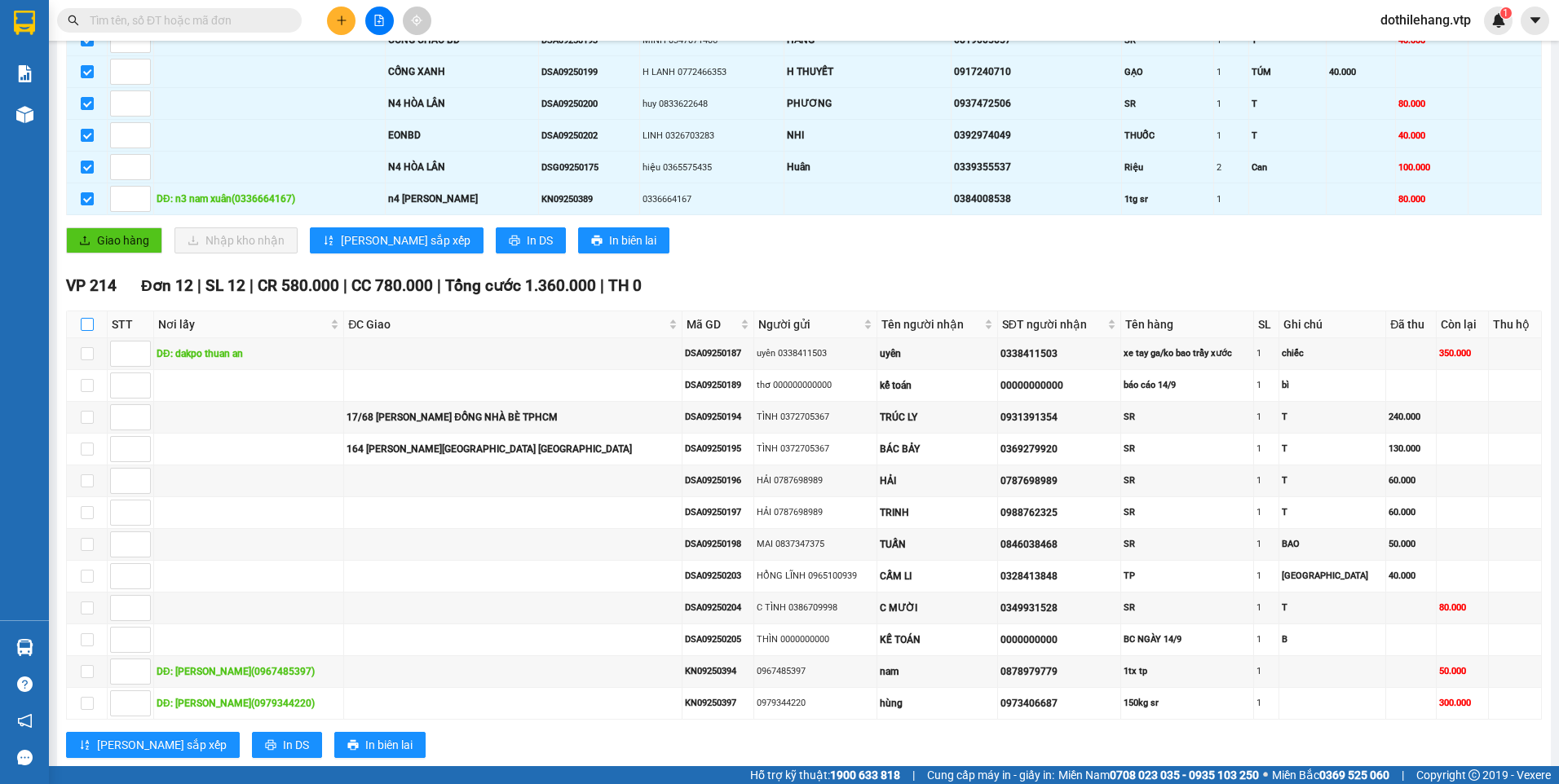
checkbox input "true"
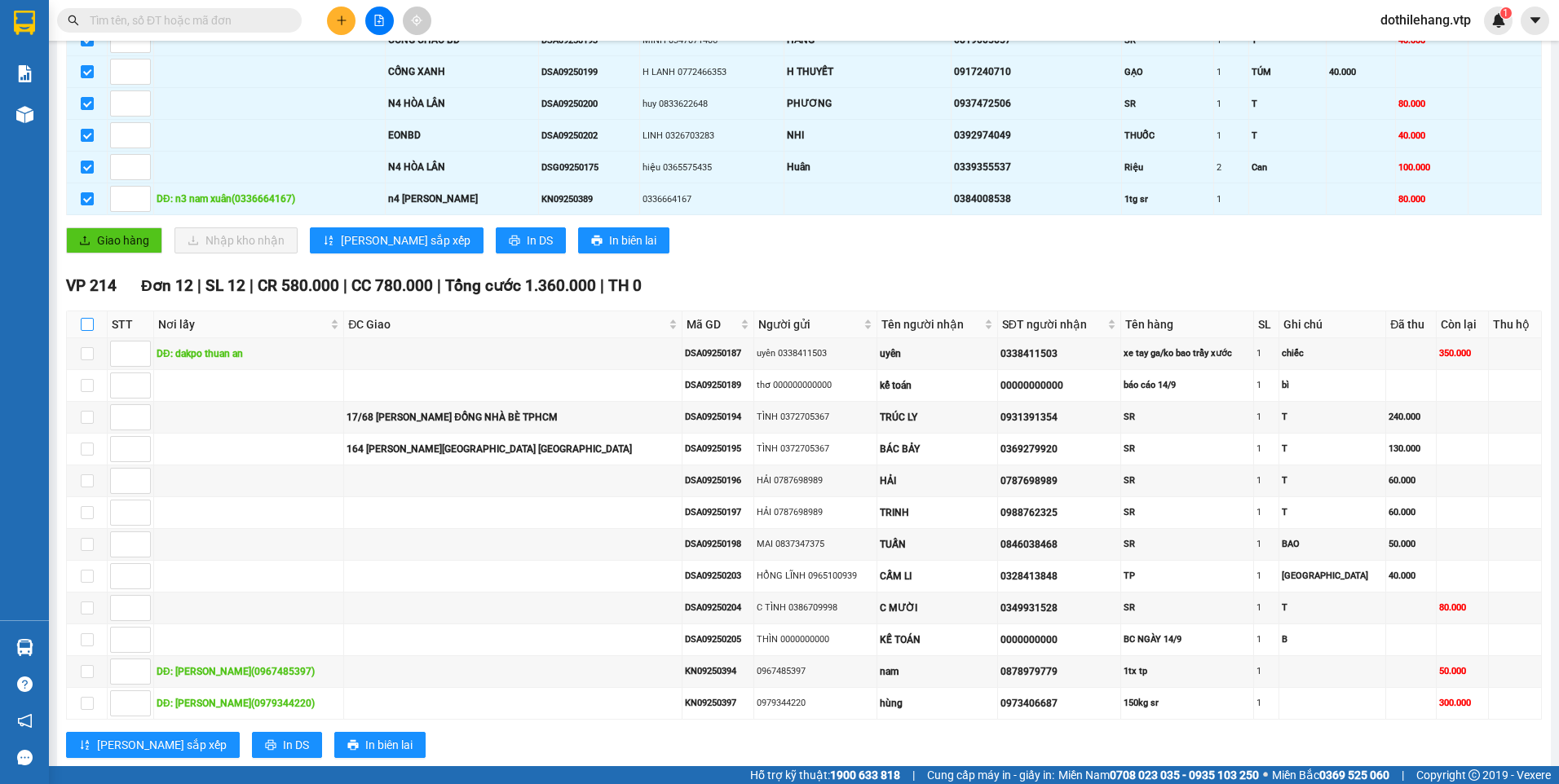
checkbox input "true"
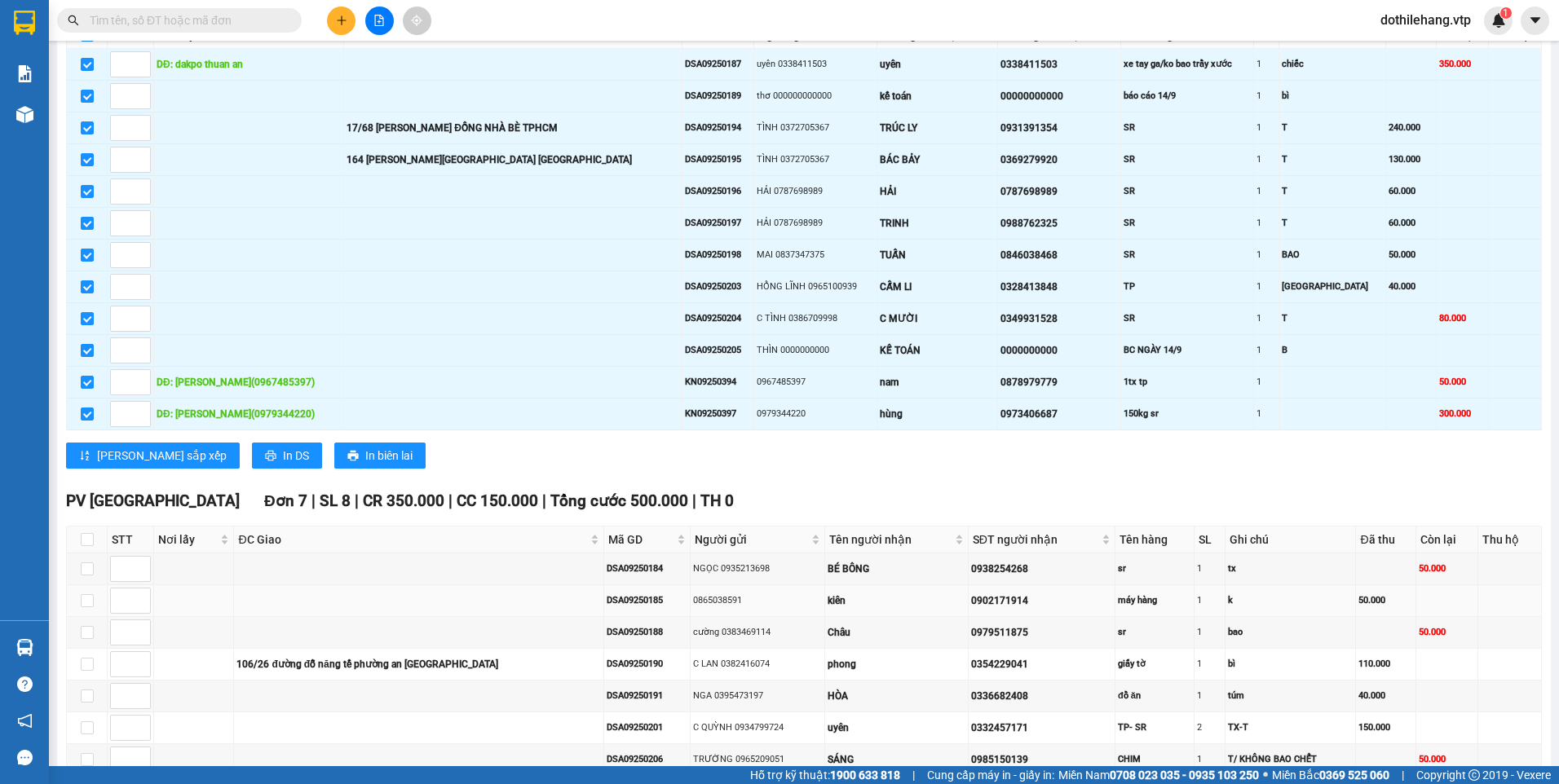
scroll to position [791, 0]
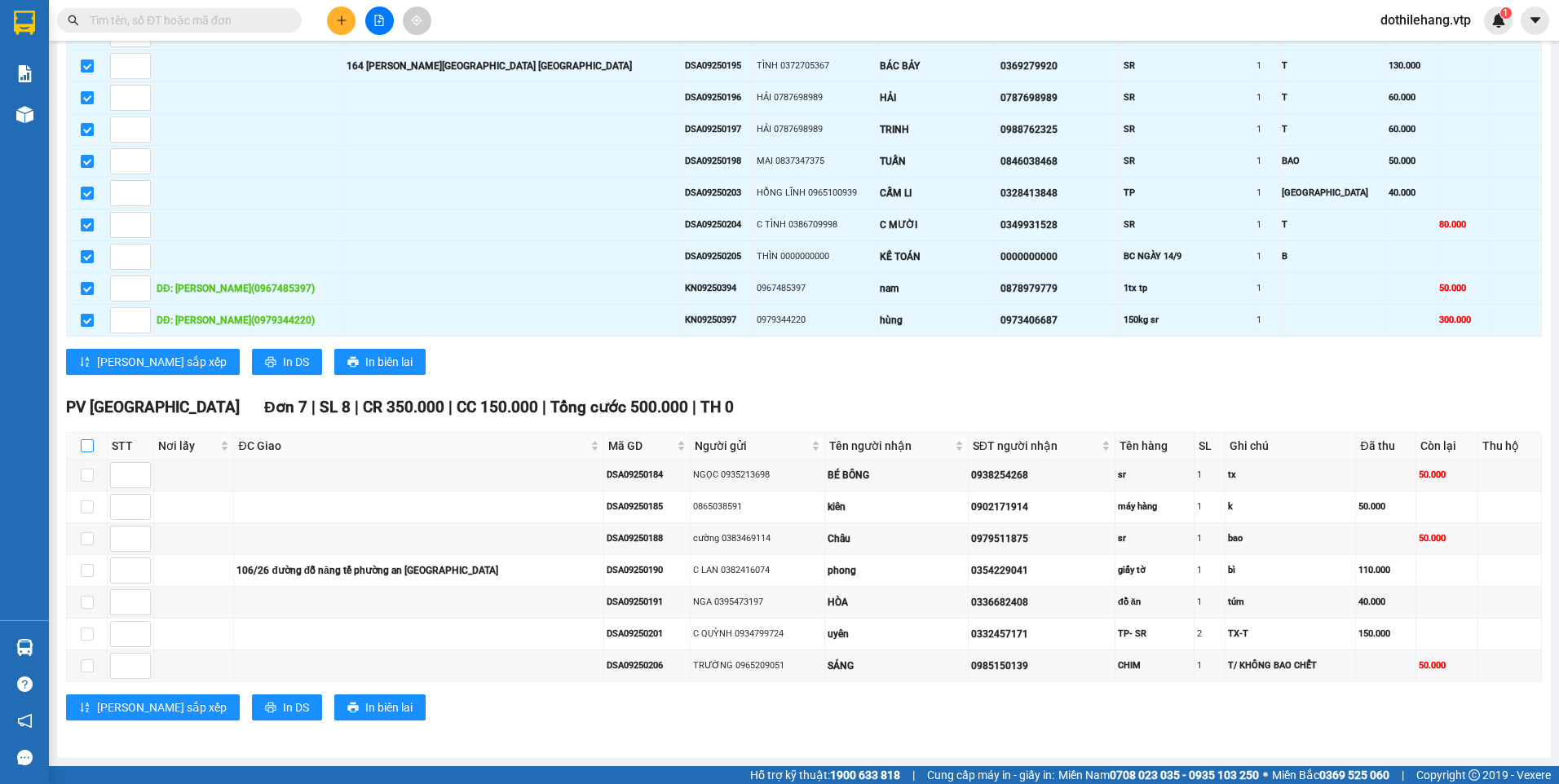
click at [89, 445] on input "checkbox" at bounding box center [87, 446] width 13 height 13
checkbox input "true"
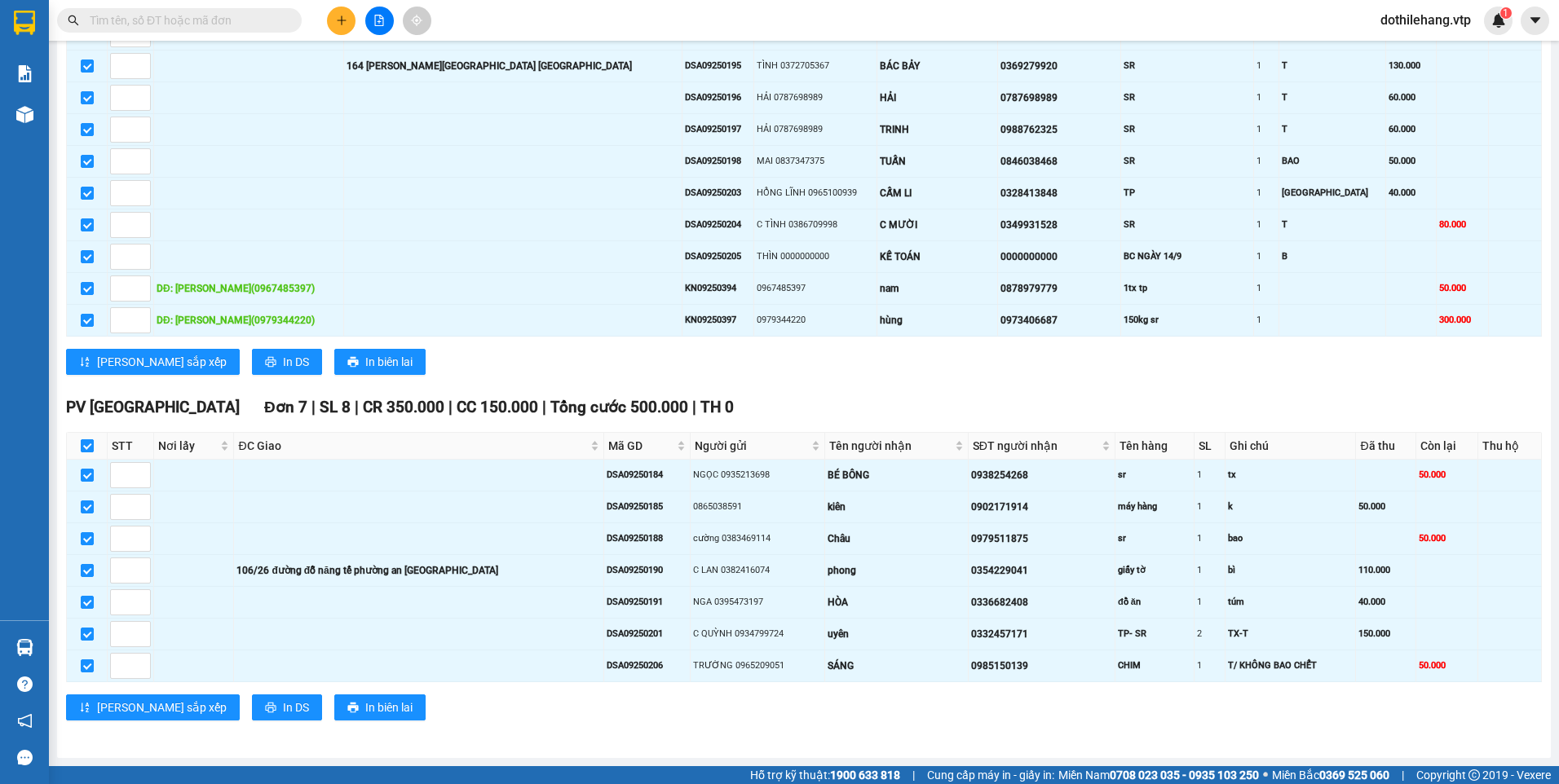
checkbox input "true"
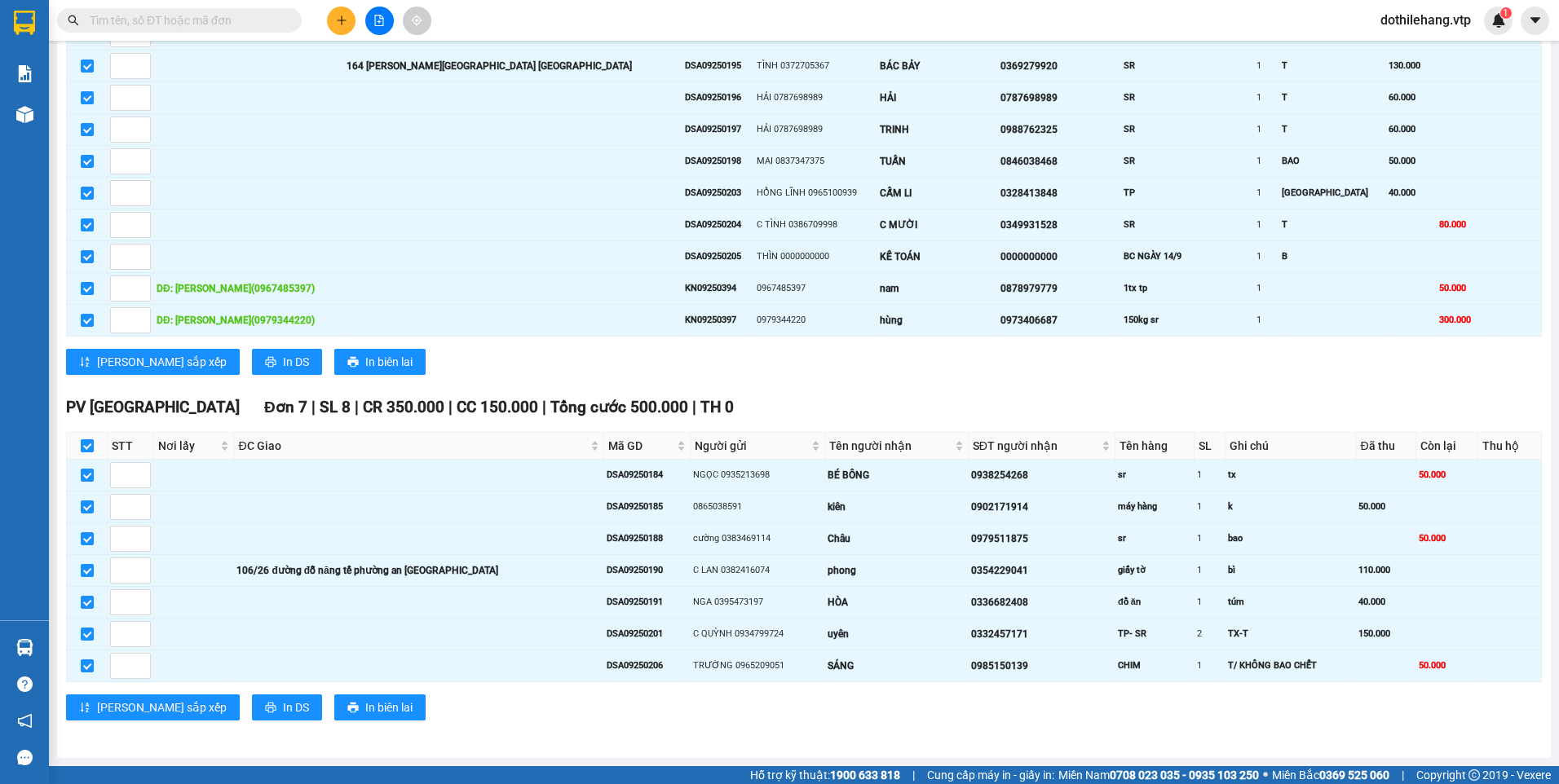
checkbox input "true"
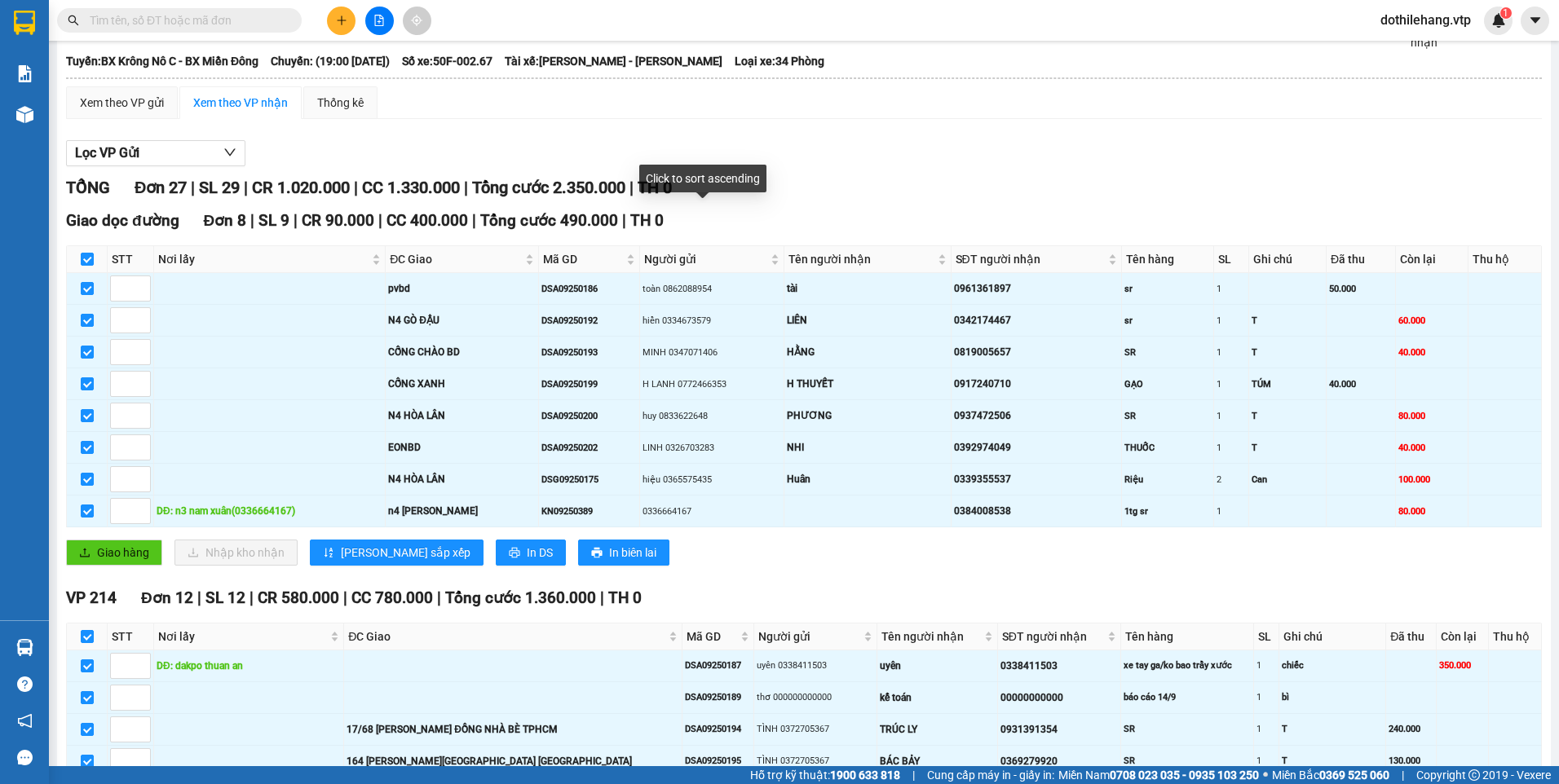
scroll to position [0, 0]
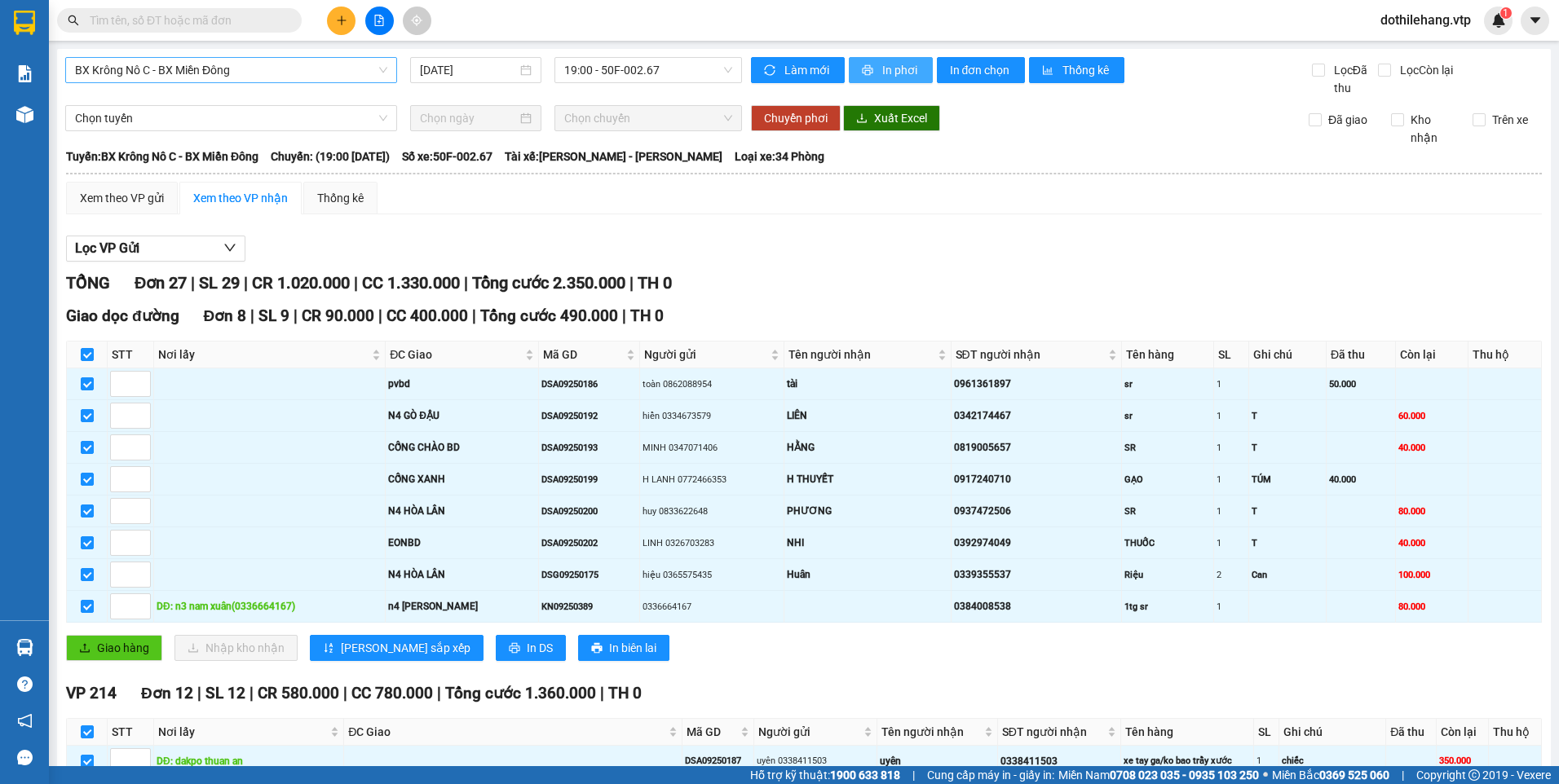
click at [882, 67] on span "In phơi" at bounding box center [900, 70] width 37 height 18
click at [882, 64] on span "In phơi" at bounding box center [900, 70] width 37 height 18
click at [882, 77] on span "In phơi" at bounding box center [900, 70] width 37 height 18
click at [851, 67] on button "In phơi" at bounding box center [890, 69] width 84 height 26
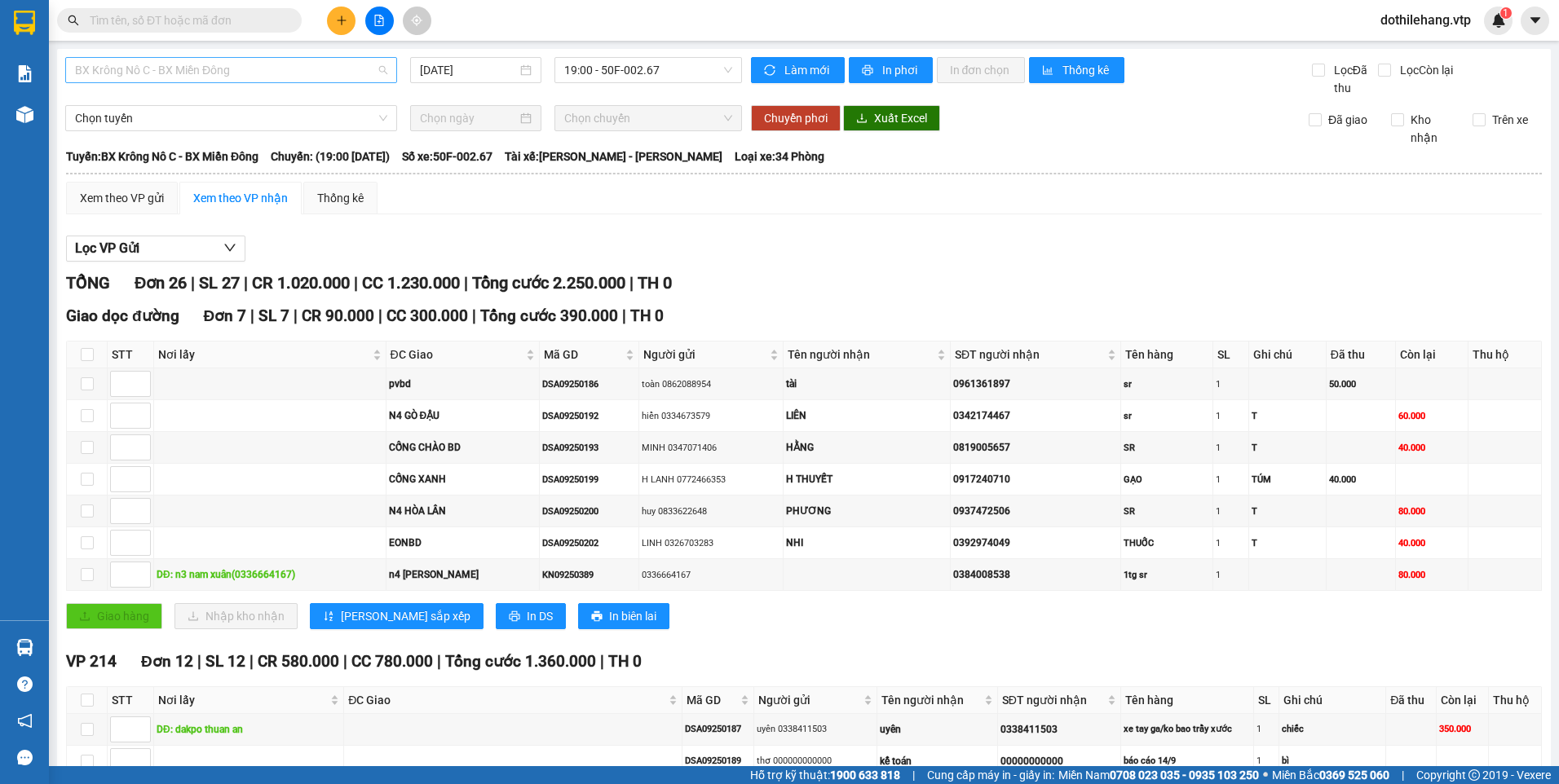
scroll to position [509, 0]
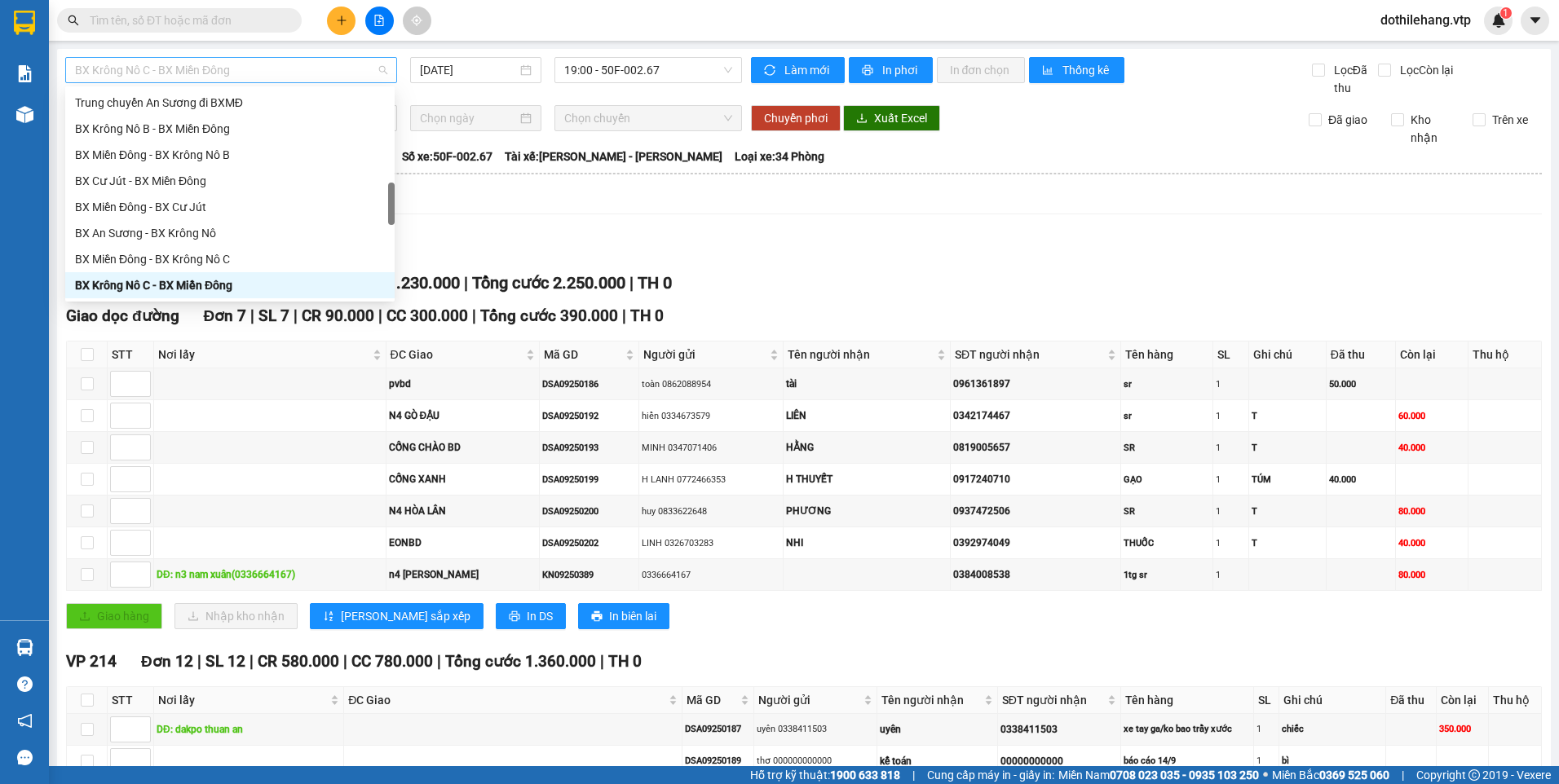
click at [273, 73] on span "BX Krông Nô C - BX Miền Đông" at bounding box center [230, 69] width 312 height 24
click at [193, 279] on div "BX Krông Nô C - BX Miền Đông" at bounding box center [229, 285] width 310 height 18
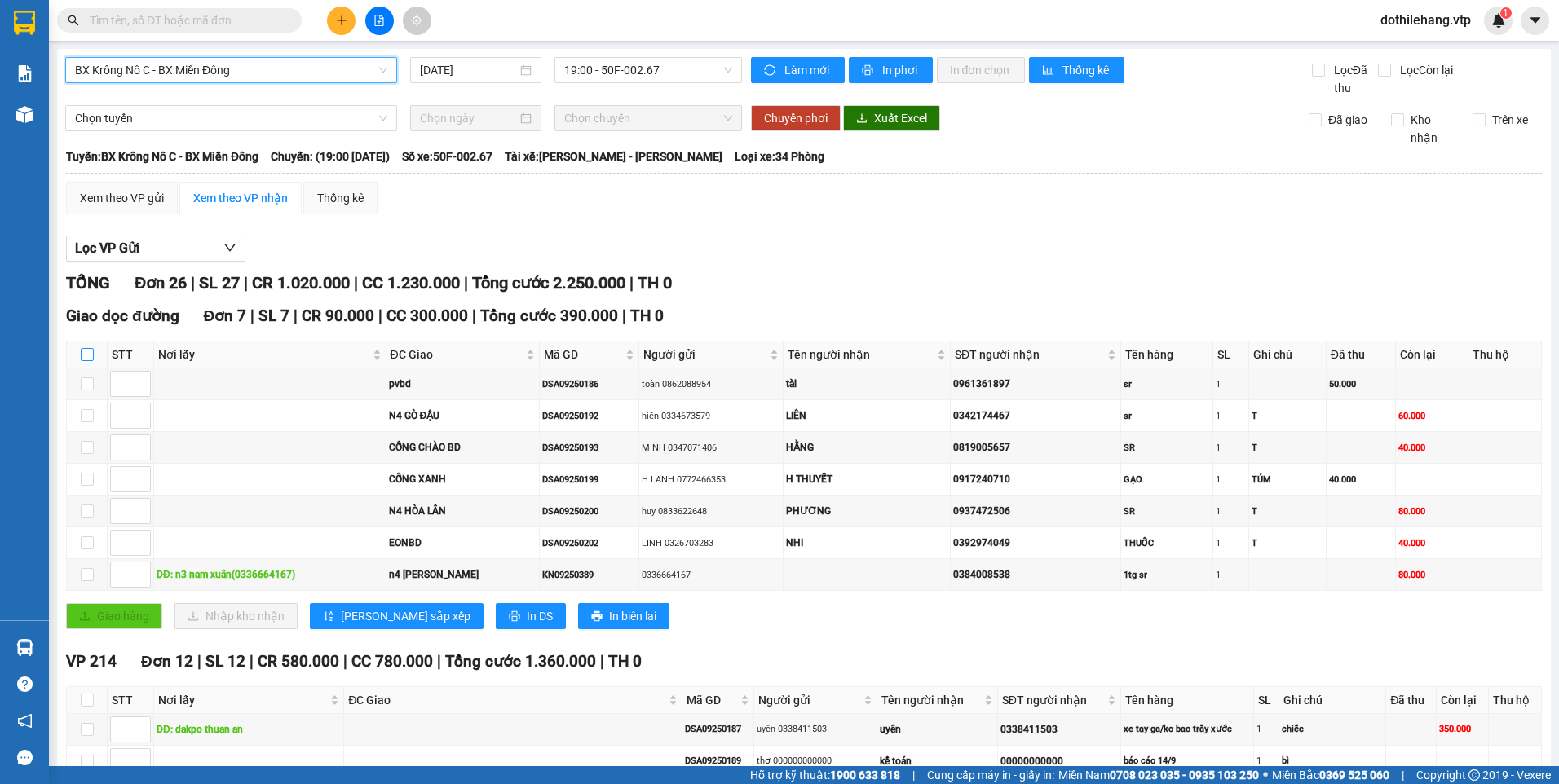
click at [82, 350] on input "checkbox" at bounding box center [87, 355] width 13 height 13
checkbox input "true"
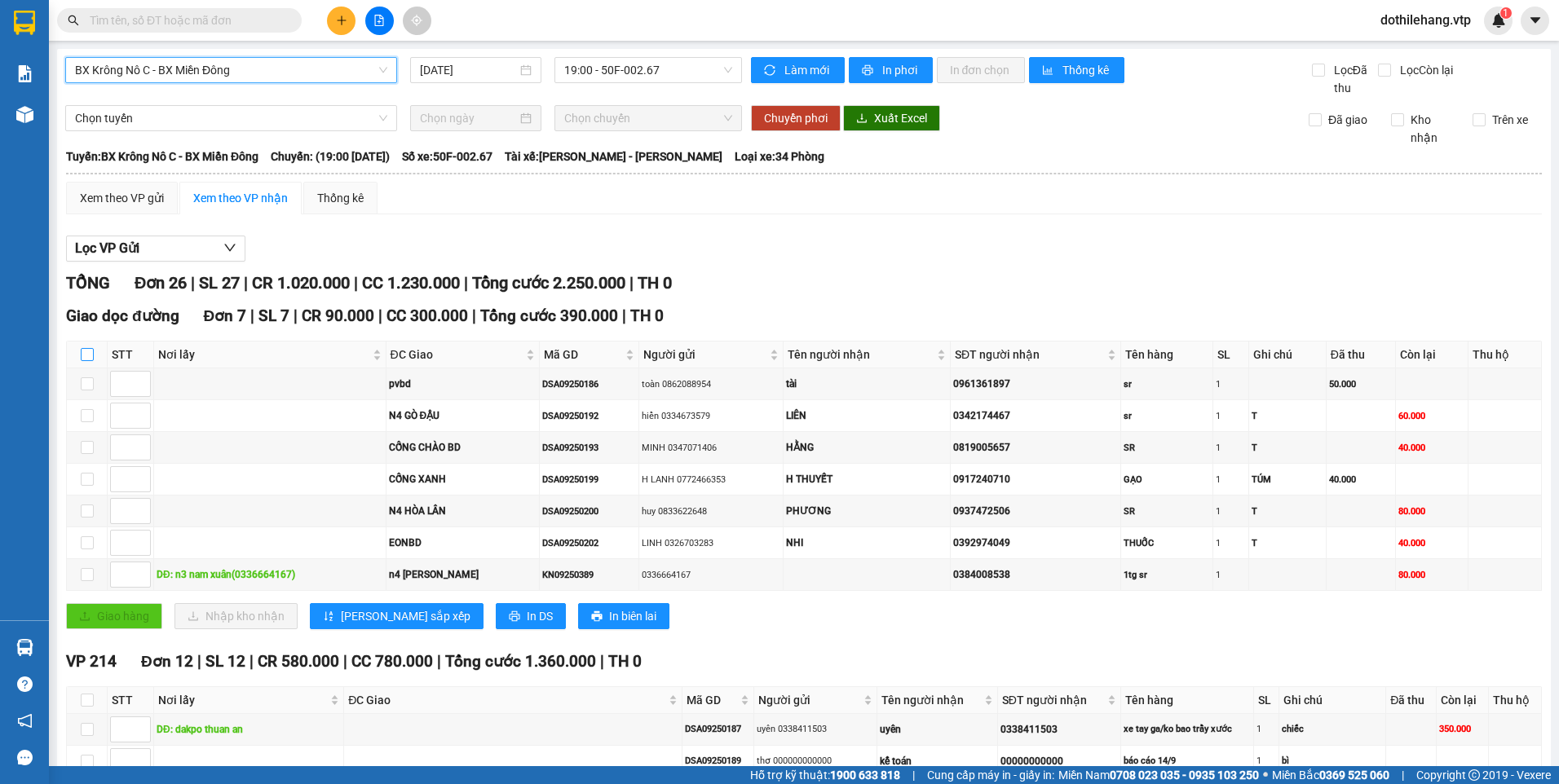
checkbox input "true"
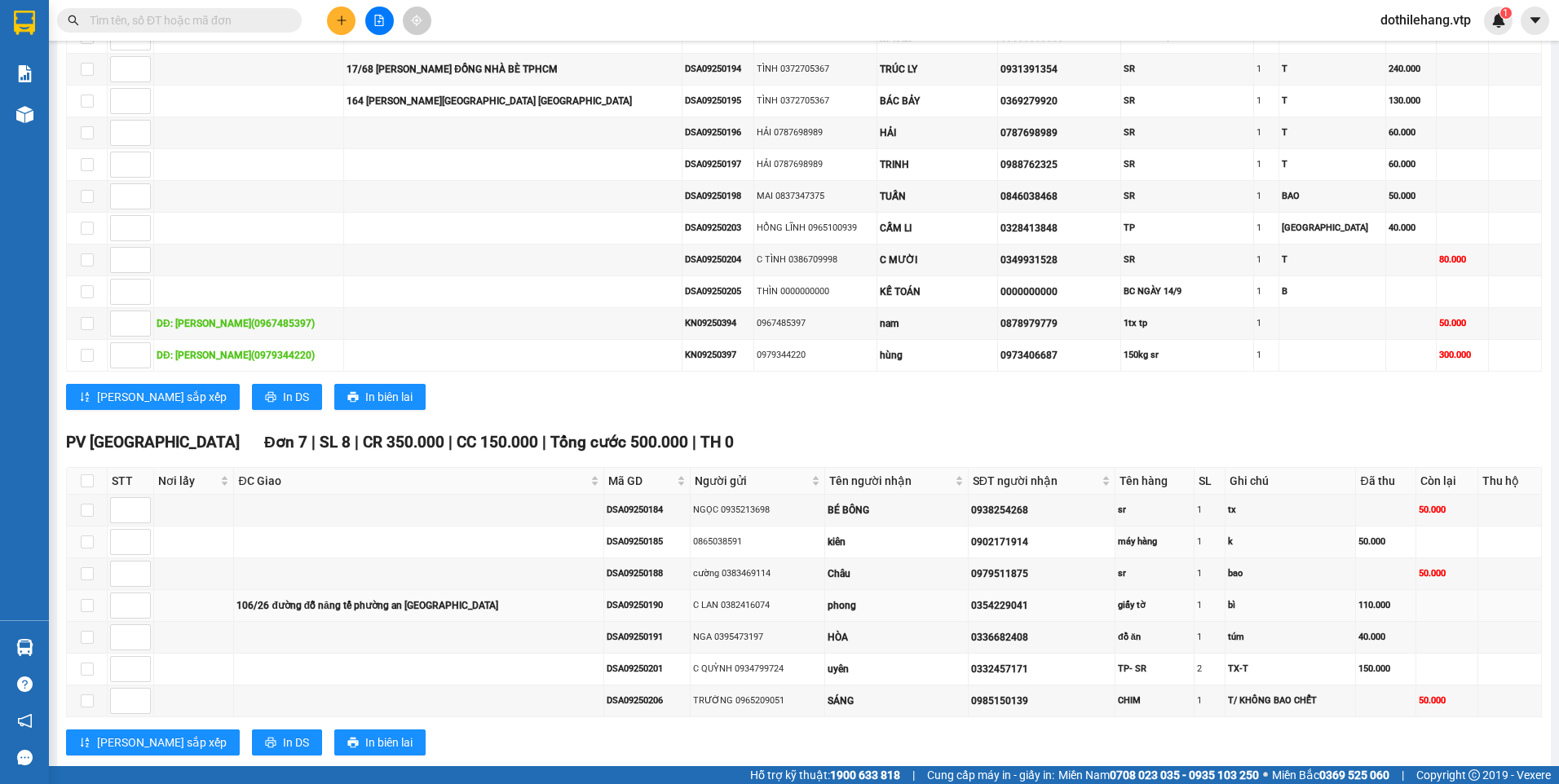
scroll to position [759, 0]
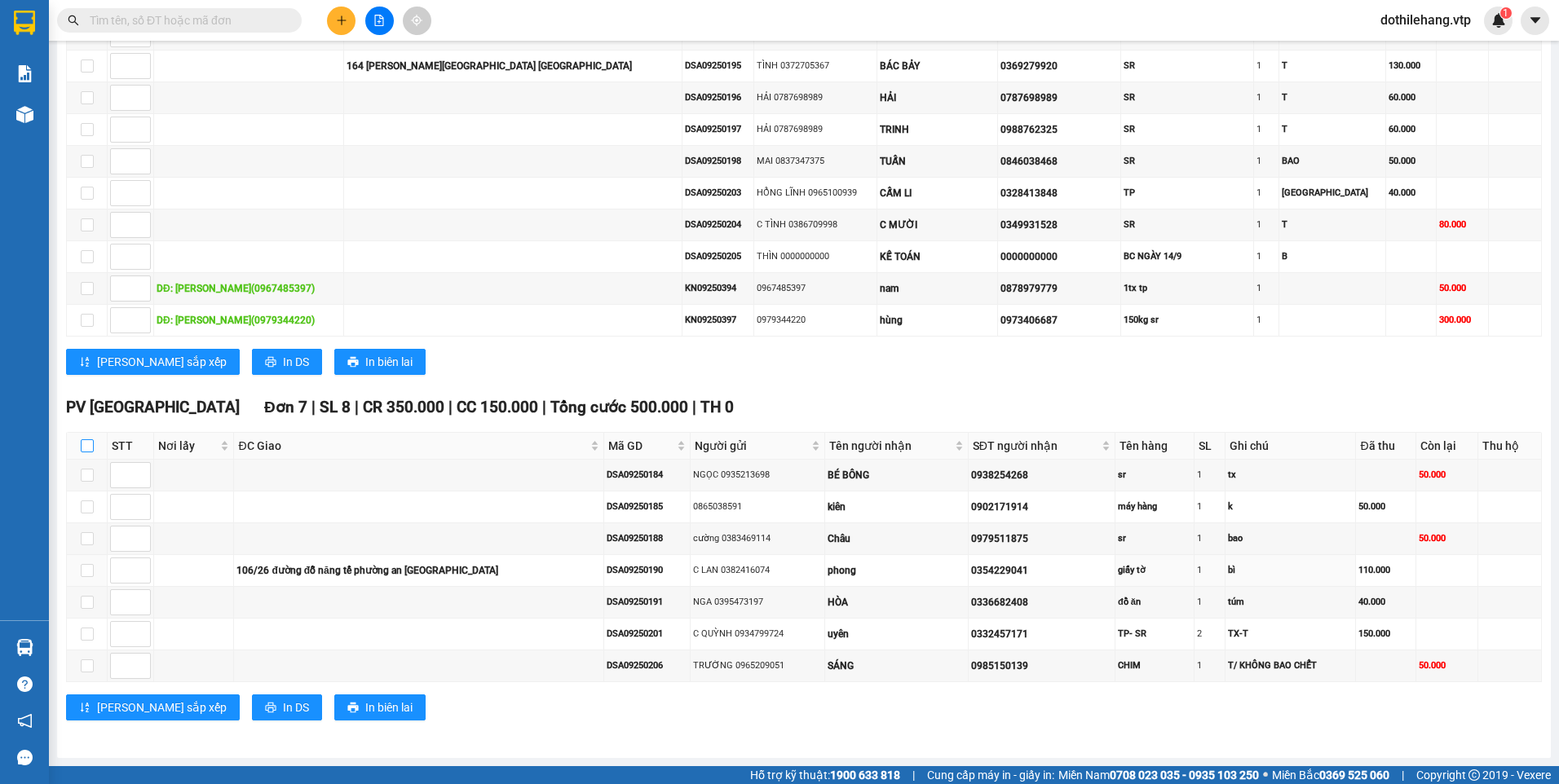
click at [87, 443] on input "checkbox" at bounding box center [87, 446] width 13 height 13
checkbox input "true"
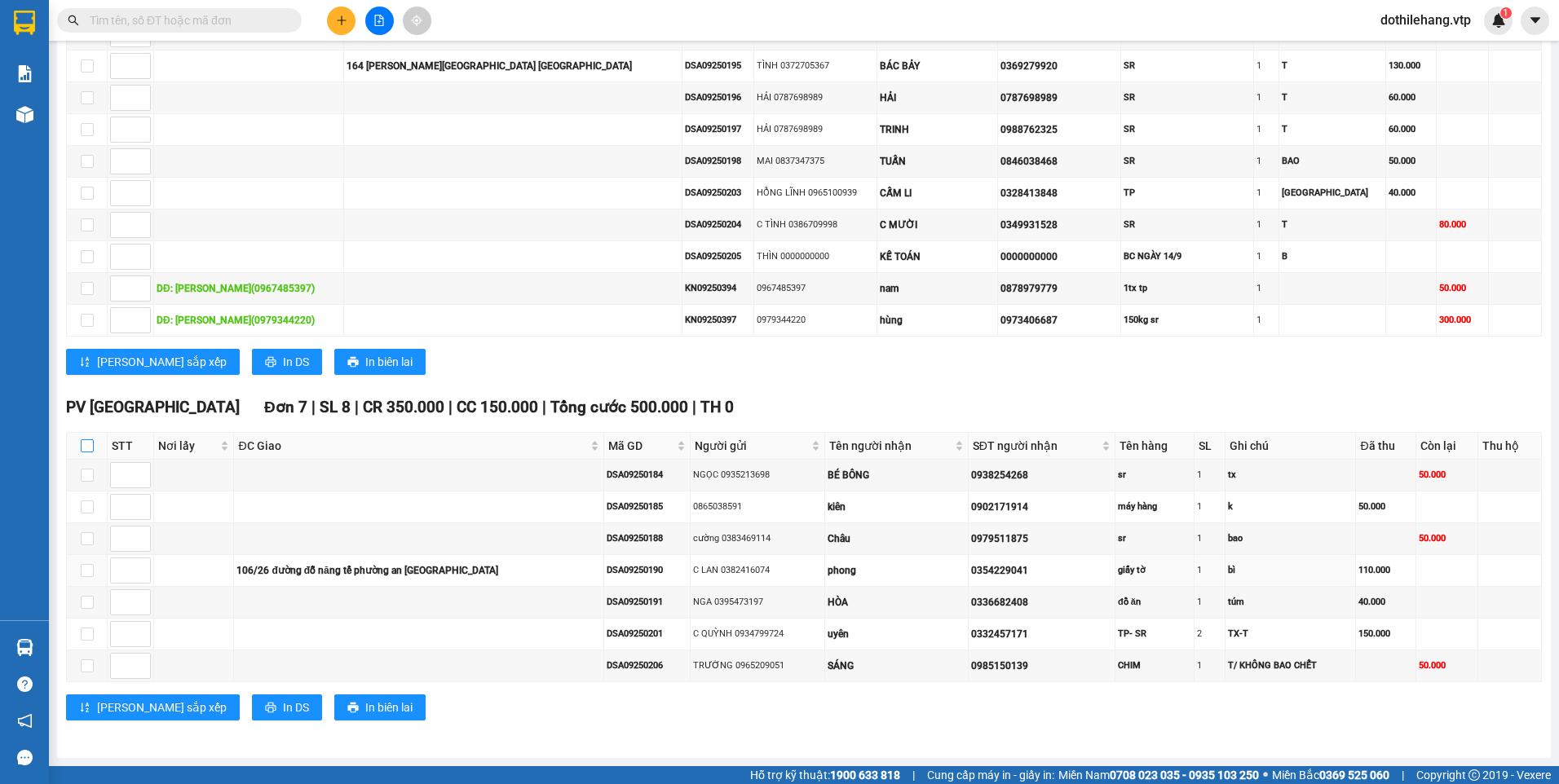
checkbox input "true"
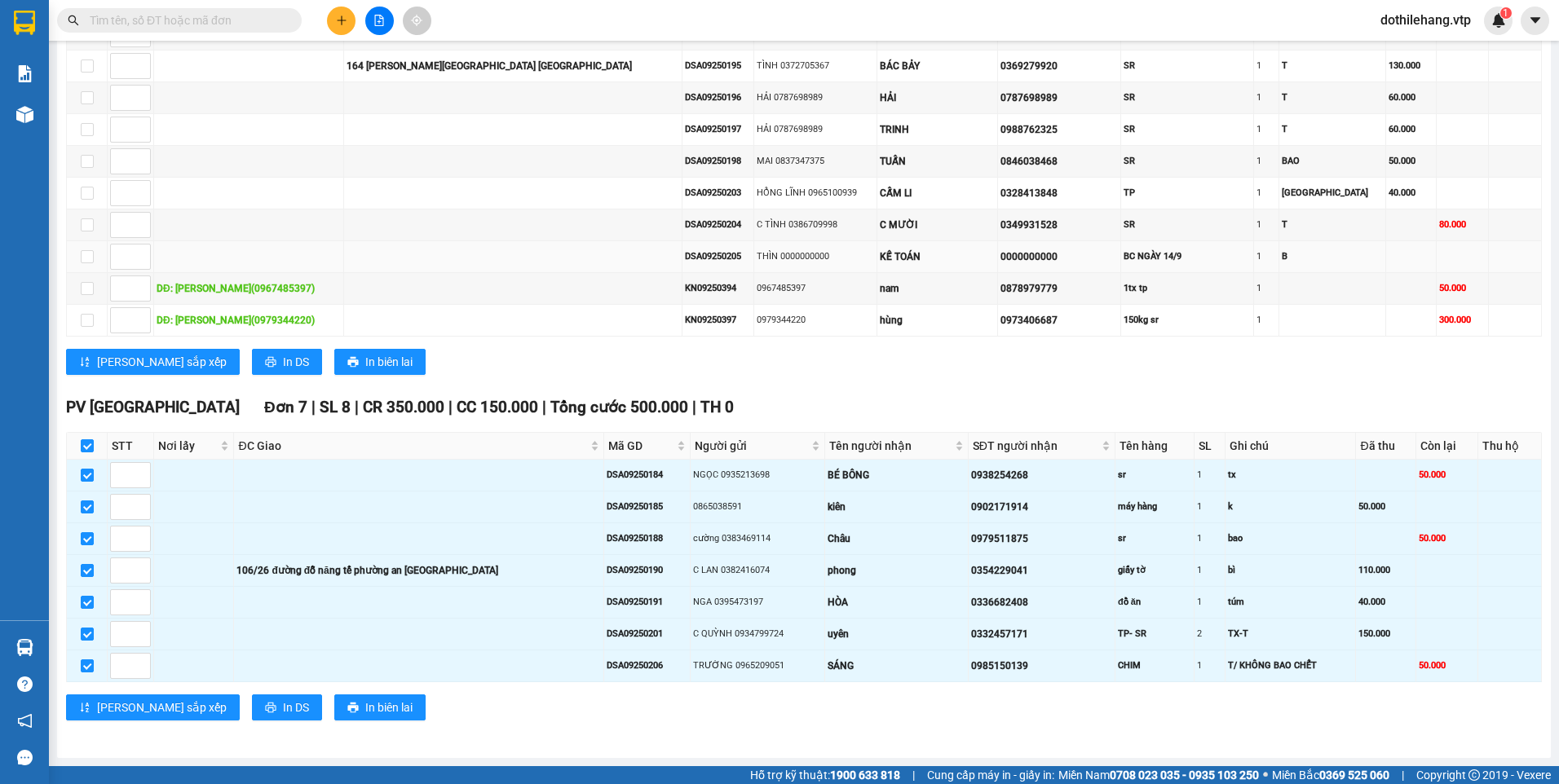
scroll to position [351, 0]
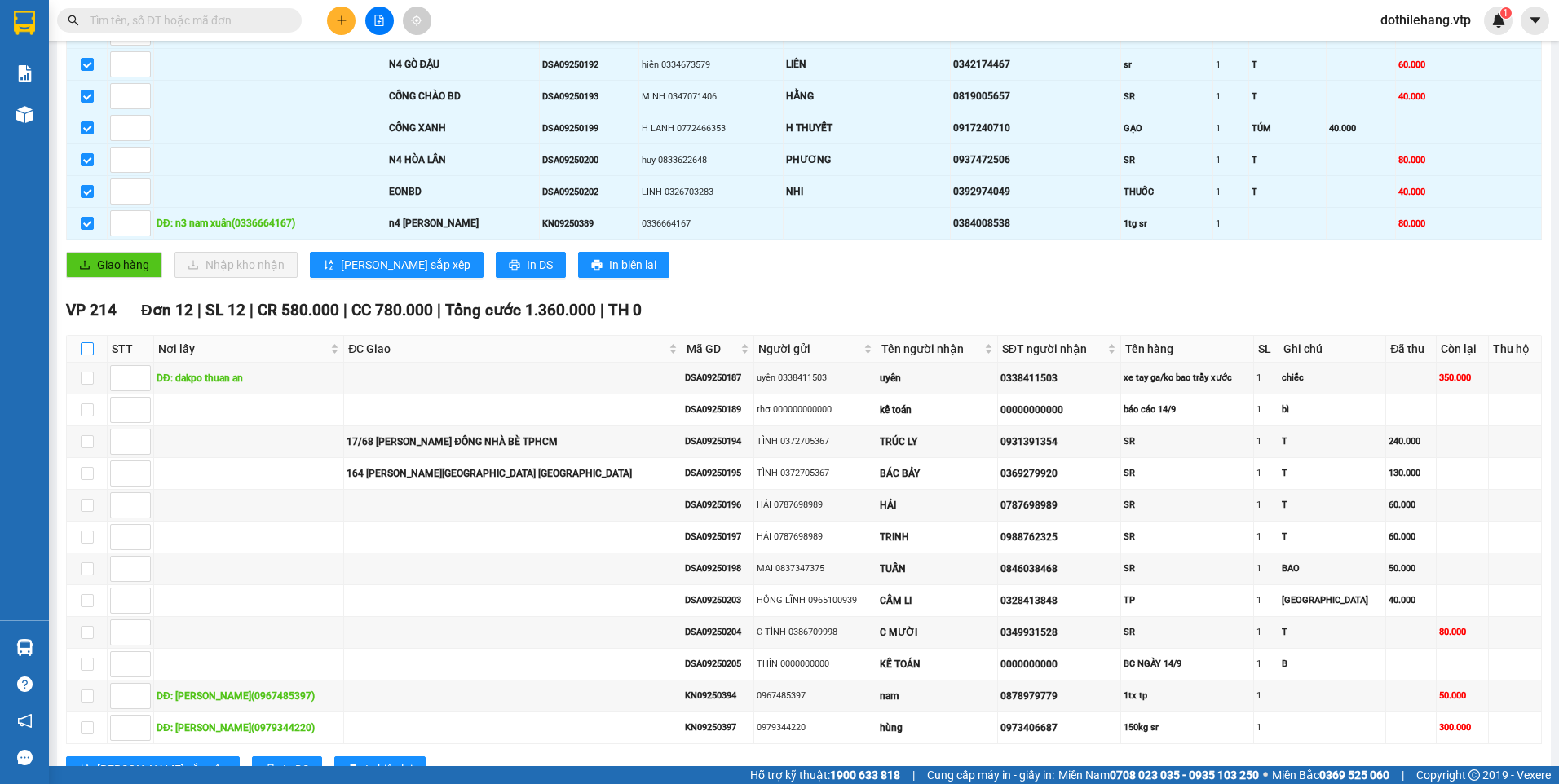
click at [89, 345] on input "checkbox" at bounding box center [87, 349] width 13 height 13
checkbox input "true"
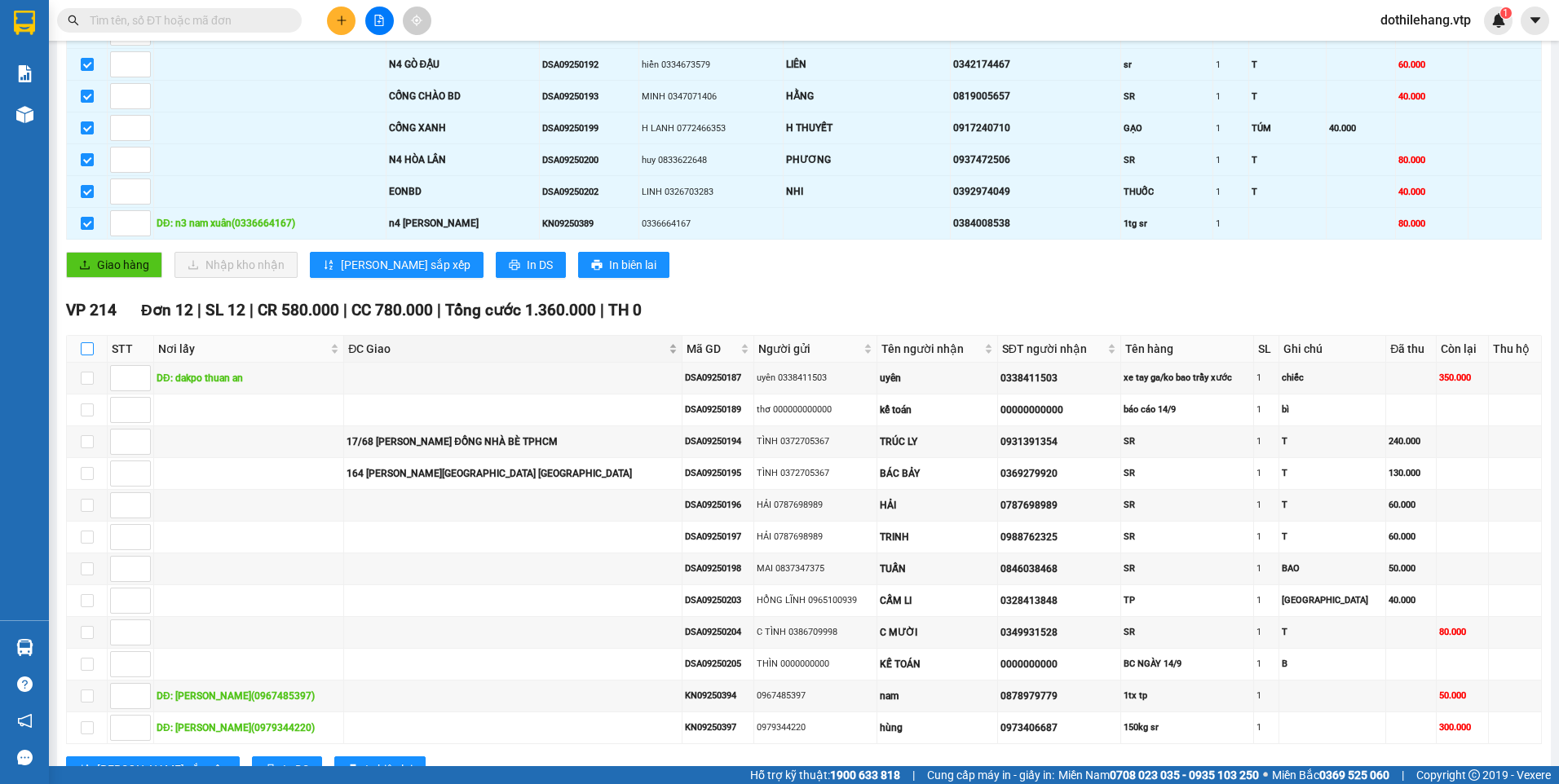
checkbox input "true"
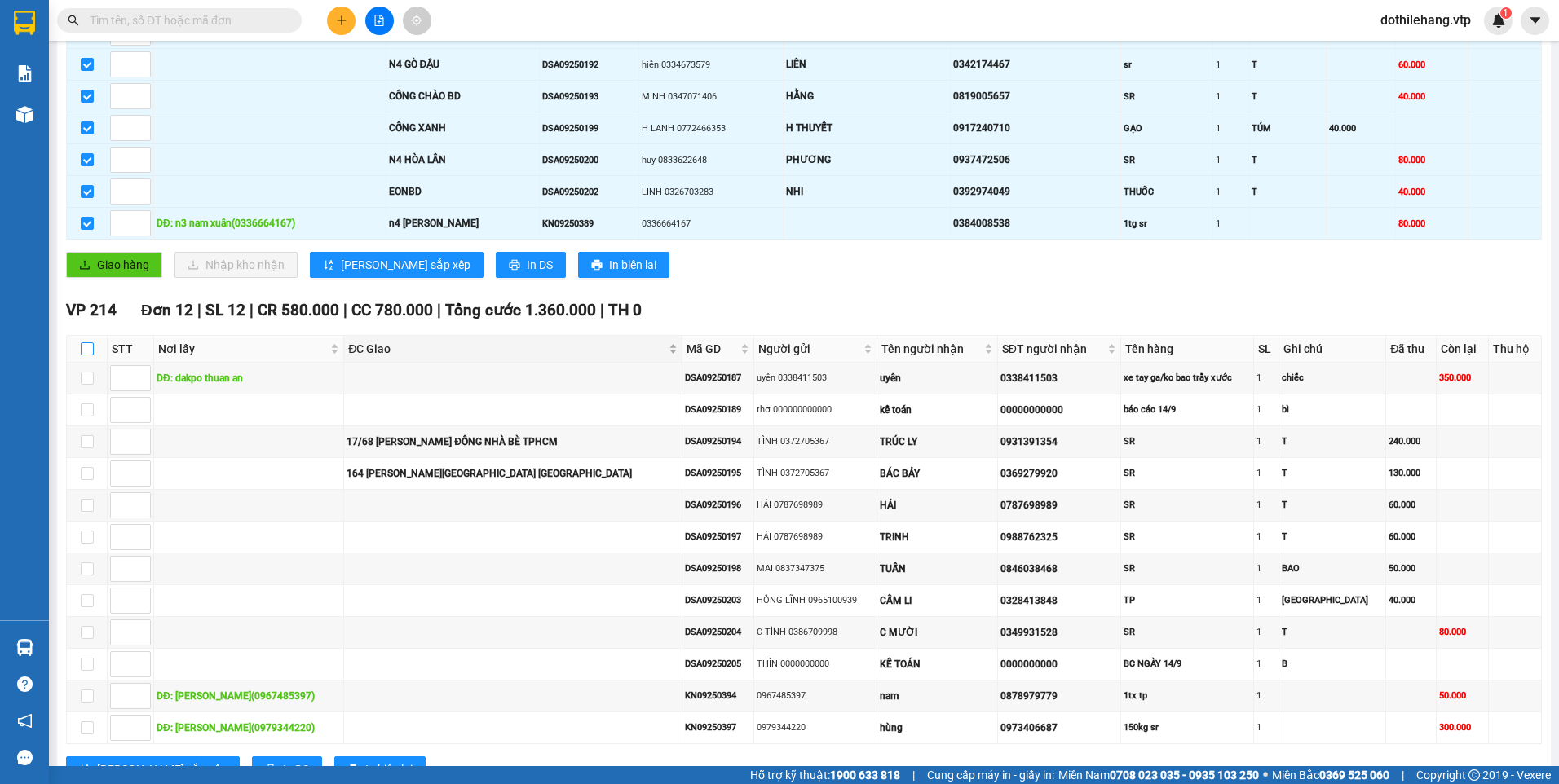
checkbox input "true"
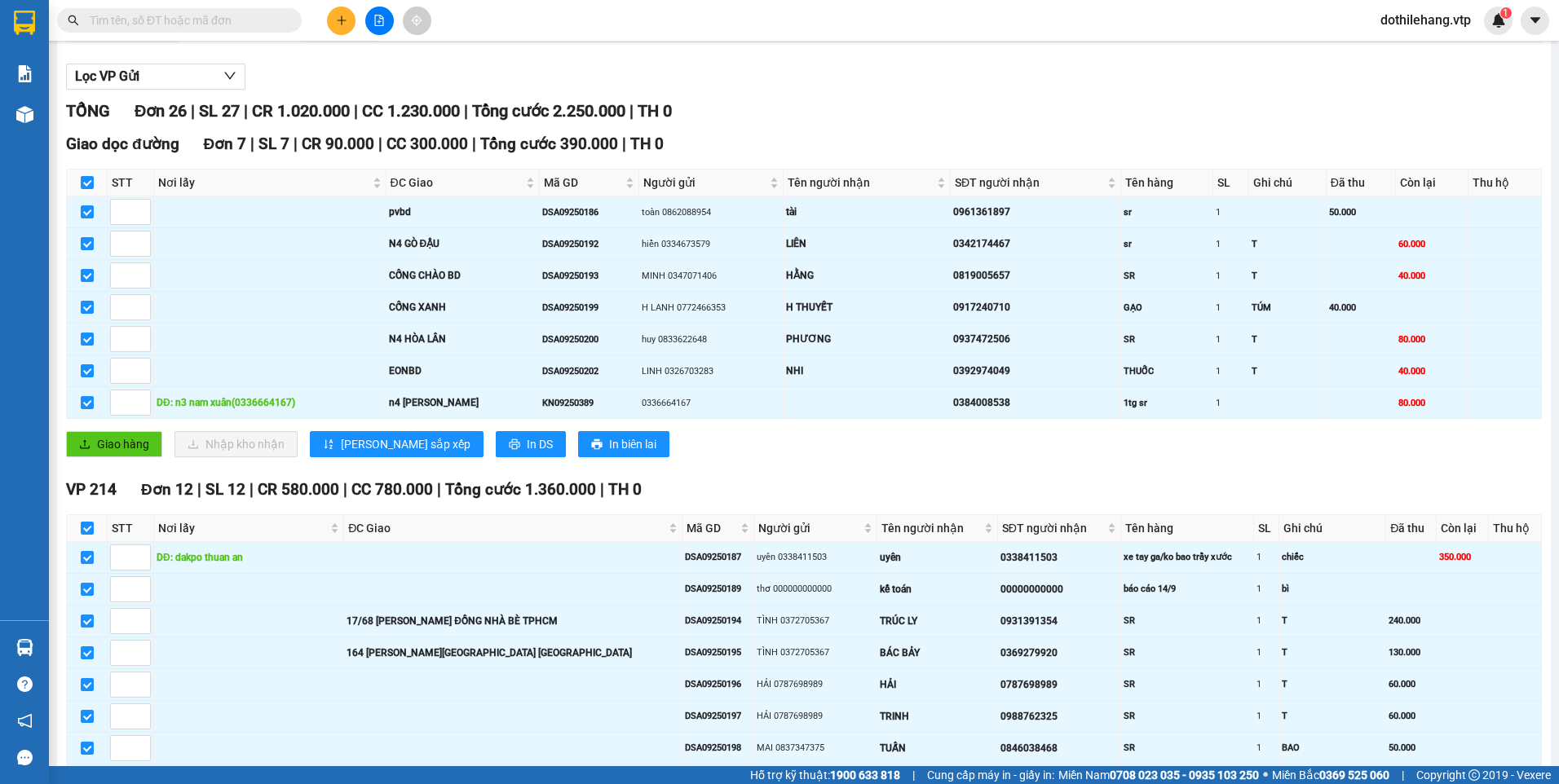
scroll to position [0, 0]
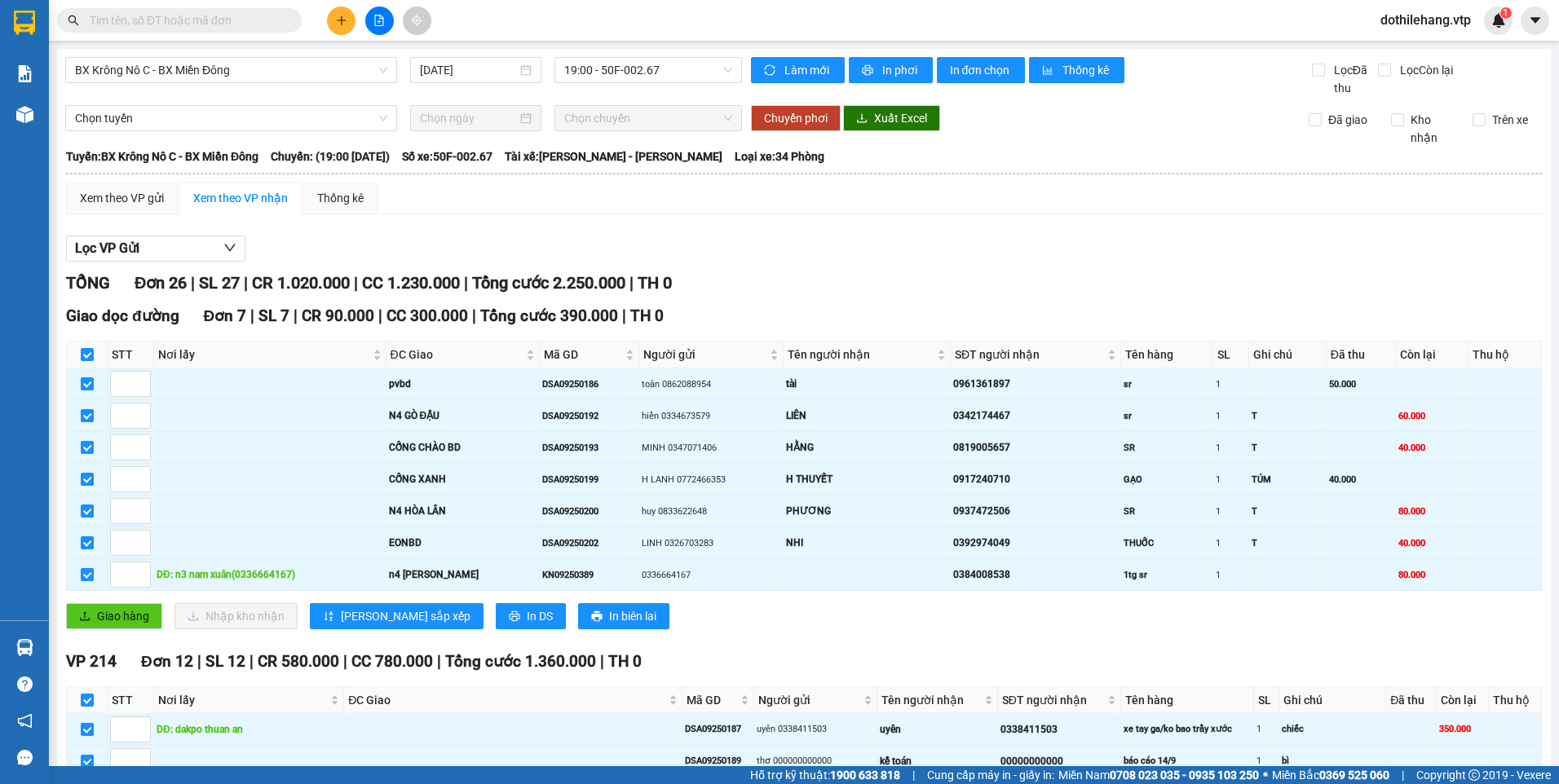
click at [857, 55] on div "BX Krông Nô C - BX Miền Đông [DATE] 19:00 - 50F-002.67 Làm mới In phơi In đơn c…" at bounding box center [803, 782] width 1494 height 1467
click at [882, 67] on span "In phơi" at bounding box center [900, 70] width 37 height 18
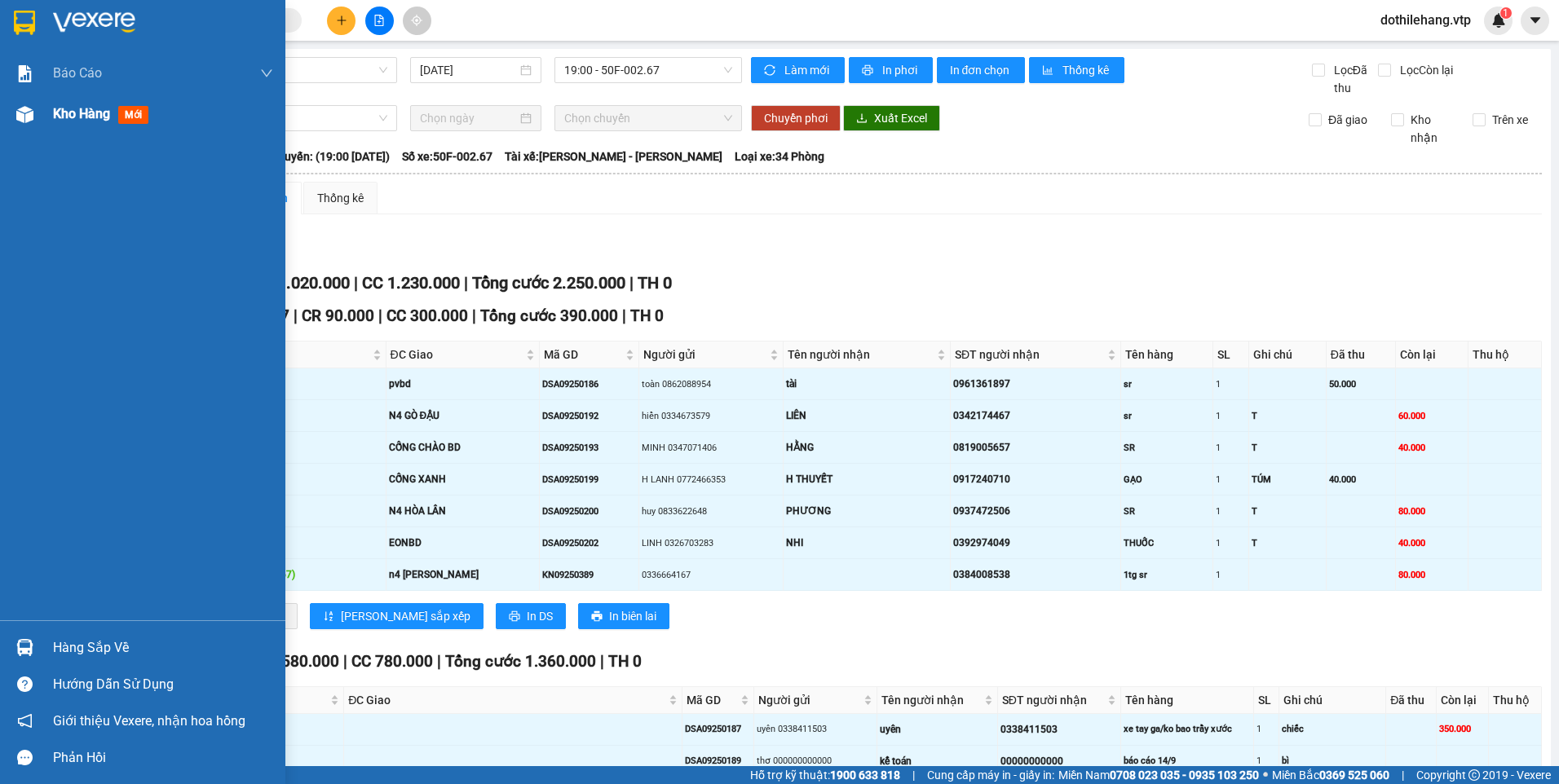
click at [26, 120] on img at bounding box center [25, 114] width 17 height 17
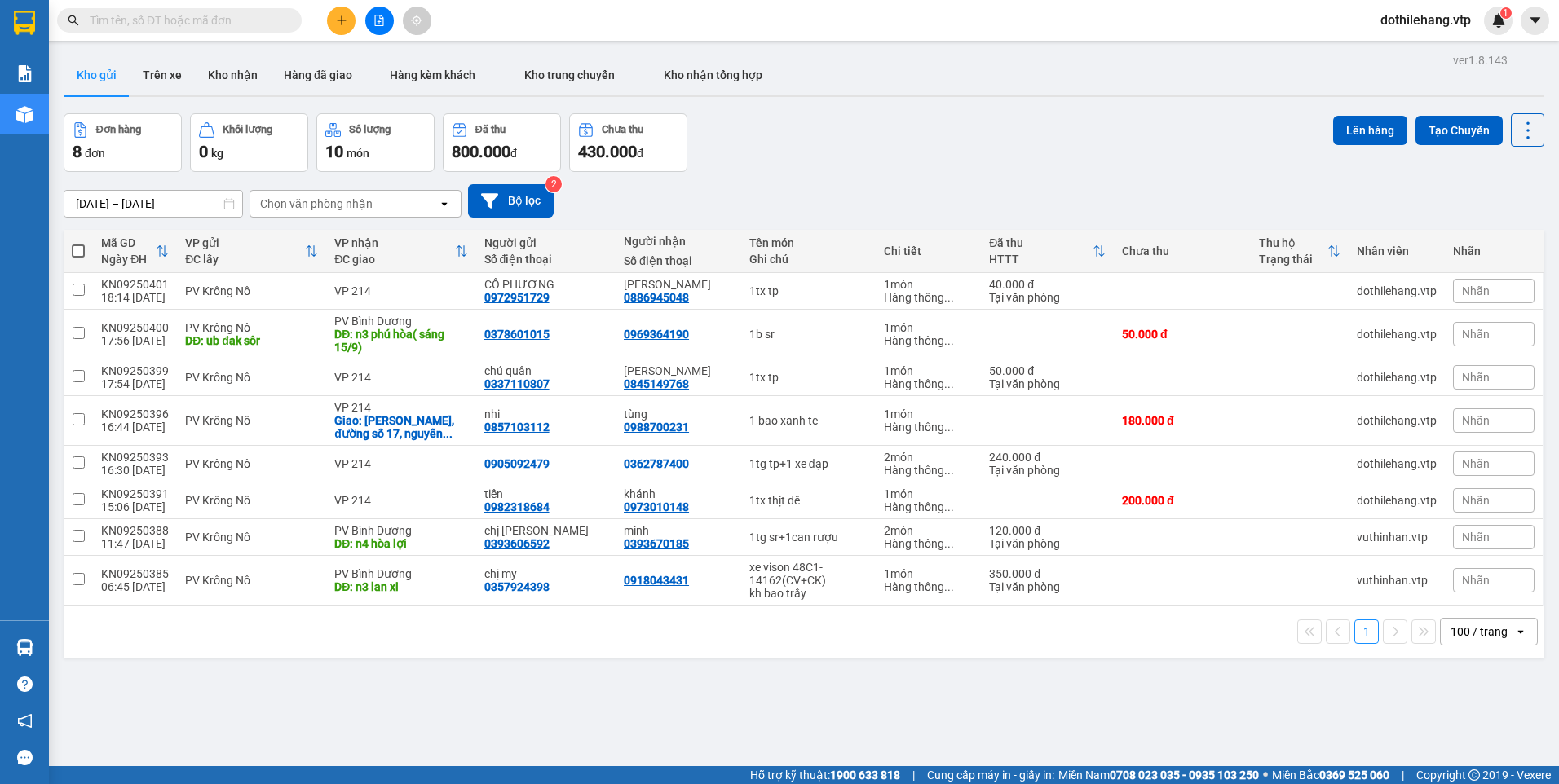
click at [380, 19] on icon "file-add" at bounding box center [379, 20] width 12 height 12
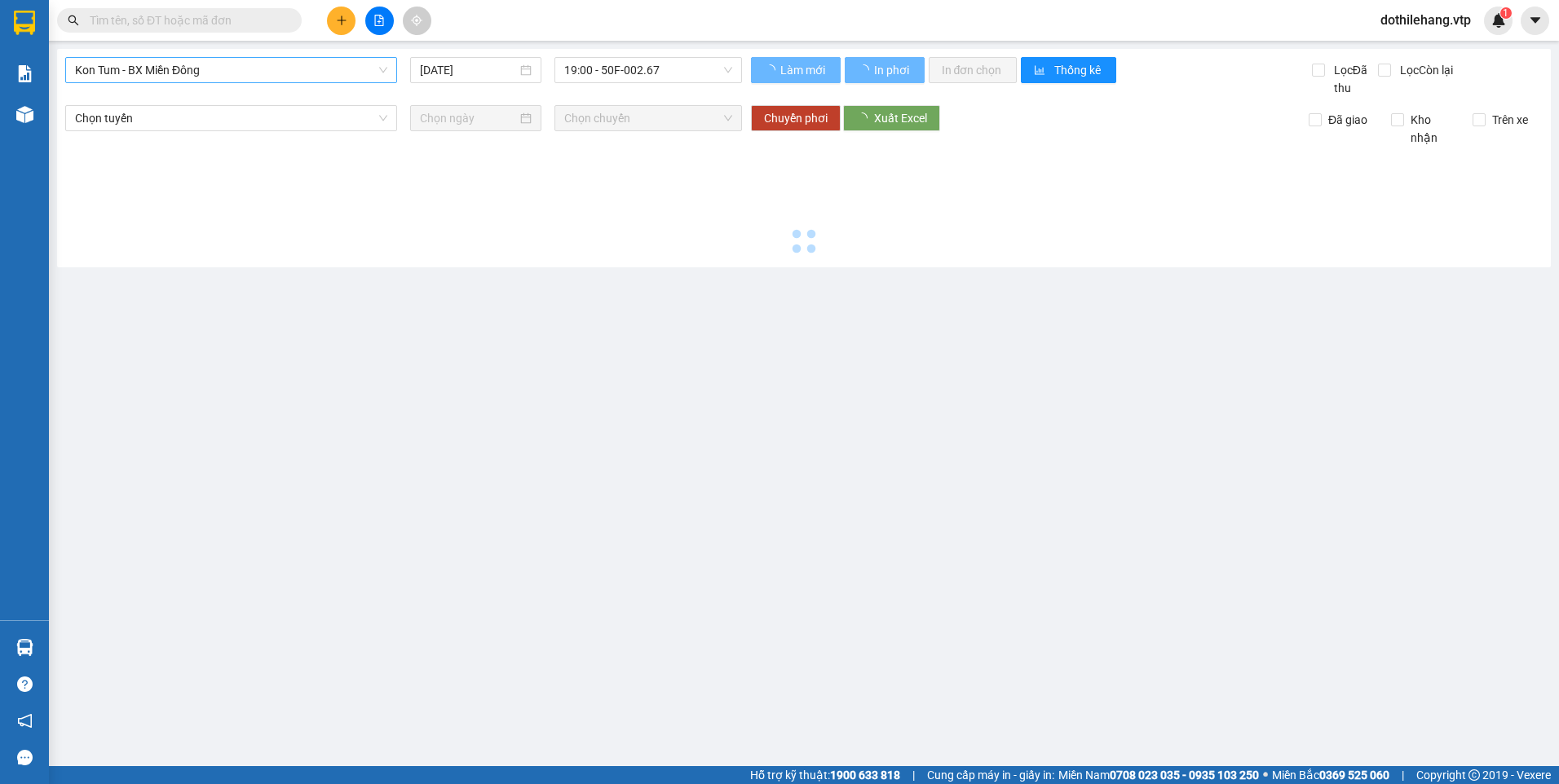
click at [252, 72] on span "Kon Tum - BX Miền Đông" at bounding box center [230, 69] width 312 height 24
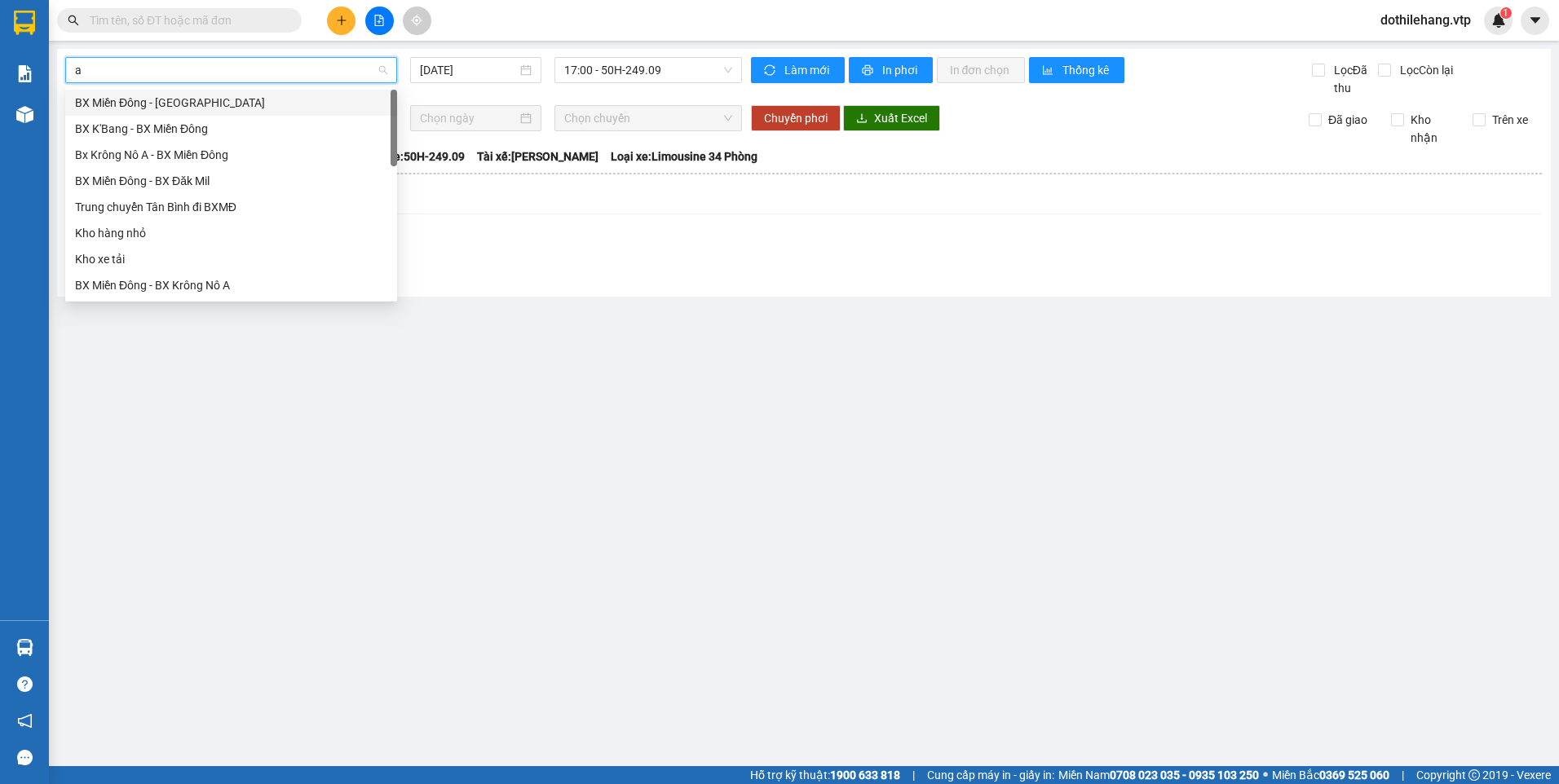
type input "a"
click at [245, 131] on div "Bx Krông Nô A - BX Miền Đông" at bounding box center [230, 129] width 312 height 18
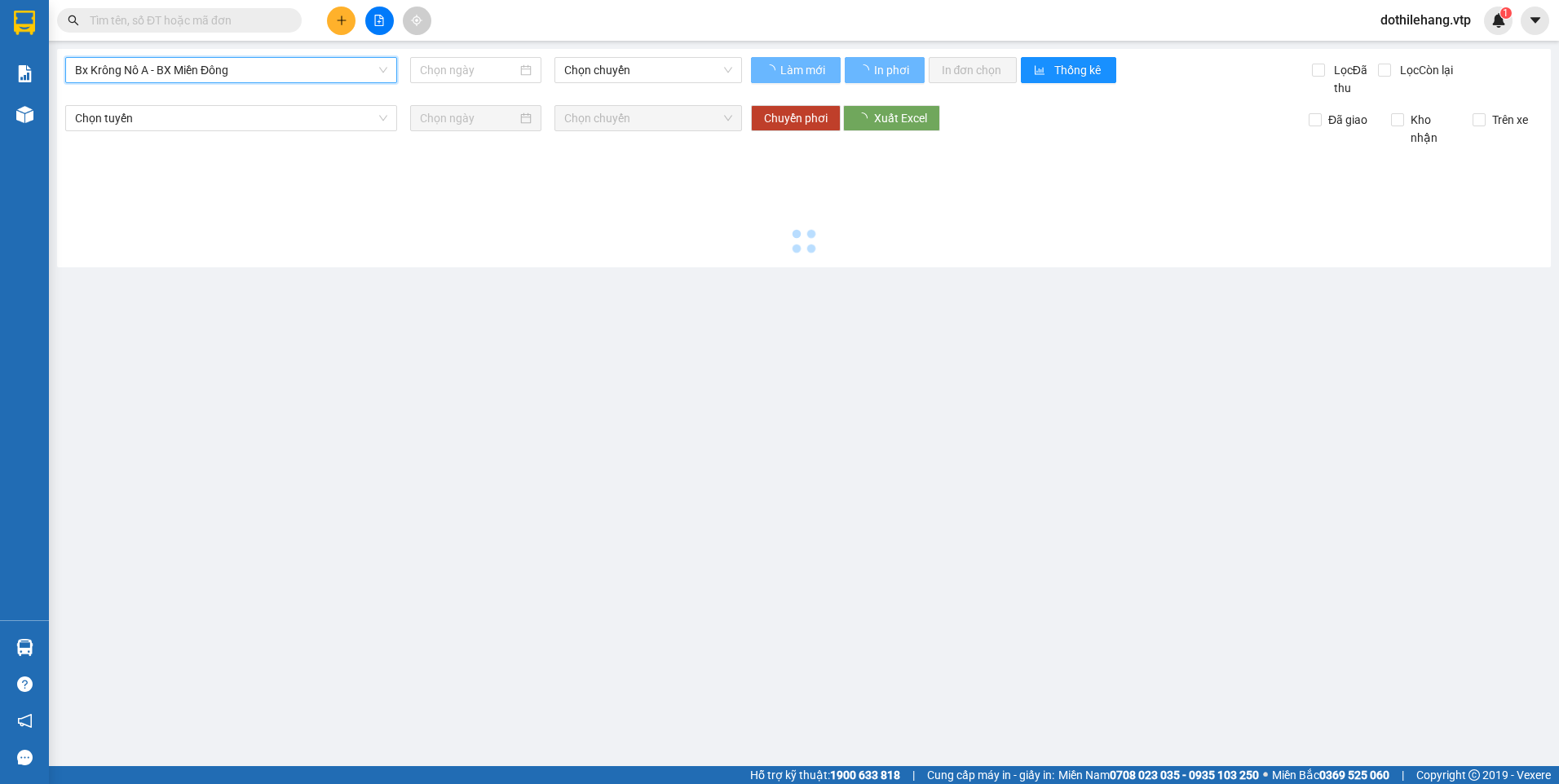
type input "[DATE]"
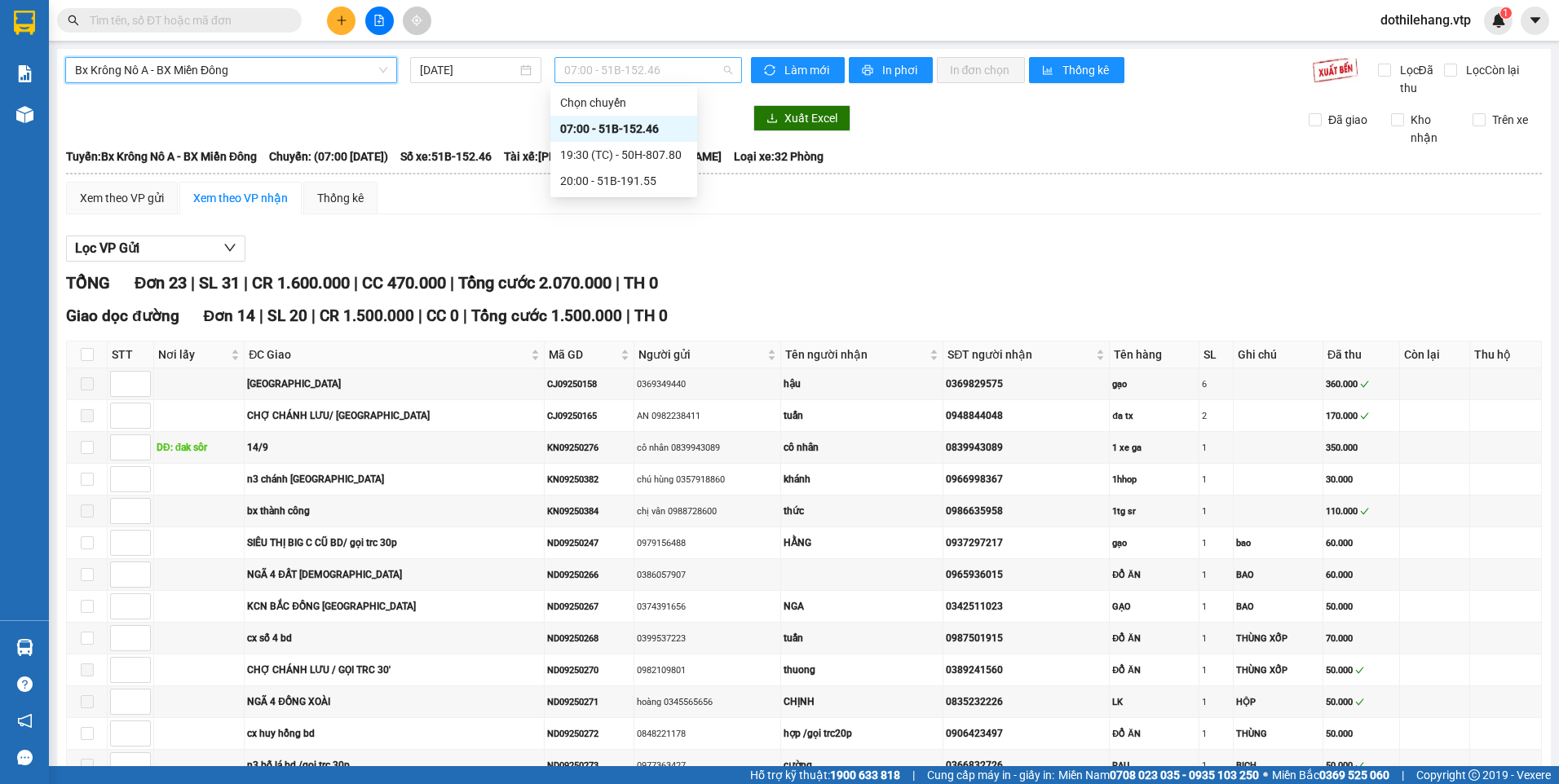
click at [564, 79] on span "07:00 - 51B-152.46" at bounding box center [649, 69] width 169 height 24
click at [568, 67] on span "07:00 - 51B-152.46" at bounding box center [649, 69] width 169 height 24
click at [586, 180] on th at bounding box center [803, 173] width 1477 height 14
click at [606, 62] on span "07:00 - 51B-152.46" at bounding box center [649, 69] width 169 height 24
click at [612, 154] on div "19:30 (TC) - 50H-807.80" at bounding box center [623, 154] width 127 height 18
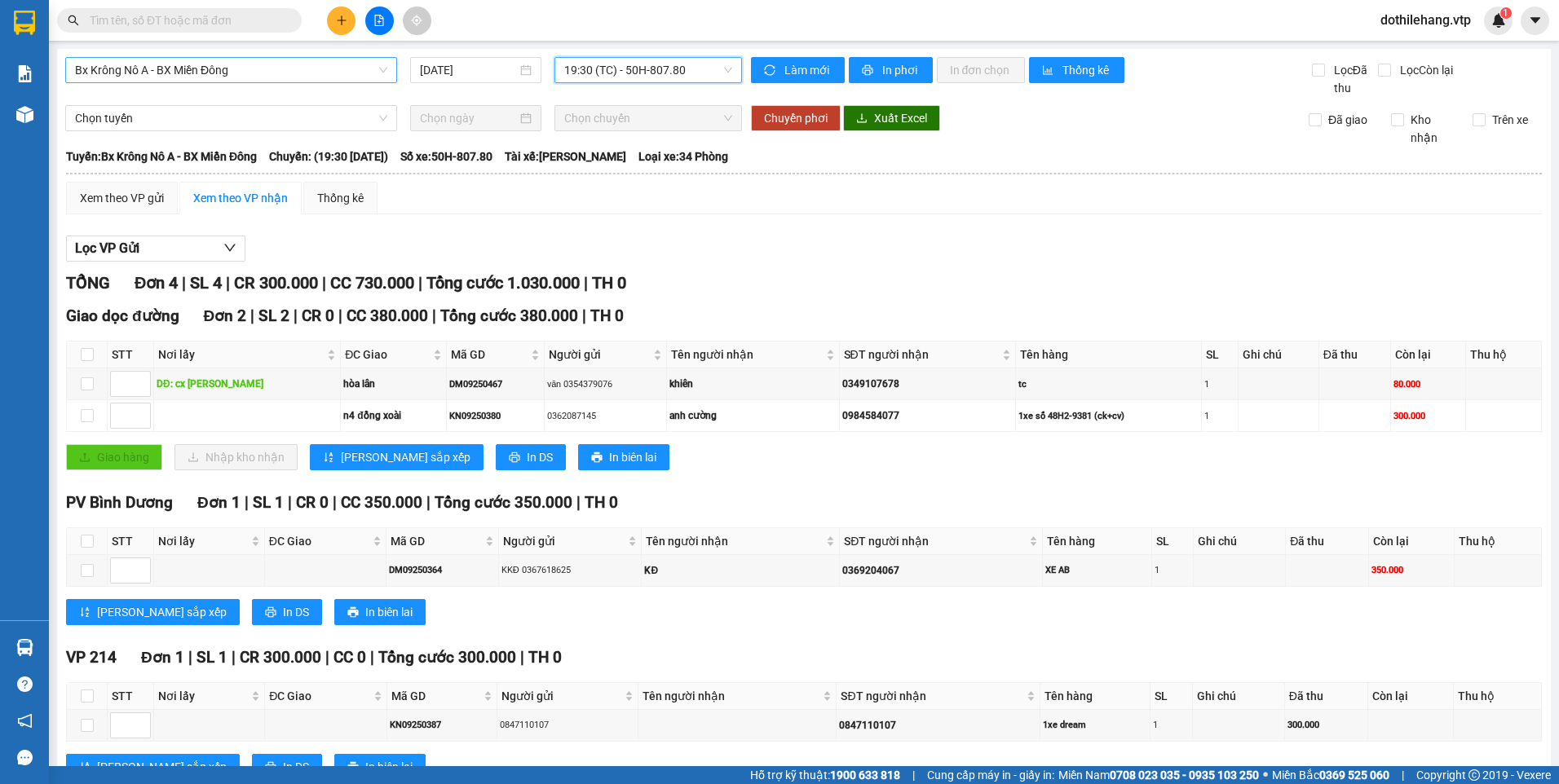
click at [79, 357] on th at bounding box center [87, 355] width 40 height 27
click at [84, 537] on input "checkbox" at bounding box center [87, 541] width 13 height 13
checkbox input "true"
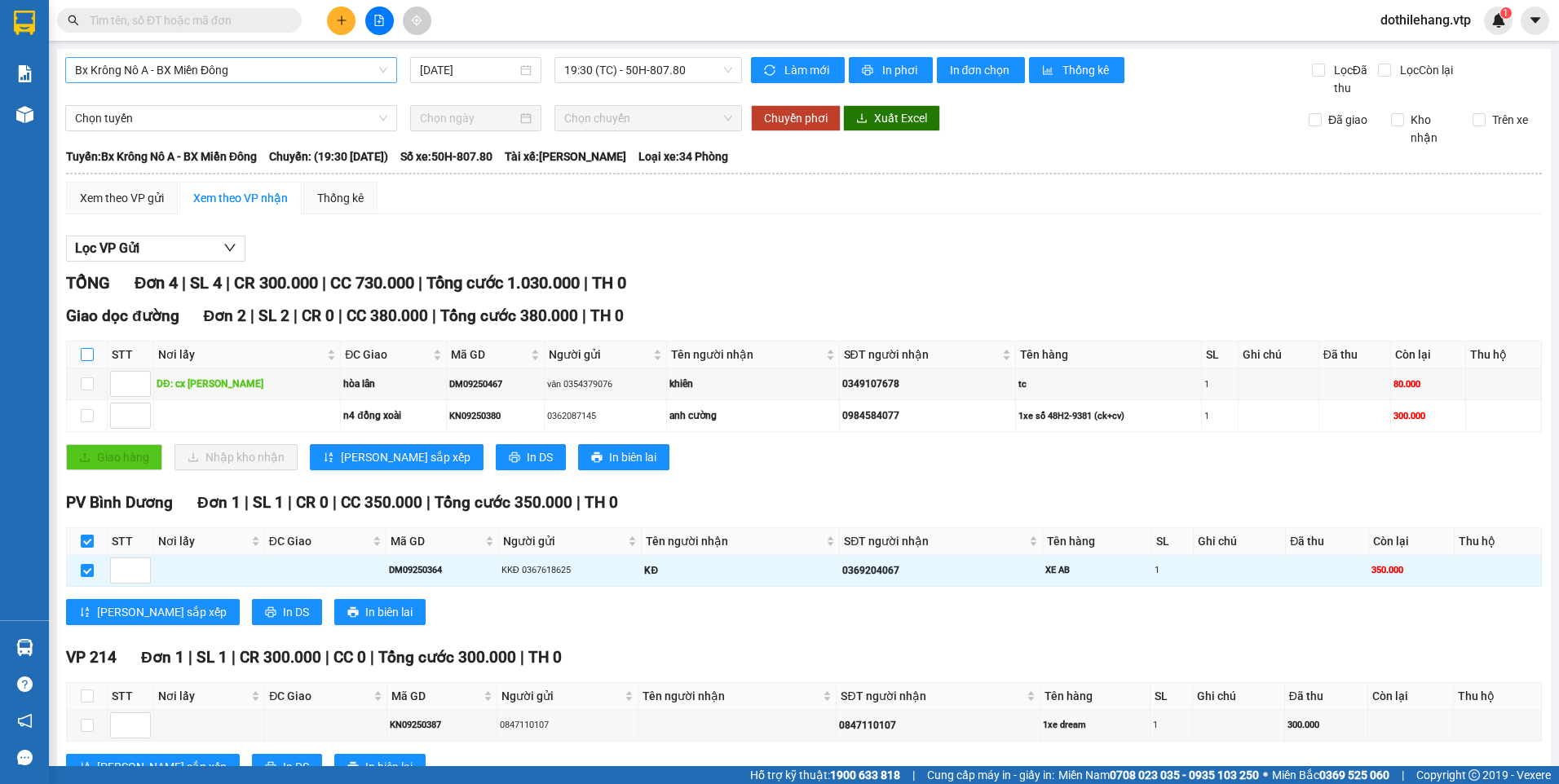
click at [84, 348] on input "checkbox" at bounding box center [87, 355] width 13 height 13
checkbox input "true"
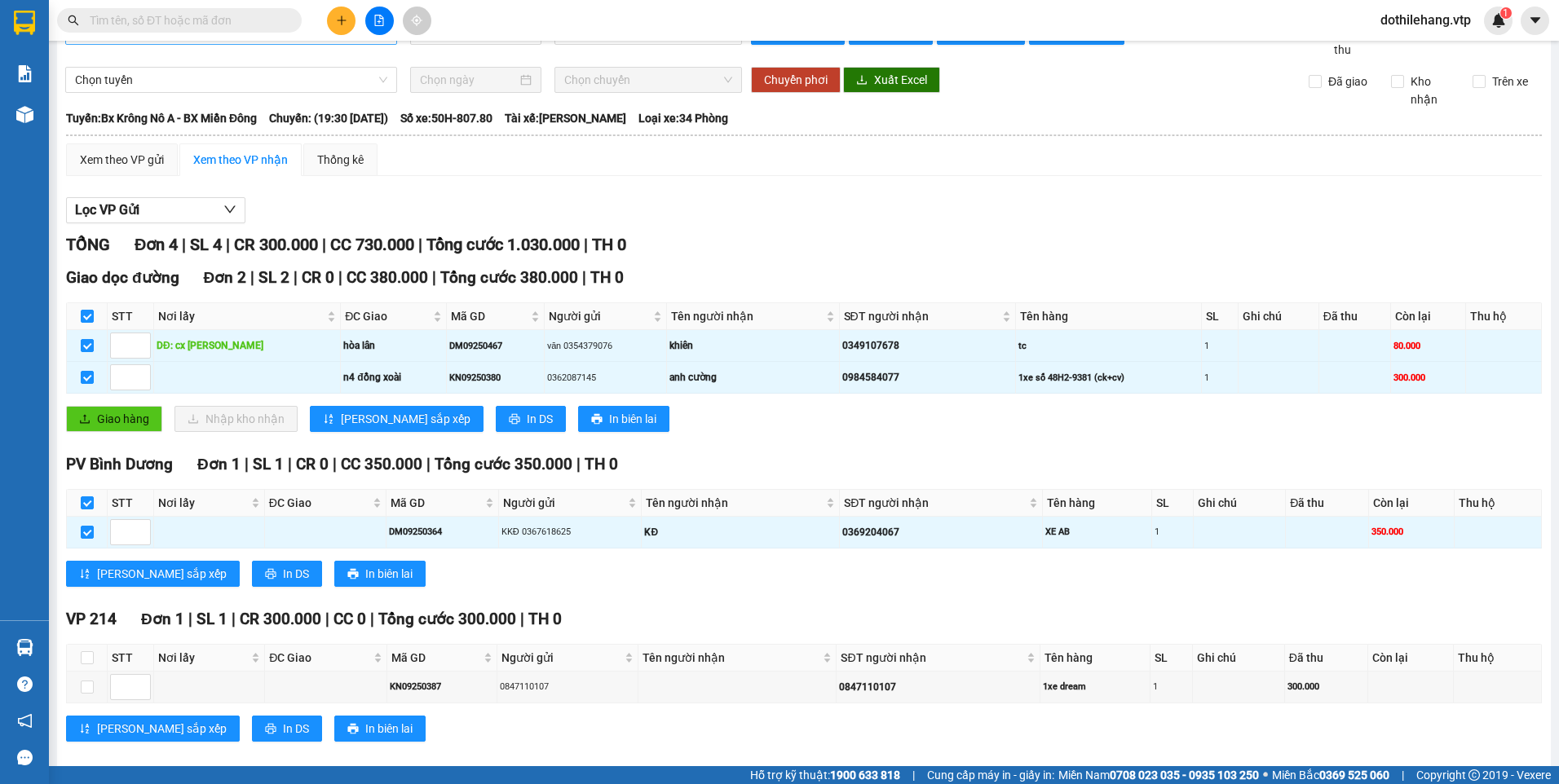
scroll to position [59, 0]
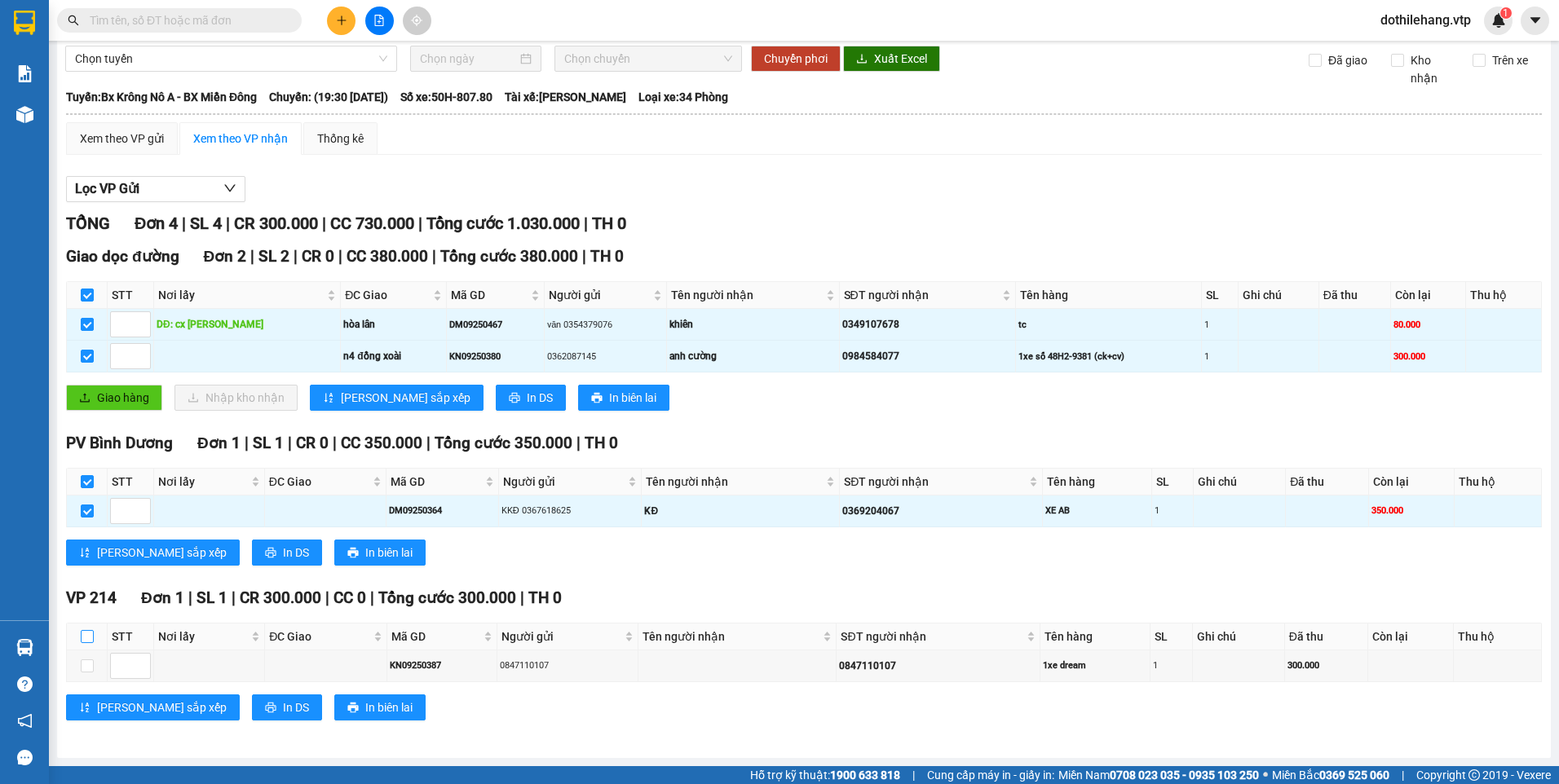
click at [84, 635] on input "checkbox" at bounding box center [87, 636] width 13 height 13
checkbox input "true"
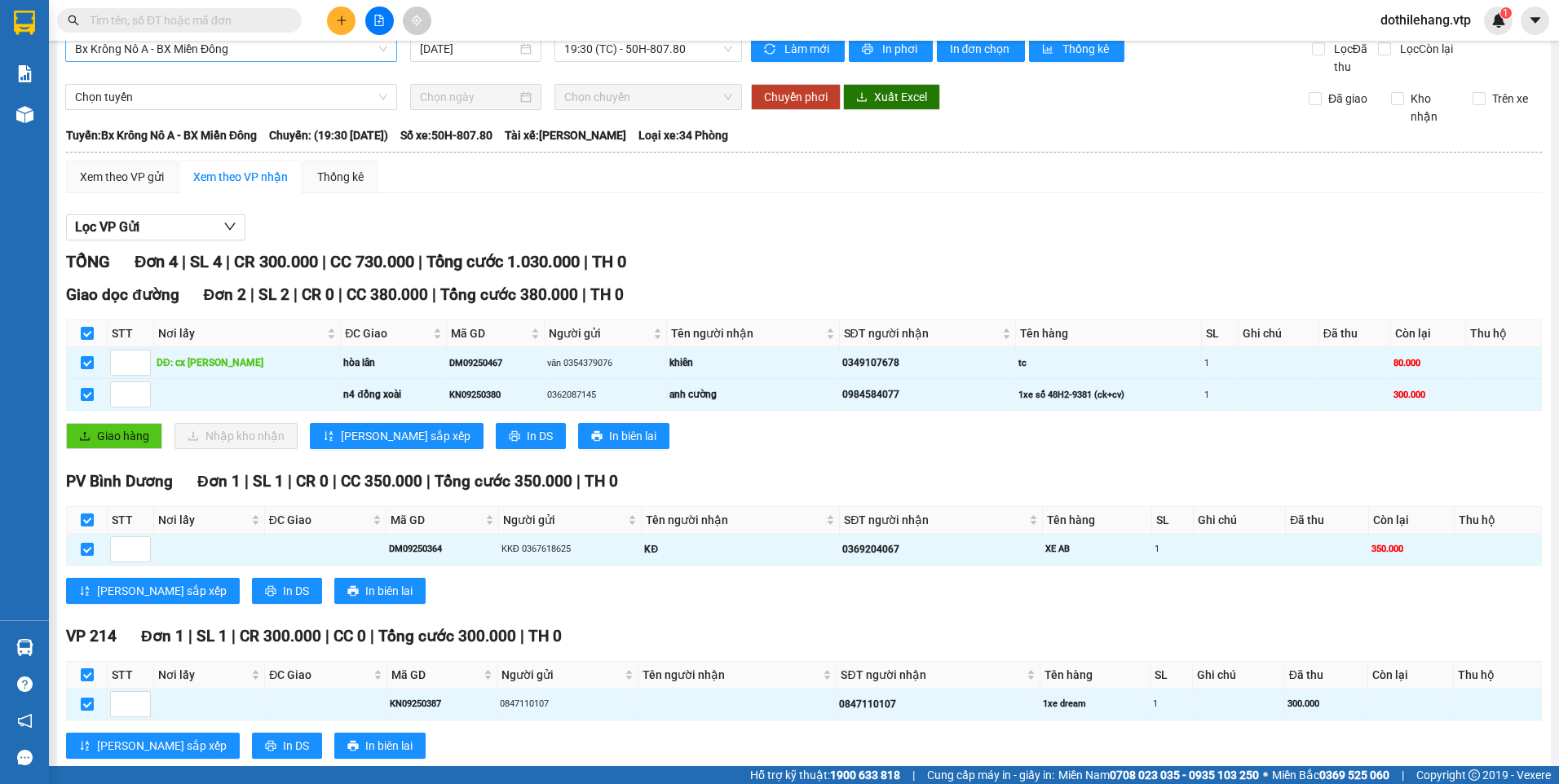
scroll to position [0, 0]
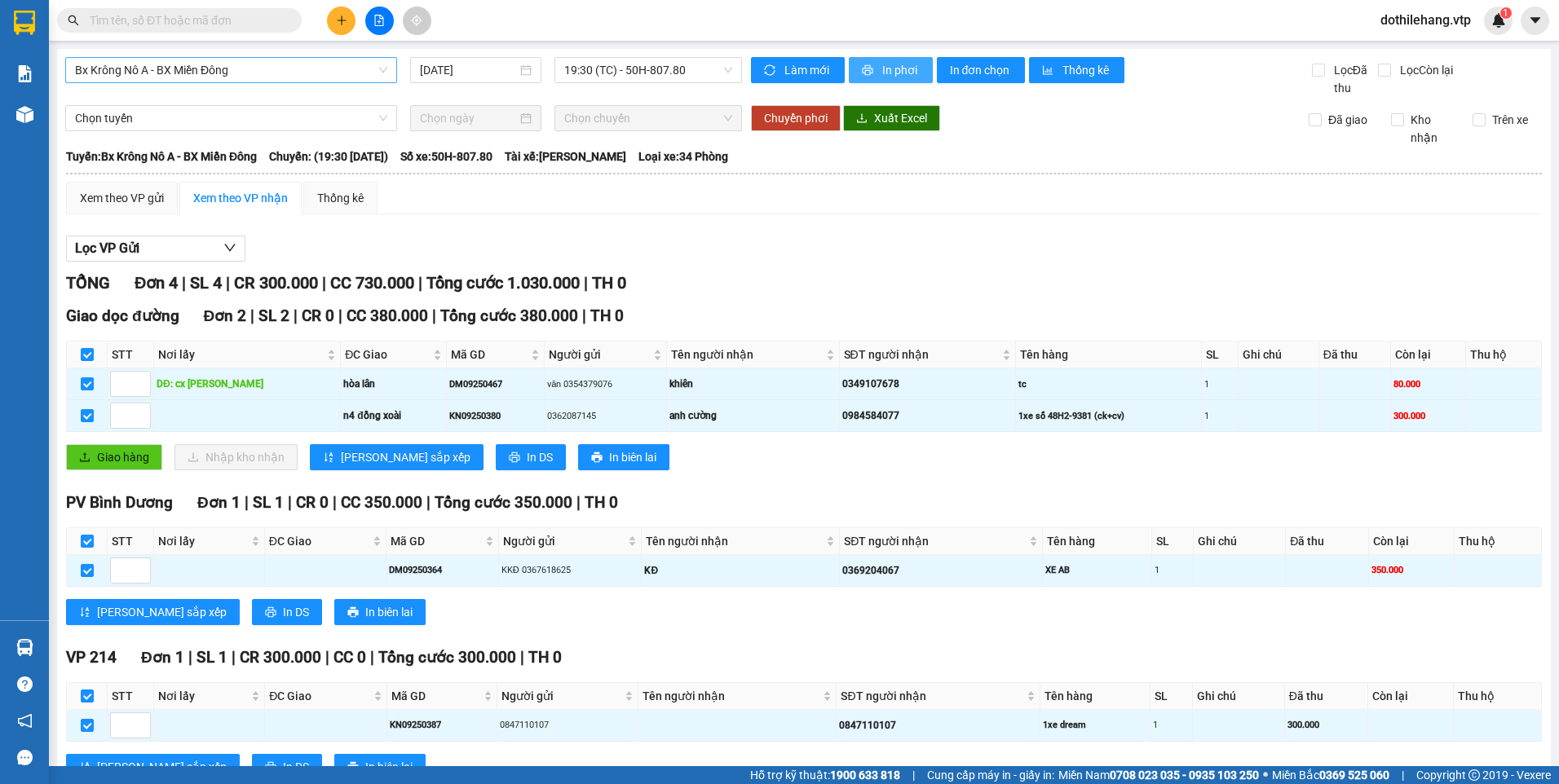
click at [907, 81] on button "In phơi" at bounding box center [890, 69] width 84 height 26
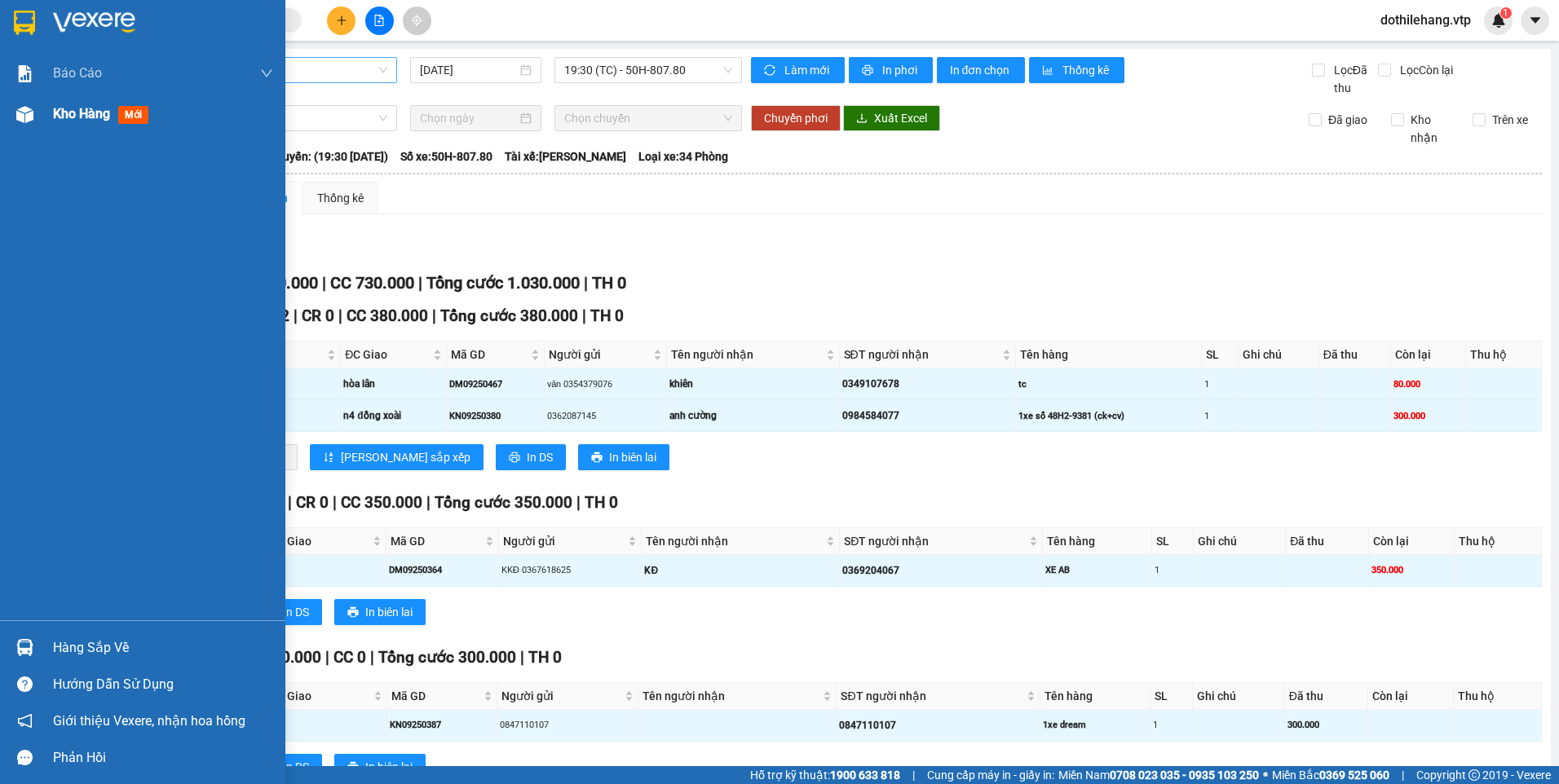
click at [61, 119] on span "Kho hàng" at bounding box center [81, 113] width 57 height 15
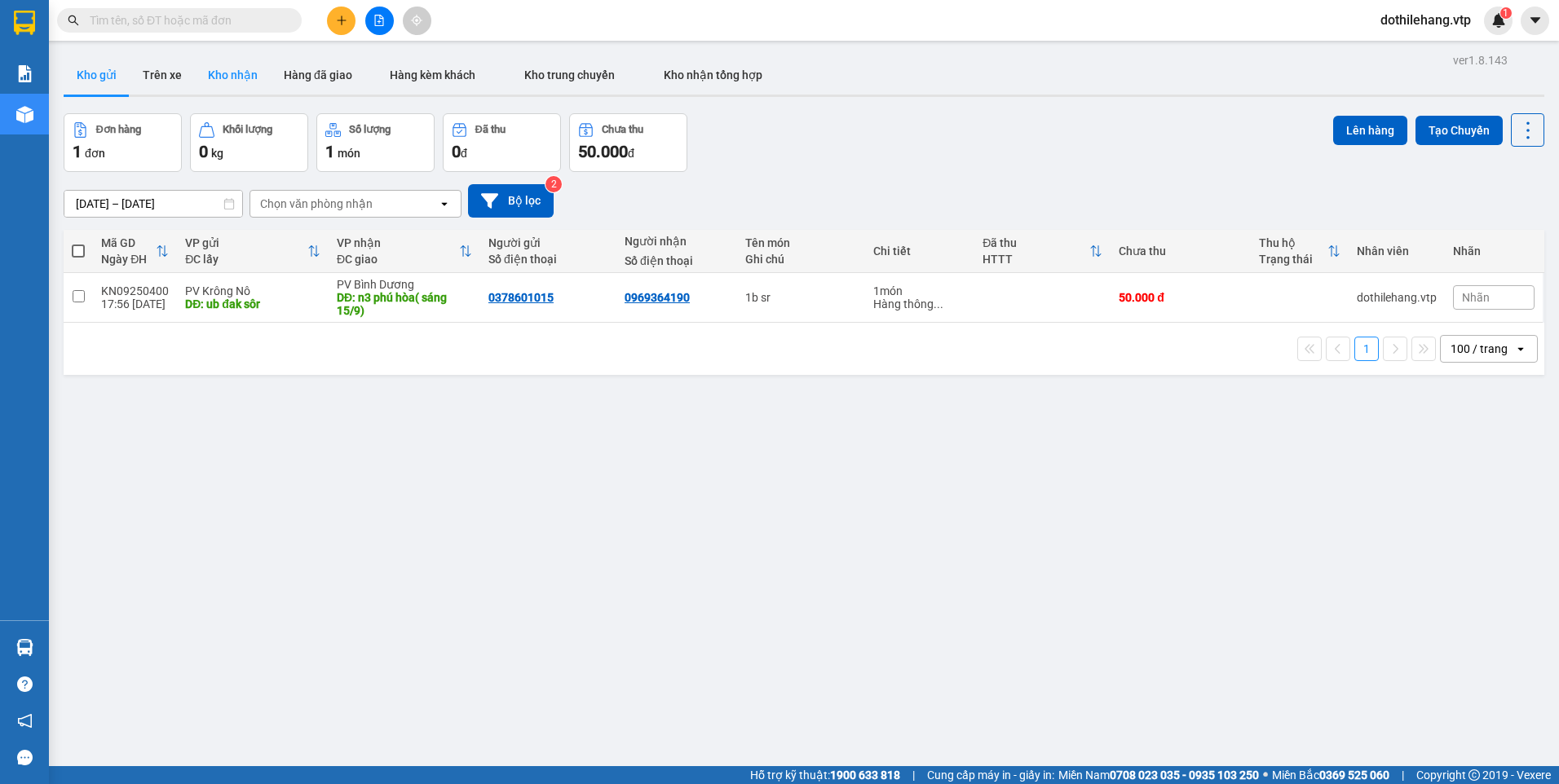
click at [230, 70] on button "Kho nhận" at bounding box center [232, 75] width 76 height 39
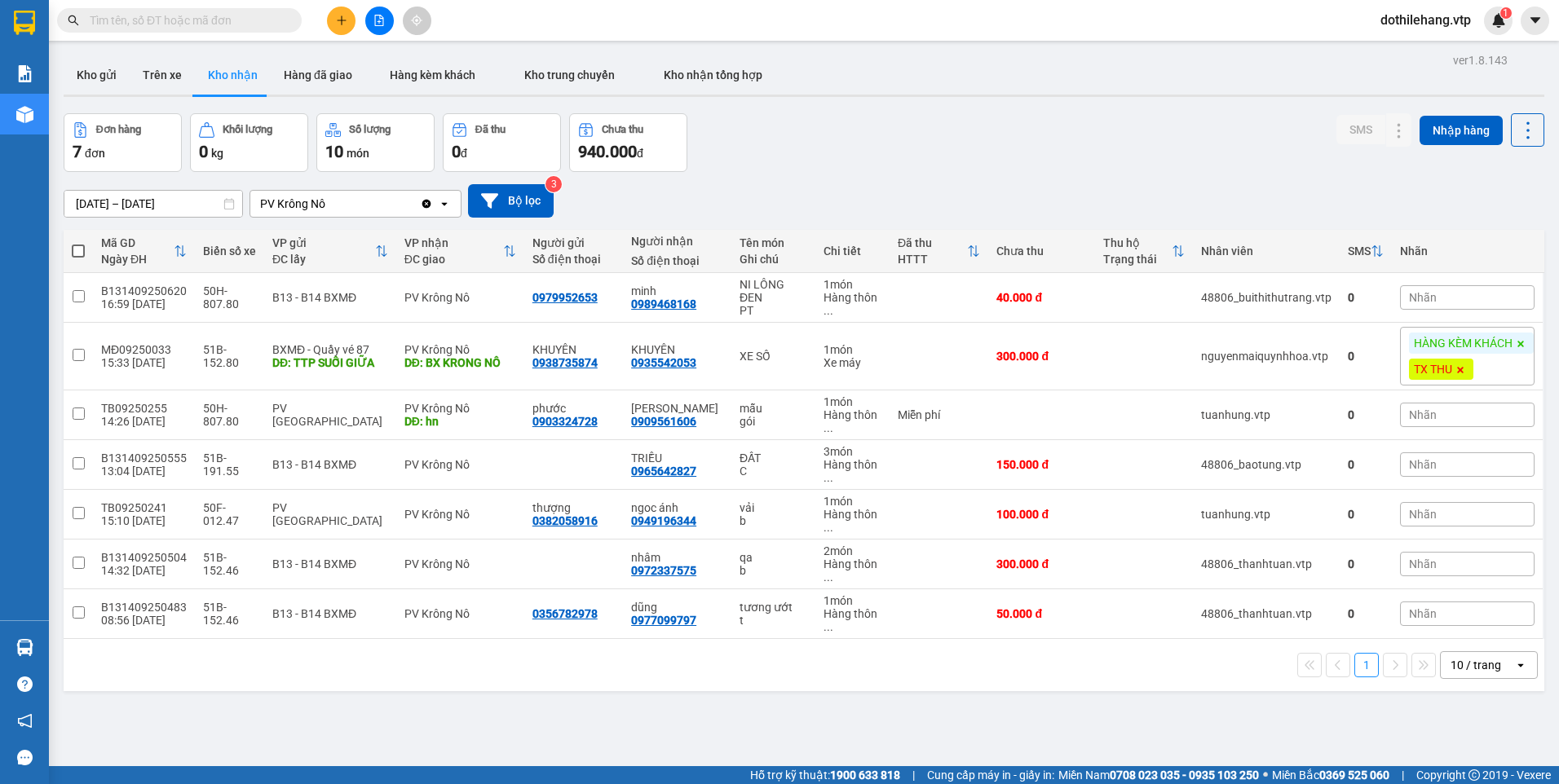
click at [192, 23] on input "text" at bounding box center [185, 20] width 192 height 18
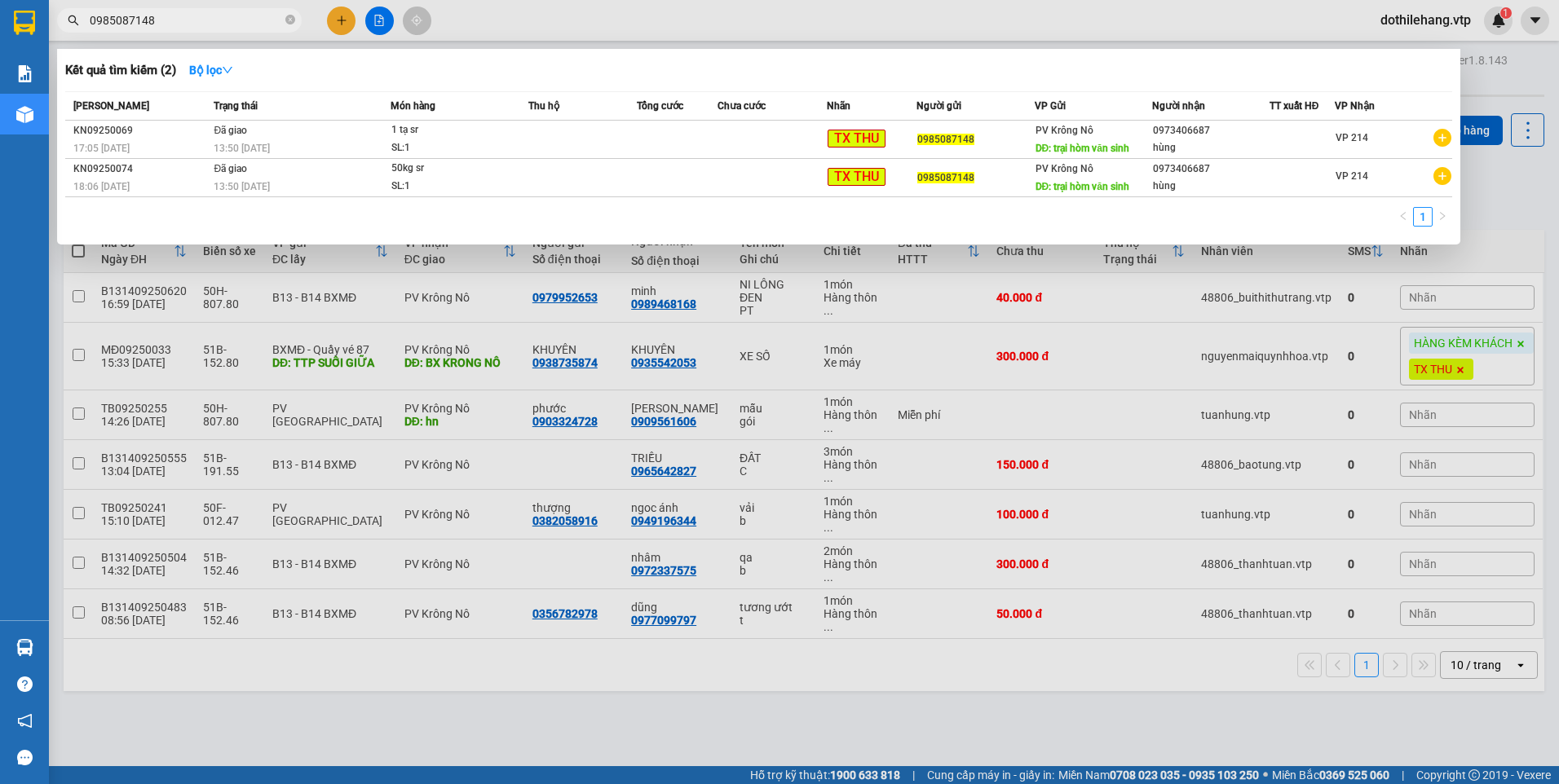
type input "0985087148"
click at [402, 430] on div at bounding box center [780, 392] width 1559 height 784
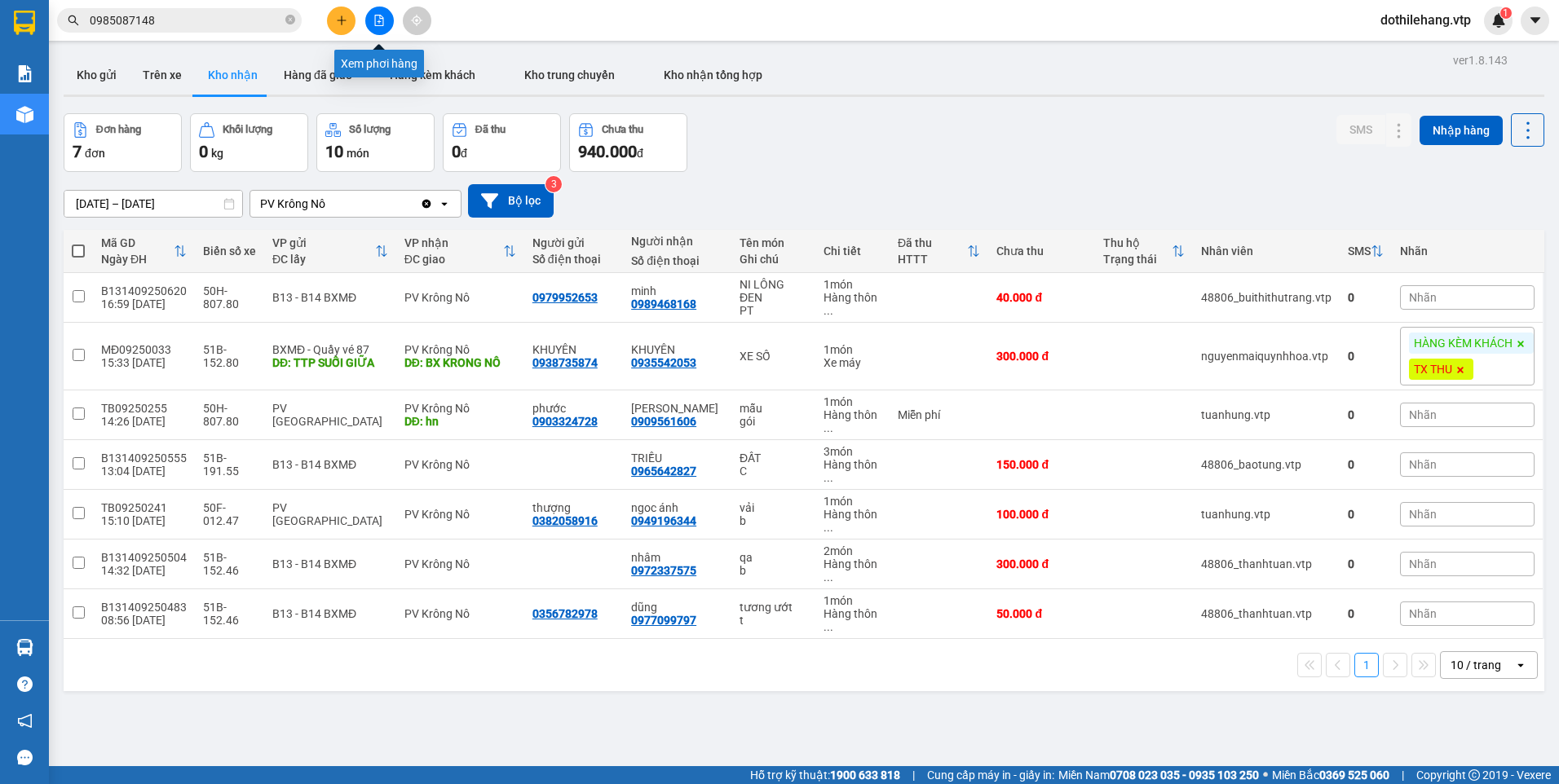
click at [371, 24] on button at bounding box center [379, 21] width 29 height 29
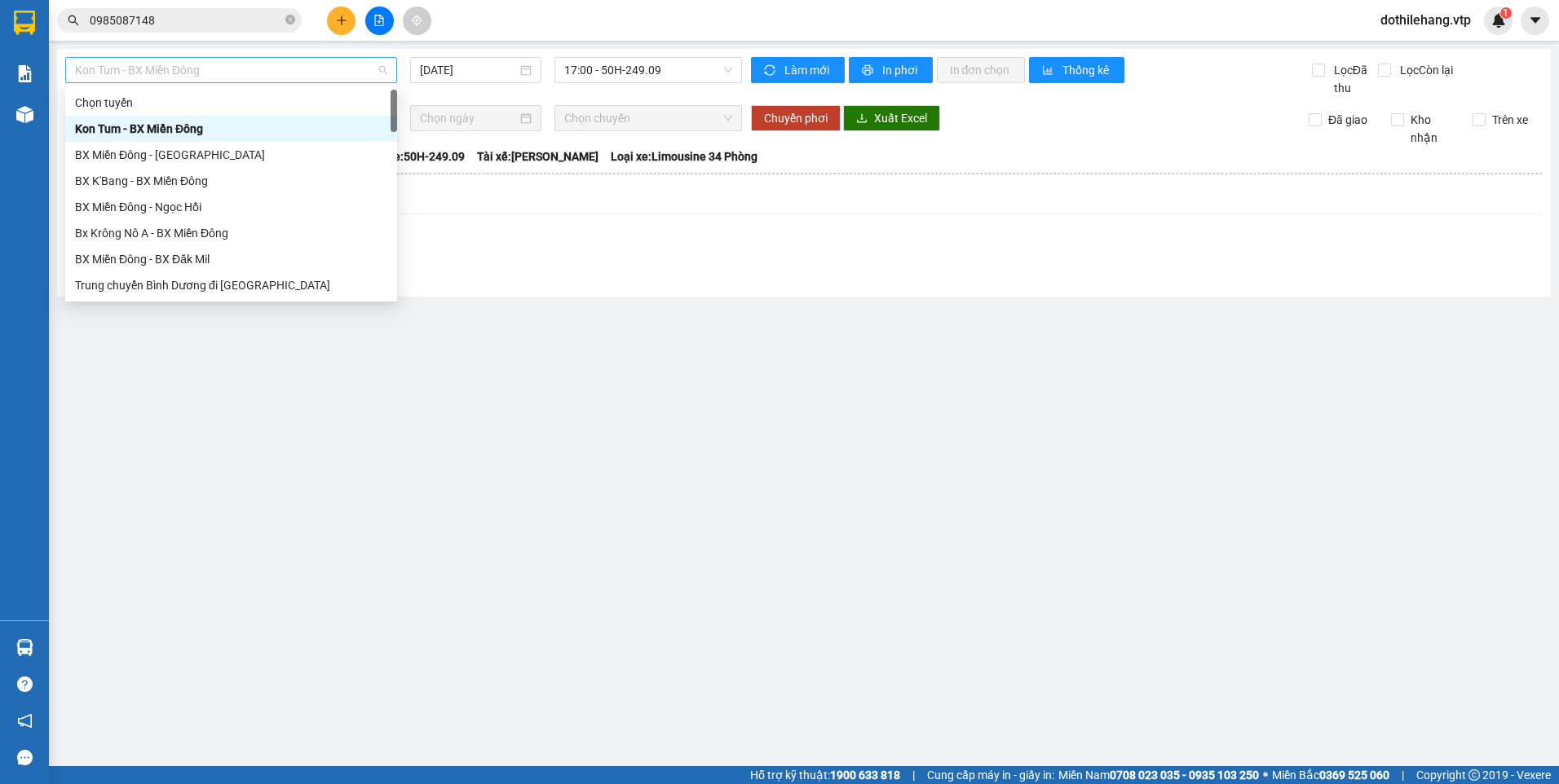
click at [226, 68] on span "Kon Tum - BX Miền Đông" at bounding box center [230, 69] width 312 height 24
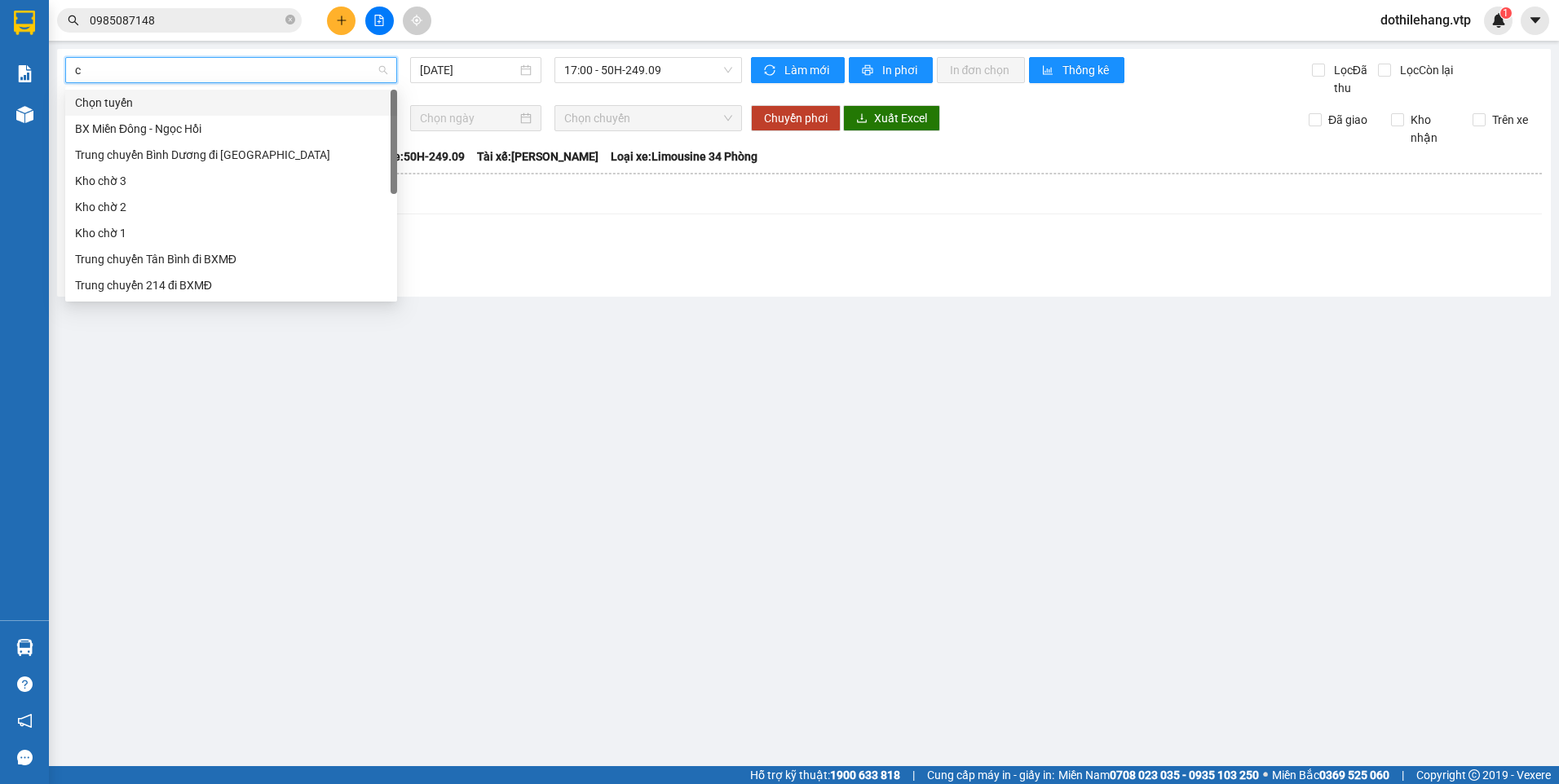
type input "c"
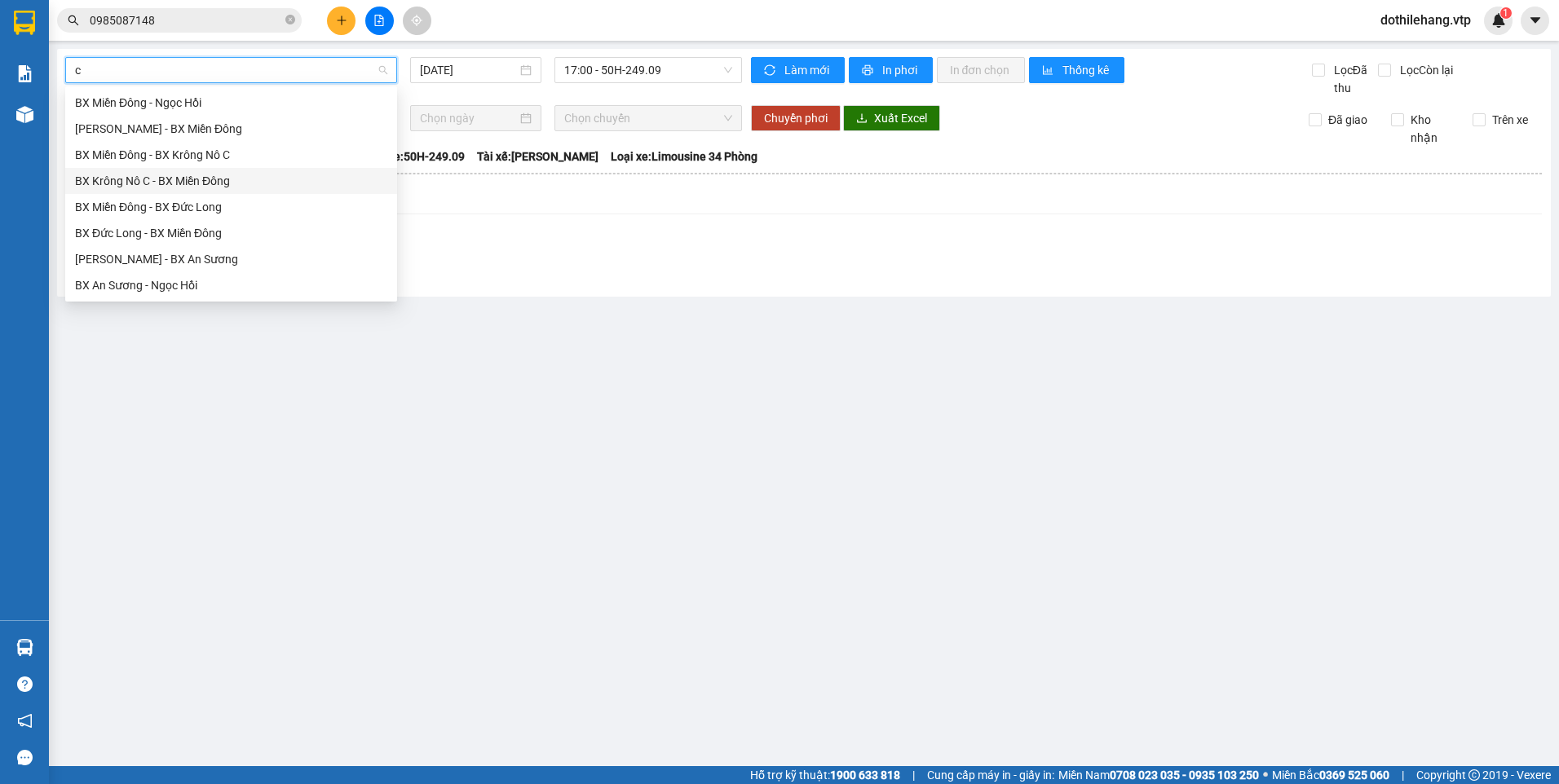
click at [219, 171] on div "BX Krông Nô C - BX Miền Đông" at bounding box center [231, 180] width 332 height 26
type input "[DATE]"
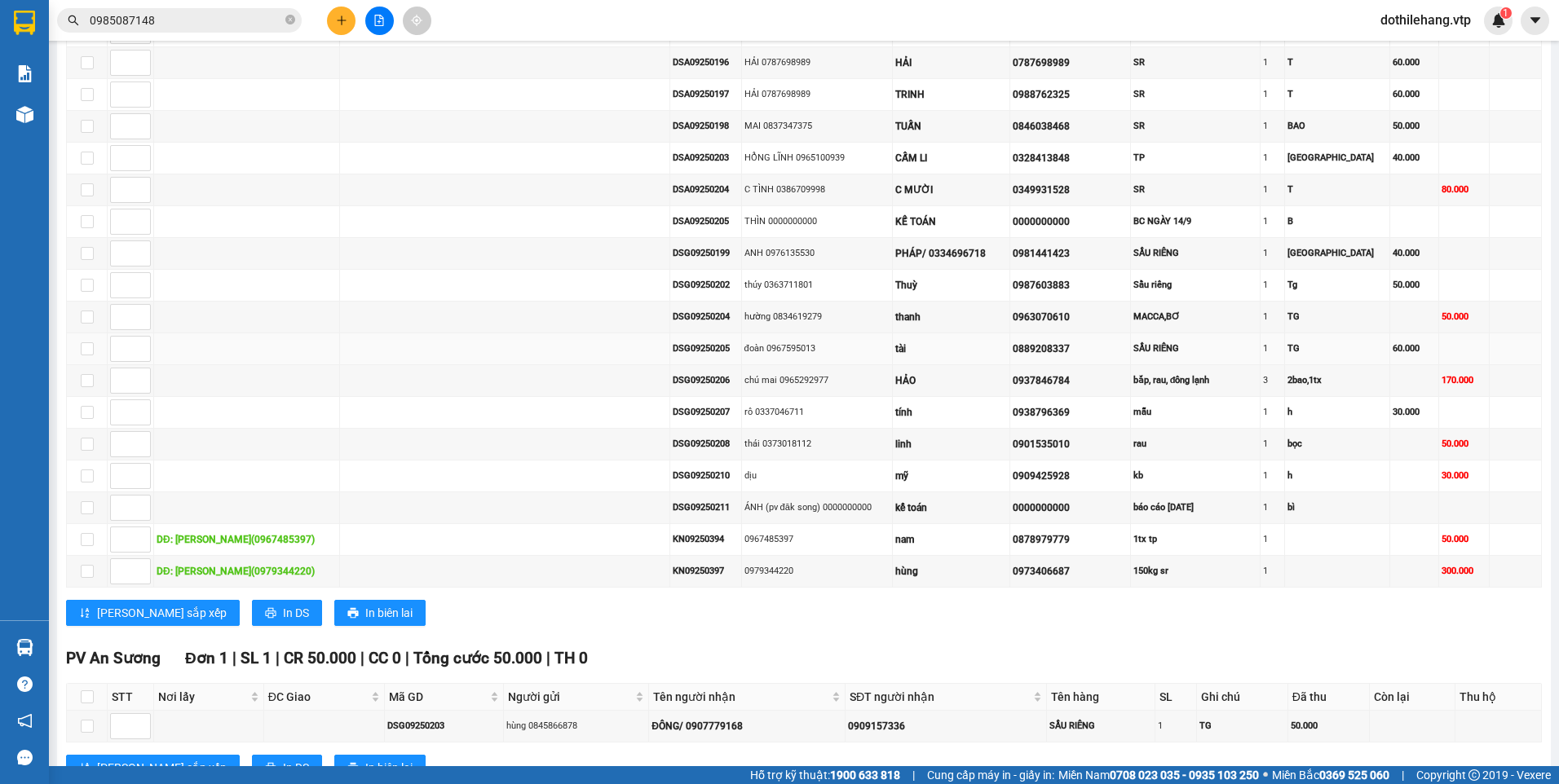
scroll to position [1059, 0]
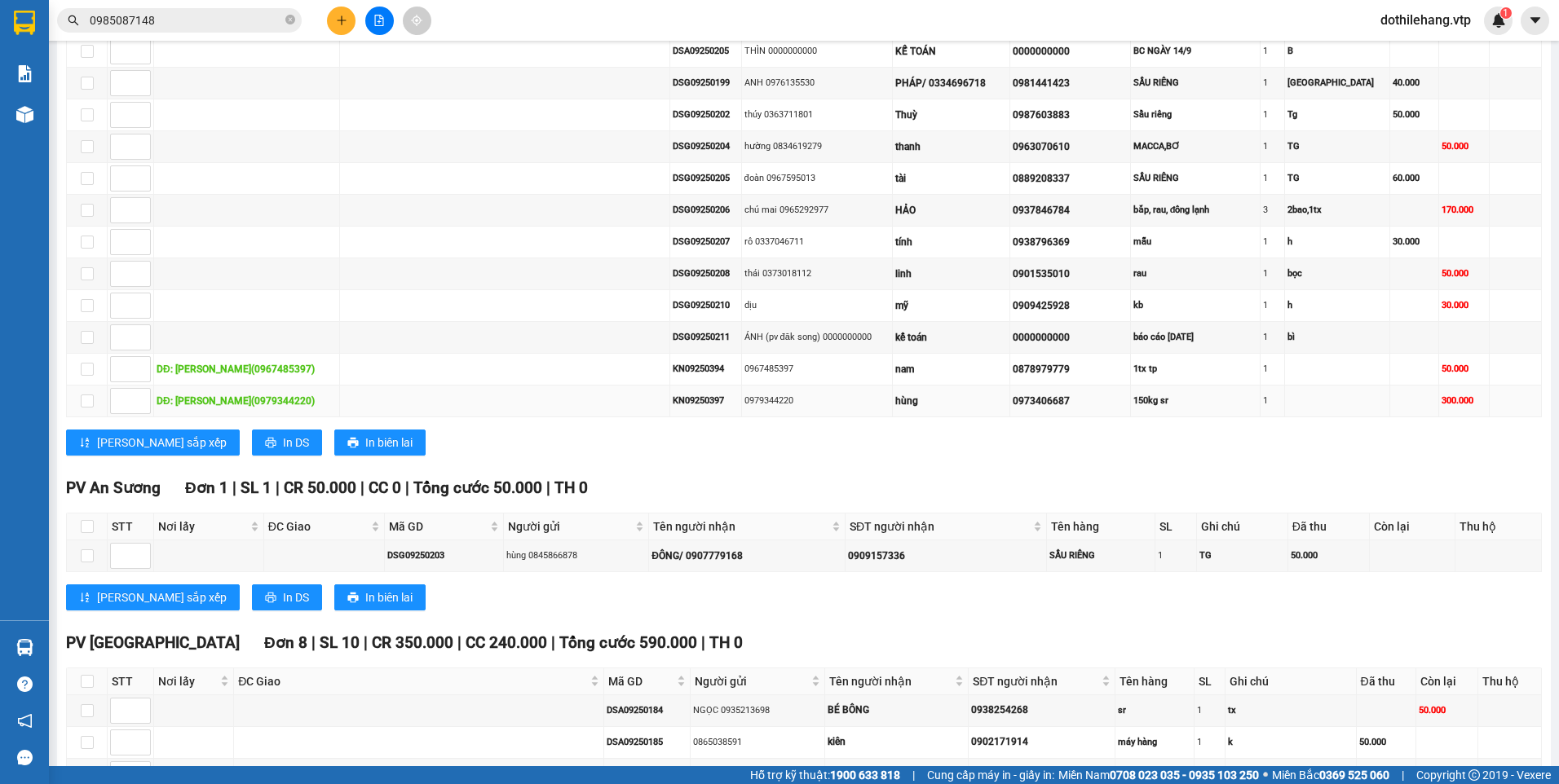
drag, startPoint x: 755, startPoint y: 400, endPoint x: 703, endPoint y: 406, distance: 52.3
click at [744, 406] on div "0979344220" at bounding box center [816, 400] width 145 height 13
copy div "0979344220"
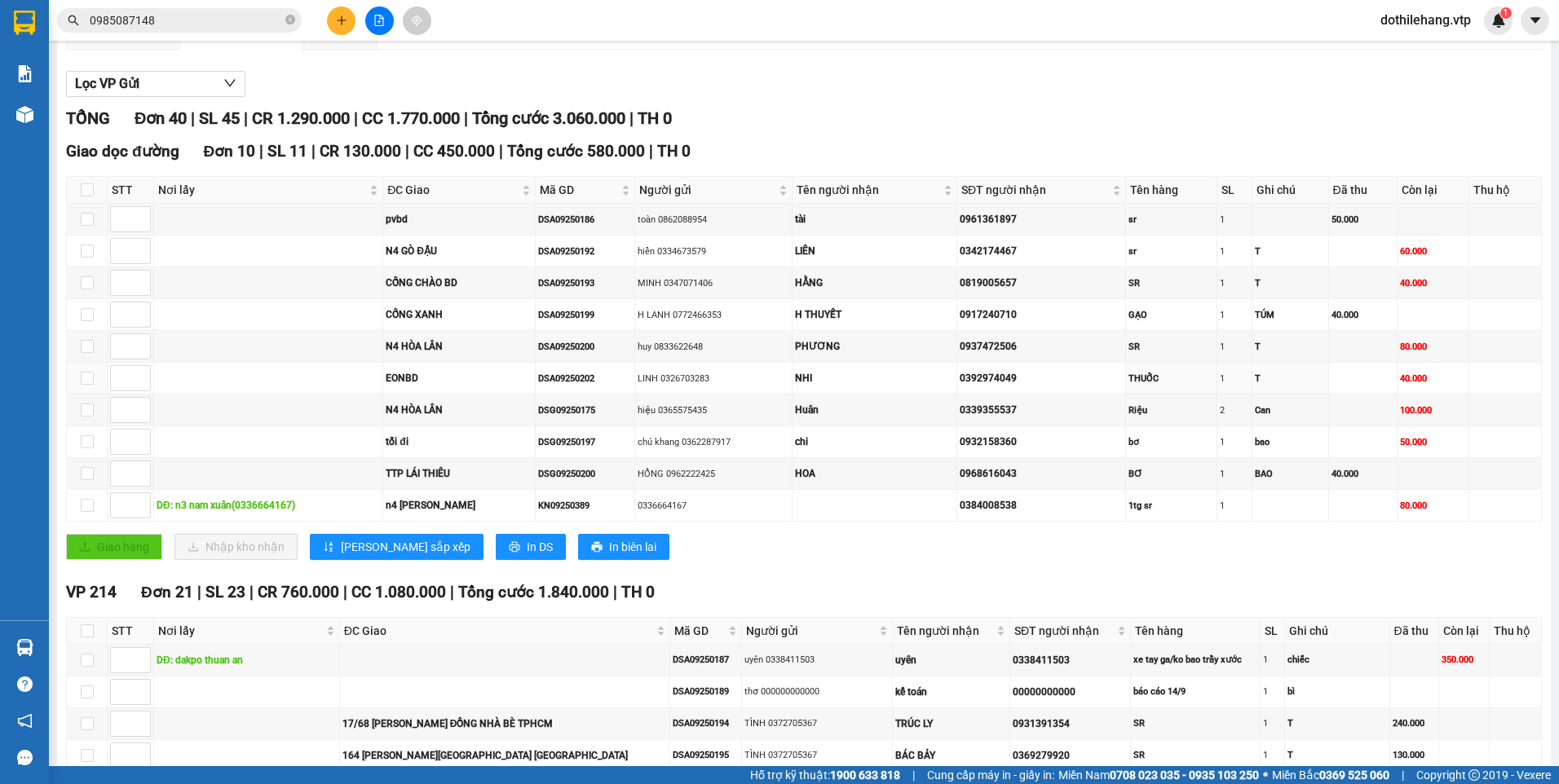
scroll to position [163, 0]
click at [178, 19] on input "0985087148" at bounding box center [185, 20] width 192 height 18
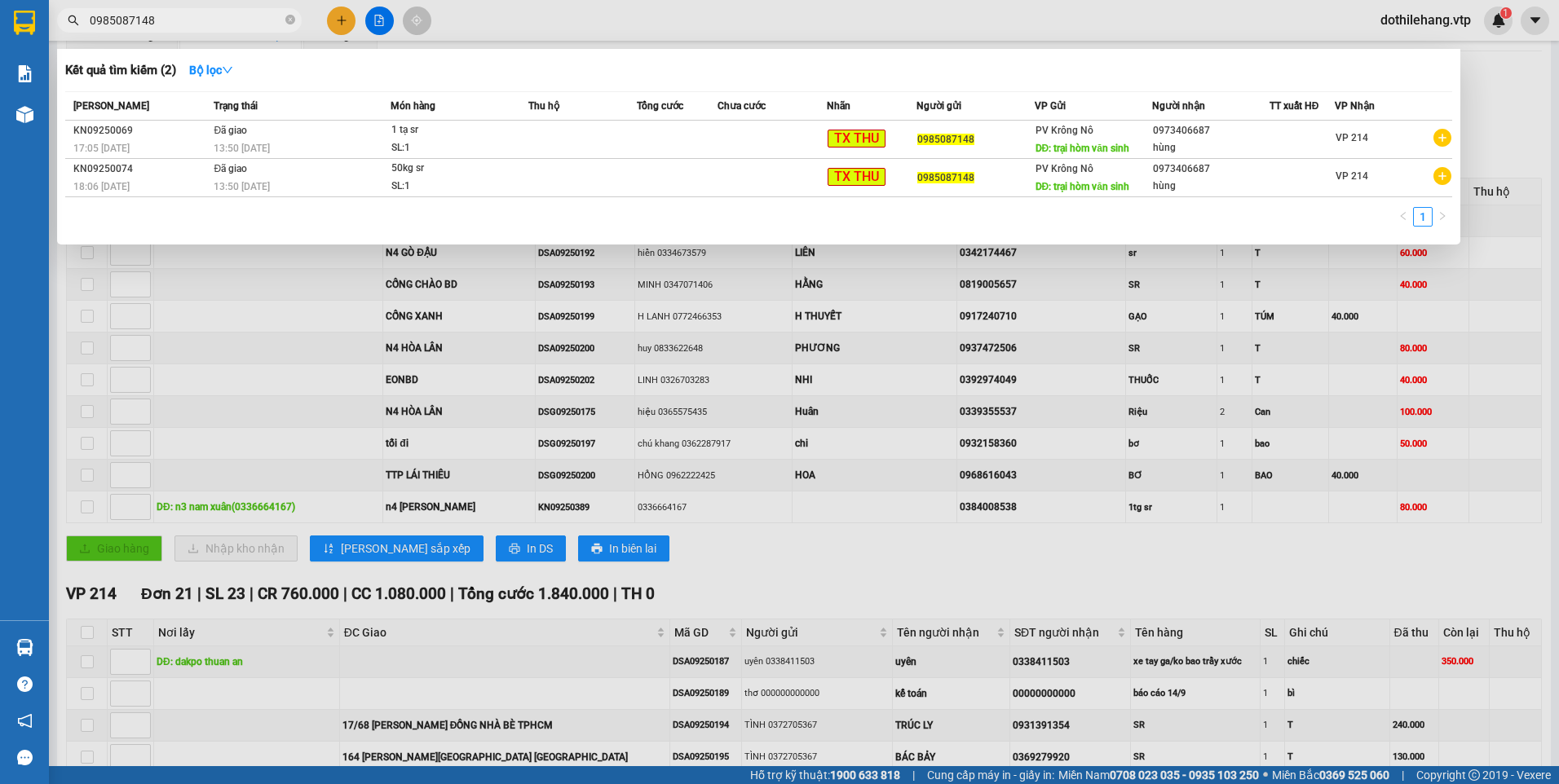
drag, startPoint x: 178, startPoint y: 20, endPoint x: 60, endPoint y: 5, distance: 118.9
click at [60, 7] on div "Kết quả tìm kiếm ( 2 ) Bộ lọc Mã ĐH Trạng thái Món hàng Thu hộ Tổng cước Chưa c…" at bounding box center [158, 21] width 318 height 29
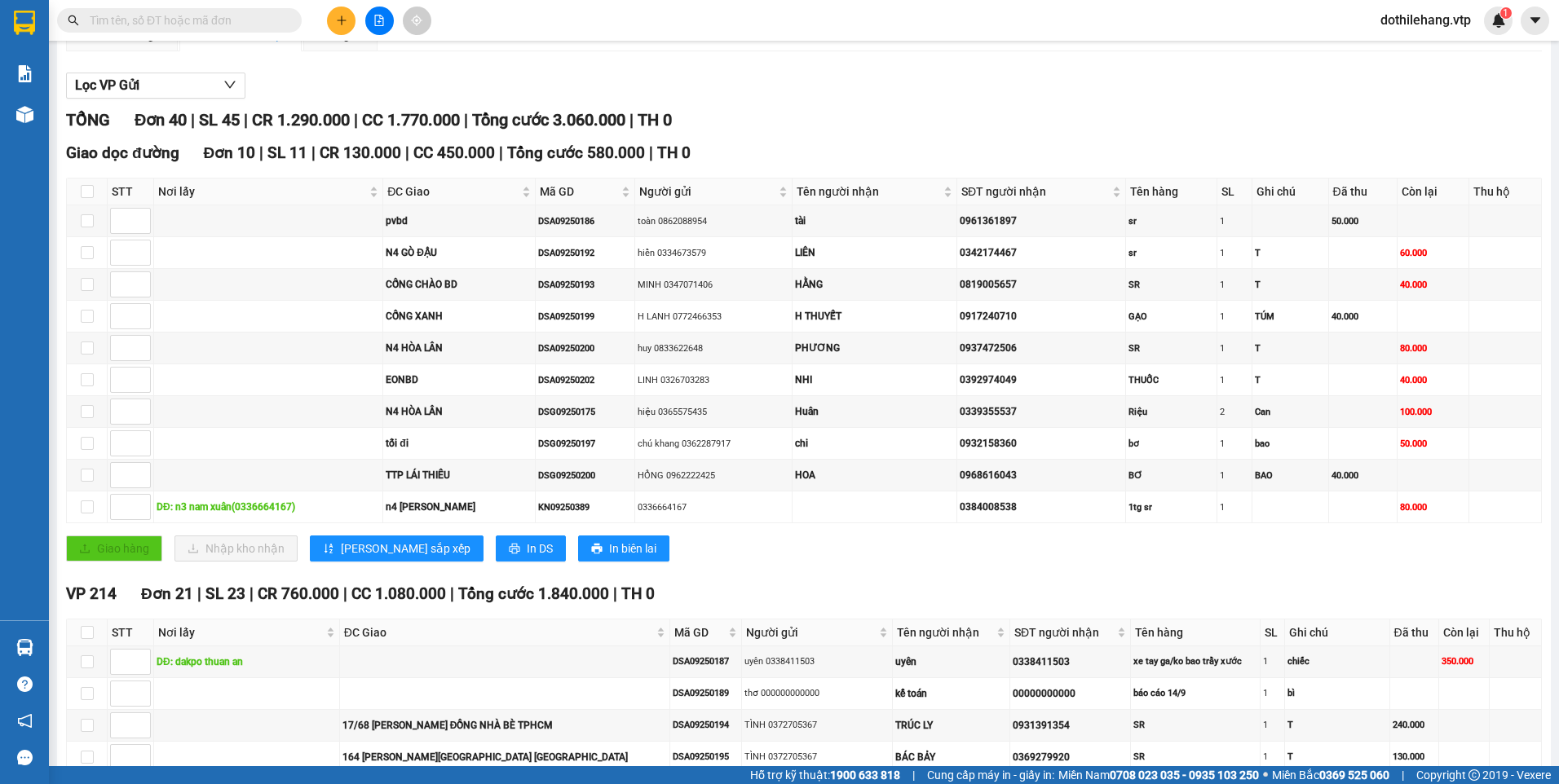
paste input "0979344220"
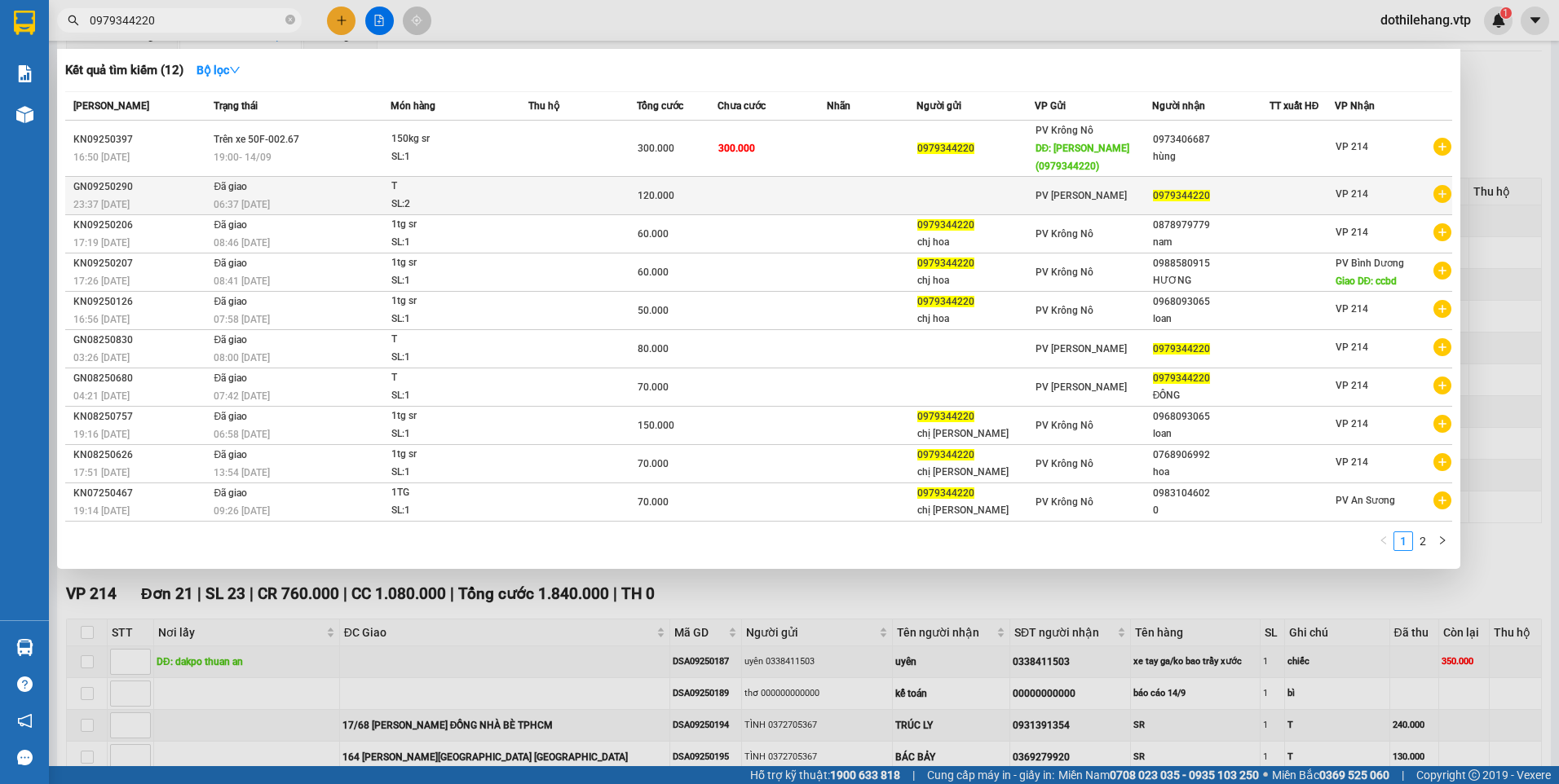
type input "0979344220"
click at [726, 196] on td at bounding box center [771, 196] width 108 height 38
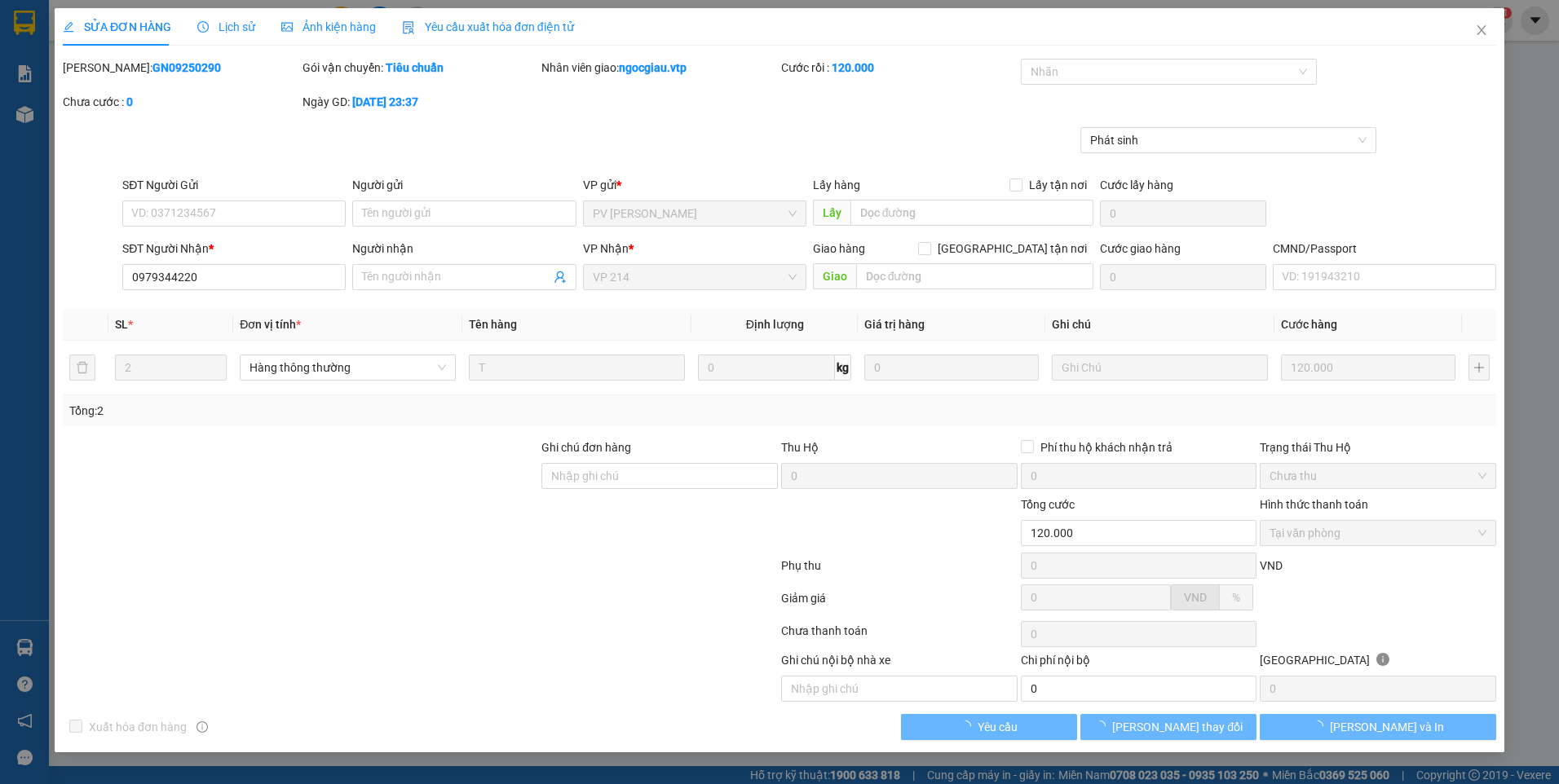
type input "0979344220"
type input "120.000"
type input "24.000"
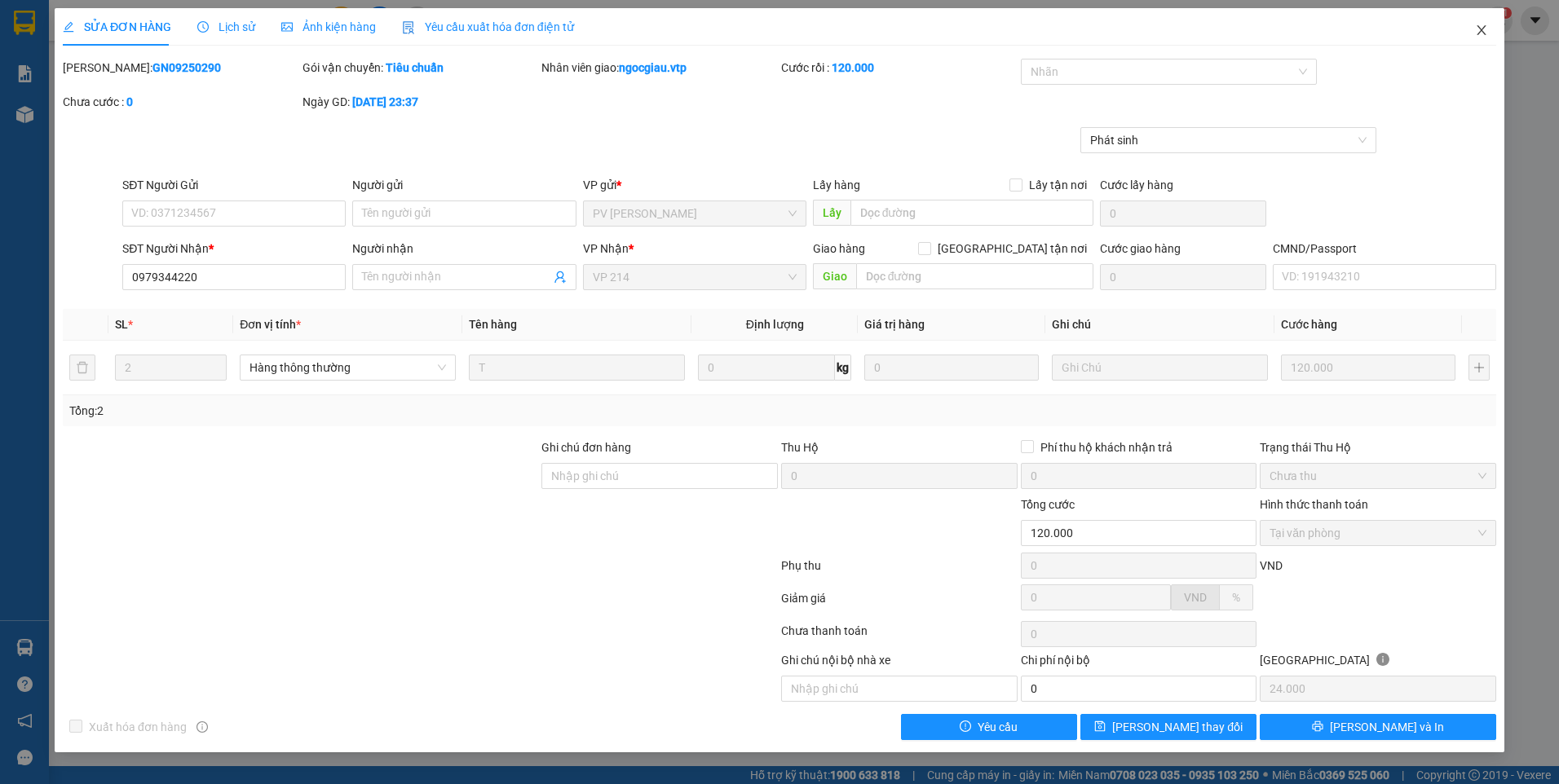
click at [1479, 26] on icon "close" at bounding box center [1481, 31] width 13 height 13
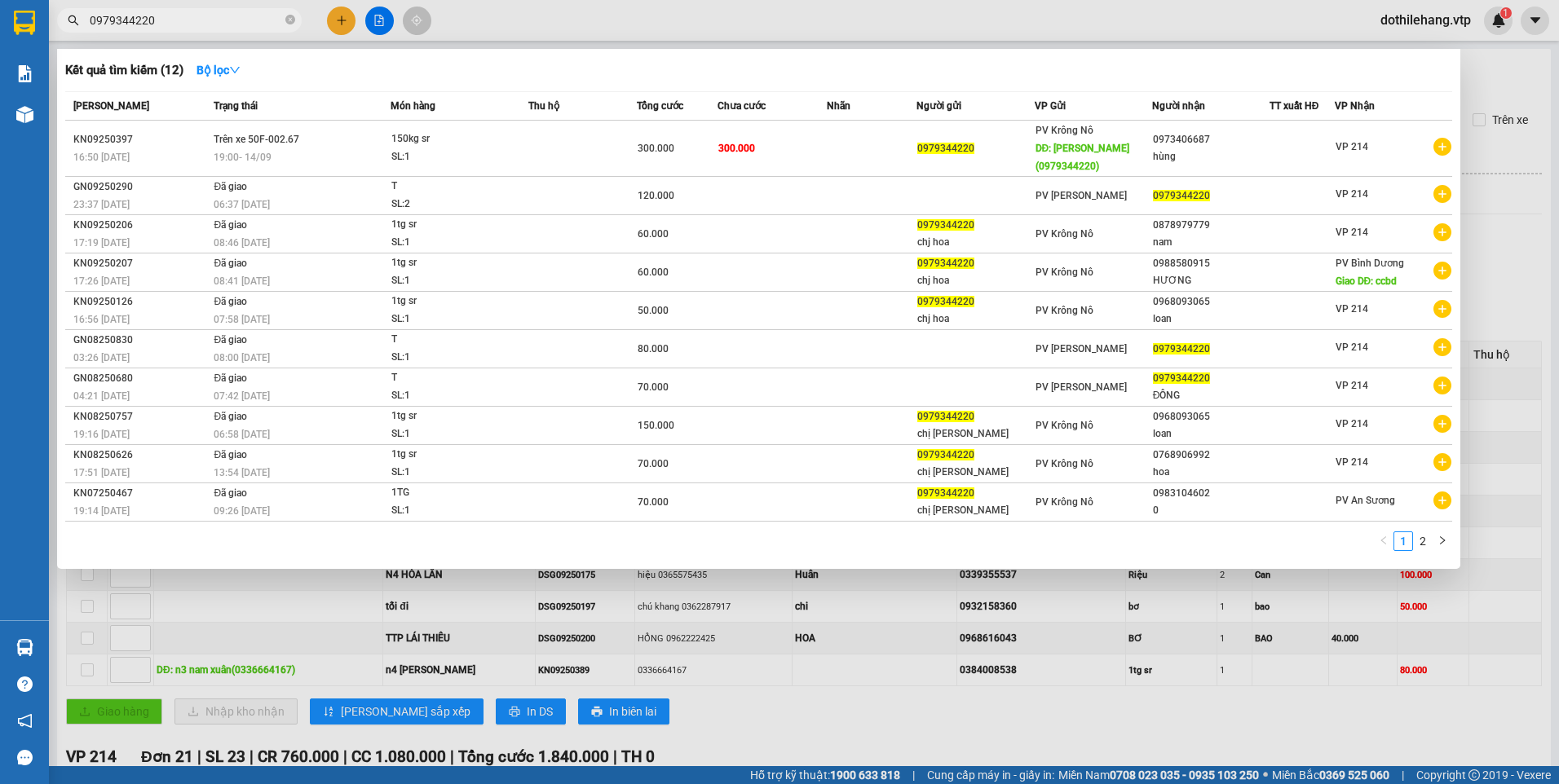
click at [169, 23] on input "0979344220" at bounding box center [185, 20] width 192 height 18
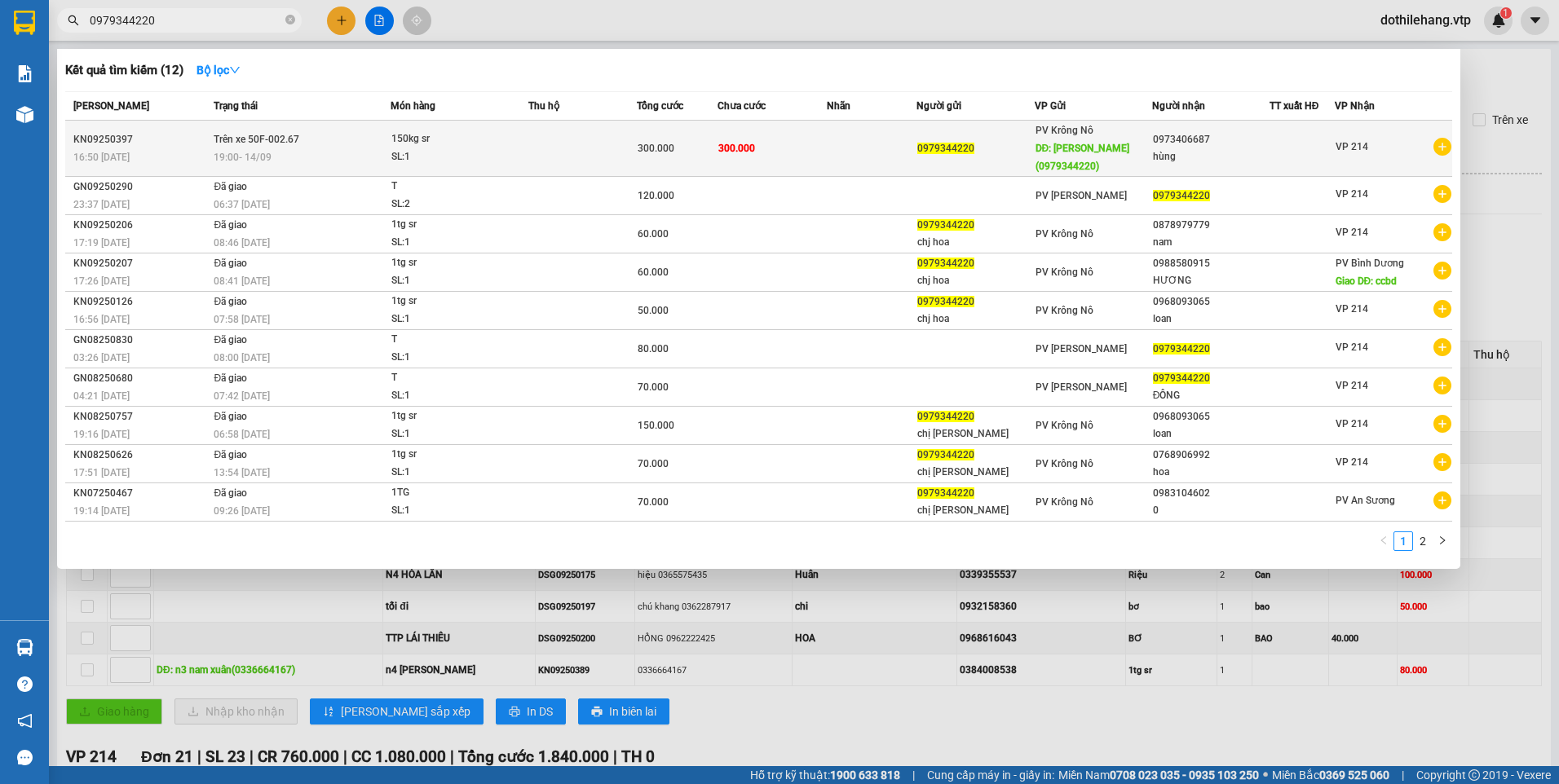
click at [1322, 154] on div at bounding box center [1302, 149] width 63 height 17
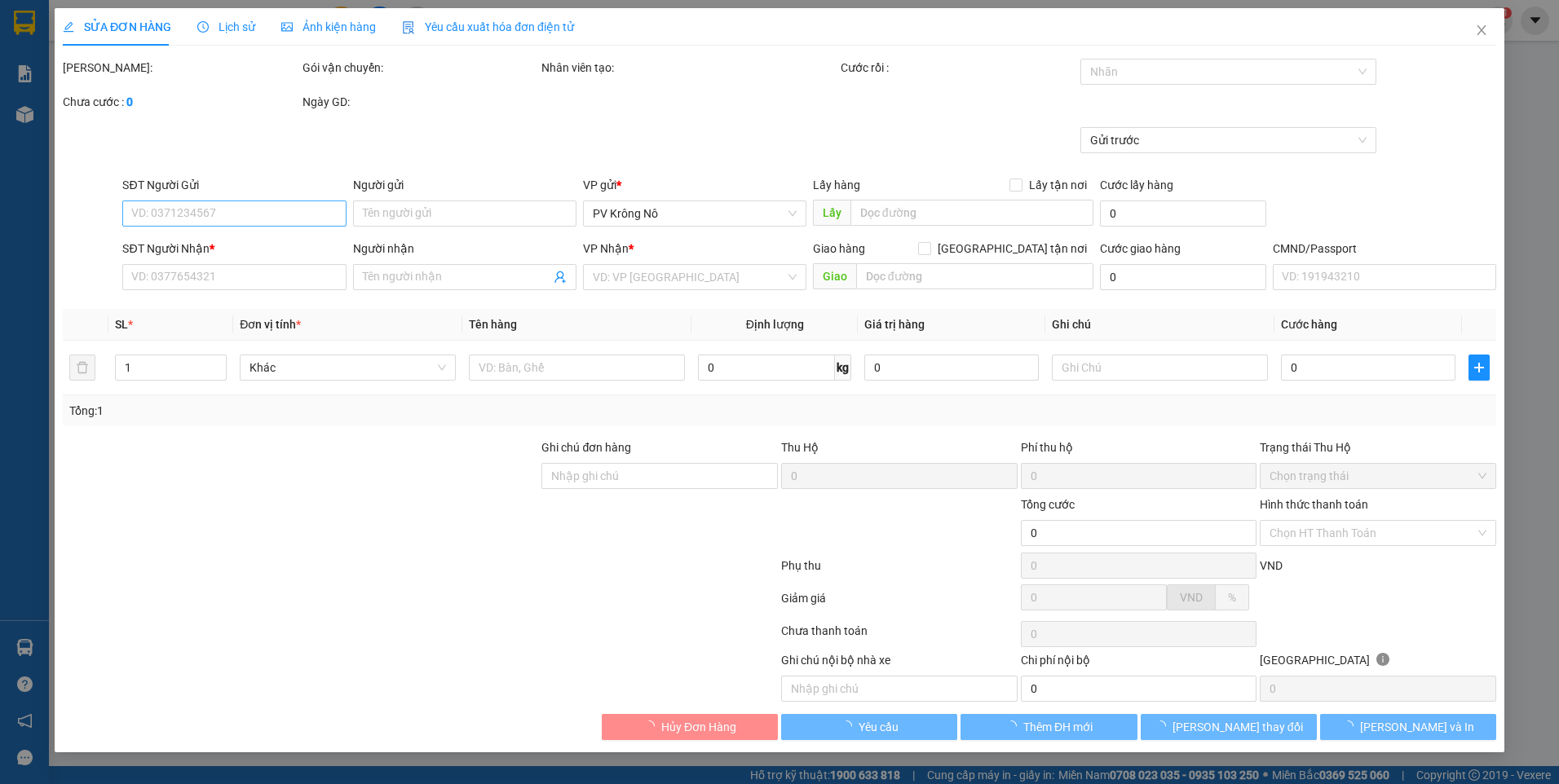
type input "0979344220"
type input "[PERSON_NAME](0979344220)"
type input "0973406687"
type input "hùng"
type input "300.000"
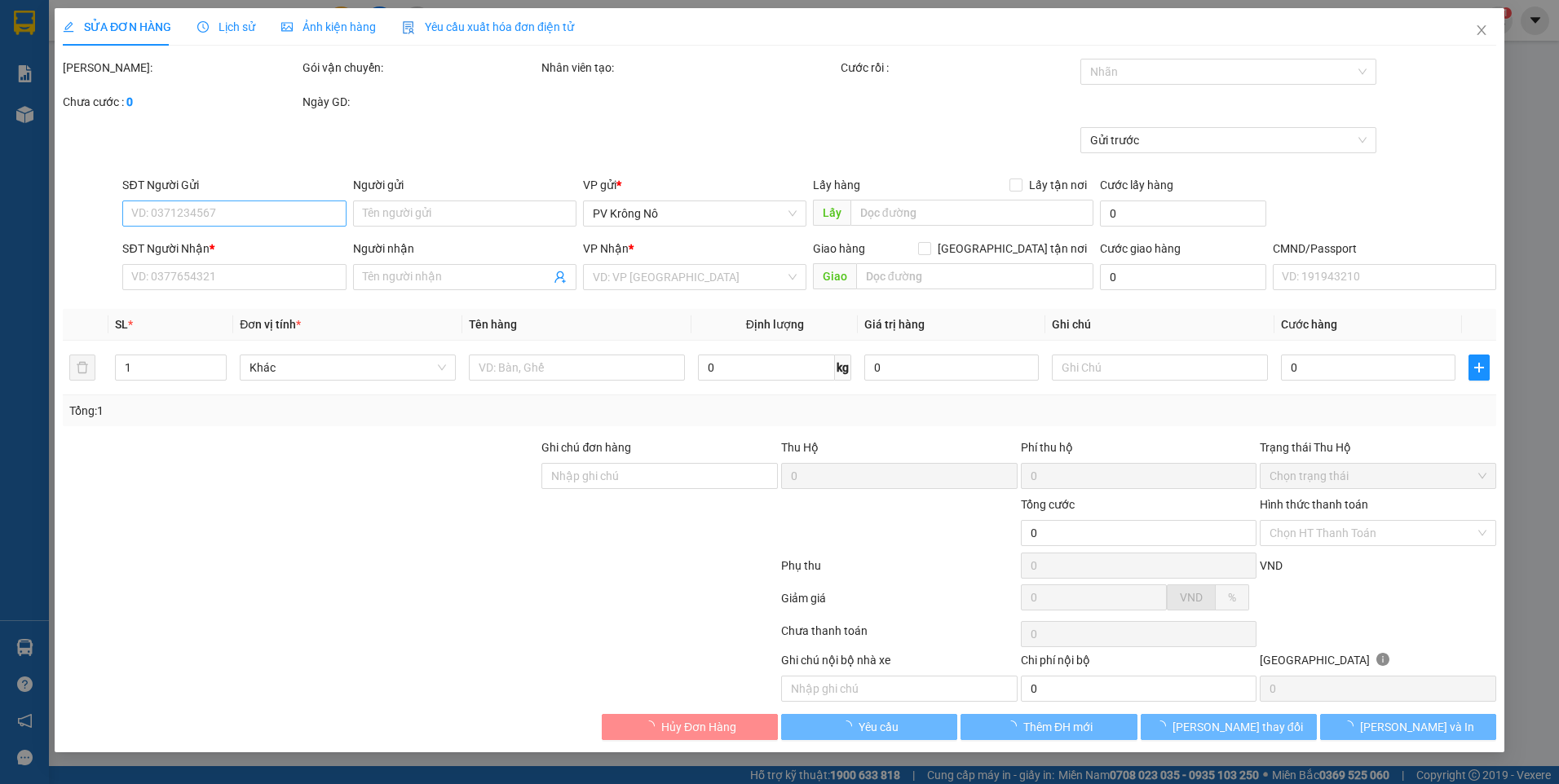
type input "300.000"
type input "15.000"
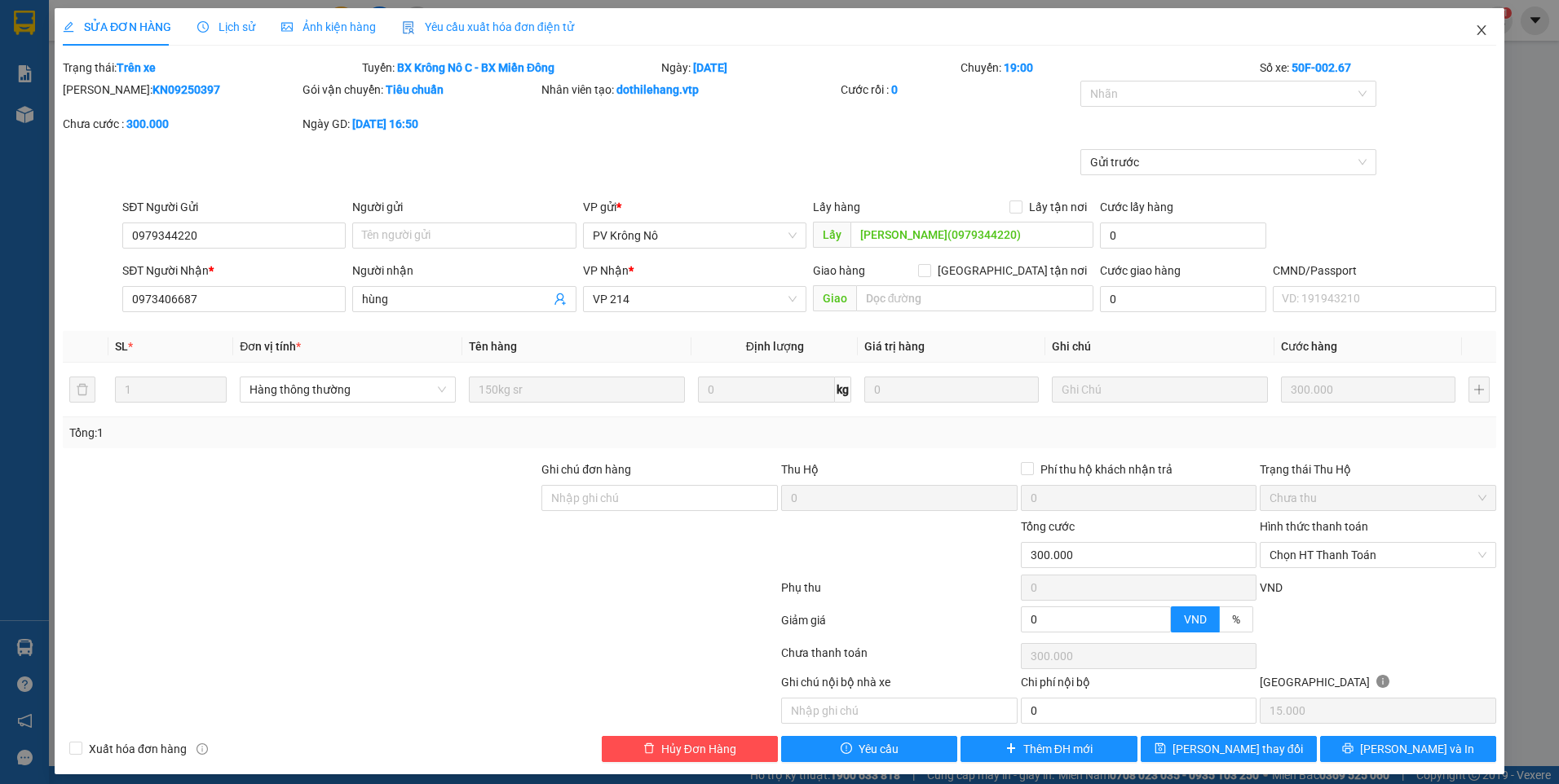
click at [1476, 32] on icon "close" at bounding box center [1480, 30] width 9 height 10
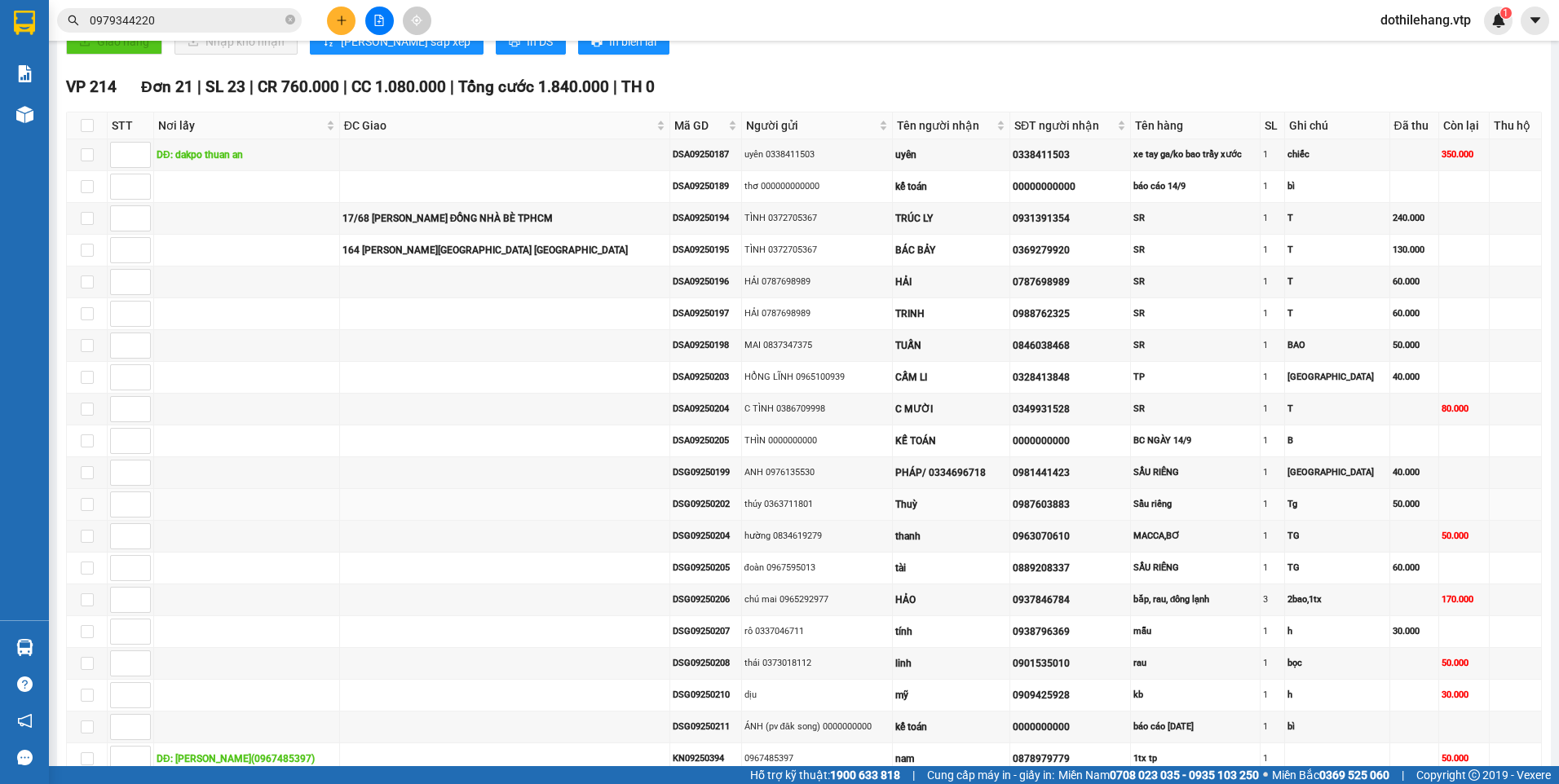
scroll to position [815, 0]
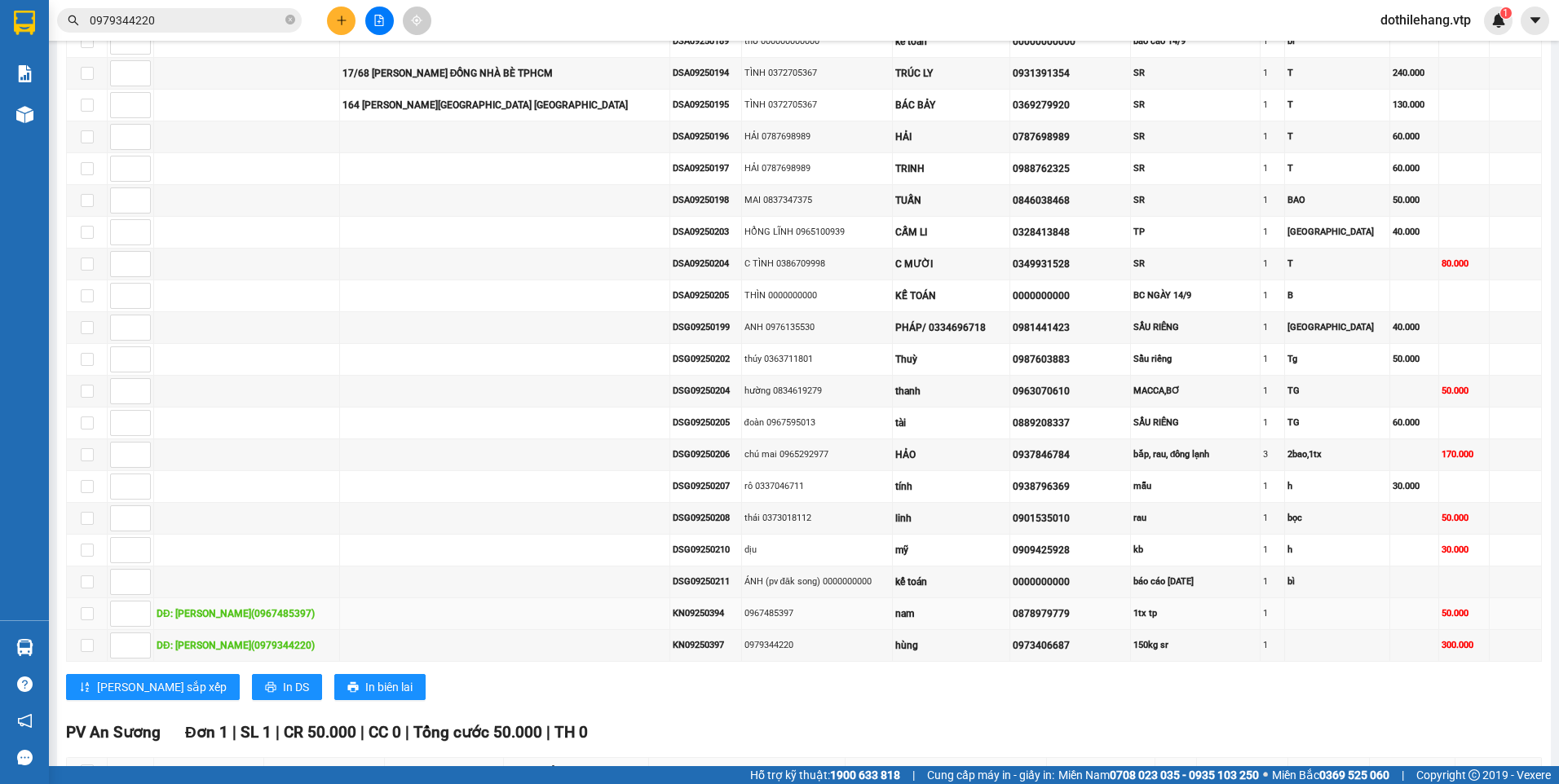
drag, startPoint x: 754, startPoint y: 614, endPoint x: 699, endPoint y: 621, distance: 55.4
click at [699, 621] on tr "DĐ: nam xuân(0967485397) KN09250394 0967485397 nam 0878979779 1tx tp 1 50.000" at bounding box center [804, 613] width 1475 height 32
drag, startPoint x: 699, startPoint y: 621, endPoint x: 770, endPoint y: 647, distance: 75.6
click at [770, 647] on div "0979344220" at bounding box center [816, 645] width 145 height 13
click at [169, 16] on input "0979344220" at bounding box center [185, 20] width 192 height 18
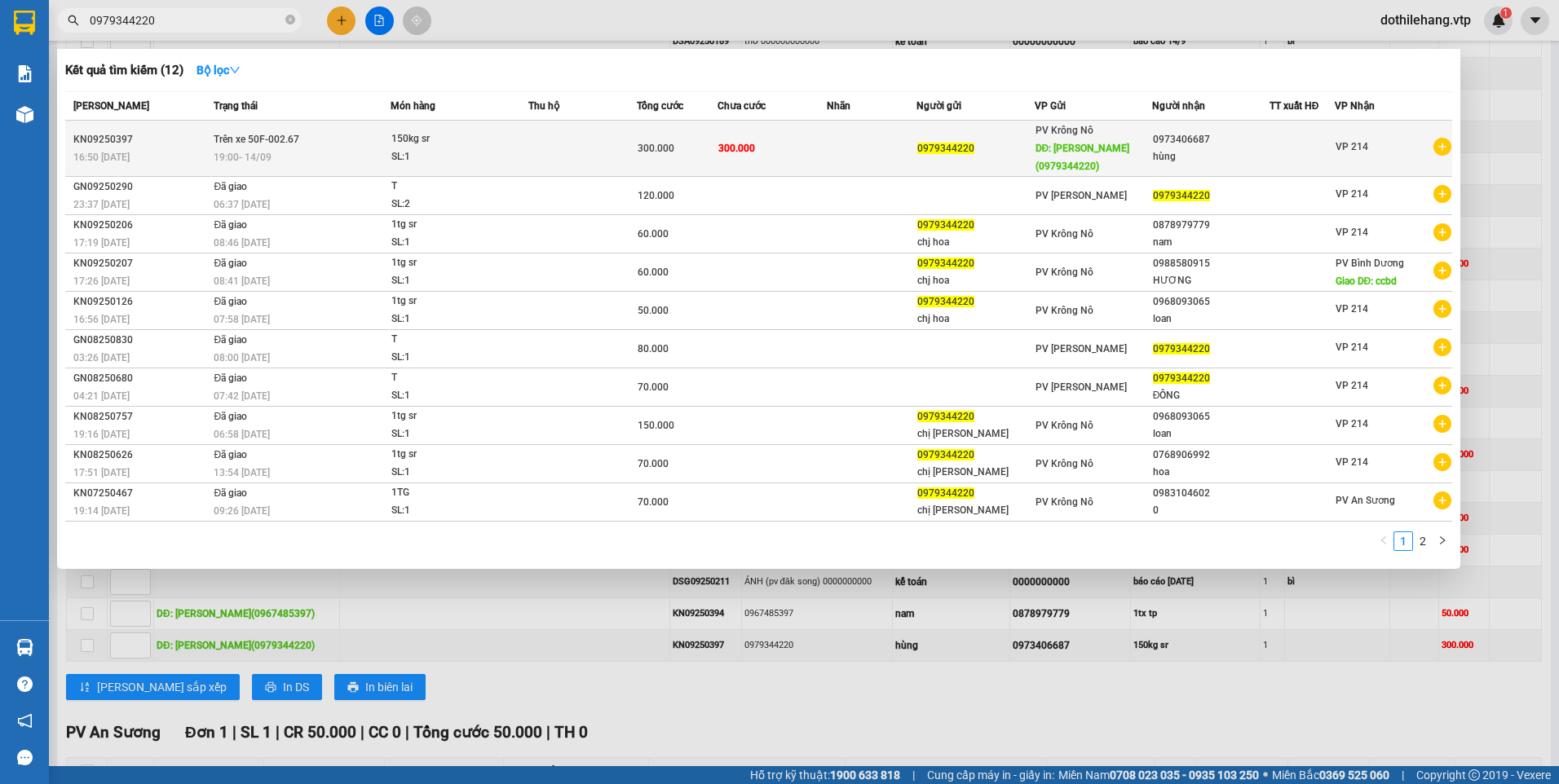
click at [803, 138] on td "300.000" at bounding box center [771, 149] width 108 height 57
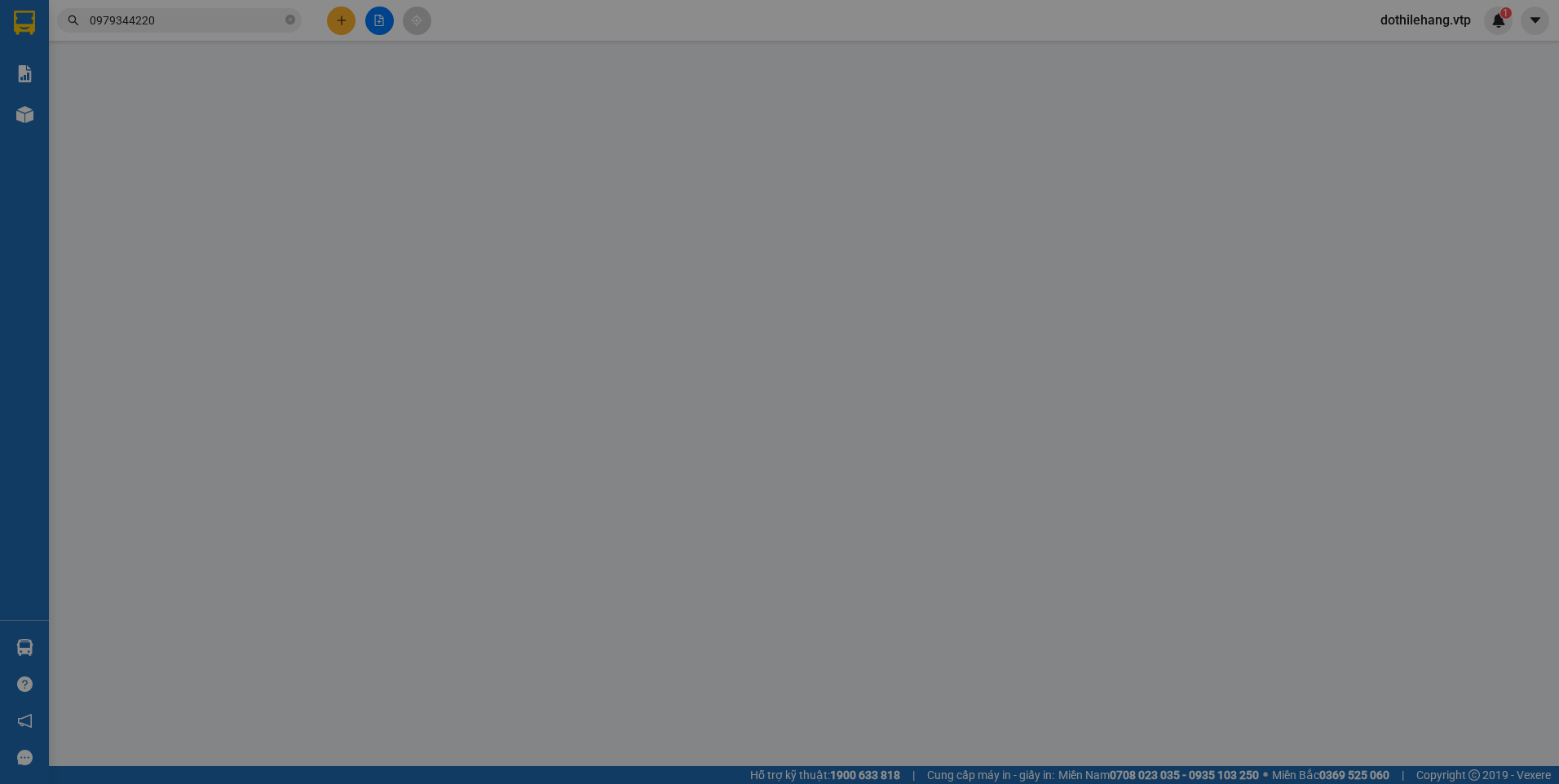
type input "0979344220"
type input "[PERSON_NAME](0979344220)"
type input "0973406687"
type input "hùng"
type input "300.000"
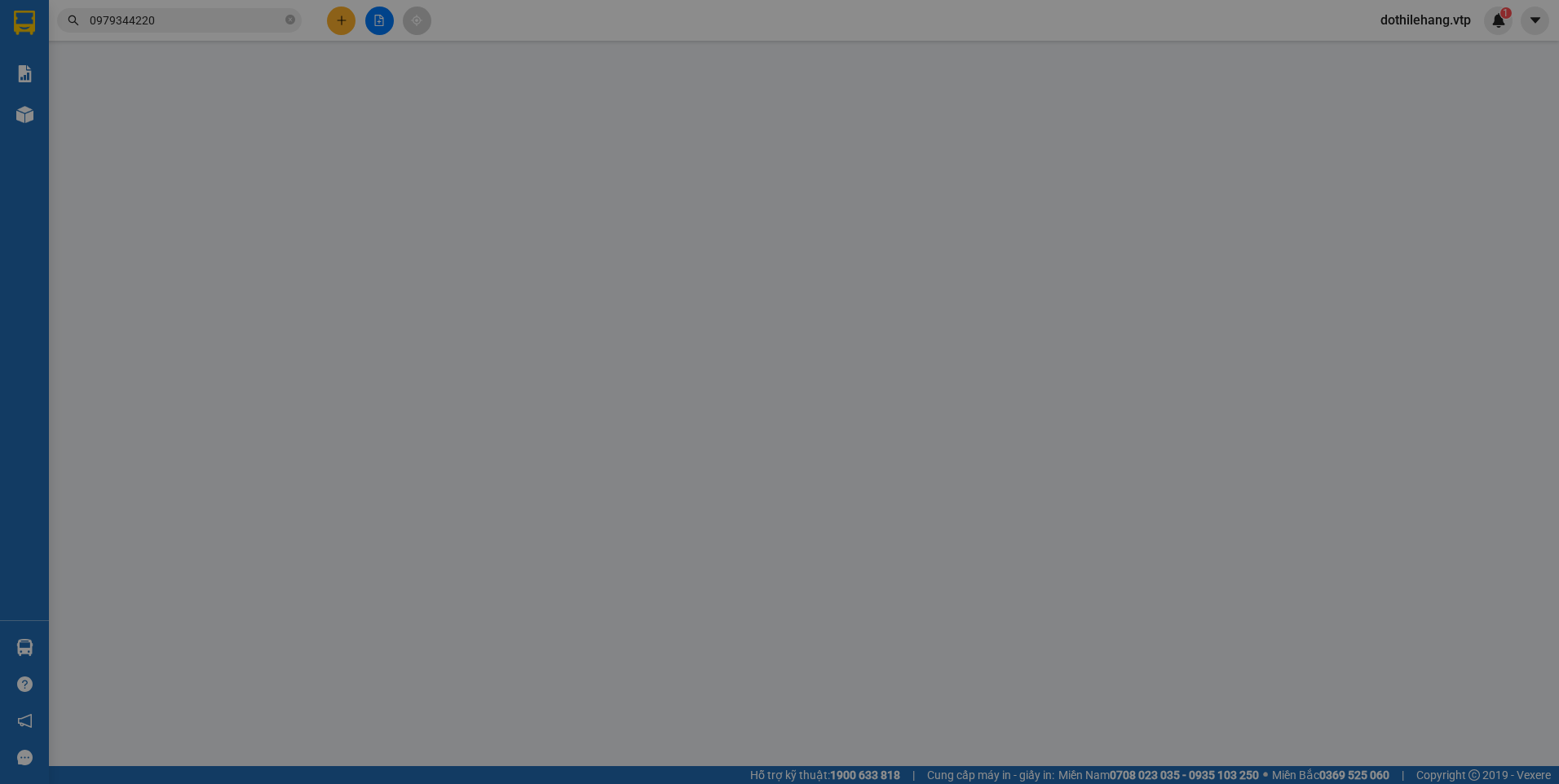
type input "300.000"
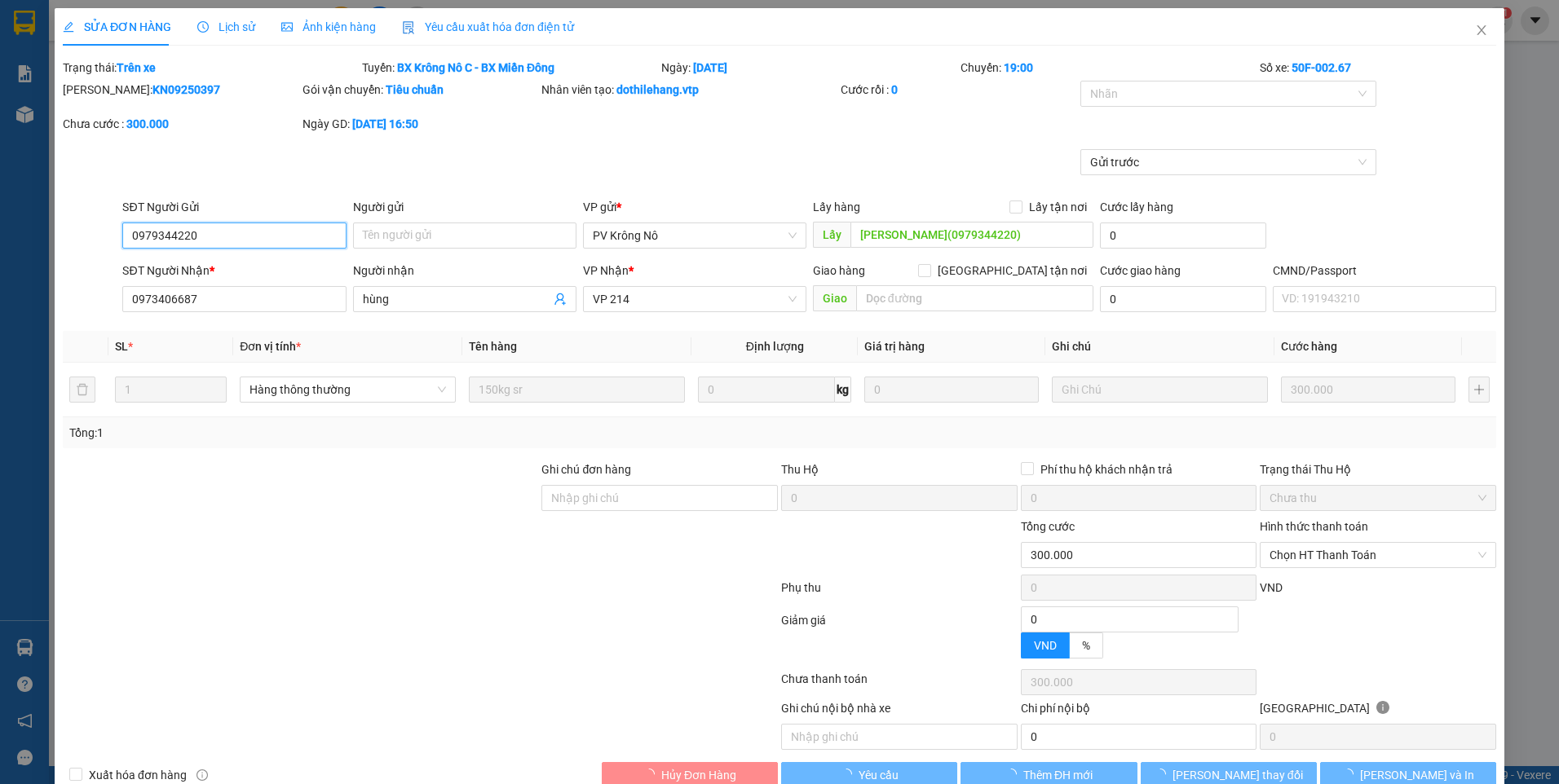
type input "15.000"
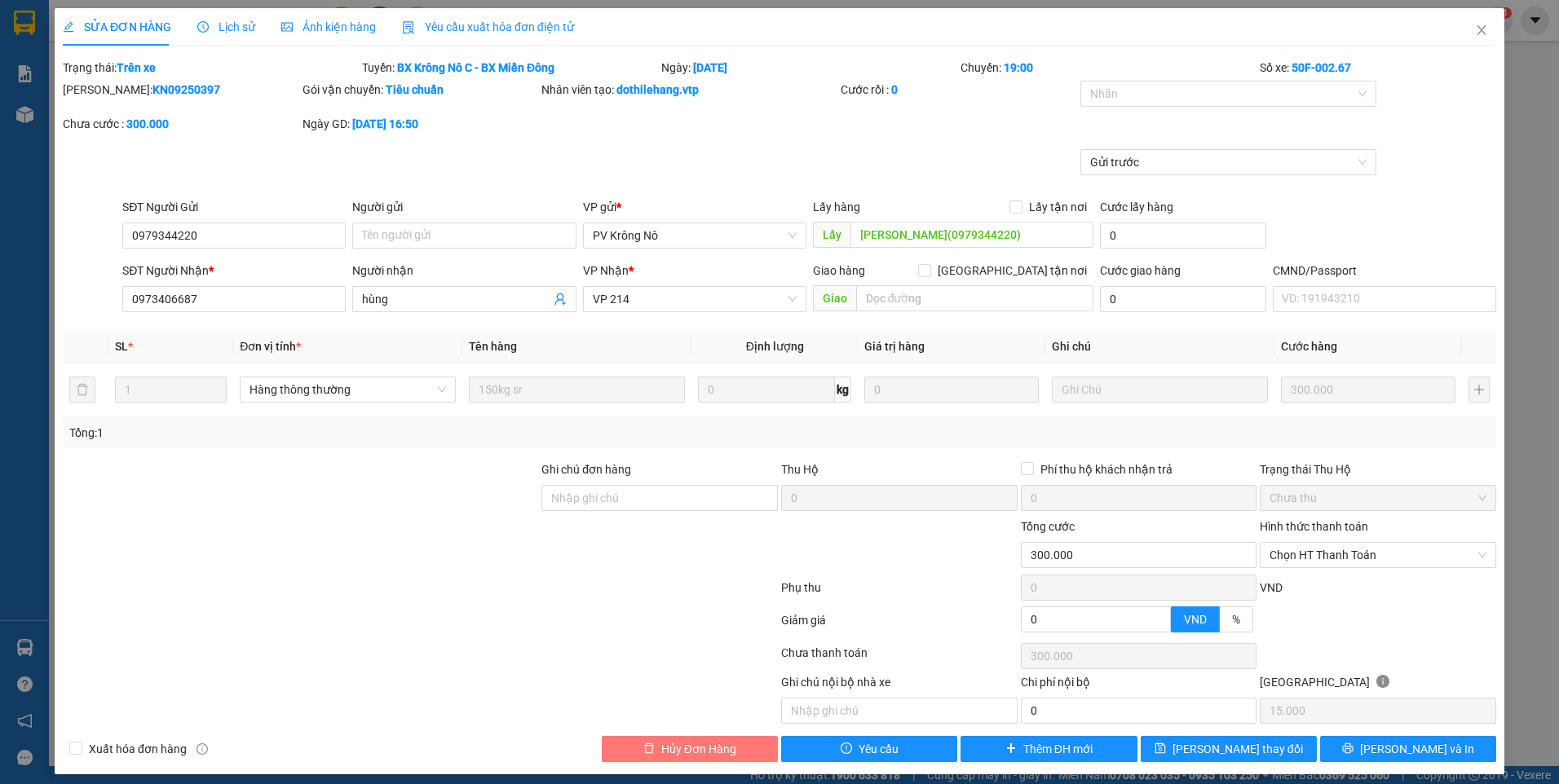
click at [733, 742] on button "Hủy Đơn Hàng" at bounding box center [689, 748] width 176 height 26
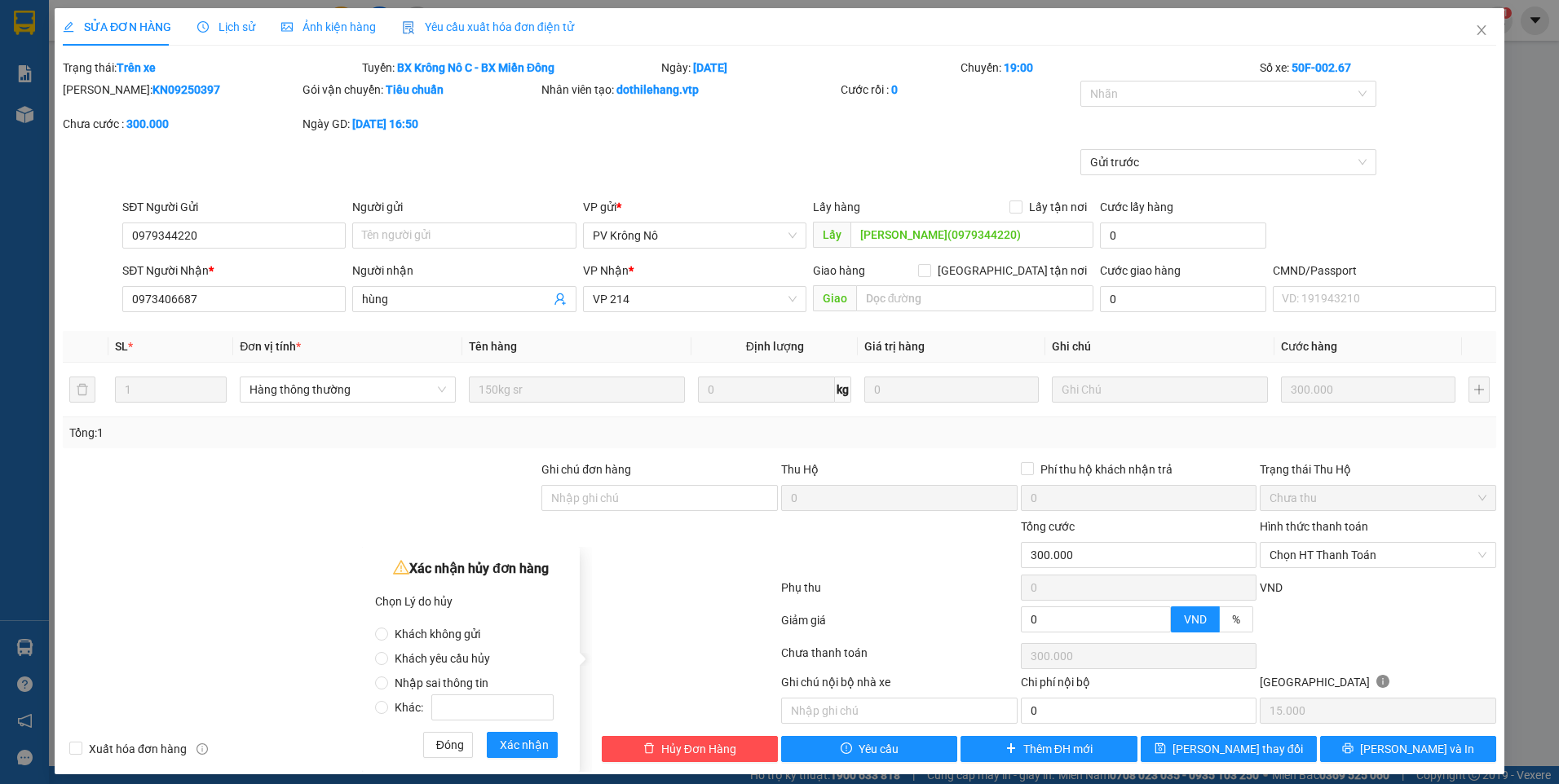
click at [462, 674] on label "Nhập sai thông tin" at bounding box center [468, 674] width 185 height 24
click at [388, 677] on input "Nhập sai thông tin" at bounding box center [382, 683] width 13 height 13
radio input "true"
click at [511, 744] on span "Xác nhận" at bounding box center [524, 745] width 49 height 18
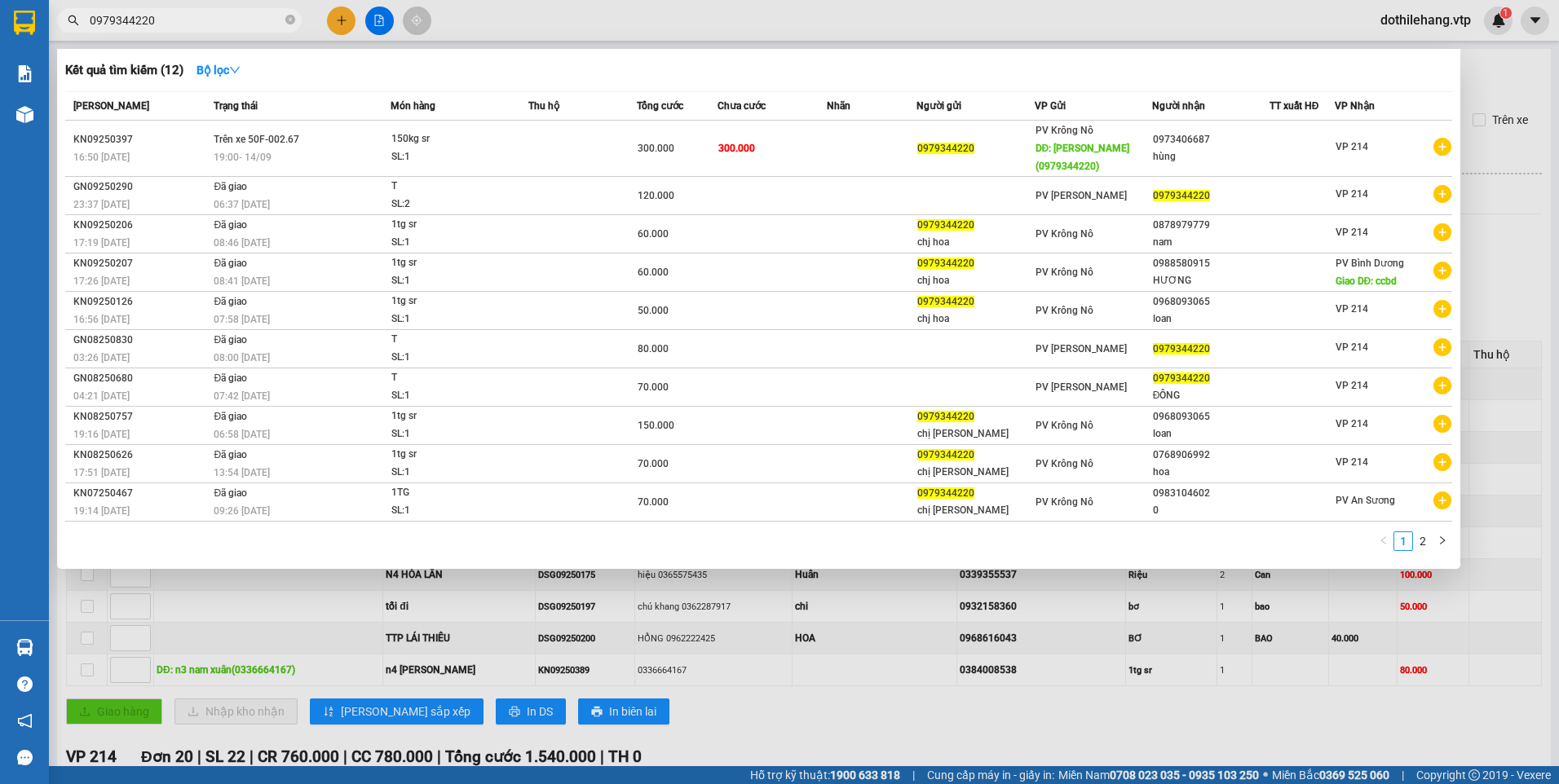
drag, startPoint x: 180, startPoint y: 18, endPoint x: 62, endPoint y: 28, distance: 118.4
click at [62, 28] on span "0979344220" at bounding box center [179, 19] width 245 height 24
click at [346, 12] on div at bounding box center [780, 392] width 1559 height 784
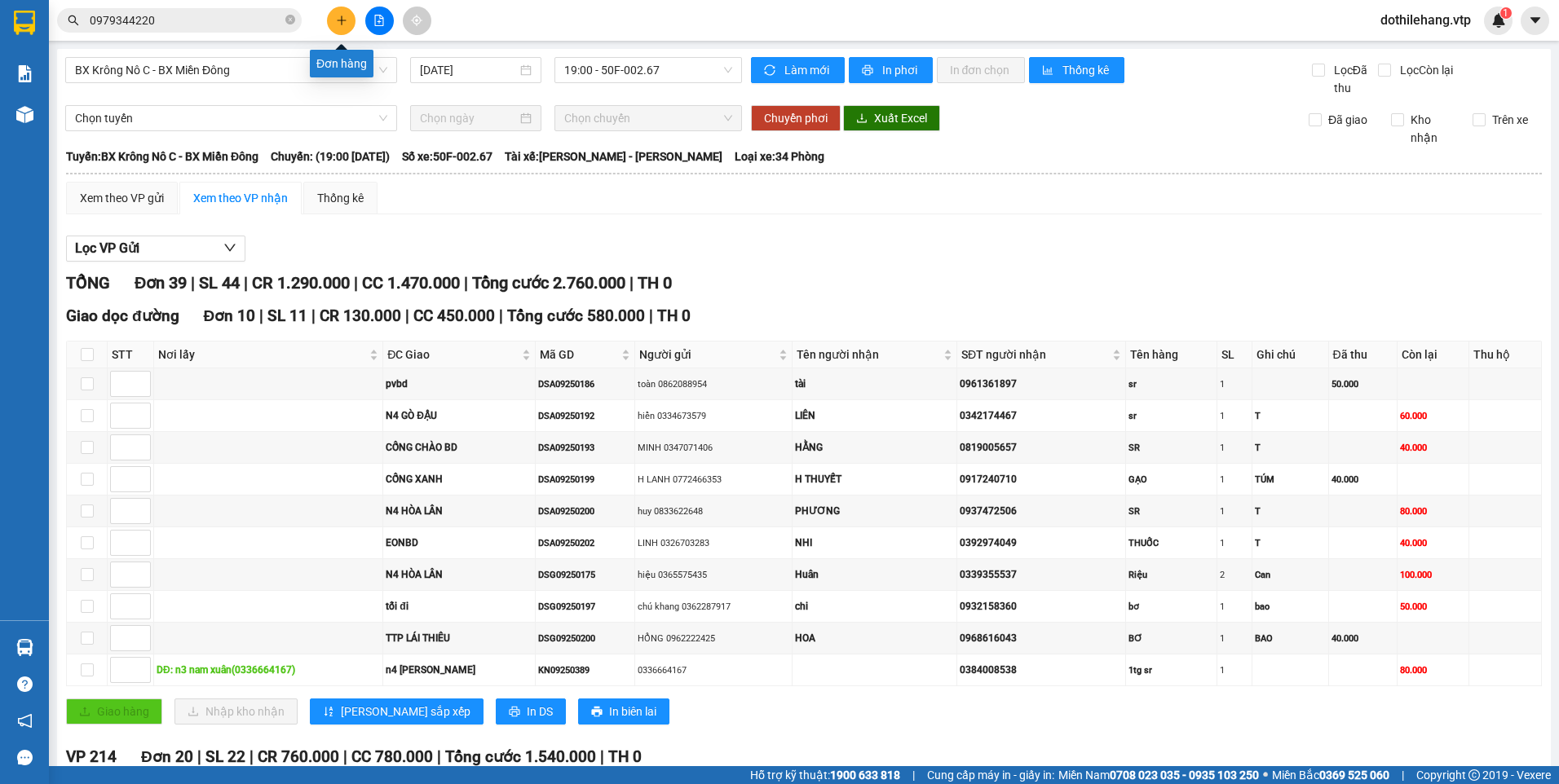
click at [341, 11] on button at bounding box center [342, 21] width 29 height 29
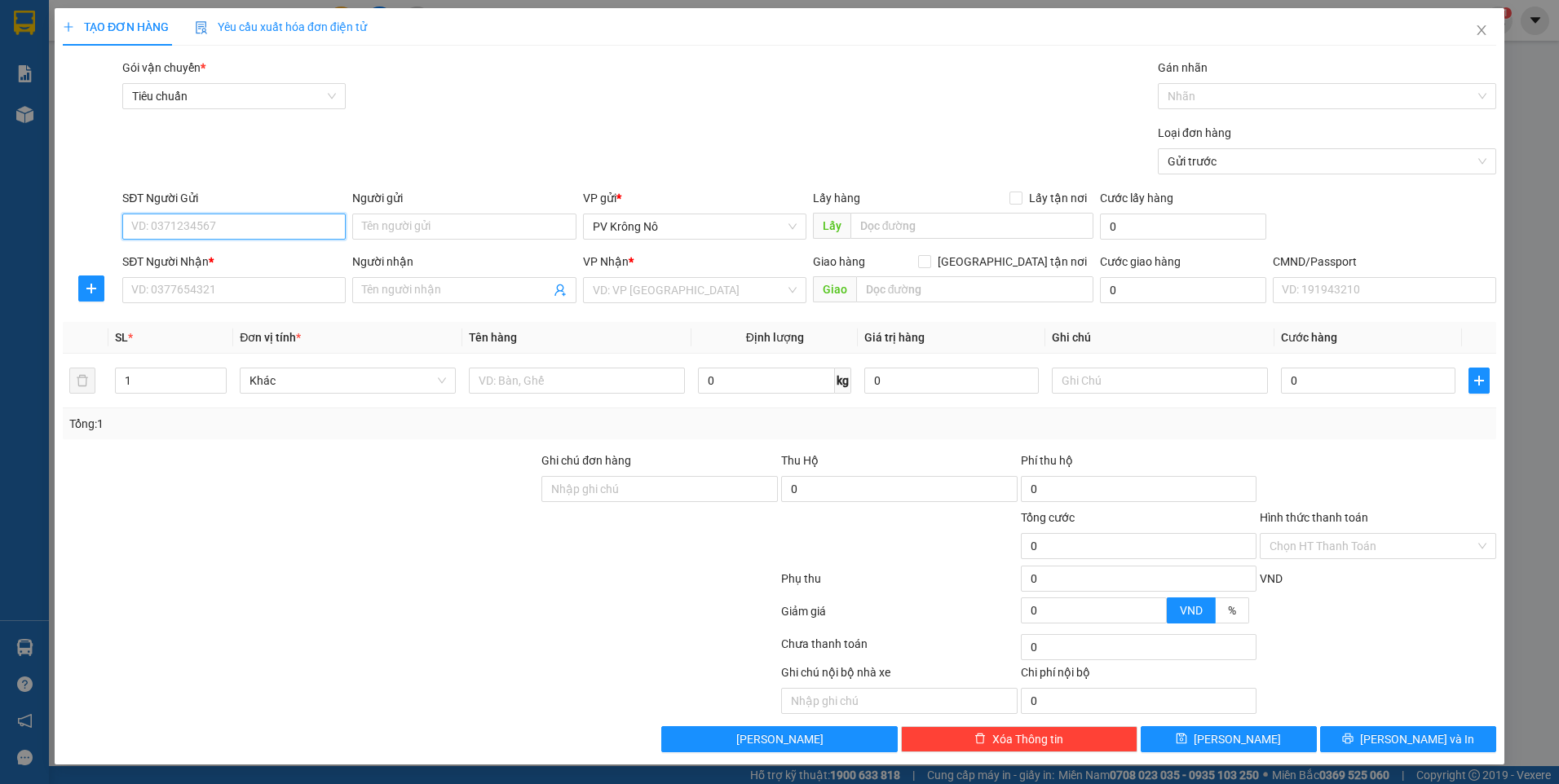
paste input "0979344220"
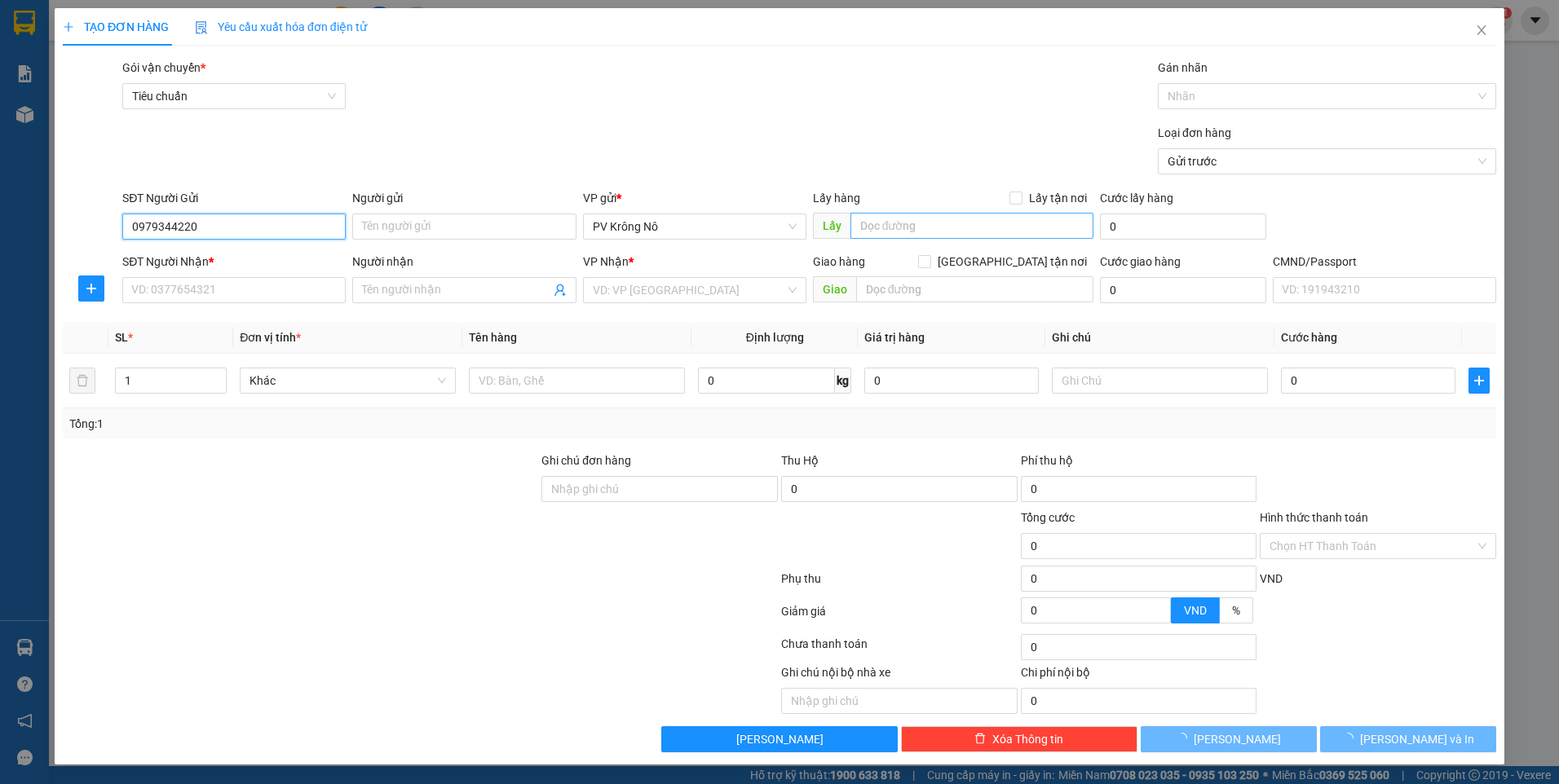
type input "0979344220"
click at [871, 229] on input "text" at bounding box center [972, 226] width 244 height 26
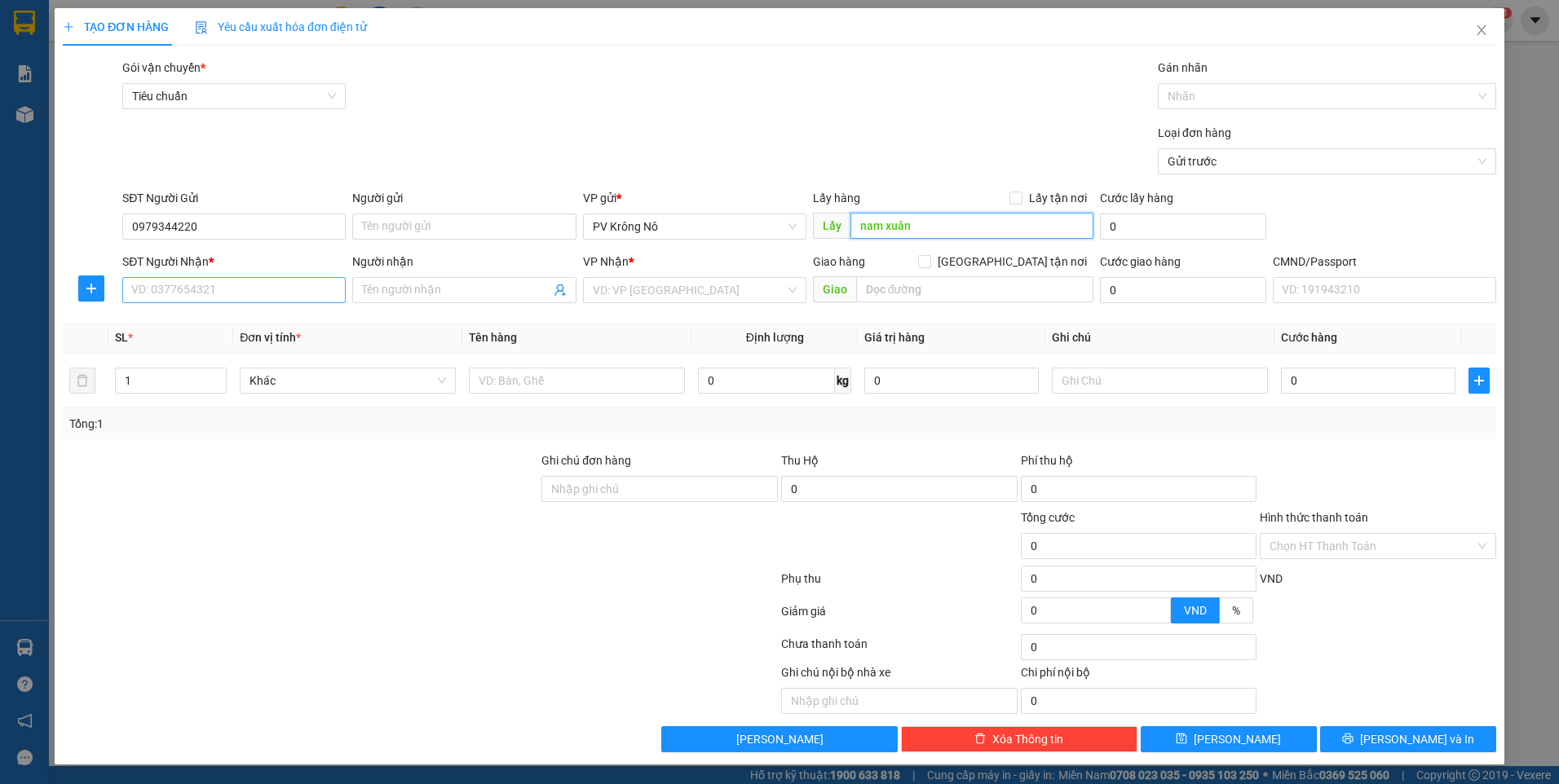
type input "nam xuân"
click at [286, 291] on input "SĐT Người Nhận *" at bounding box center [233, 290] width 224 height 26
click at [276, 321] on div "0973406687" at bounding box center [234, 322] width 204 height 18
type input "0973406687"
click at [560, 389] on input "text" at bounding box center [576, 380] width 216 height 26
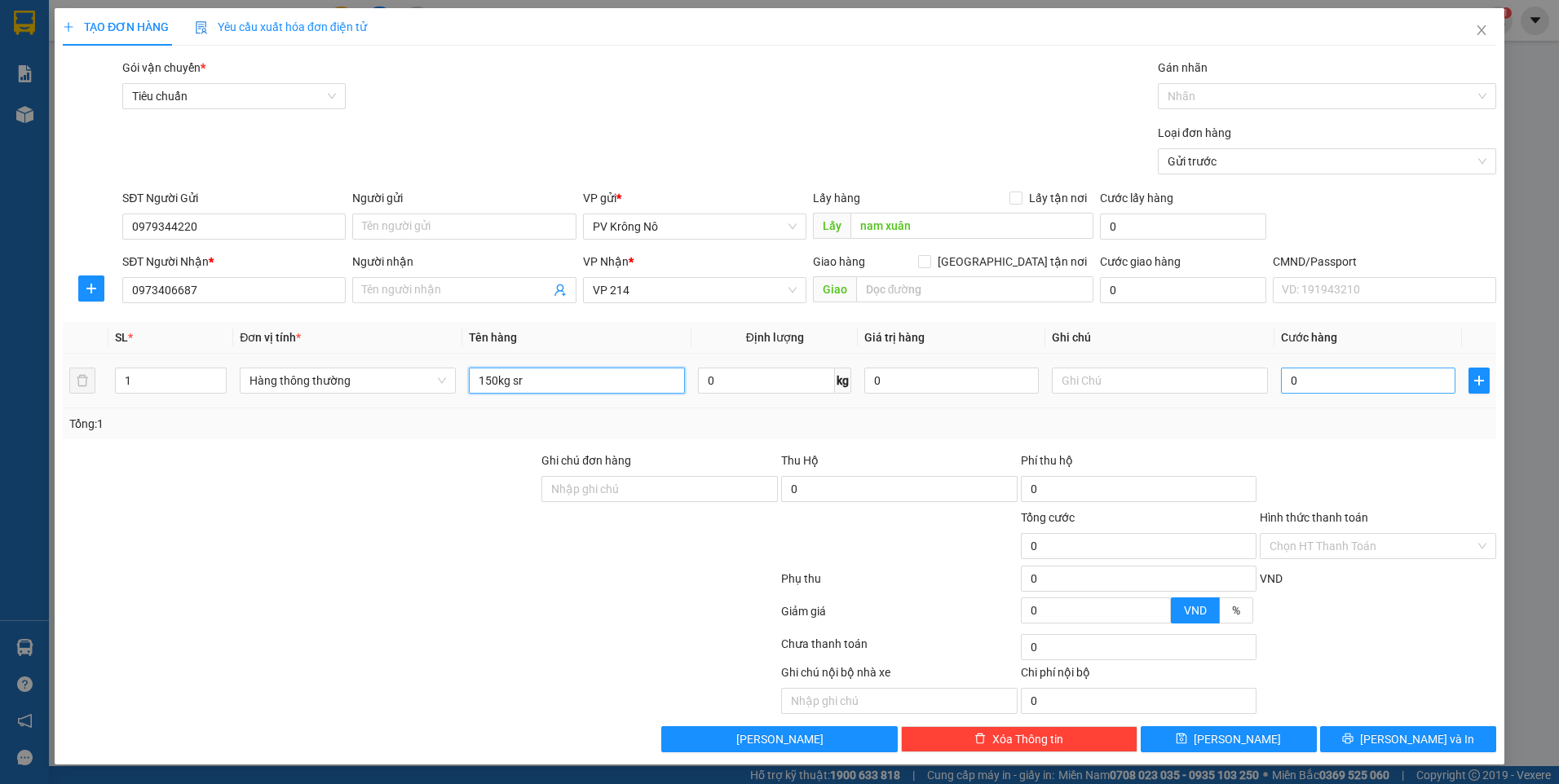
type input "150kg sr"
click at [1321, 383] on input "0" at bounding box center [1368, 380] width 175 height 26
type input "02"
type input "2"
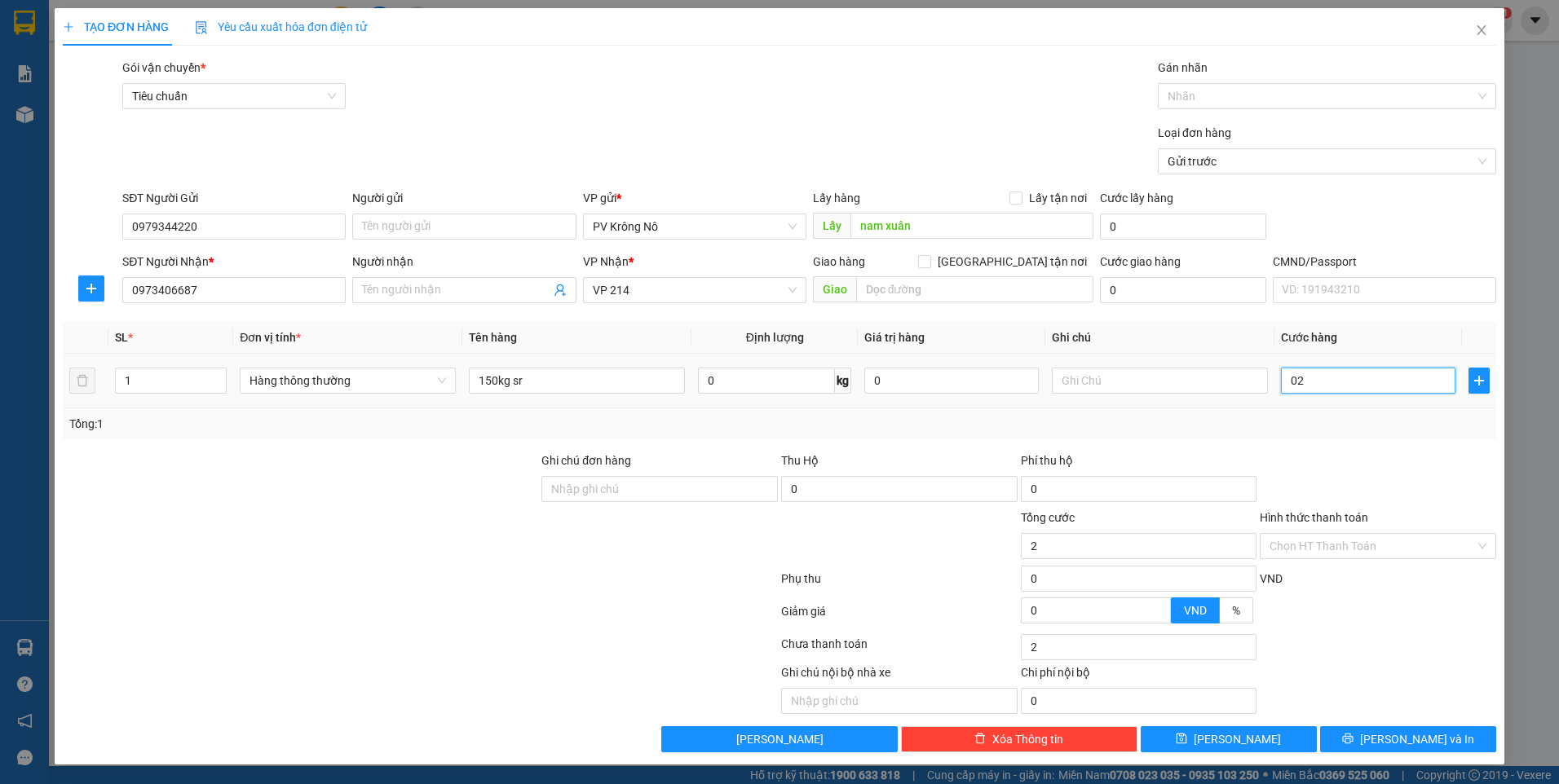
type input "023"
type input "23"
type input "0.230"
type input "230"
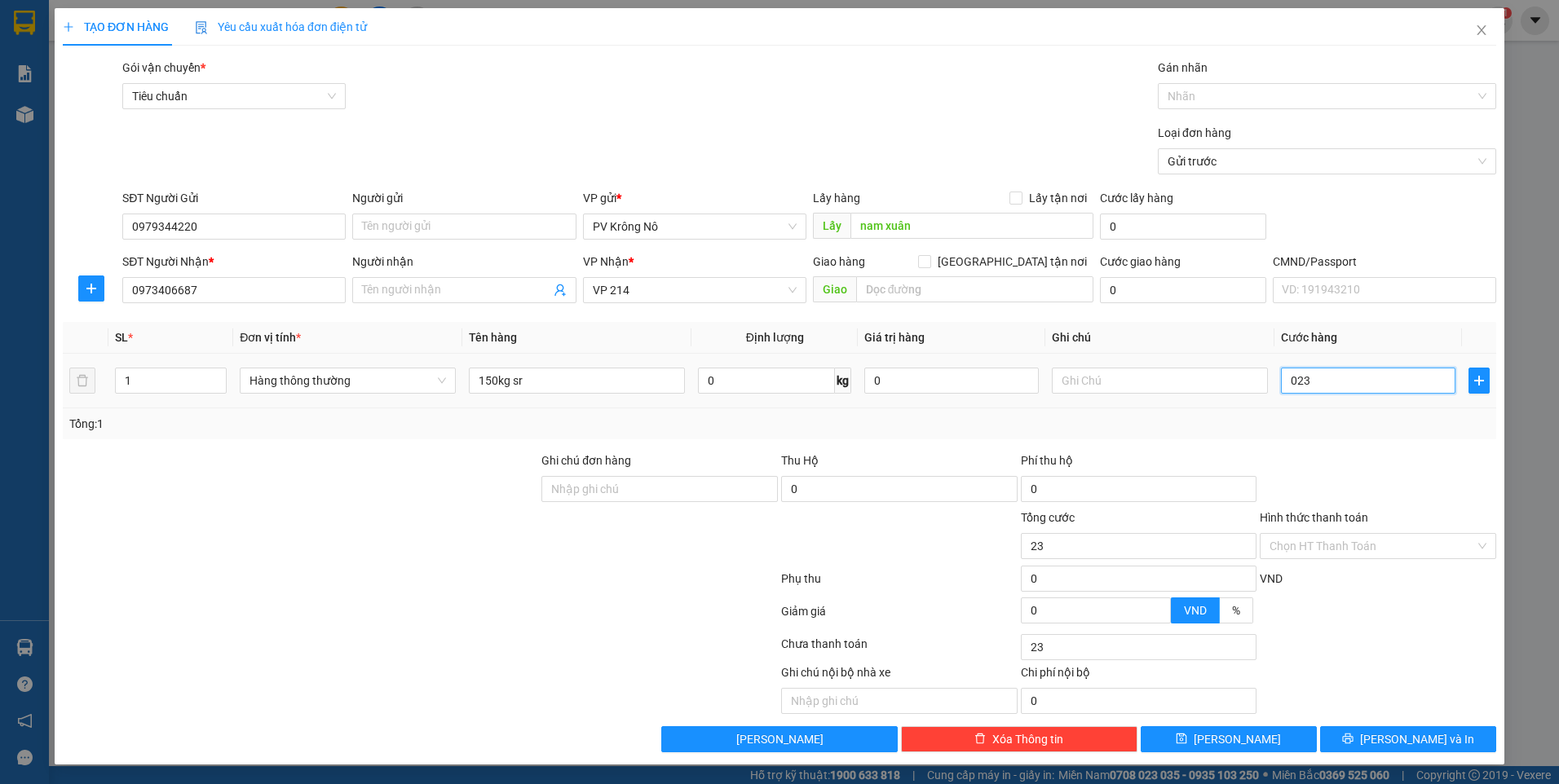
type input "230"
type input "02.300"
type input "2.300"
type input "023.000"
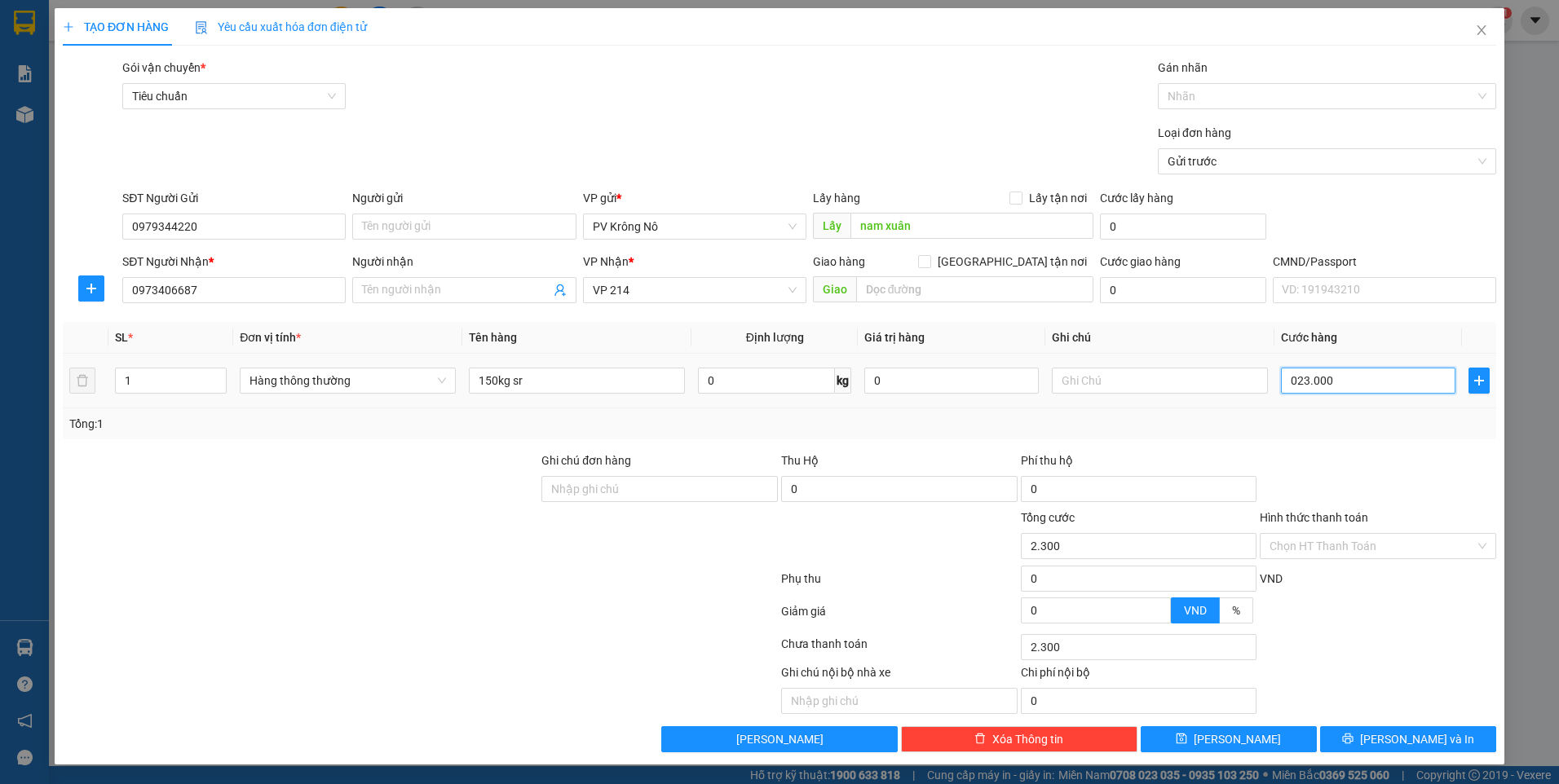
type input "23.000"
type input "0.230.000"
type input "230.000"
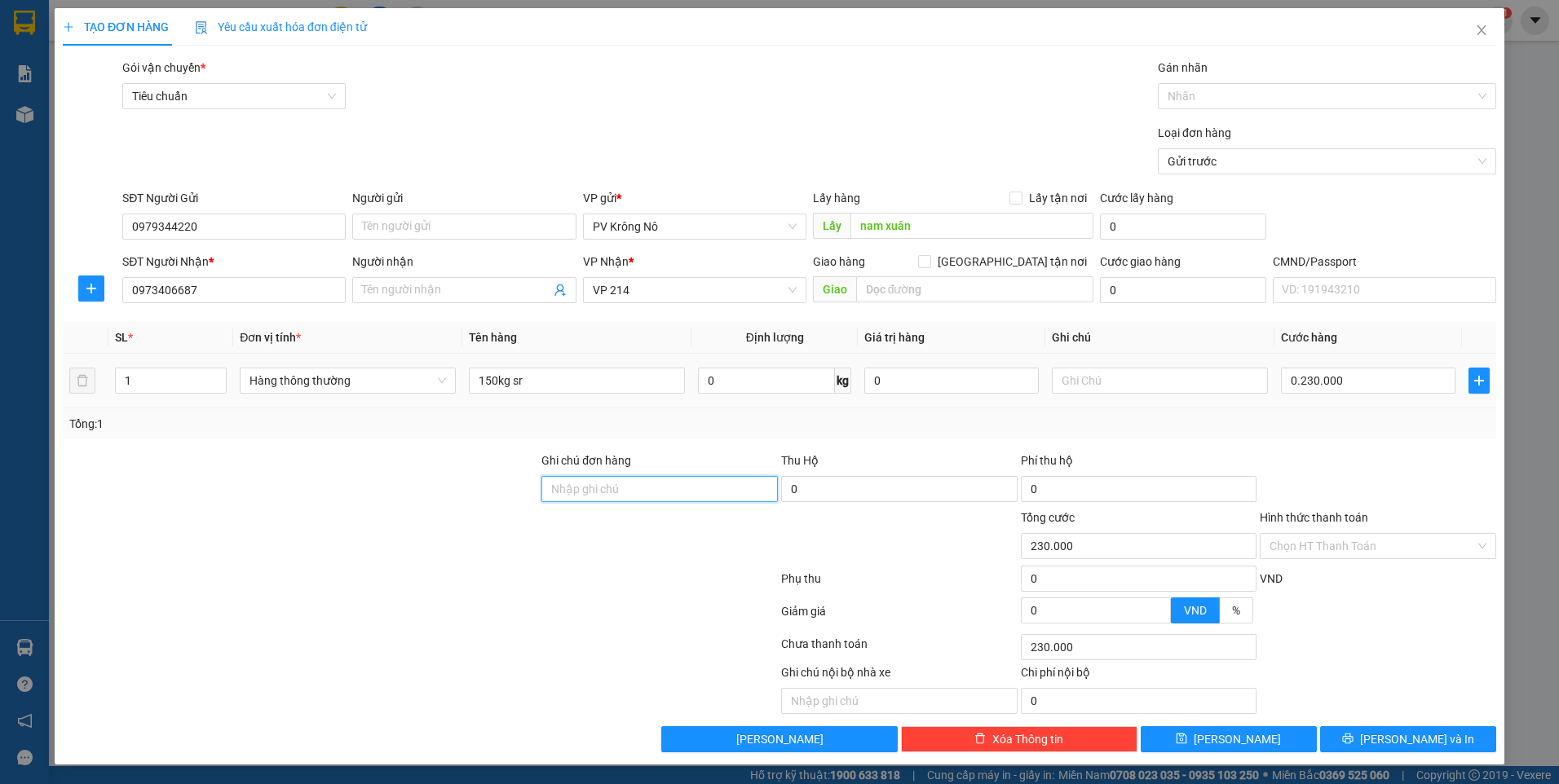
type input "230.000"
click at [1264, 737] on button "[PERSON_NAME]" at bounding box center [1228, 739] width 176 height 26
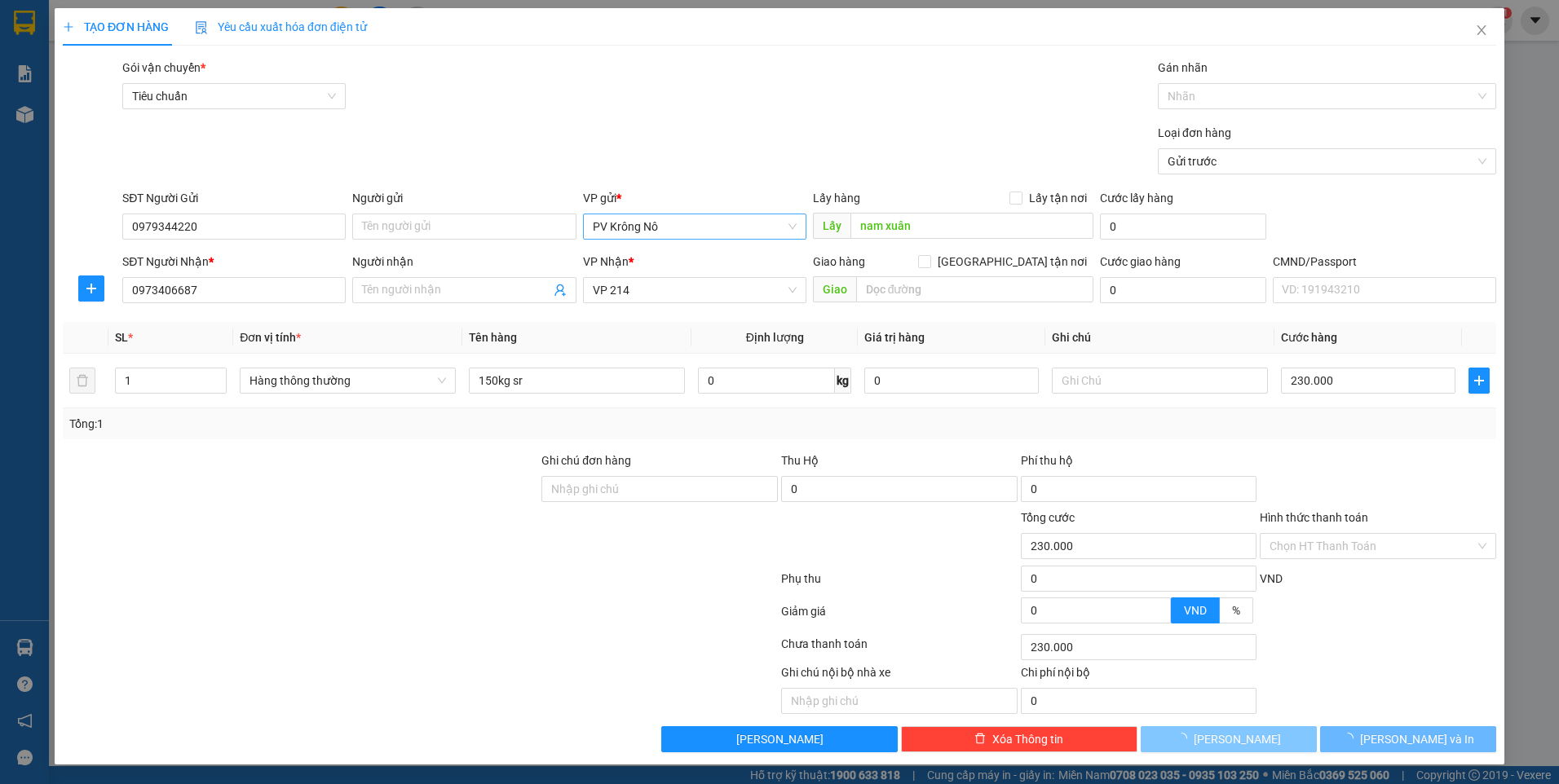
type input "0"
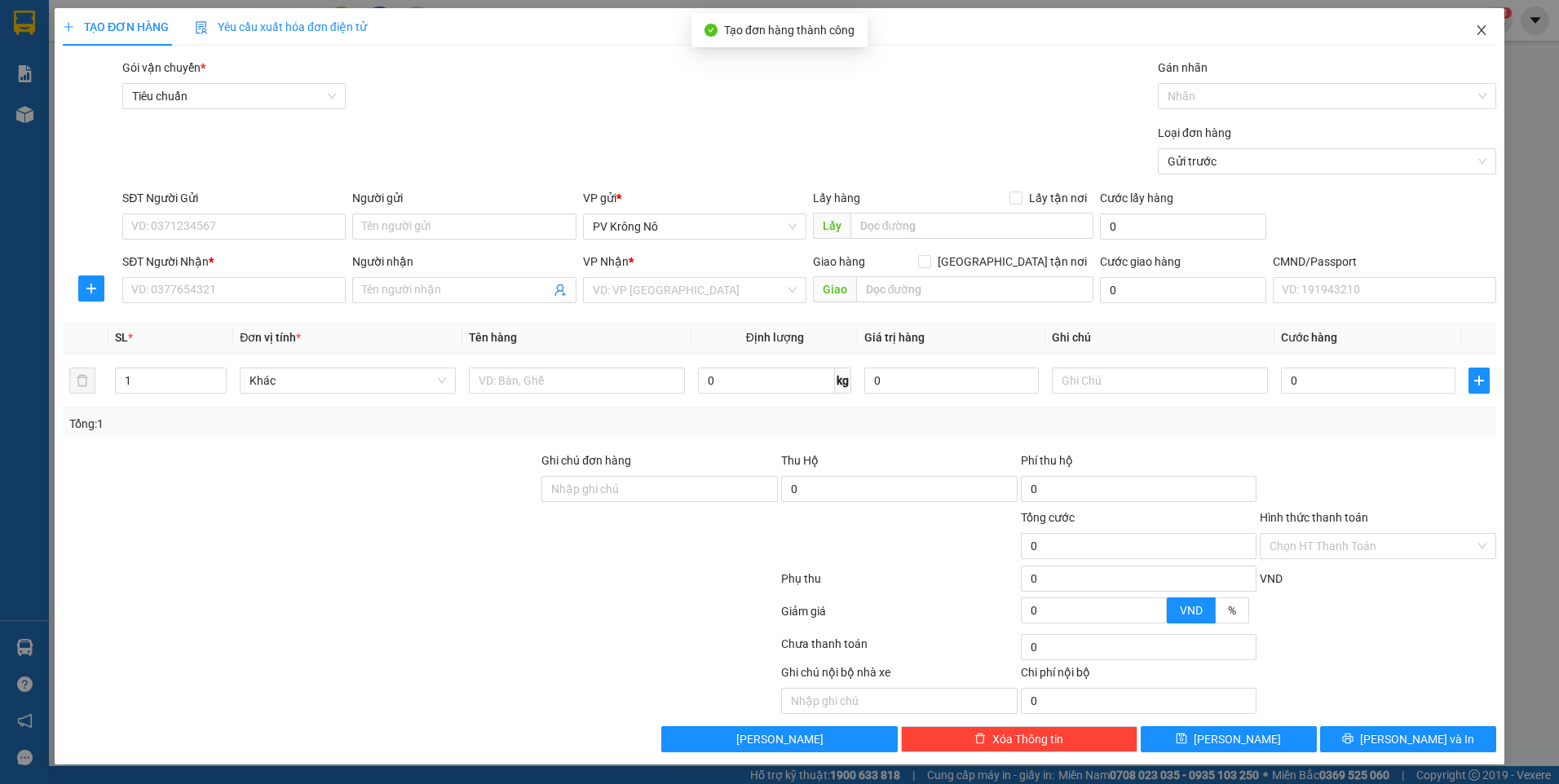
click at [1478, 30] on icon "close" at bounding box center [1481, 31] width 13 height 13
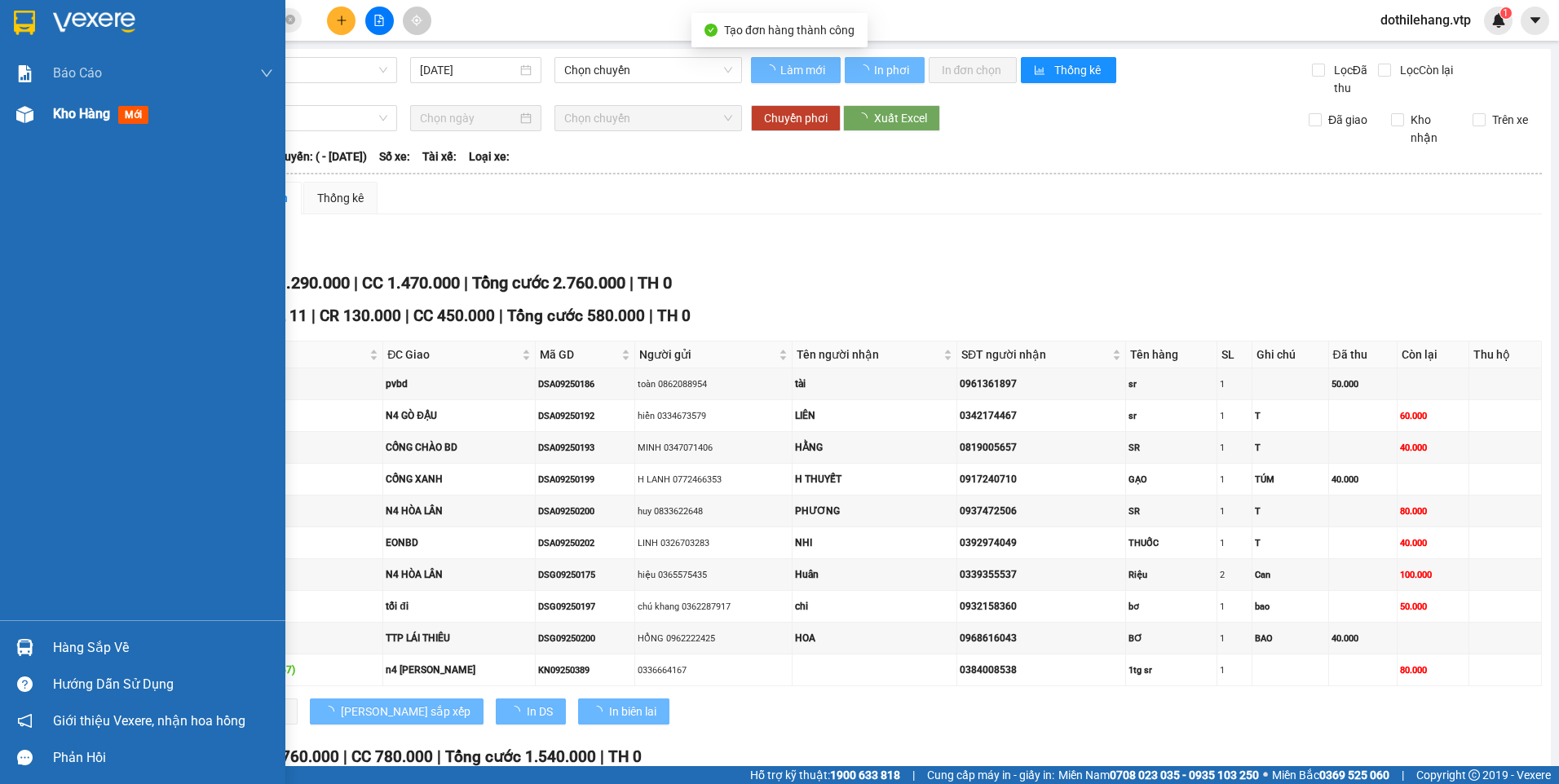
click at [30, 115] on img at bounding box center [25, 114] width 17 height 17
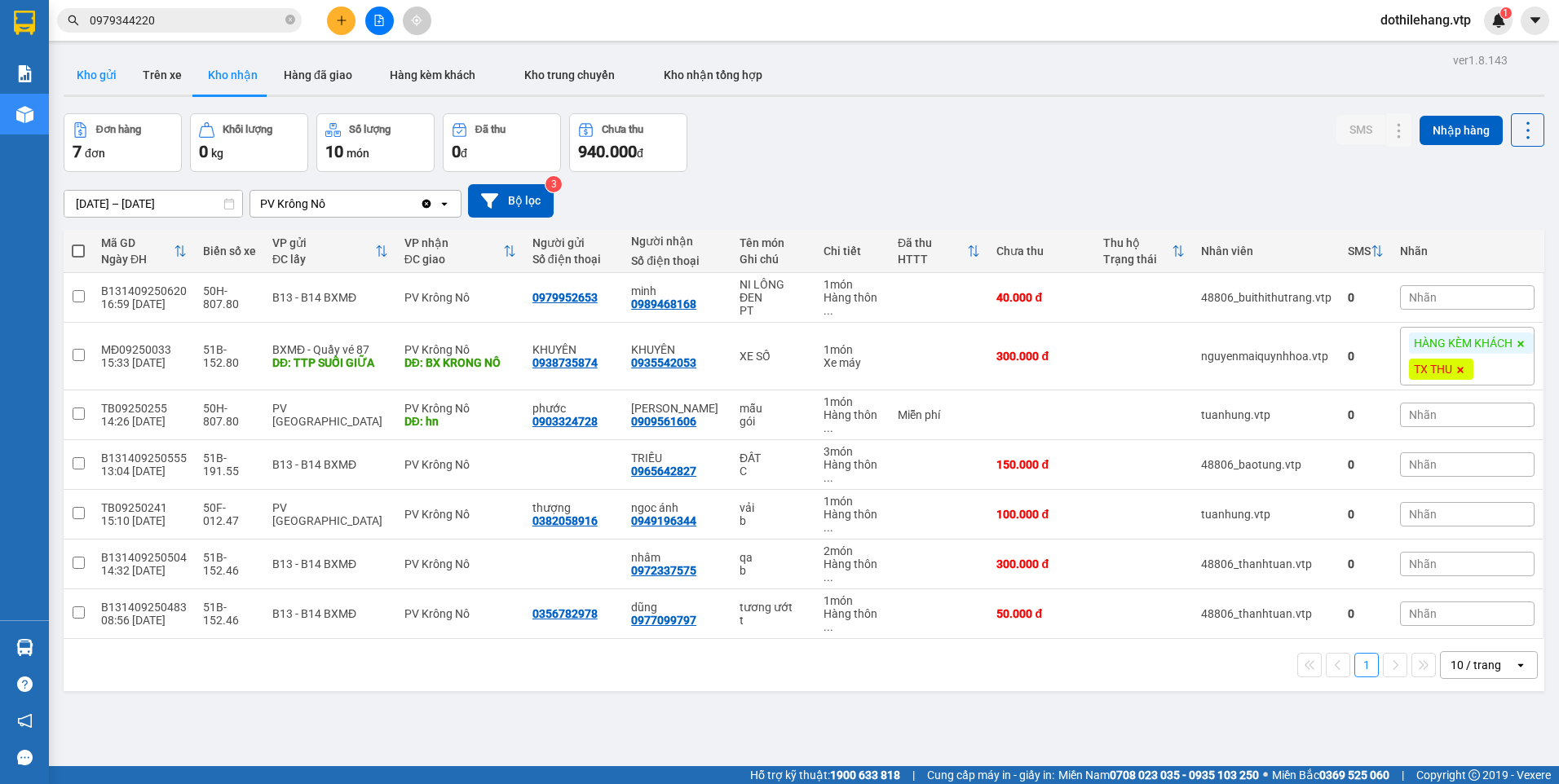
click at [90, 82] on button "Kho gửi" at bounding box center [96, 75] width 66 height 39
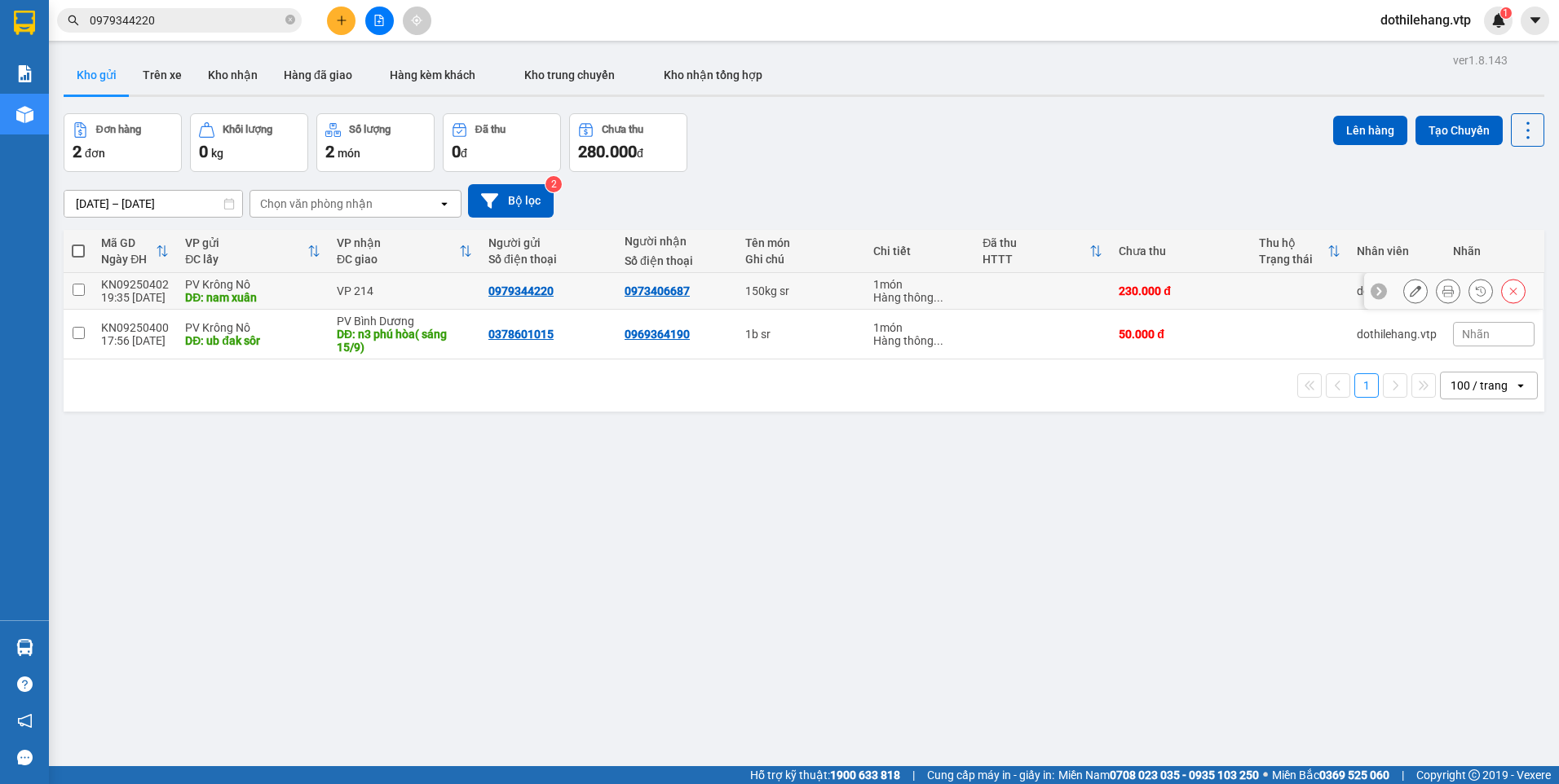
click at [1023, 298] on td at bounding box center [1043, 291] width 136 height 36
checkbox input "true"
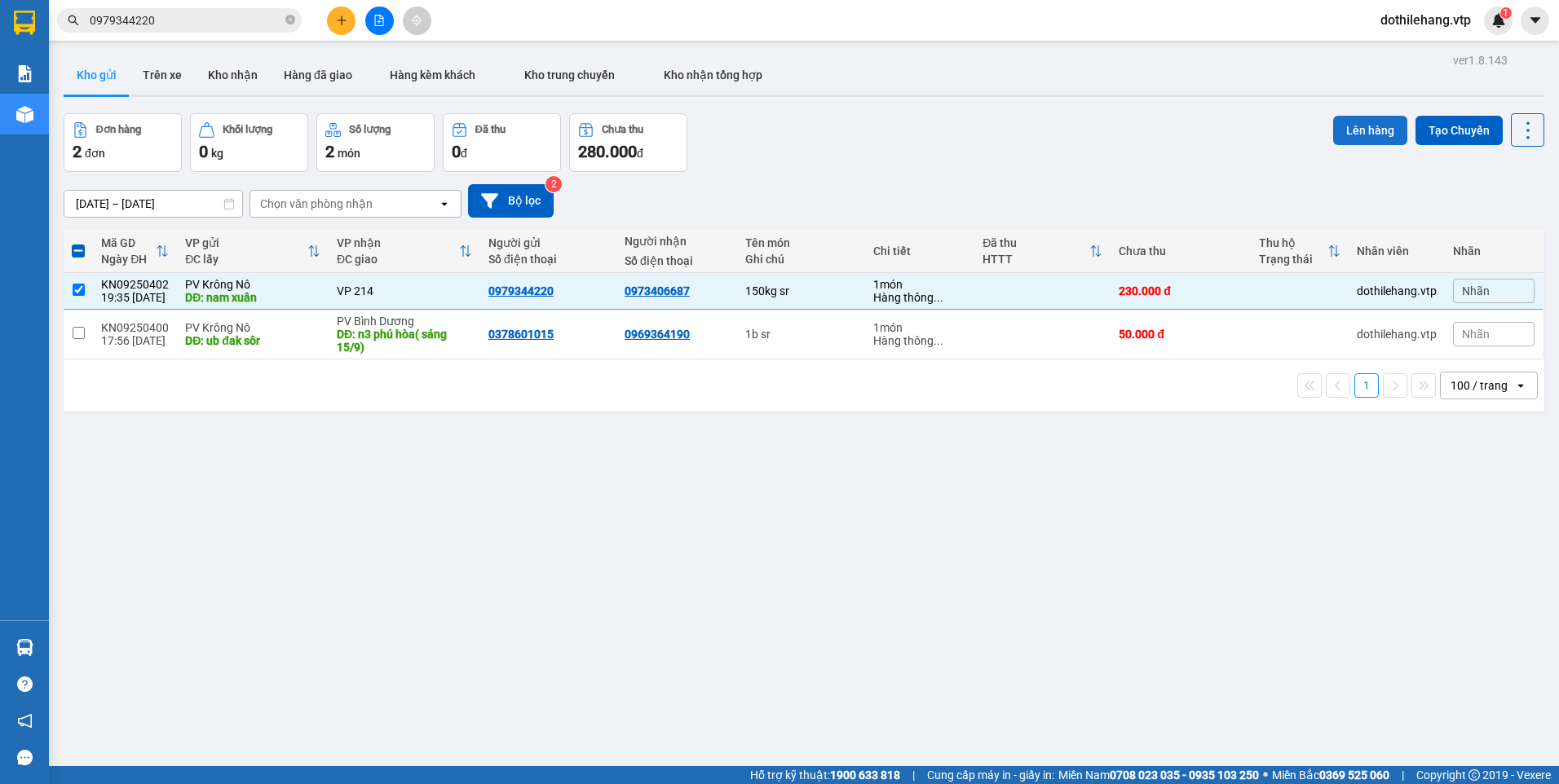
click at [1339, 131] on button "Lên hàng" at bounding box center [1369, 131] width 74 height 30
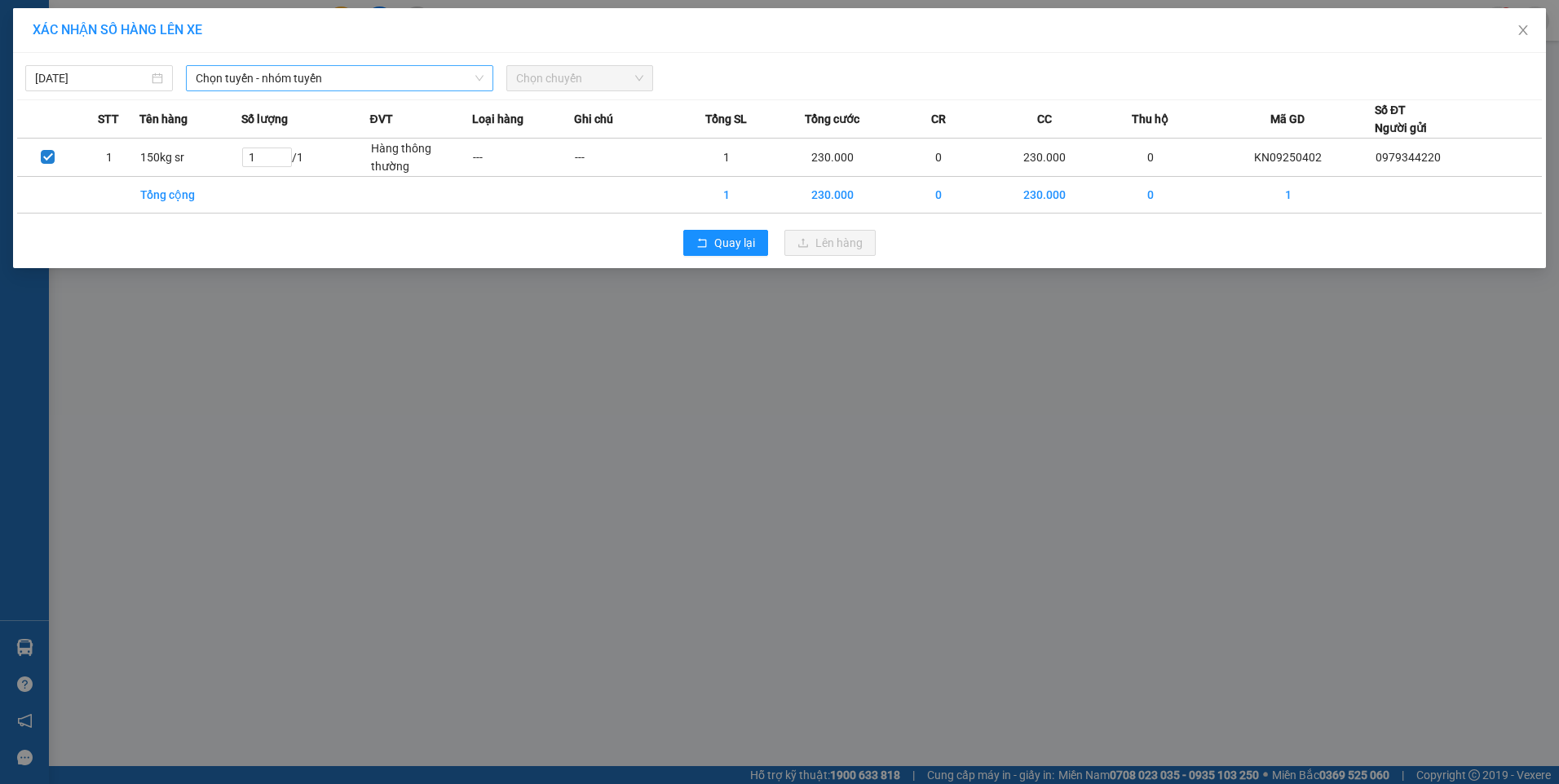
click at [327, 74] on span "Chọn tuyến - nhóm tuyến" at bounding box center [340, 78] width 288 height 24
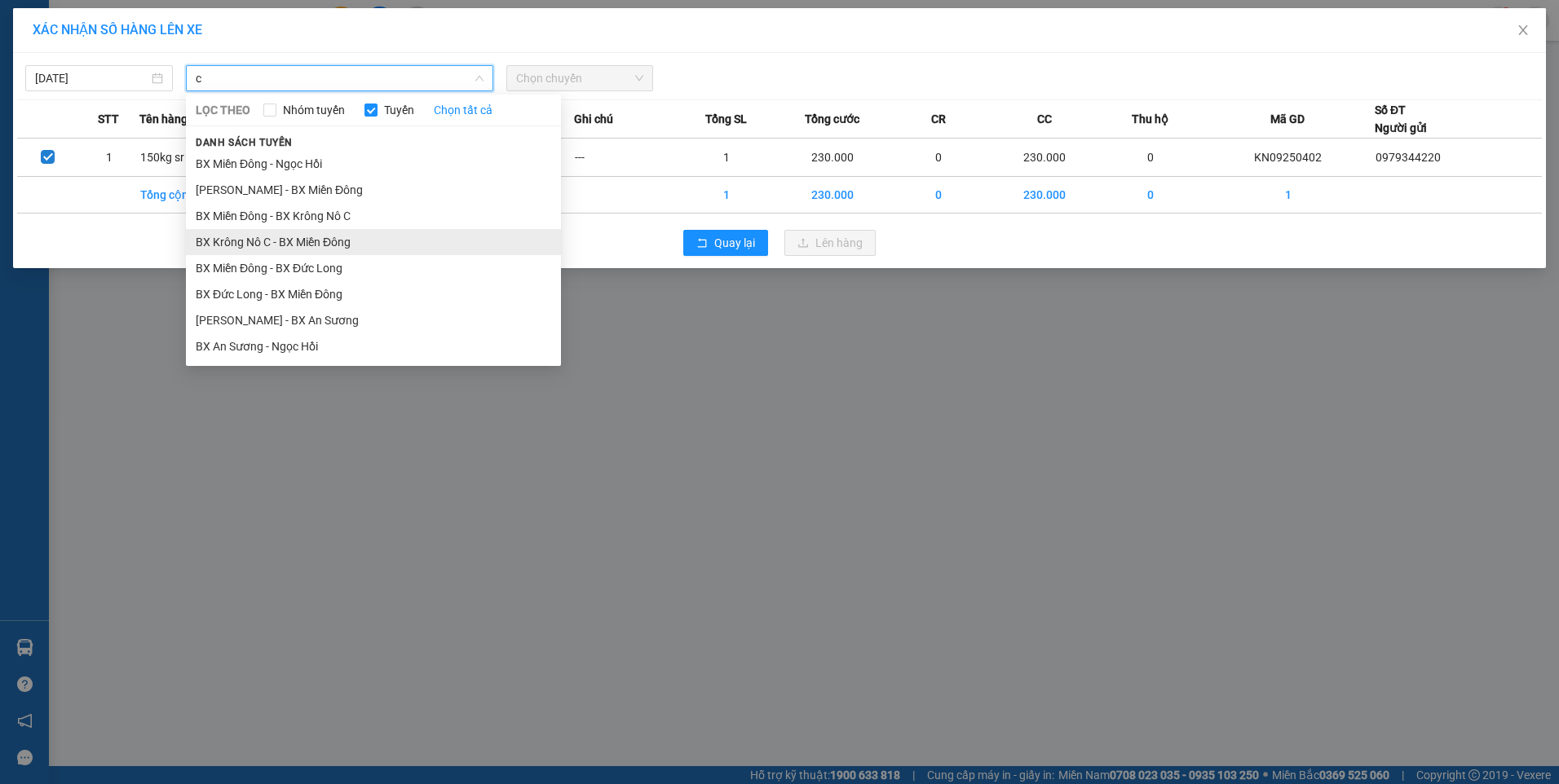
type input "c"
click at [279, 238] on li "BX Krông Nô C - BX Miền Đông" at bounding box center [373, 242] width 375 height 26
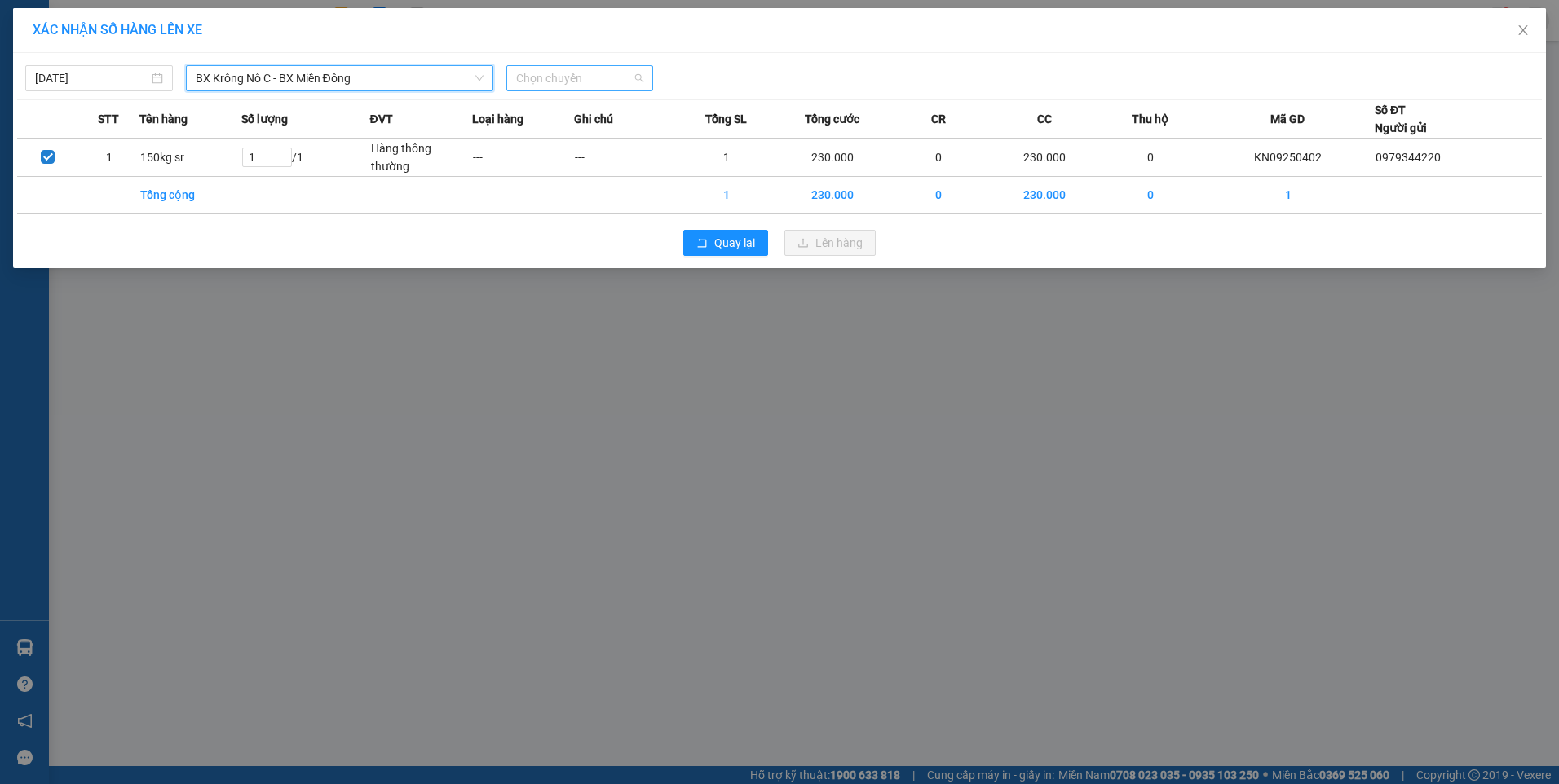
click at [592, 70] on span "Chọn chuyến" at bounding box center [580, 78] width 128 height 24
click at [577, 138] on div "19:00 - 50F-002.67" at bounding box center [580, 136] width 127 height 18
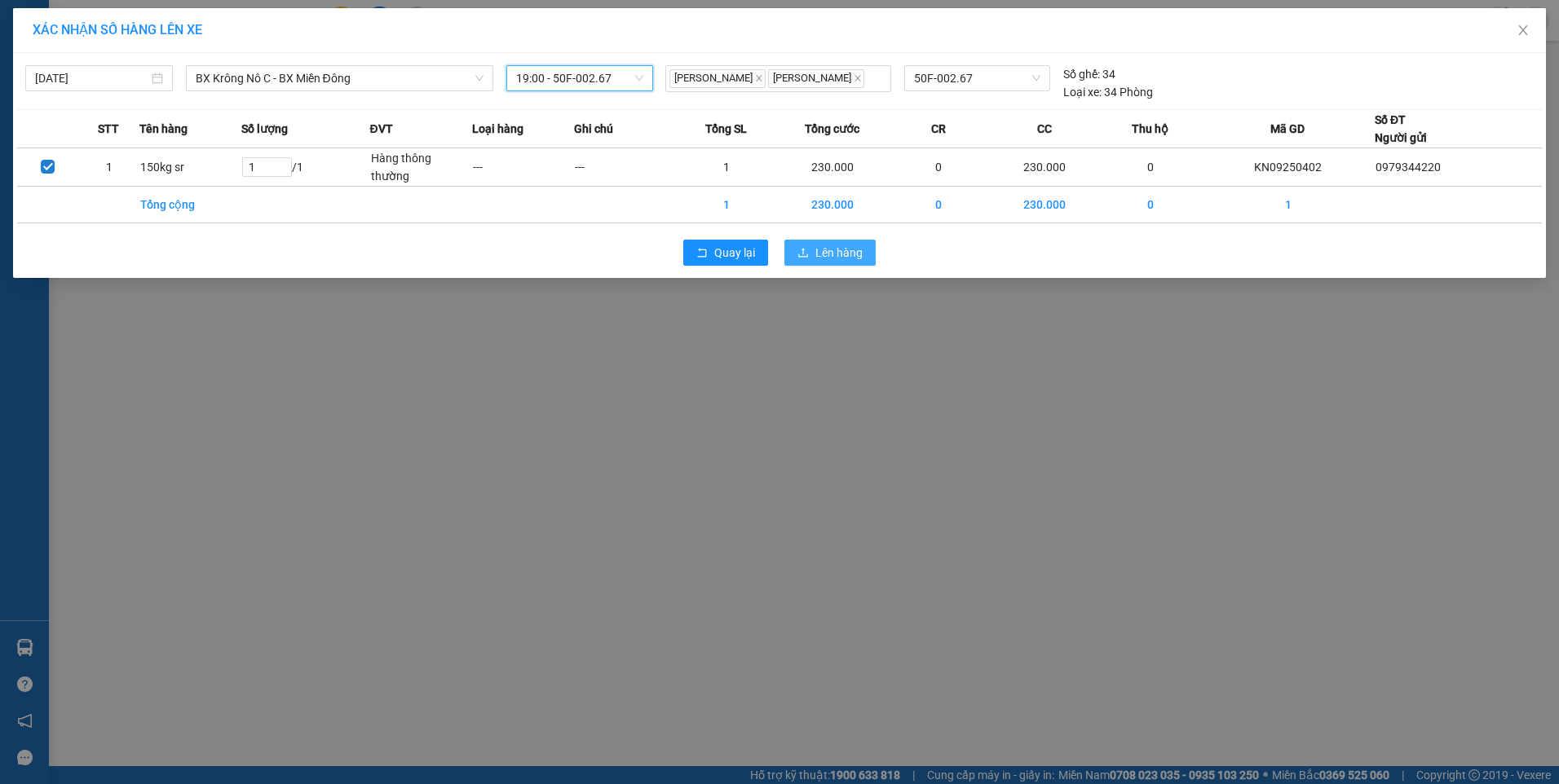
click at [802, 251] on icon "upload" at bounding box center [803, 252] width 12 height 12
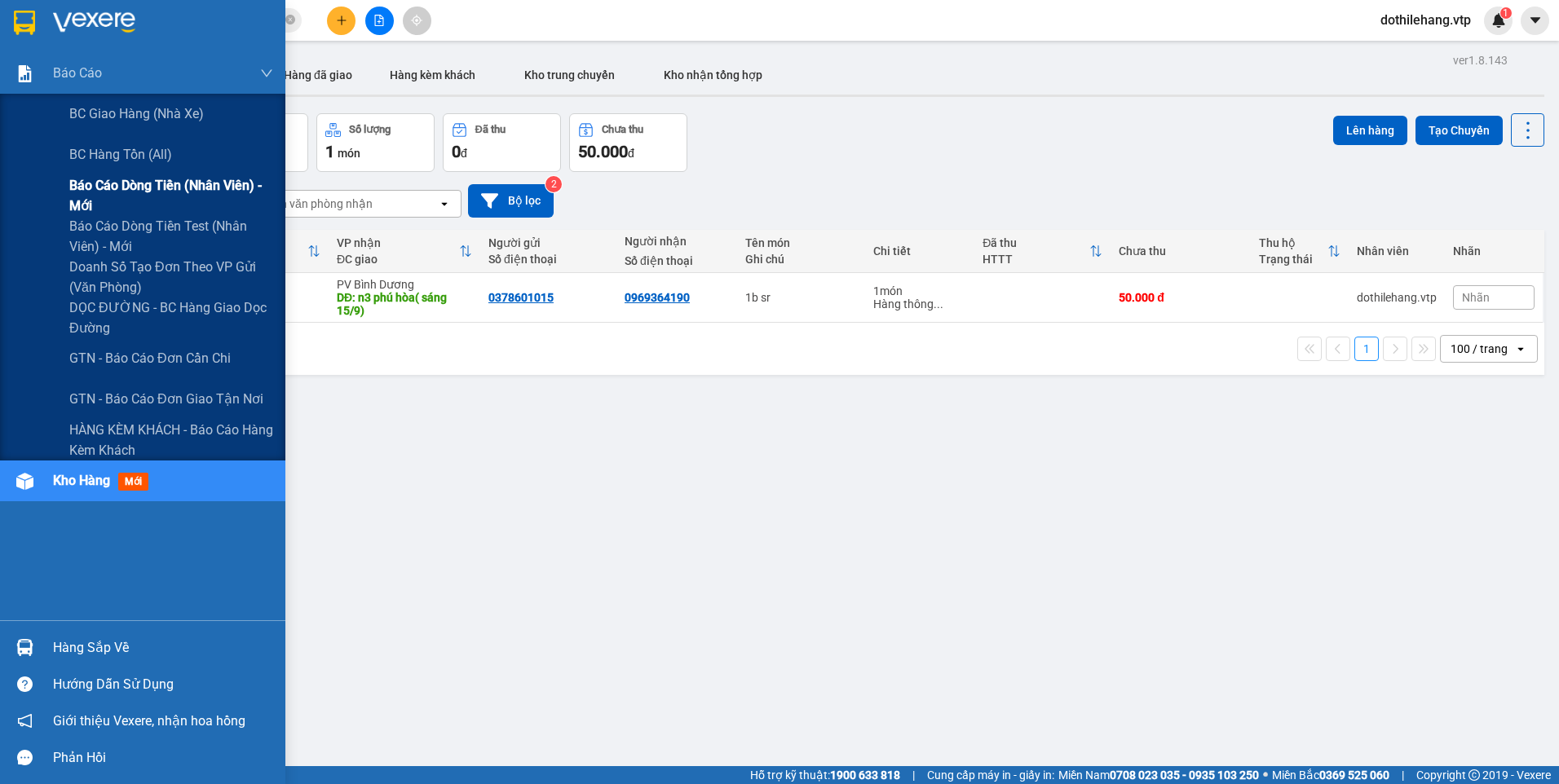
click at [89, 197] on span "Báo cáo dòng tiền (nhân viên) - mới" at bounding box center [171, 196] width 204 height 40
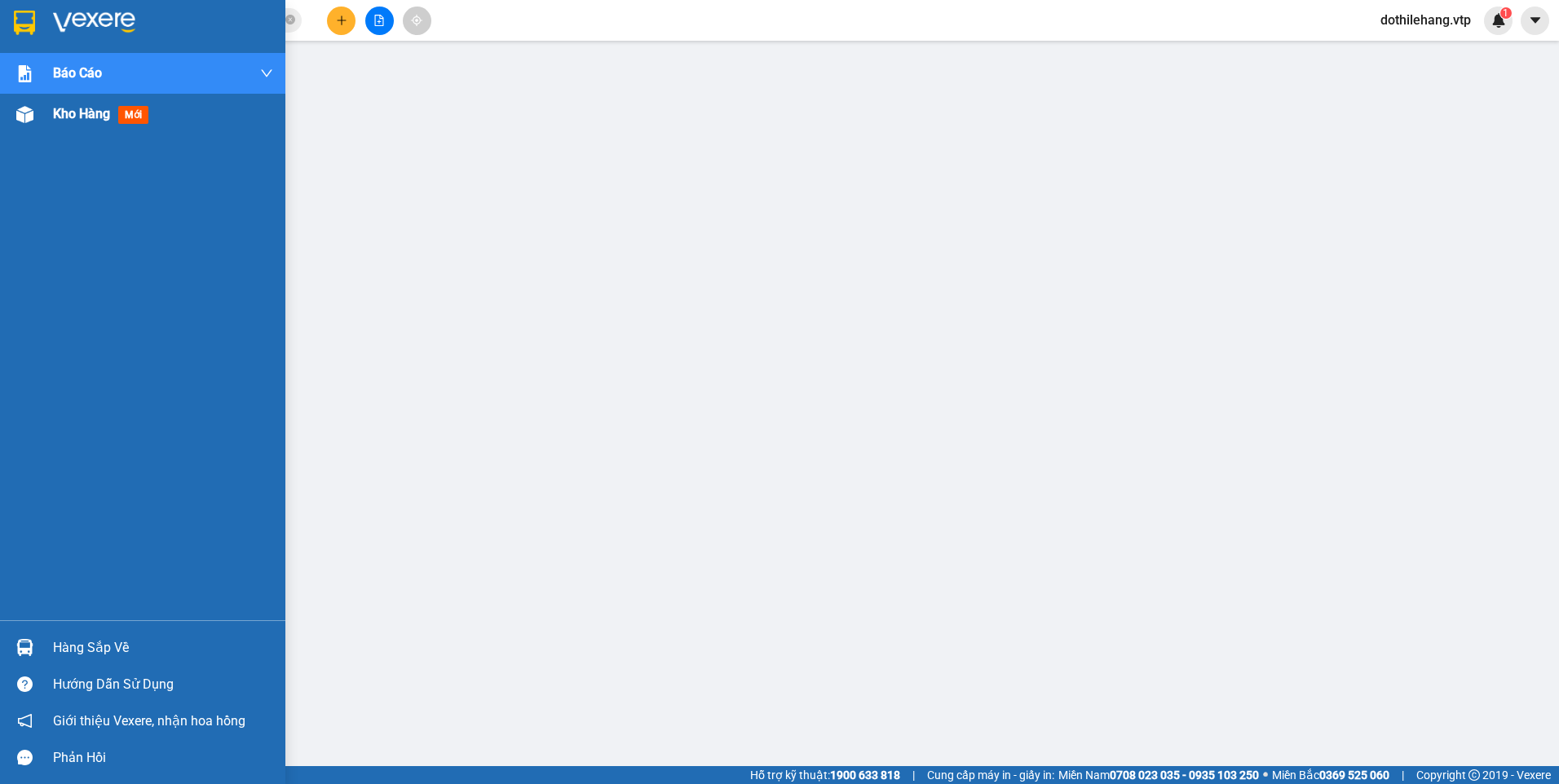
click at [88, 117] on span "Kho hàng" at bounding box center [81, 113] width 57 height 15
